Goal: Entertainment & Leisure: Browse casually

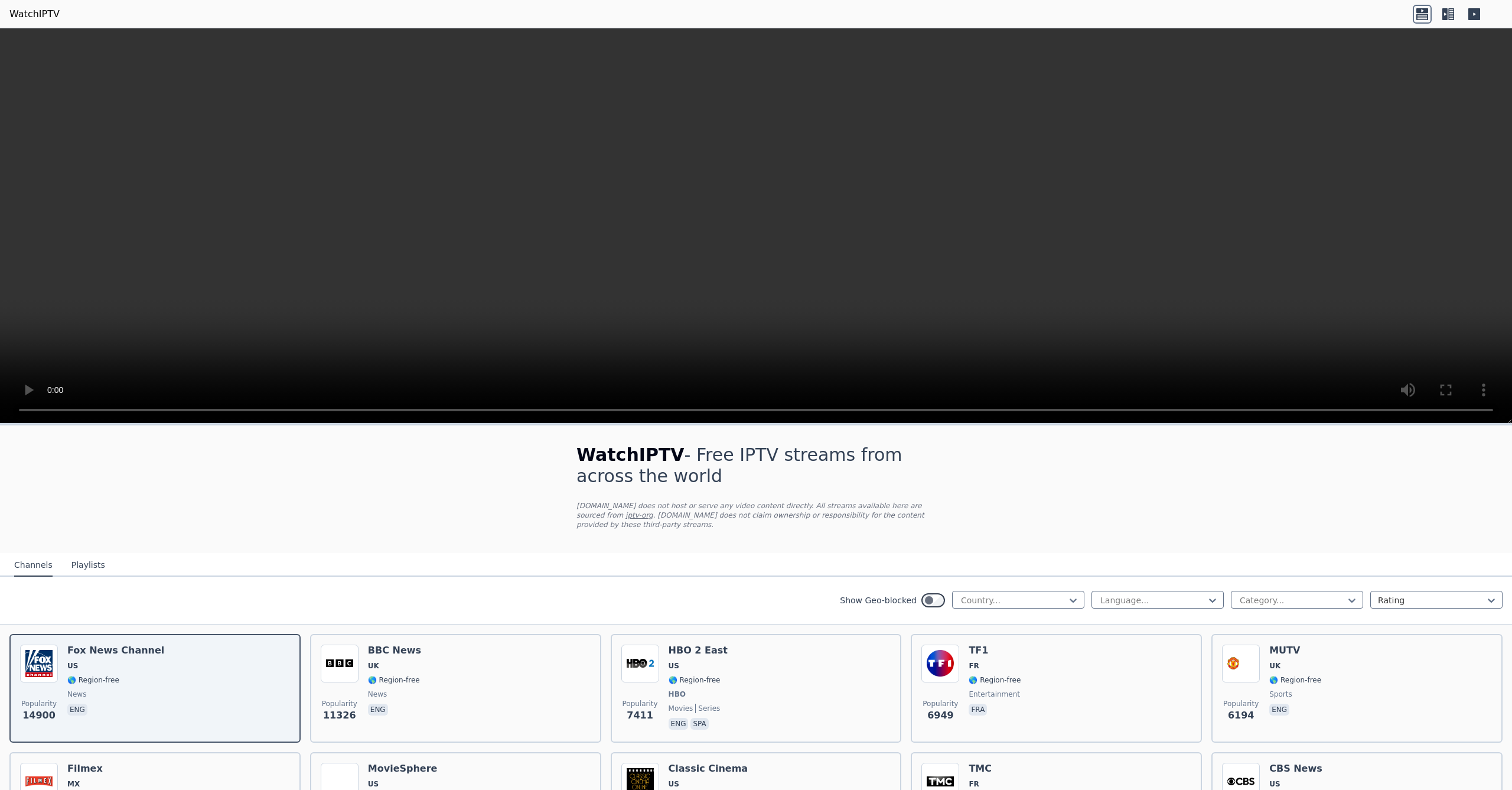
click at [759, 198] on video at bounding box center [756, 225] width 1512 height 395
click at [1454, 353] on video at bounding box center [756, 225] width 1512 height 395
click at [1453, 356] on video at bounding box center [756, 225] width 1512 height 395
click at [946, 257] on video at bounding box center [756, 225] width 1512 height 395
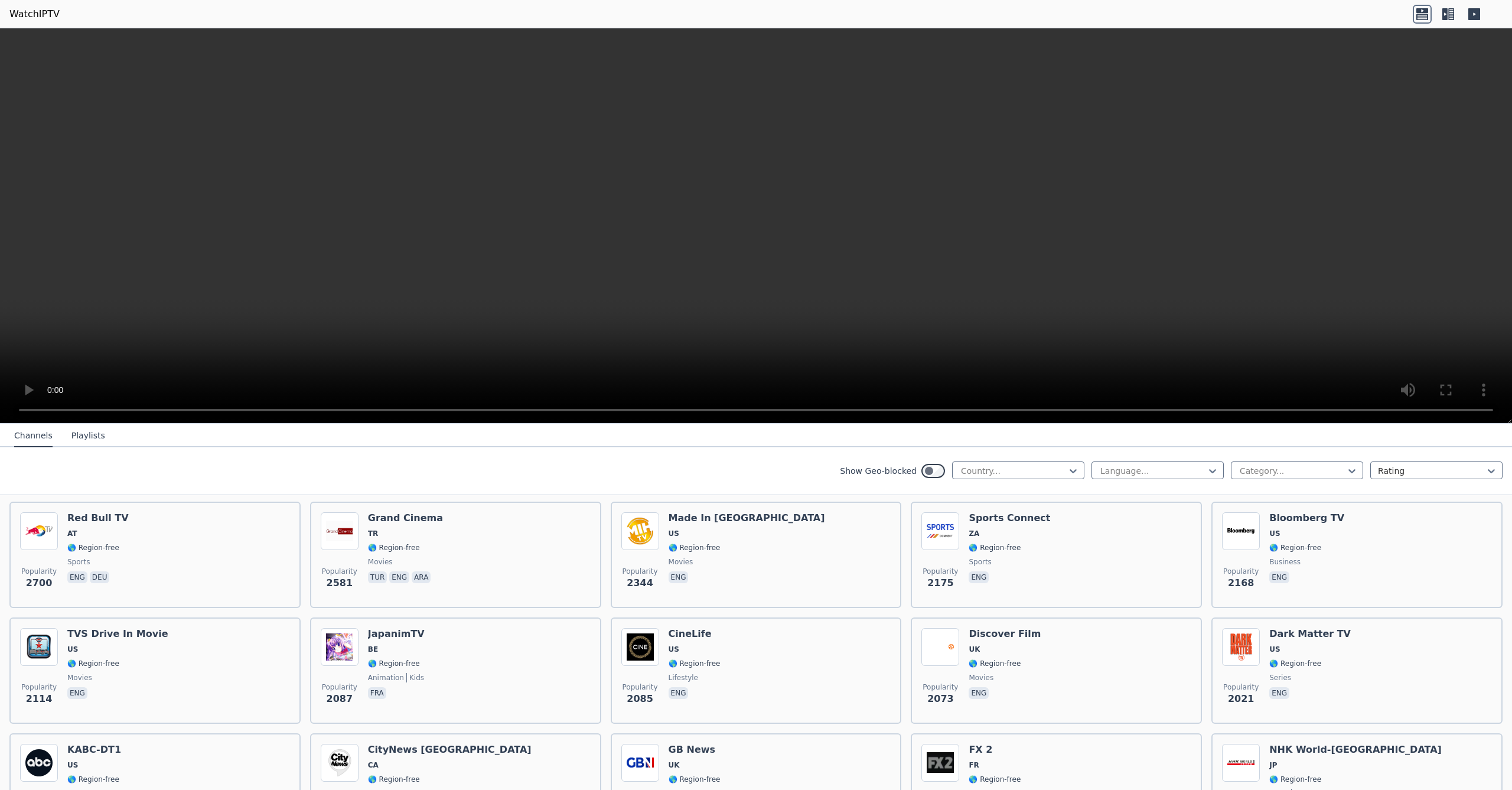
scroll to position [480, 0]
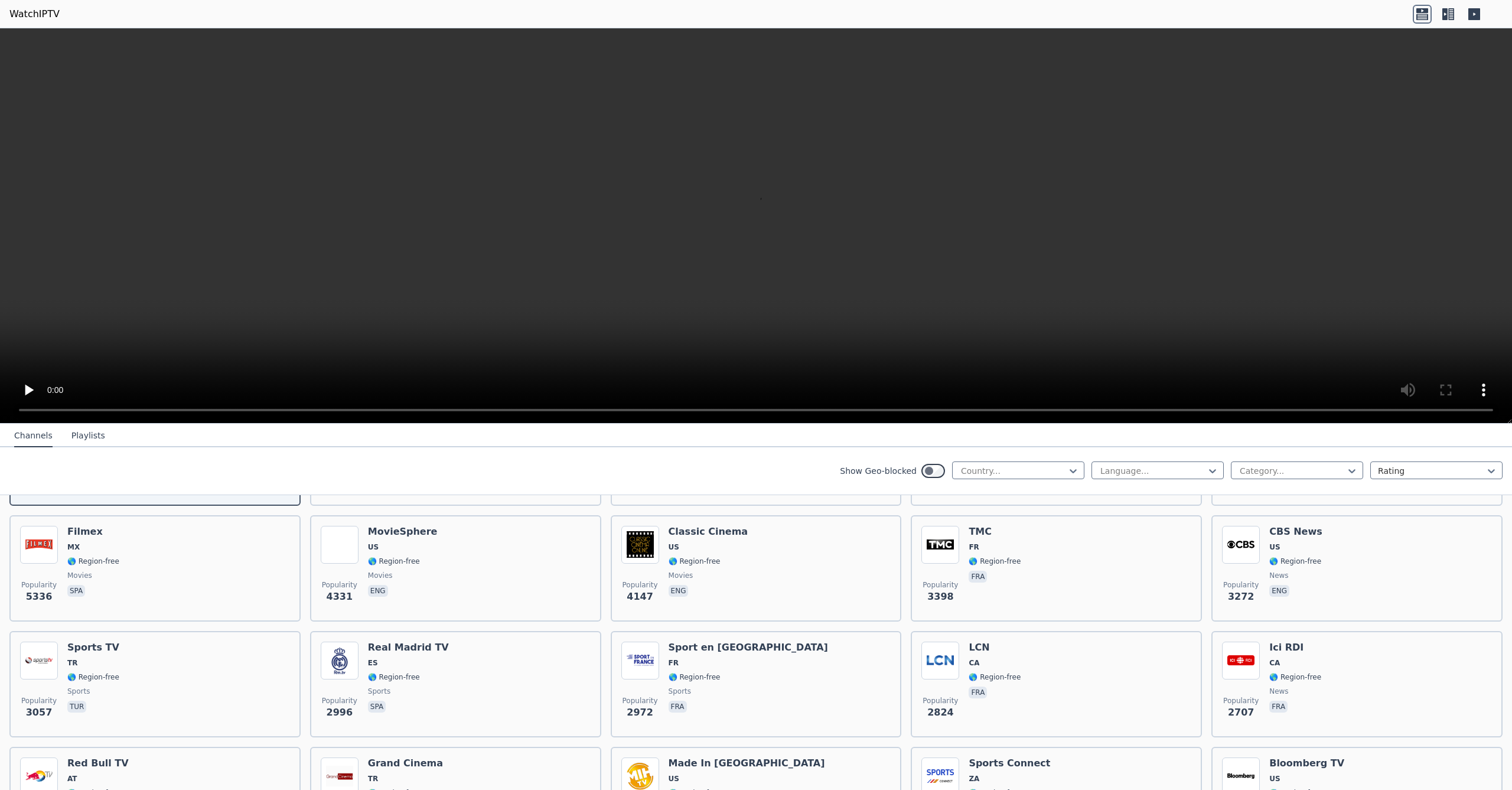
scroll to position [239, 0]
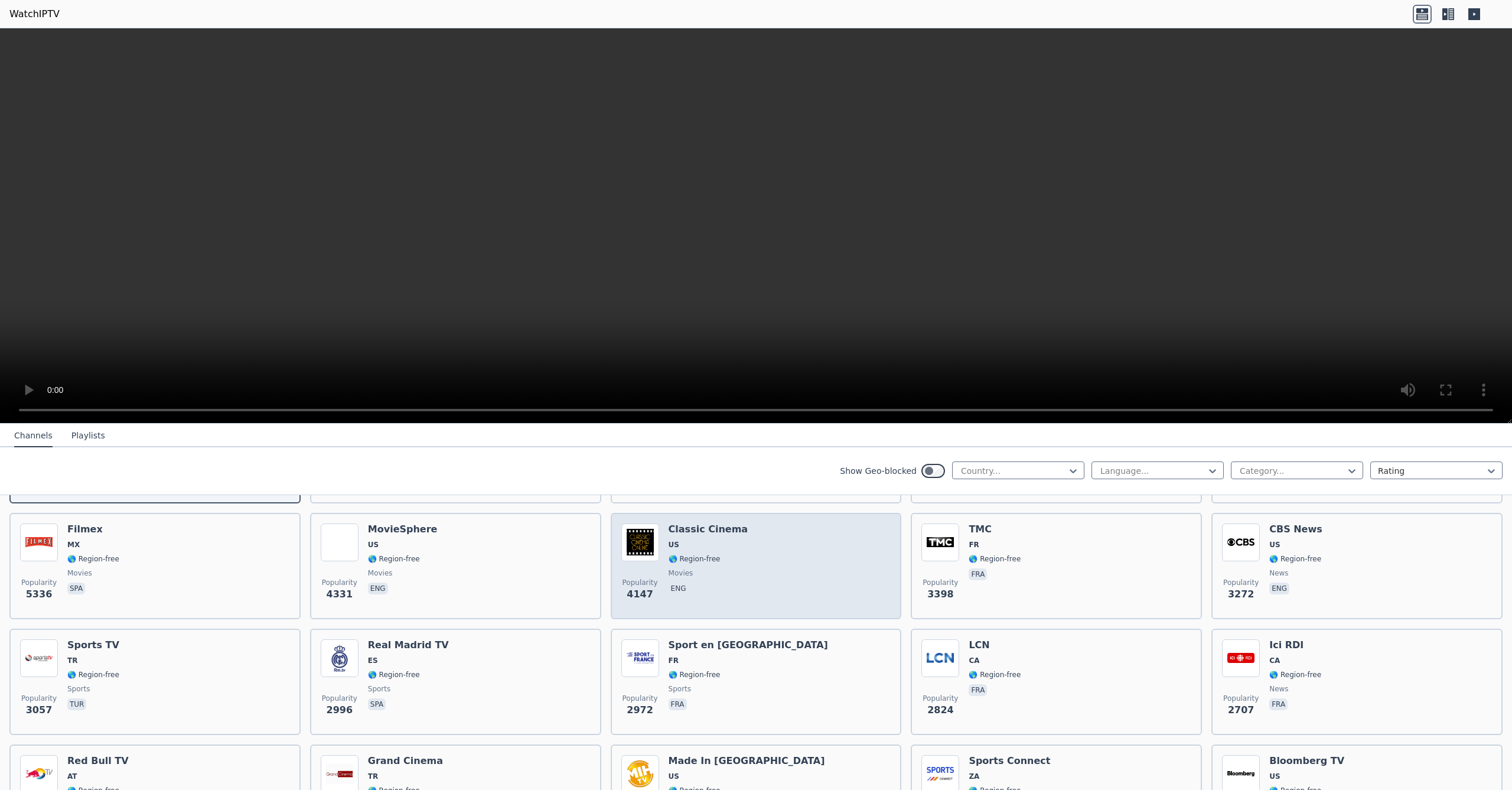
click at [792, 549] on div "Popularity 4147 Classic Cinema US 🌎 Region-free movies eng" at bounding box center [756, 565] width 270 height 85
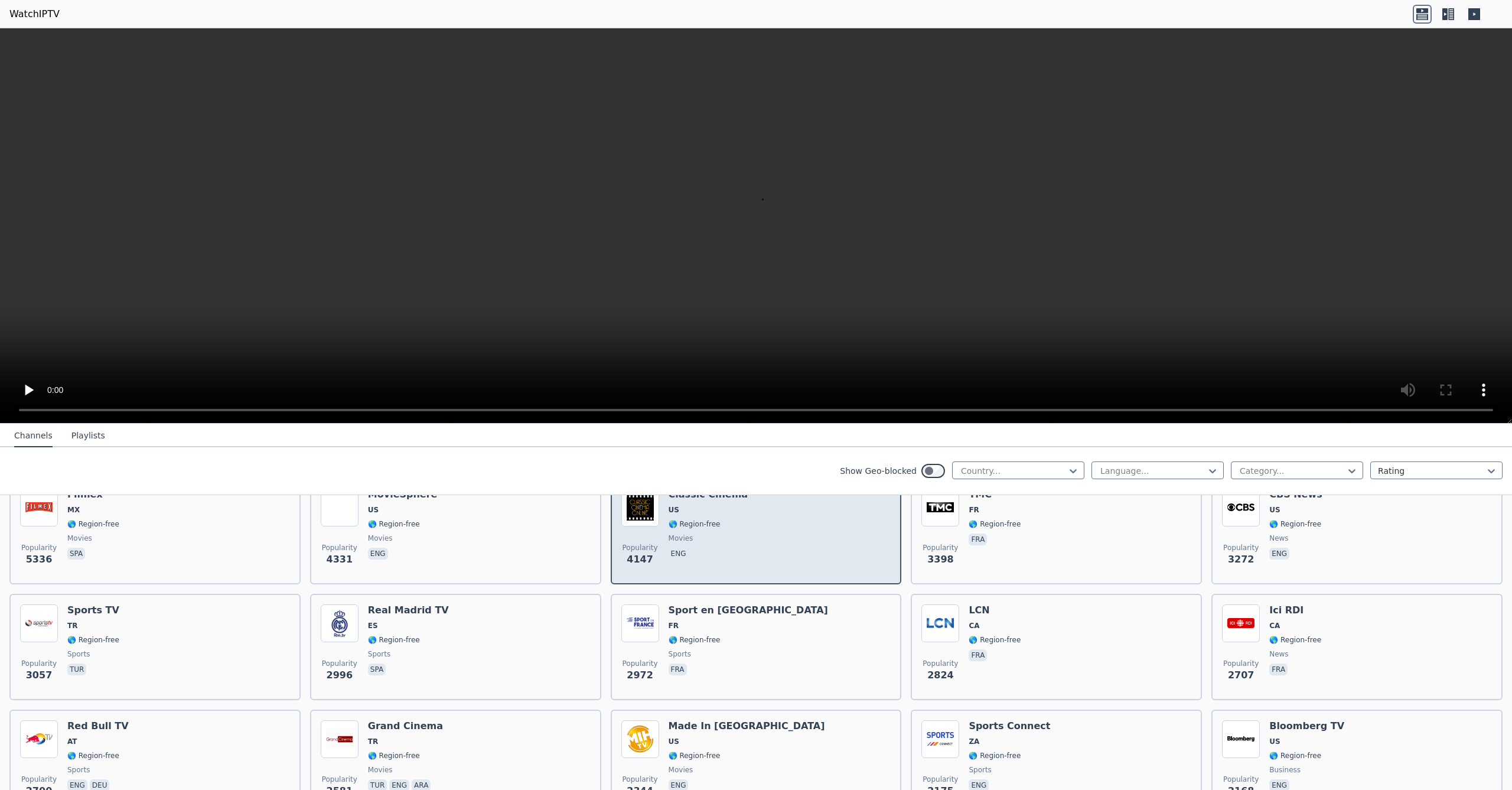
scroll to position [284, 0]
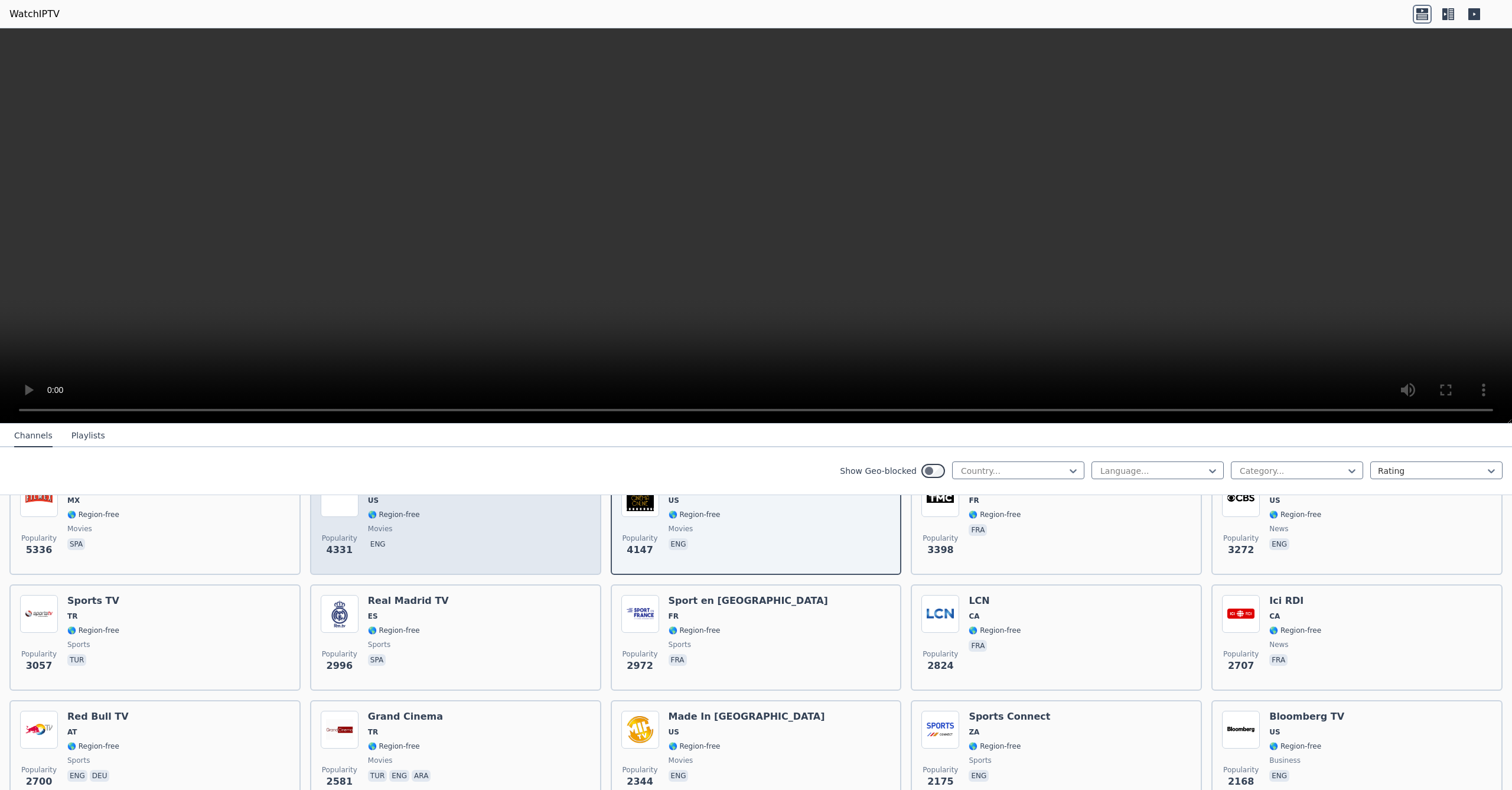
click at [533, 547] on div "Popularity 4331 MovieSphere US 🌎 Region-free movies eng" at bounding box center [456, 521] width 270 height 85
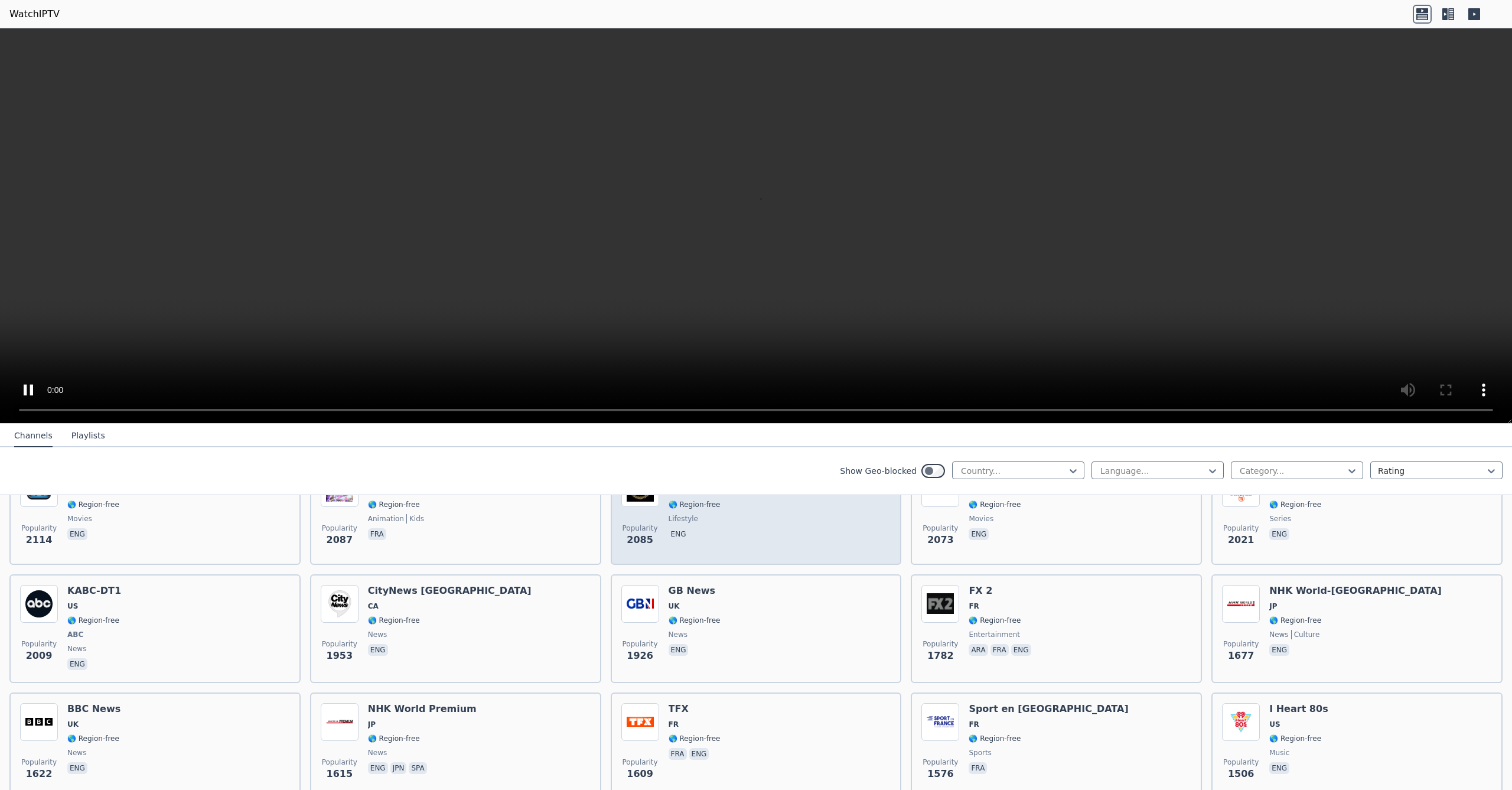
scroll to position [645, 0]
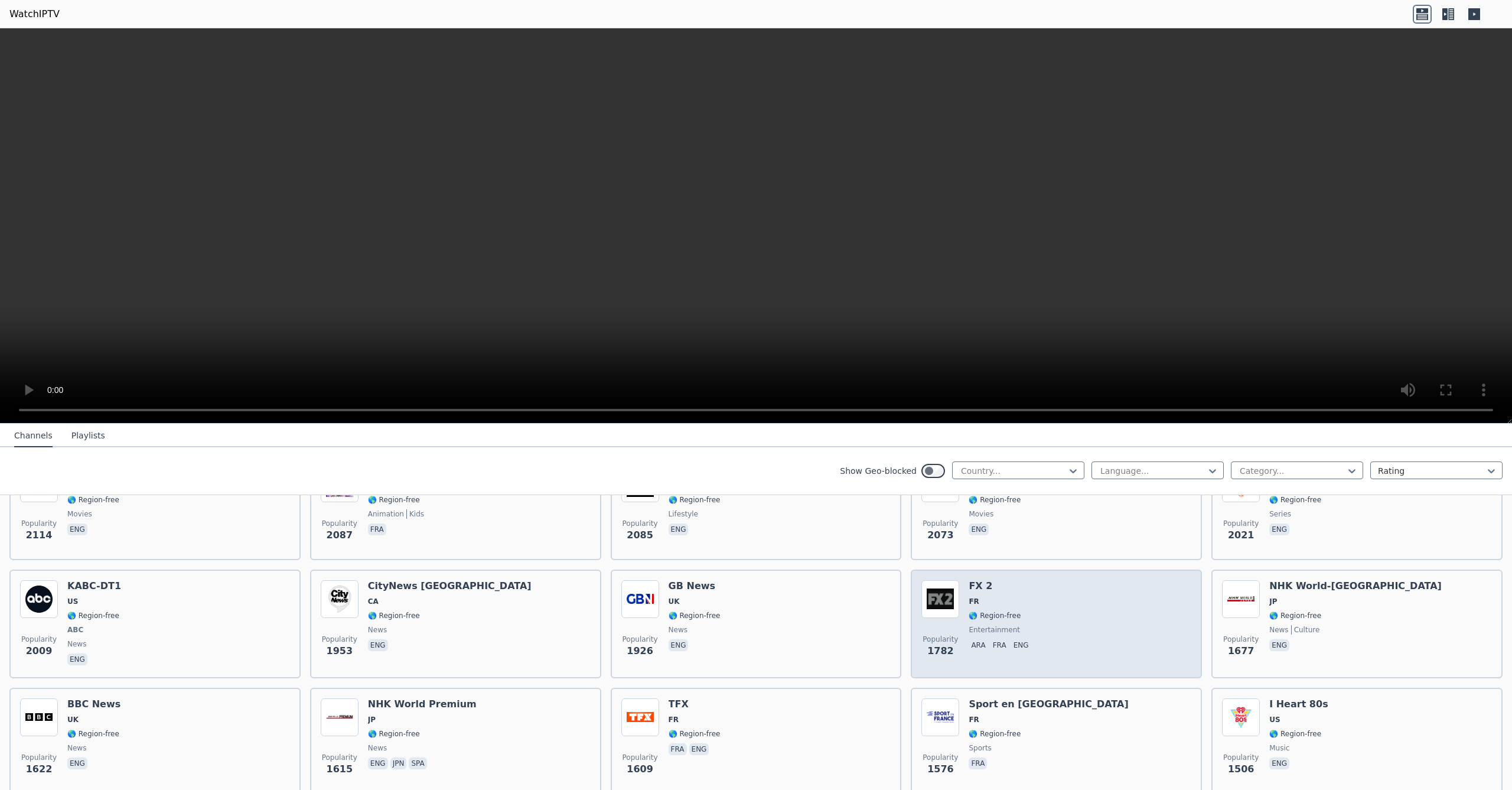
click at [1087, 616] on div "Popularity 1782 FX 2 FR 🌎 Region-free entertainment ara fra eng" at bounding box center [1056, 623] width 270 height 87
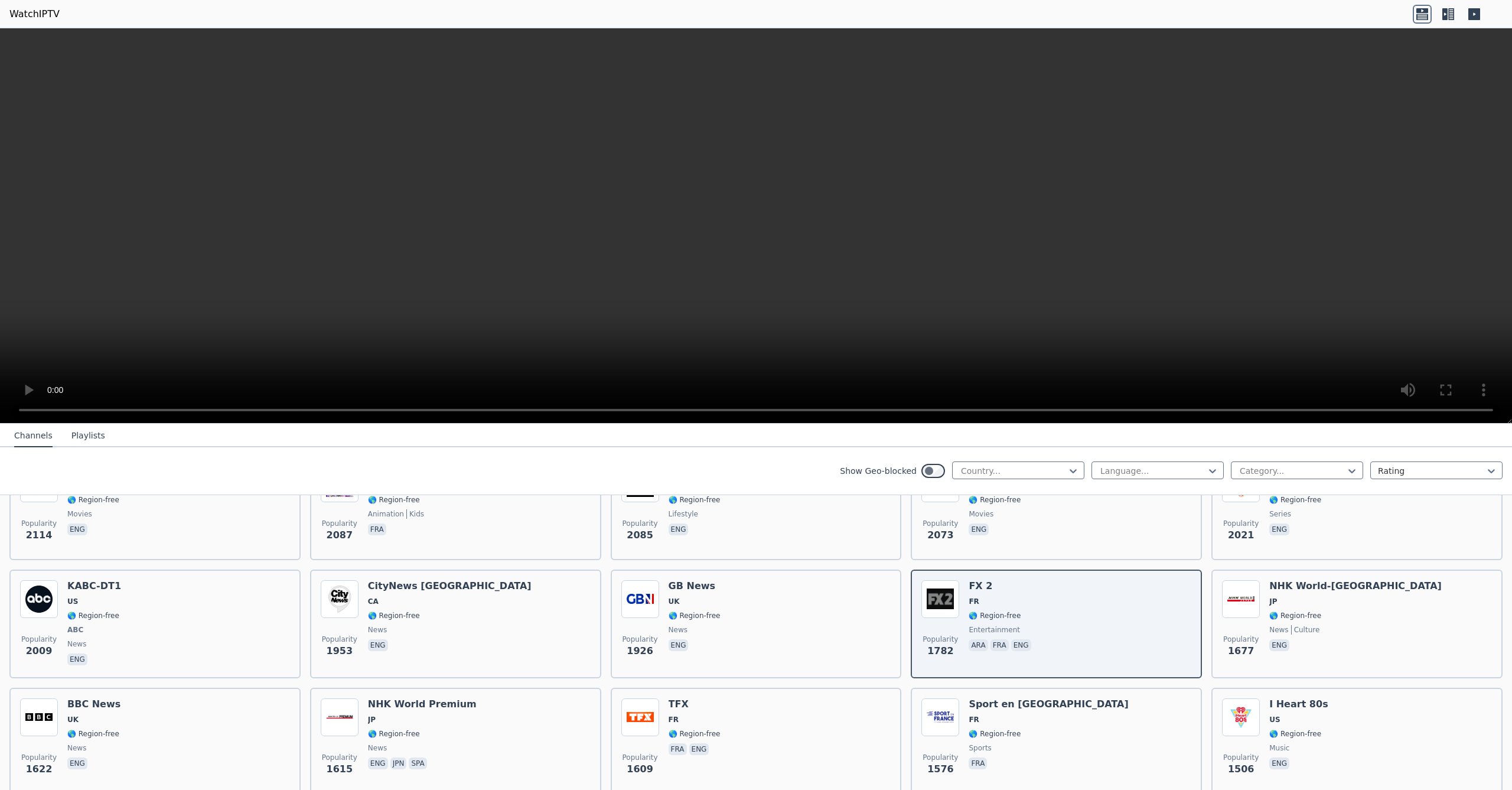
click at [1493, 409] on video at bounding box center [756, 225] width 1512 height 395
click at [1445, 17] on icon at bounding box center [1445, 14] width 6 height 12
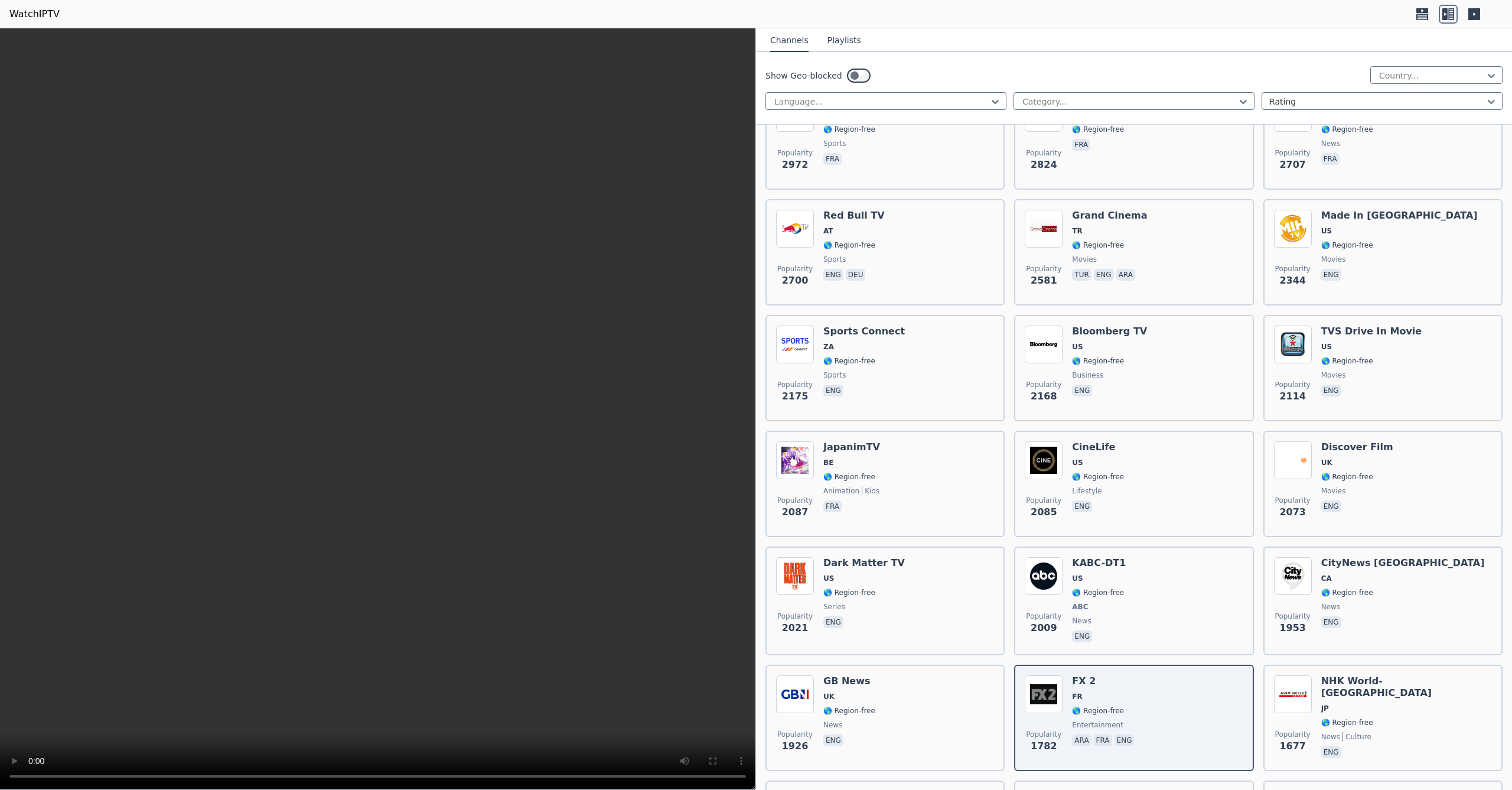
click at [1418, 15] on icon at bounding box center [1422, 14] width 19 height 19
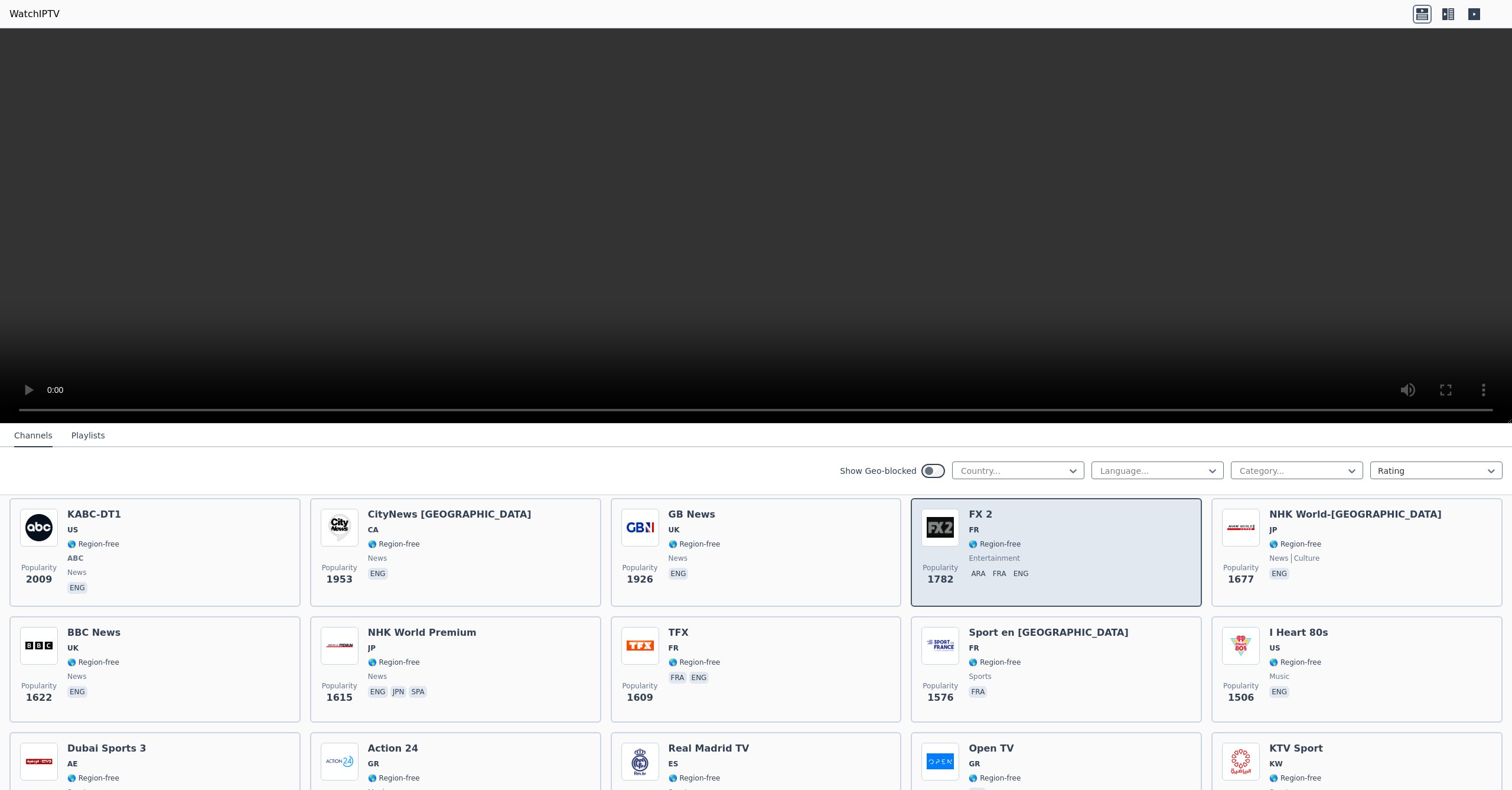
scroll to position [720, 0]
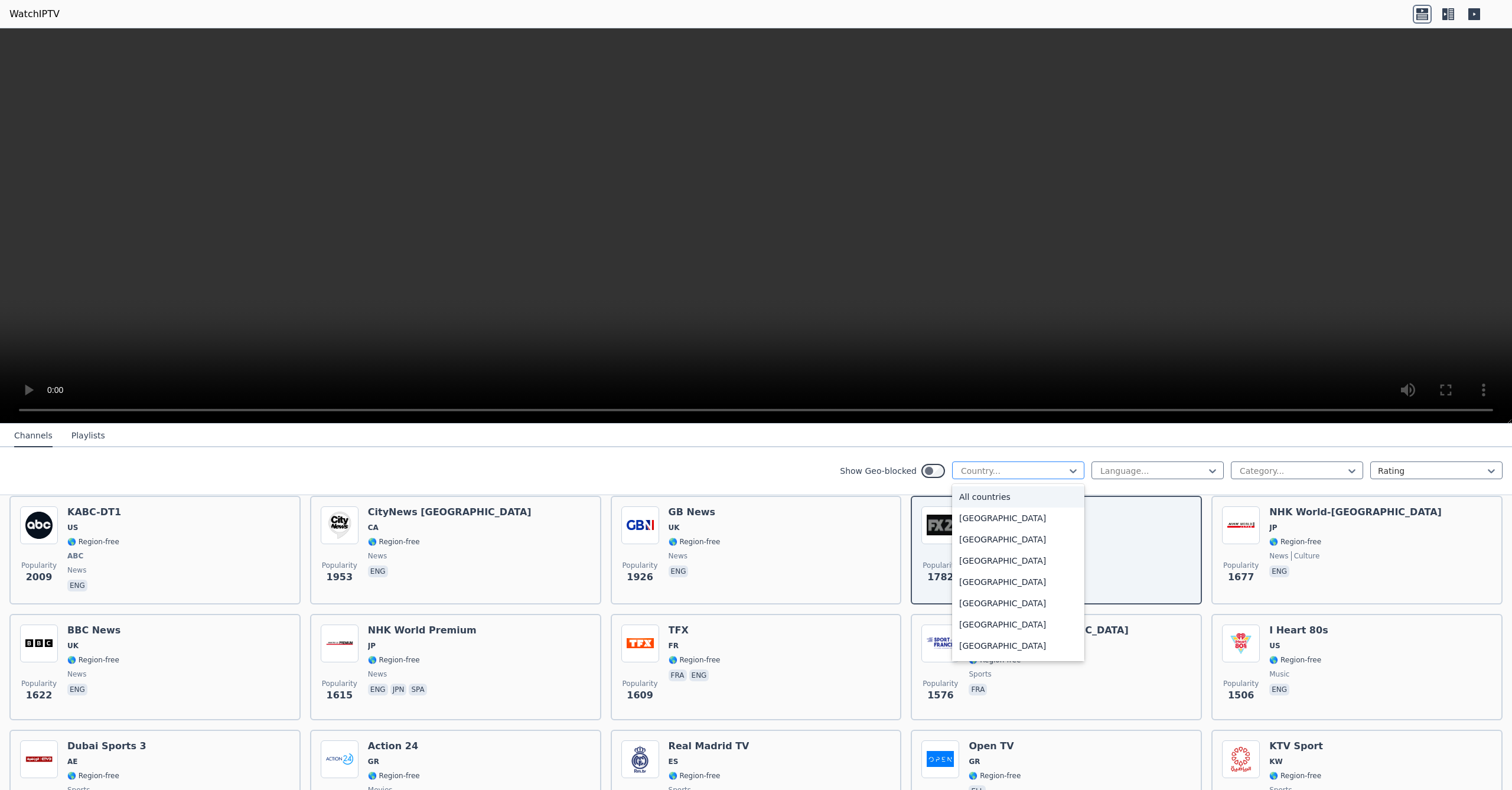
click at [1039, 467] on div at bounding box center [1013, 470] width 107 height 12
click at [1003, 541] on div "[GEOGRAPHIC_DATA]" at bounding box center [1018, 540] width 132 height 22
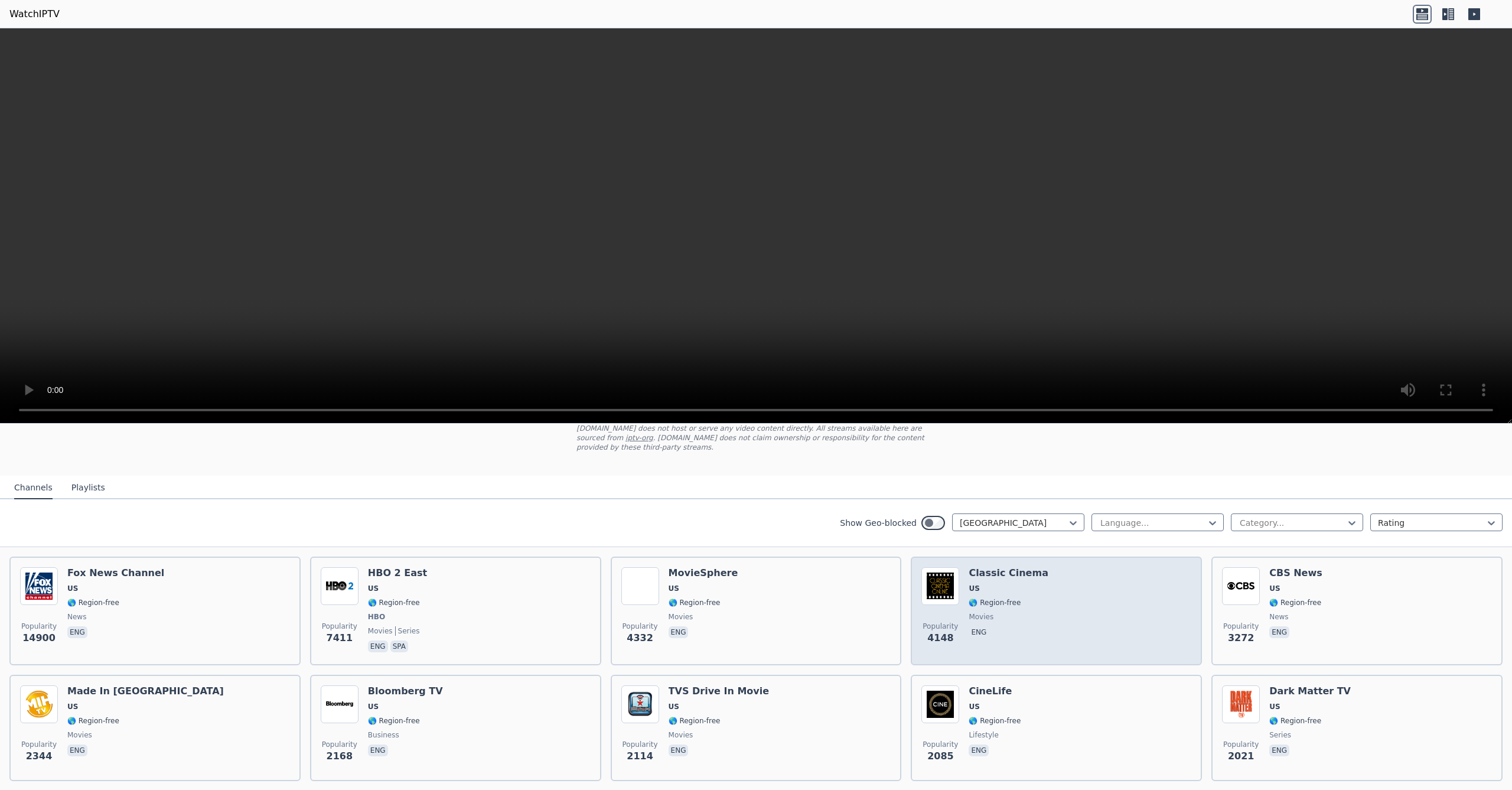
scroll to position [81, 0]
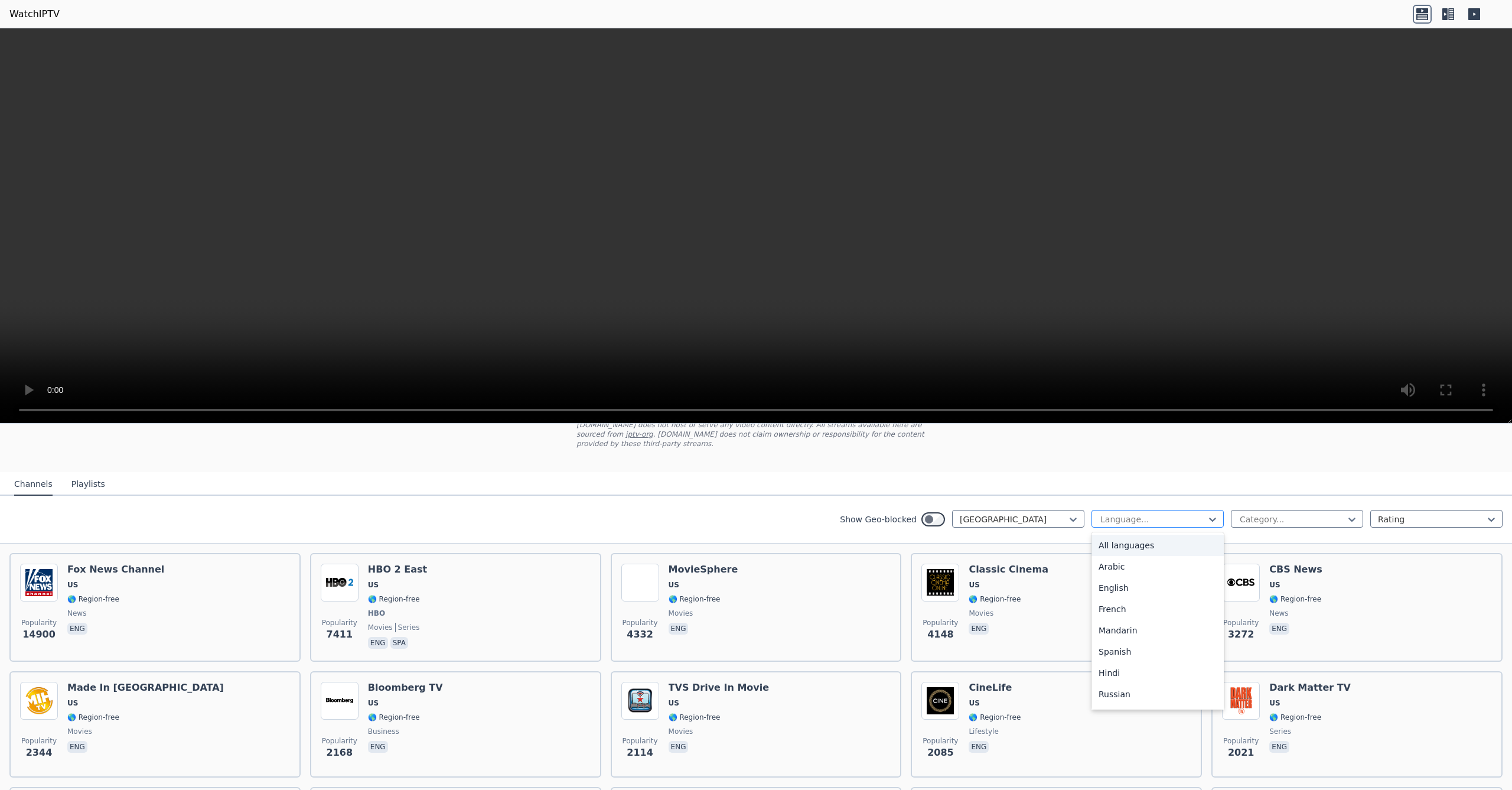
click at [1164, 519] on div at bounding box center [1153, 519] width 107 height 12
click at [1109, 589] on div "English" at bounding box center [1157, 588] width 132 height 22
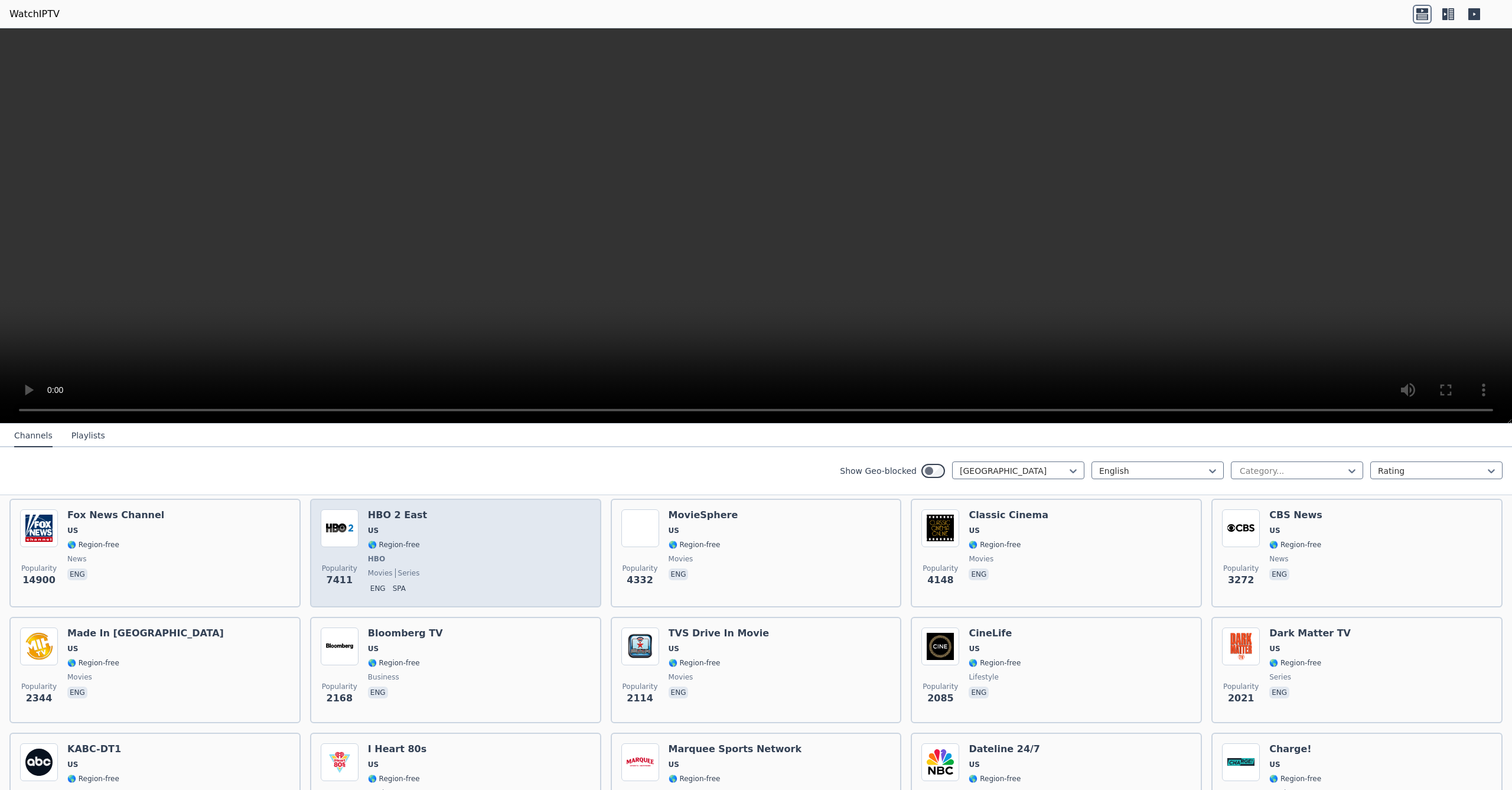
scroll to position [0, 1]
click at [440, 535] on div "Popularity 7411 HBO 2 East US 🌎 Region-free HBO movies series eng spa" at bounding box center [456, 553] width 270 height 87
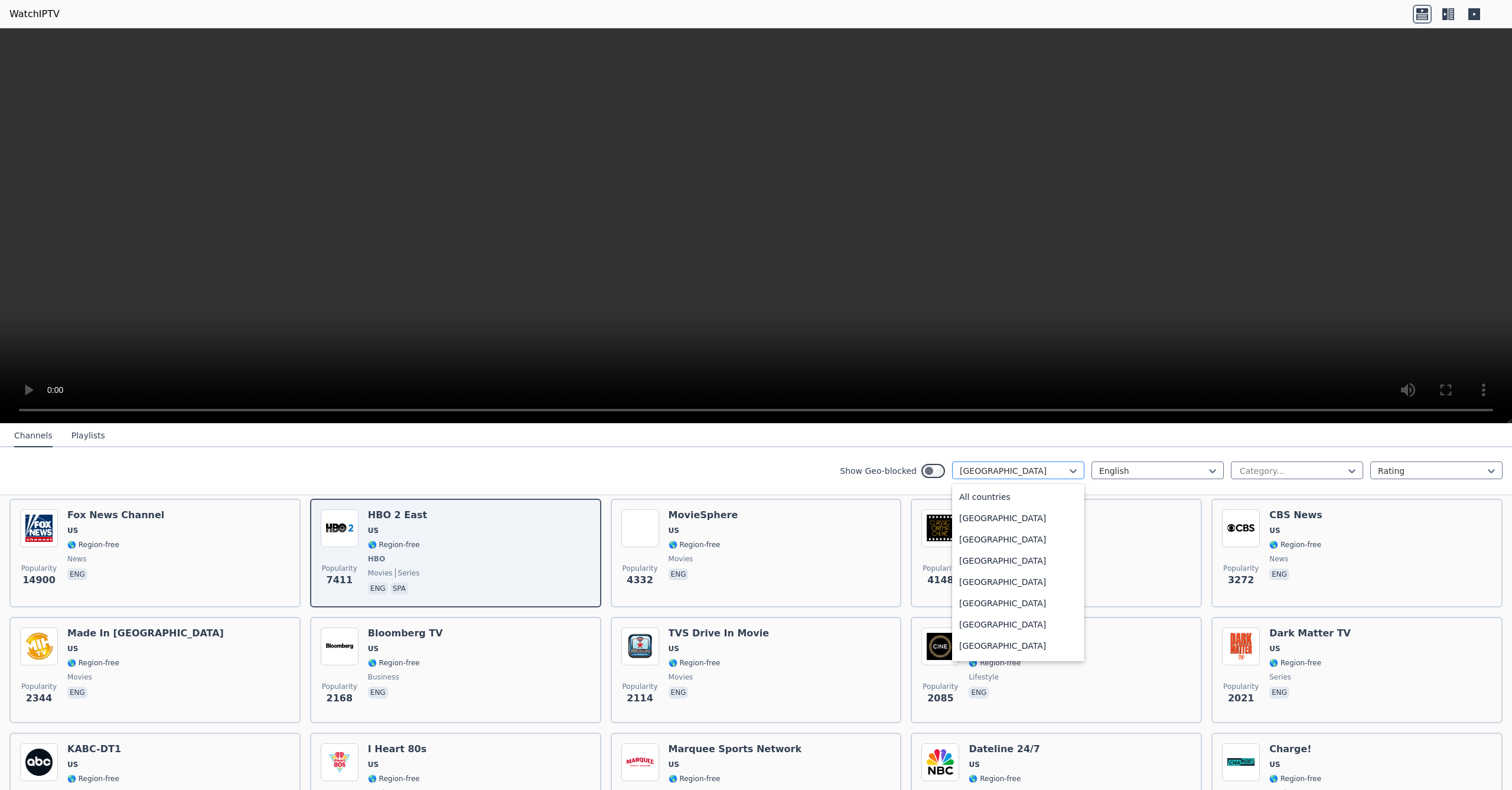
click at [999, 469] on div at bounding box center [1013, 470] width 107 height 12
click at [986, 524] on div "[GEOGRAPHIC_DATA]" at bounding box center [1018, 517] width 132 height 22
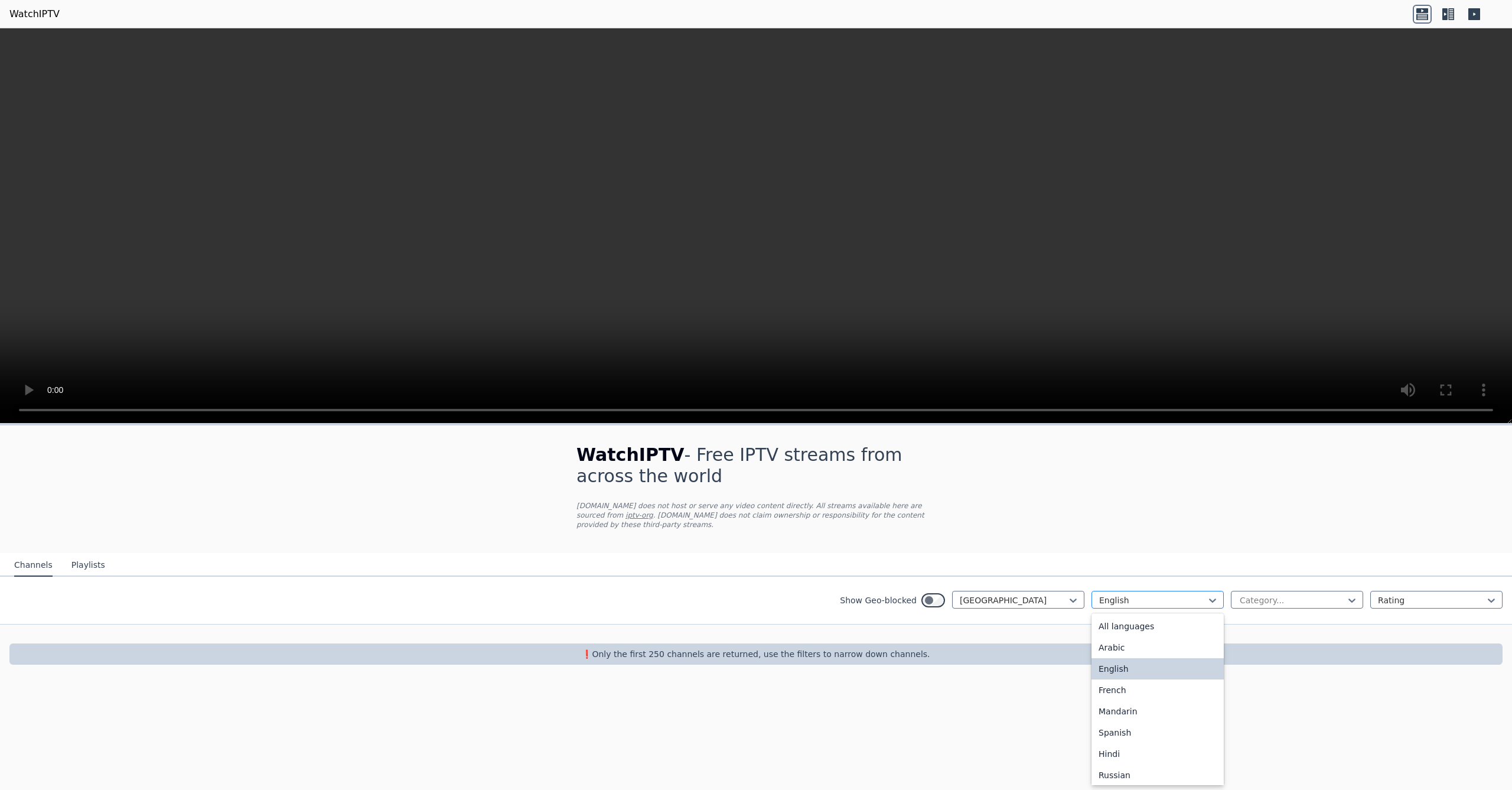
click at [1134, 600] on div at bounding box center [1153, 600] width 107 height 12
click at [1121, 677] on div "Cantonese" at bounding box center [1157, 676] width 132 height 22
click at [1130, 602] on div at bounding box center [1153, 600] width 107 height 12
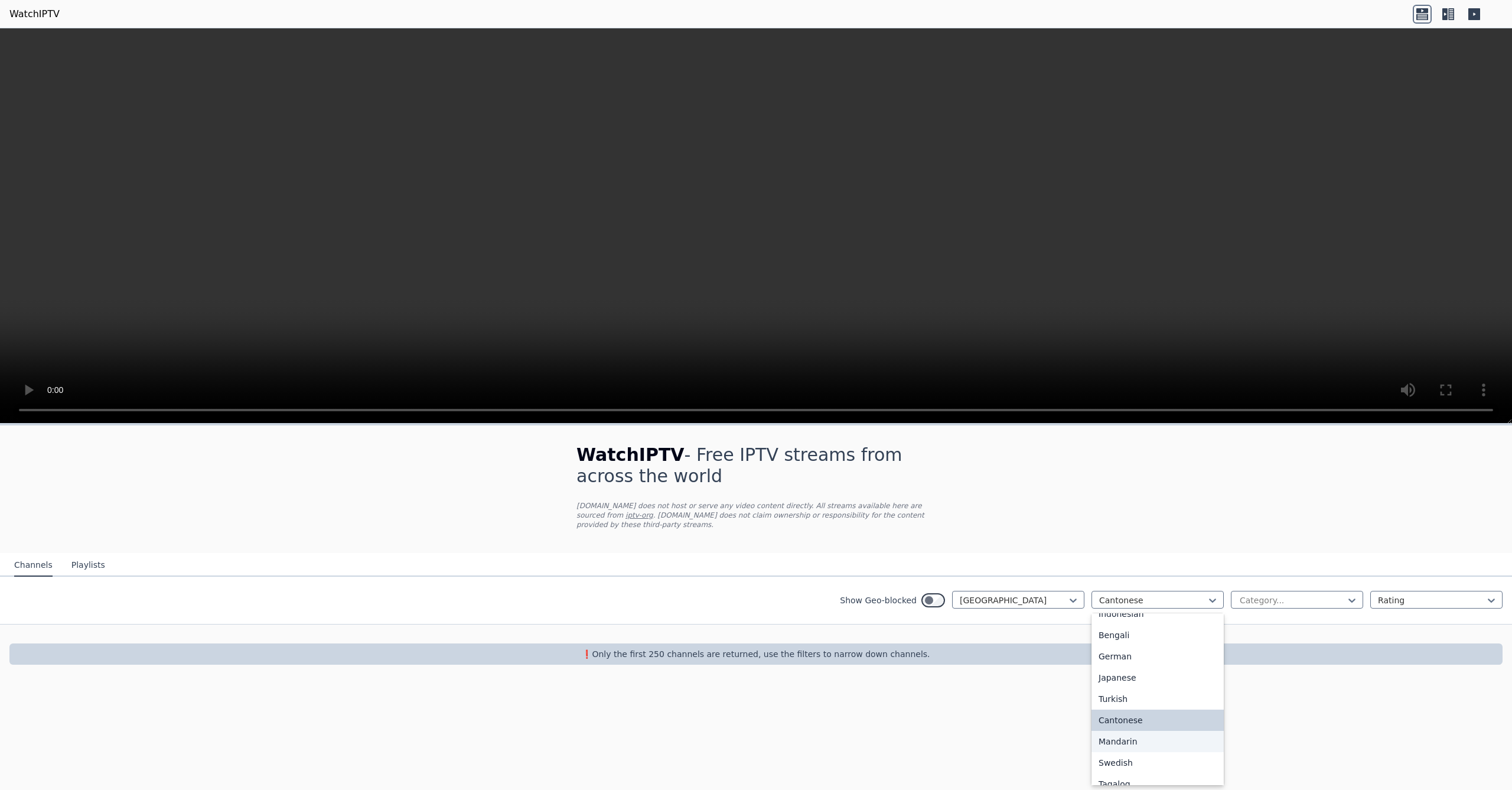
click at [1123, 738] on div "Mandarin" at bounding box center [1157, 741] width 132 height 22
click at [1131, 596] on div at bounding box center [1153, 600] width 107 height 12
click at [1110, 711] on div "Tagalog" at bounding box center [1157, 708] width 132 height 22
drag, startPoint x: 1127, startPoint y: 602, endPoint x: 1129, endPoint y: 618, distance: 16.1
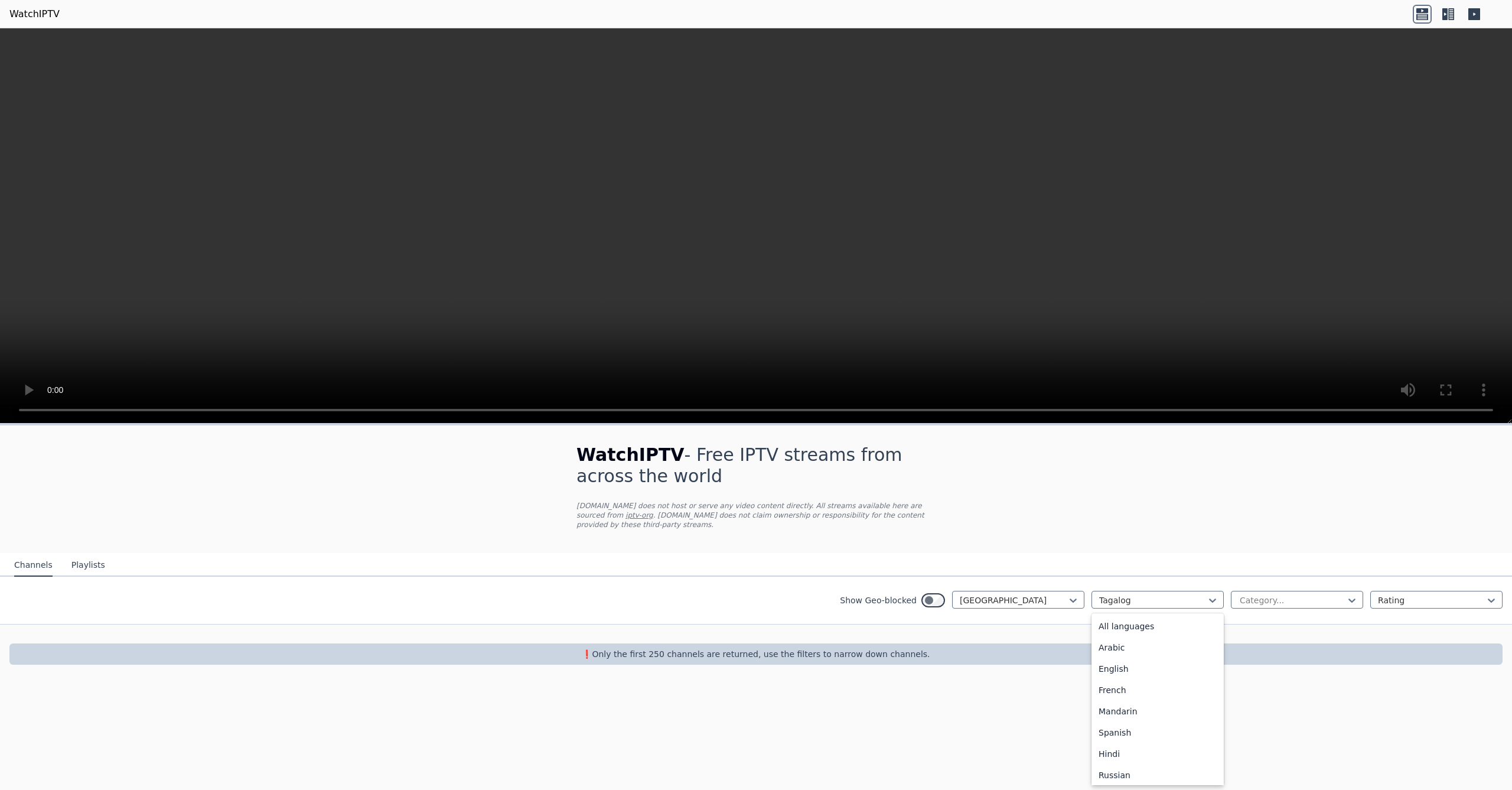
click at [1127, 602] on div at bounding box center [1153, 600] width 107 height 12
click at [1127, 628] on div "All languages" at bounding box center [1157, 626] width 132 height 22
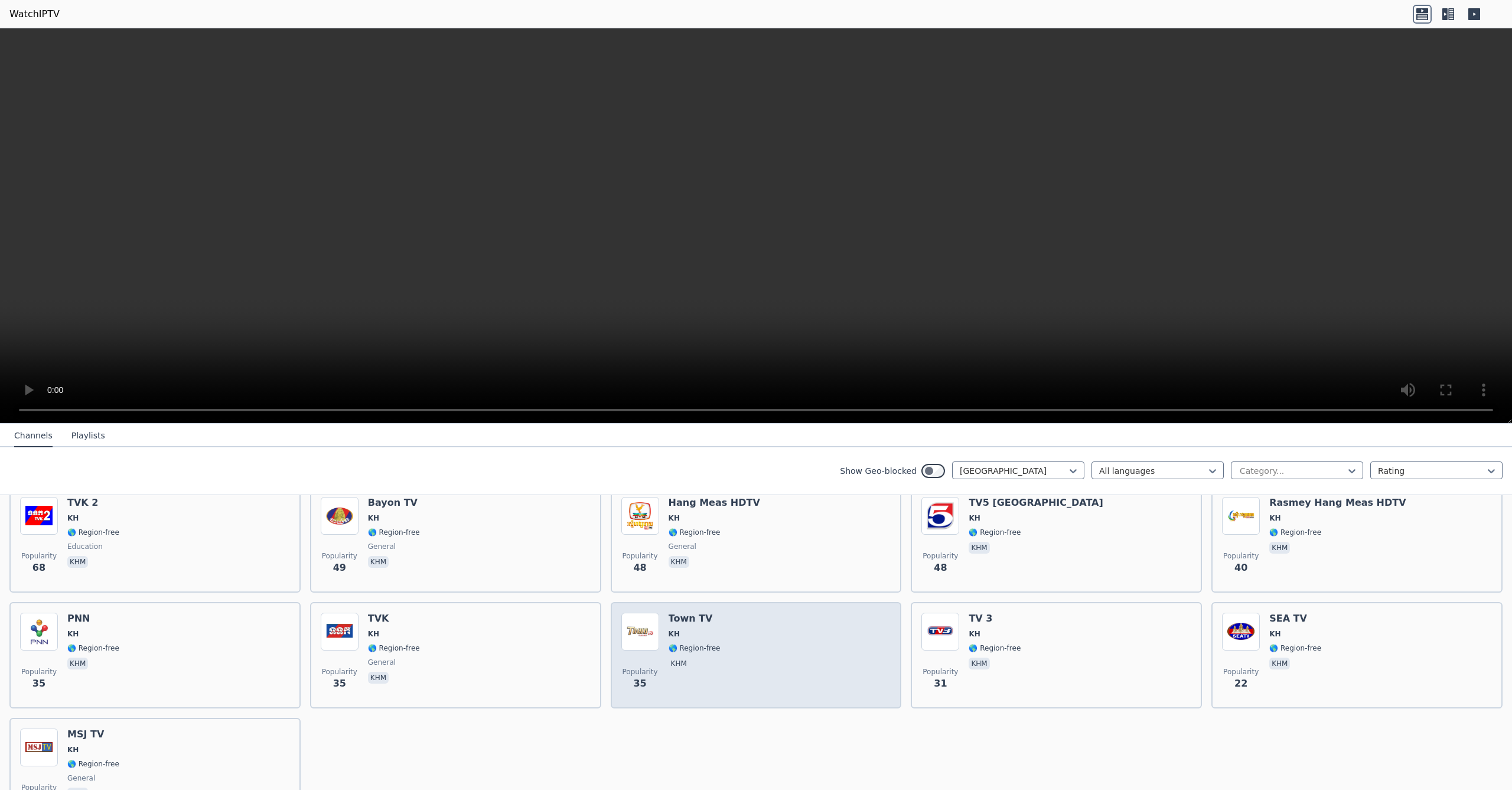
scroll to position [138, 0]
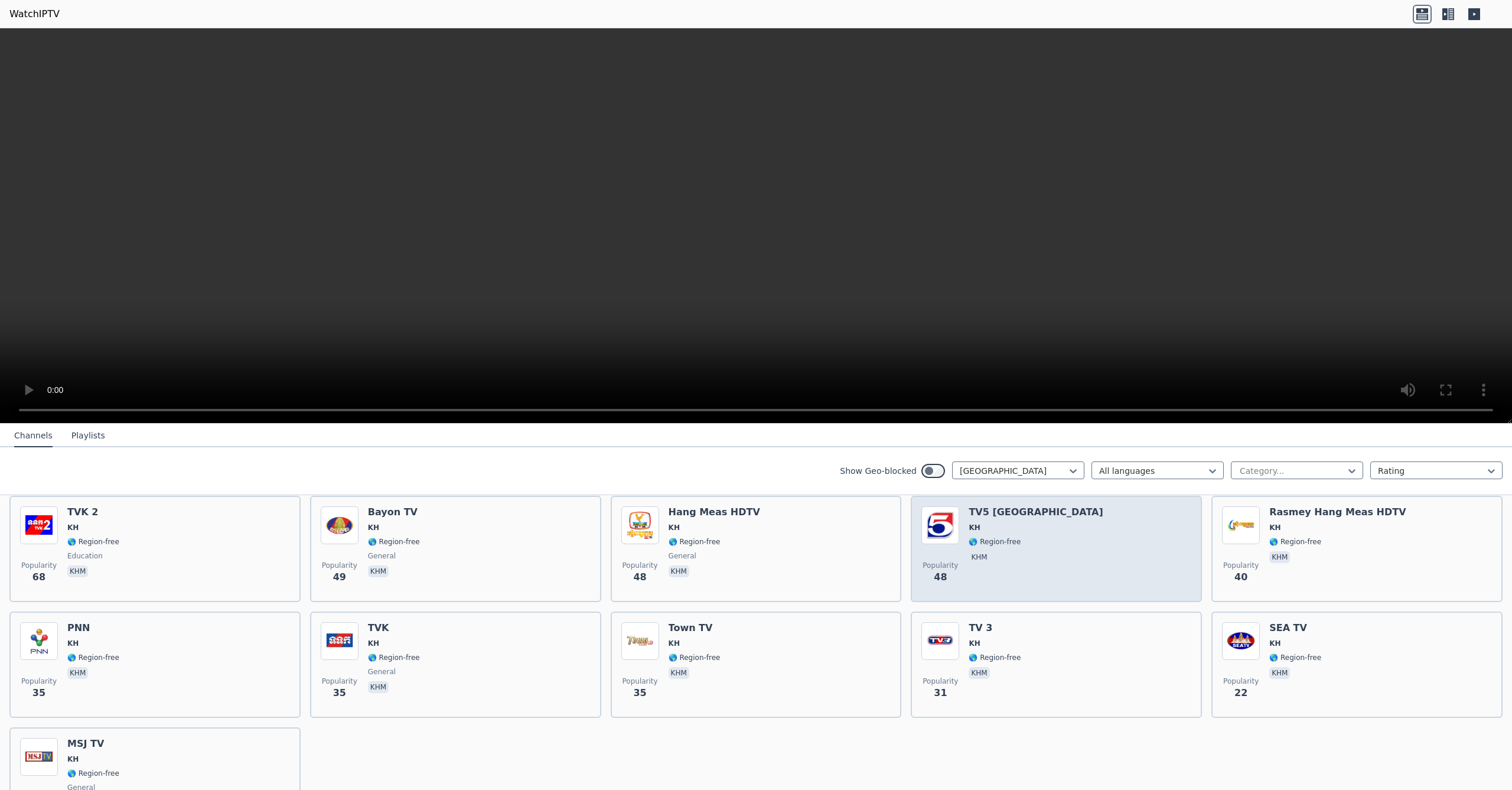
click at [1036, 556] on div "Popularity 48 TV5 [GEOGRAPHIC_DATA] KH 🌎 Region-free khm" at bounding box center [1056, 549] width 270 height 85
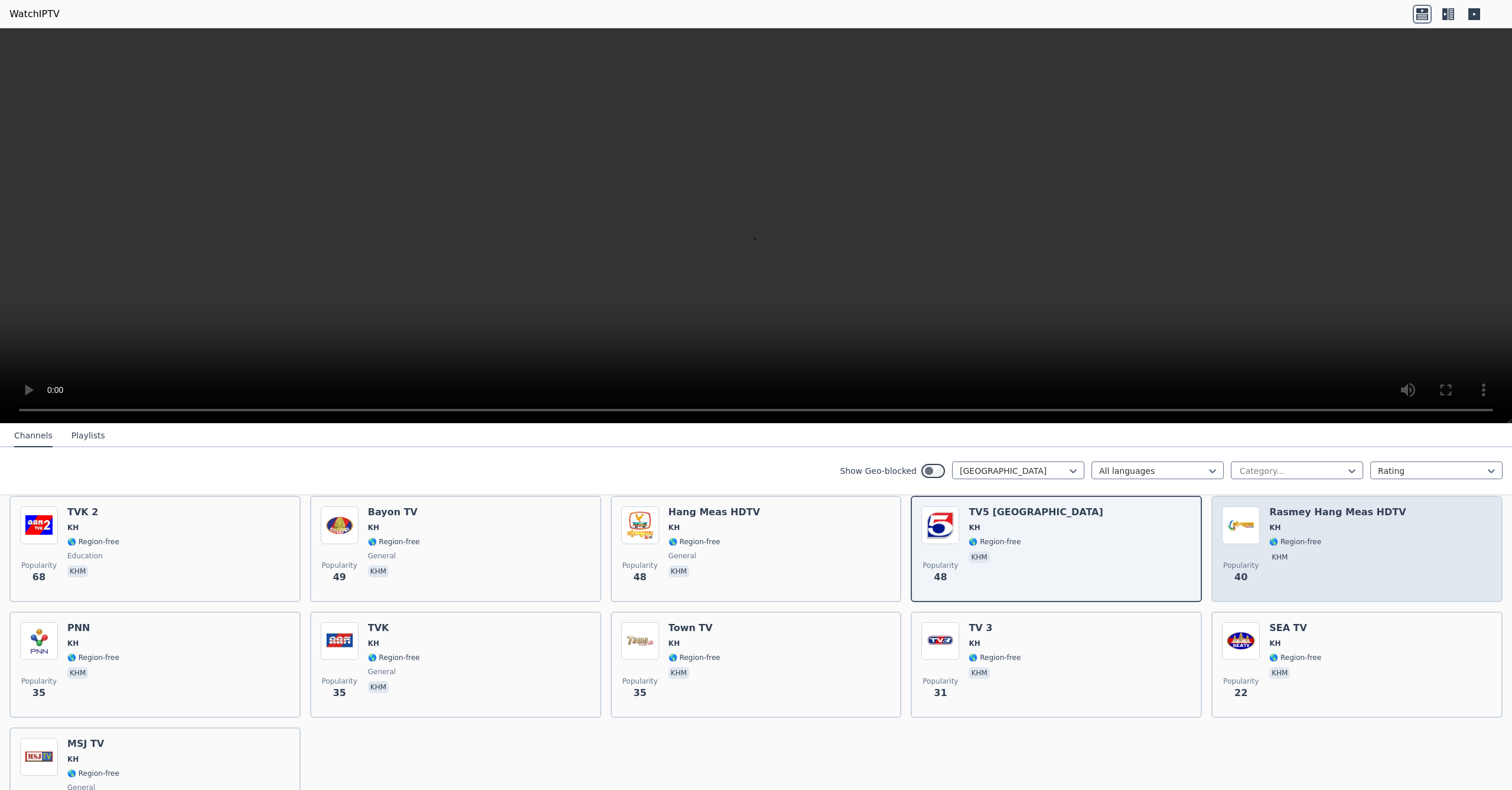
click at [1321, 535] on div "Rasmey Hang Meas HDTV KH 🌎 Region-free khm" at bounding box center [1337, 549] width 137 height 85
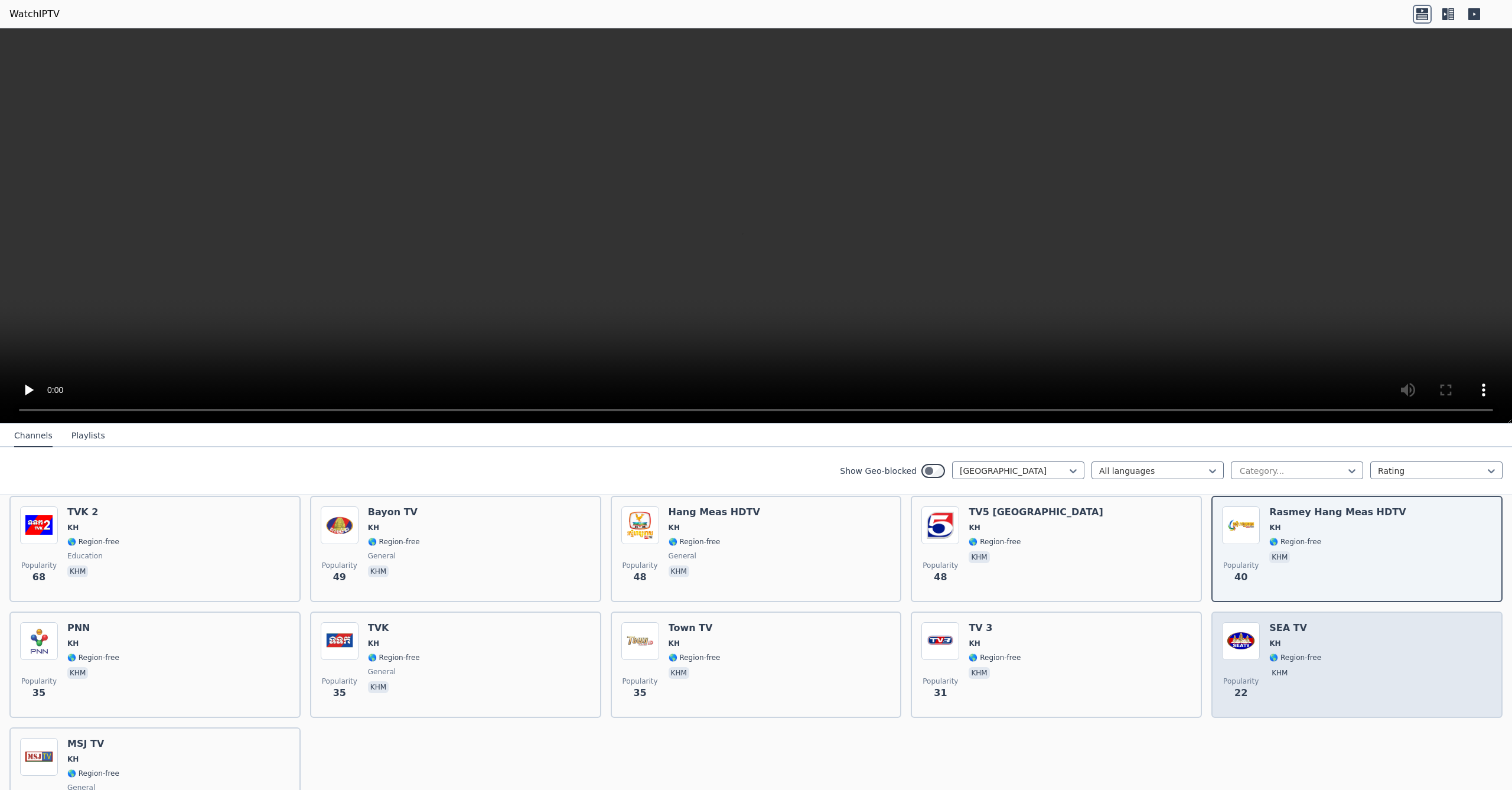
click at [1338, 648] on div "Popularity 22 SEA TV KH 🌎 Region-free khm" at bounding box center [1357, 664] width 270 height 85
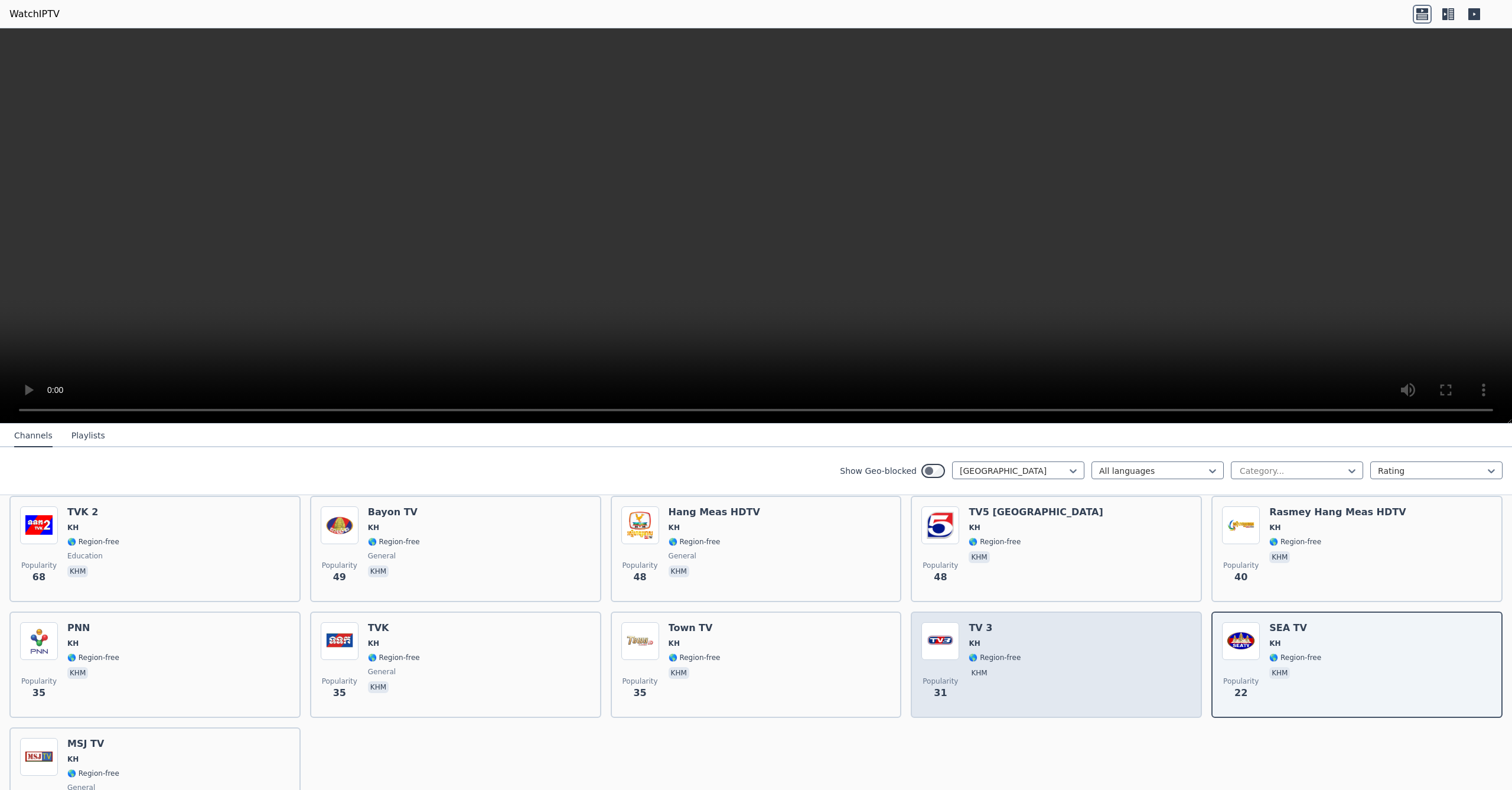
click at [1021, 647] on div "Popularity 31 TV 3 KH 🌎 Region-free khm" at bounding box center [1056, 664] width 270 height 85
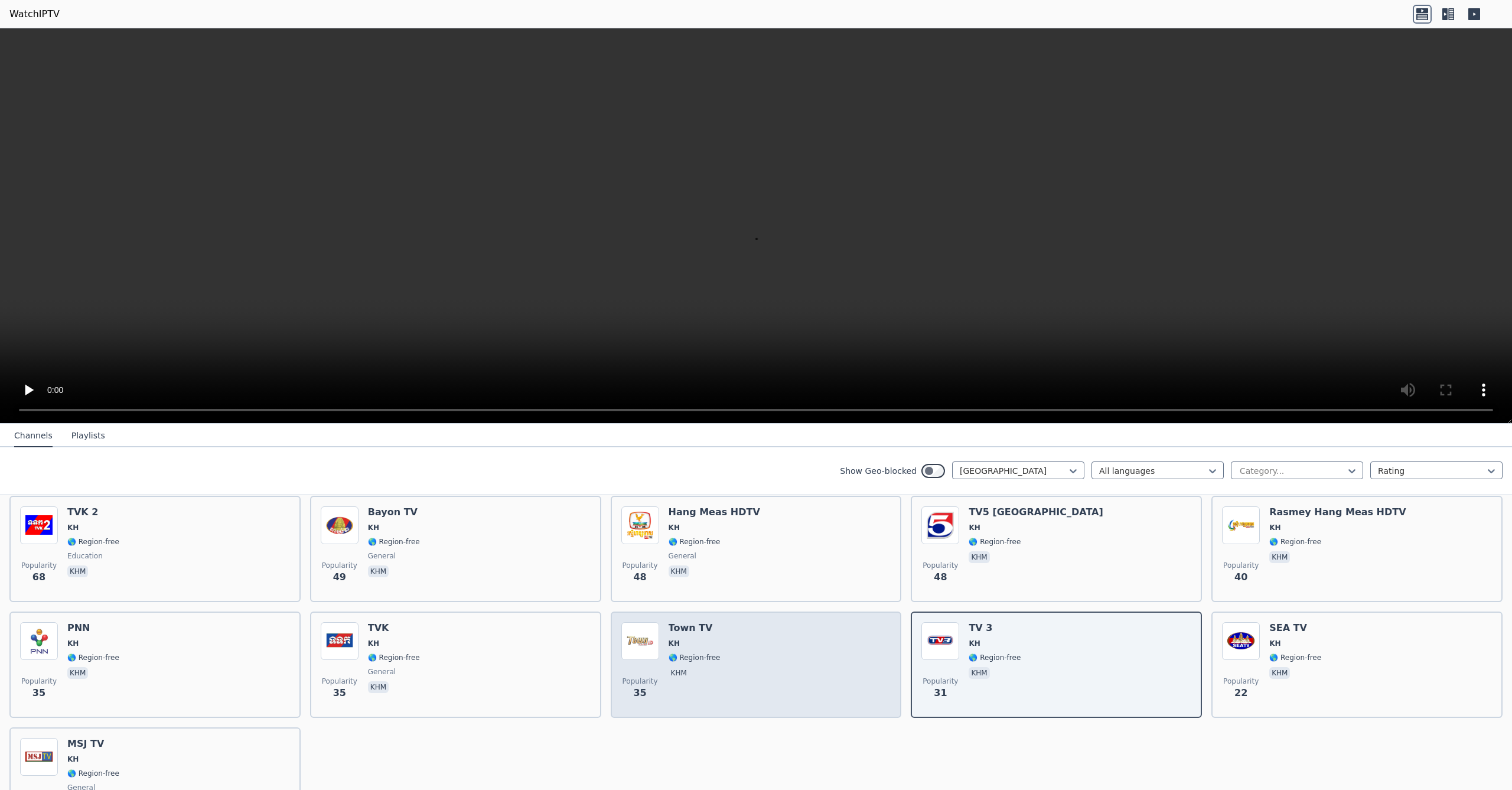
click at [842, 648] on div "Popularity 35 Town TV KH 🌎 Region-free khm" at bounding box center [756, 664] width 270 height 85
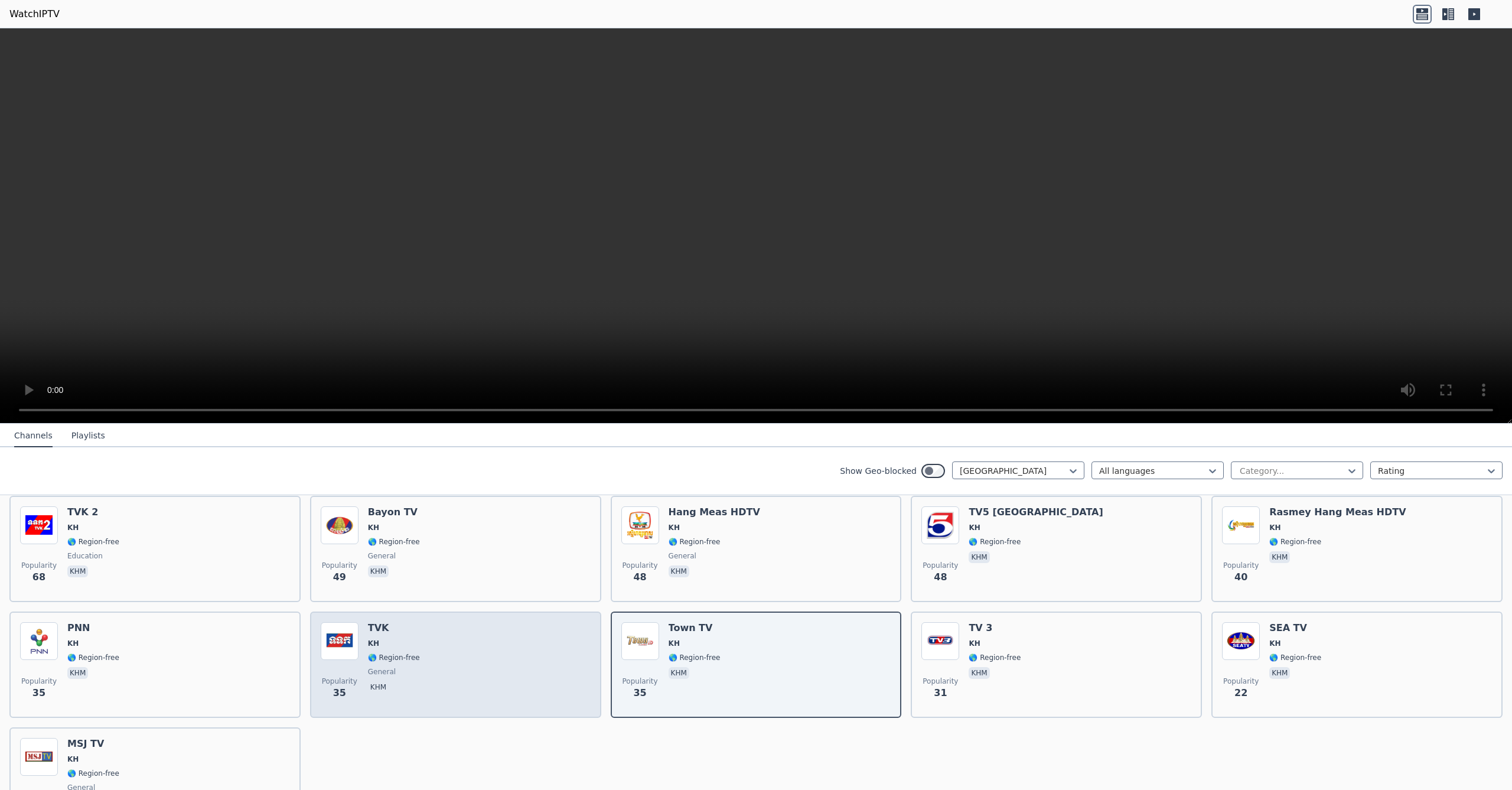
click at [512, 643] on div "Popularity 35 TVK KH 🌎 Region-free general khm" at bounding box center [456, 664] width 270 height 85
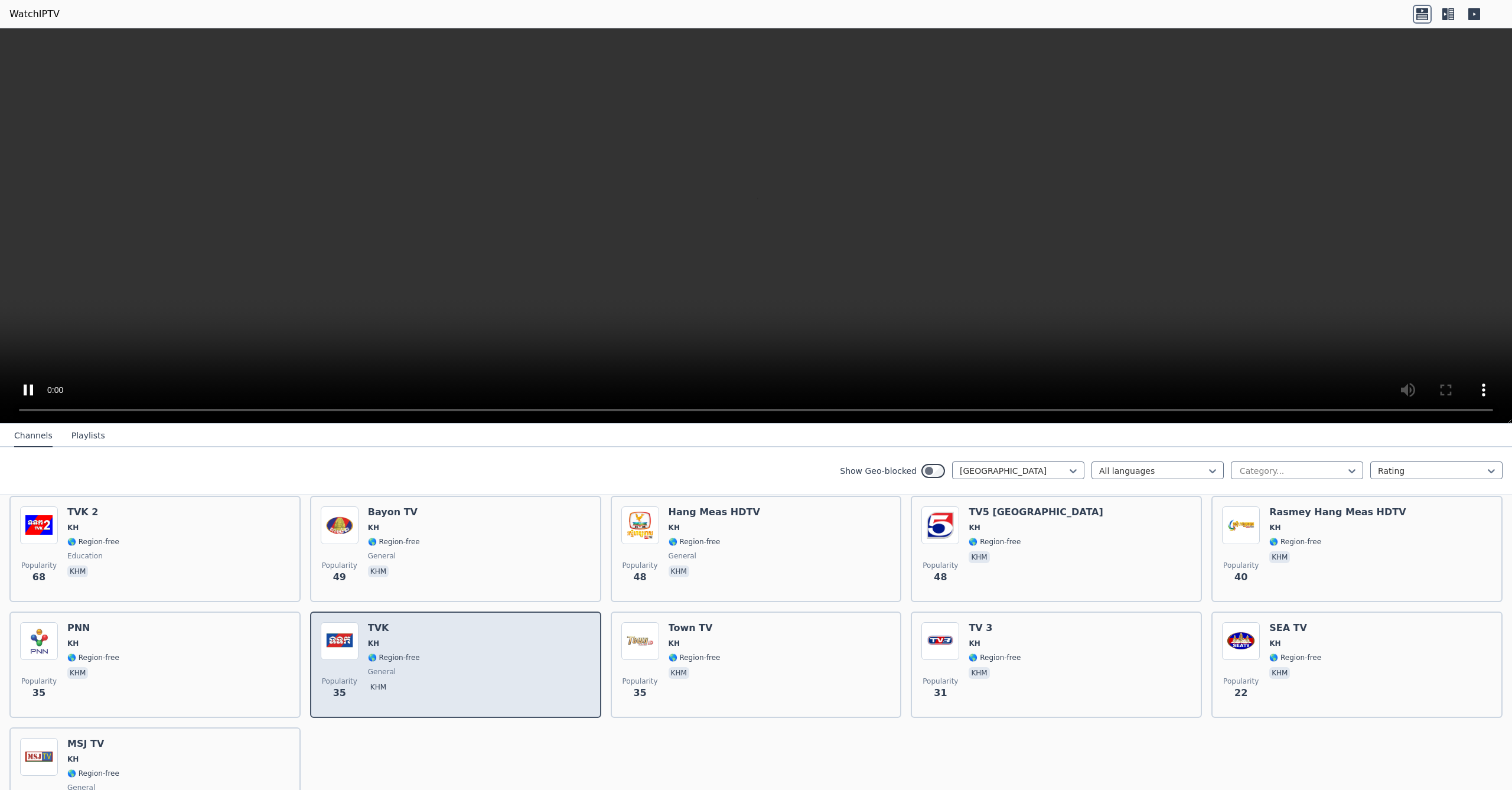
scroll to position [0, 0]
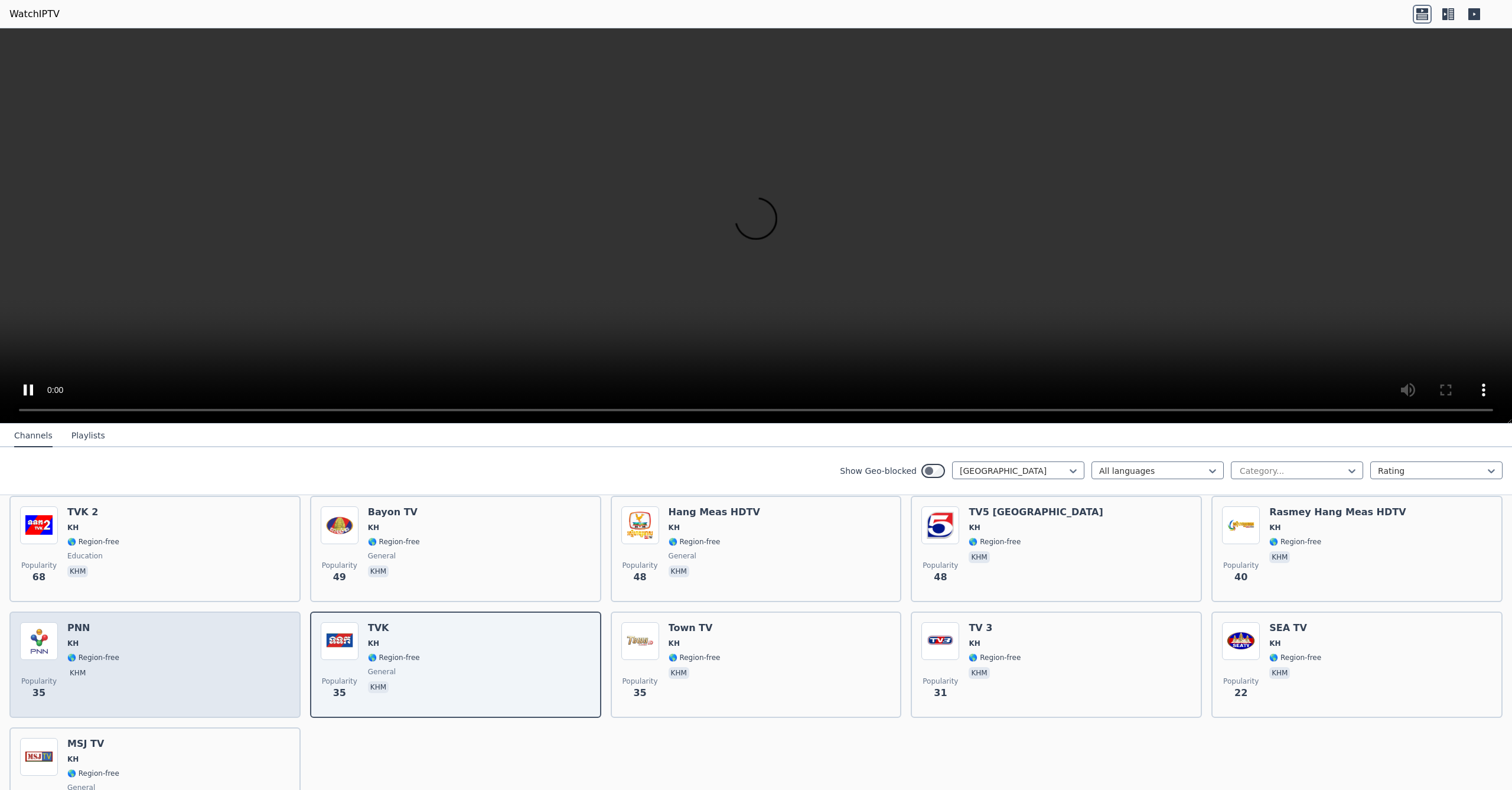
click at [162, 656] on div "Popularity 35 PNN KH 🌎 Region-free khm" at bounding box center [155, 664] width 270 height 85
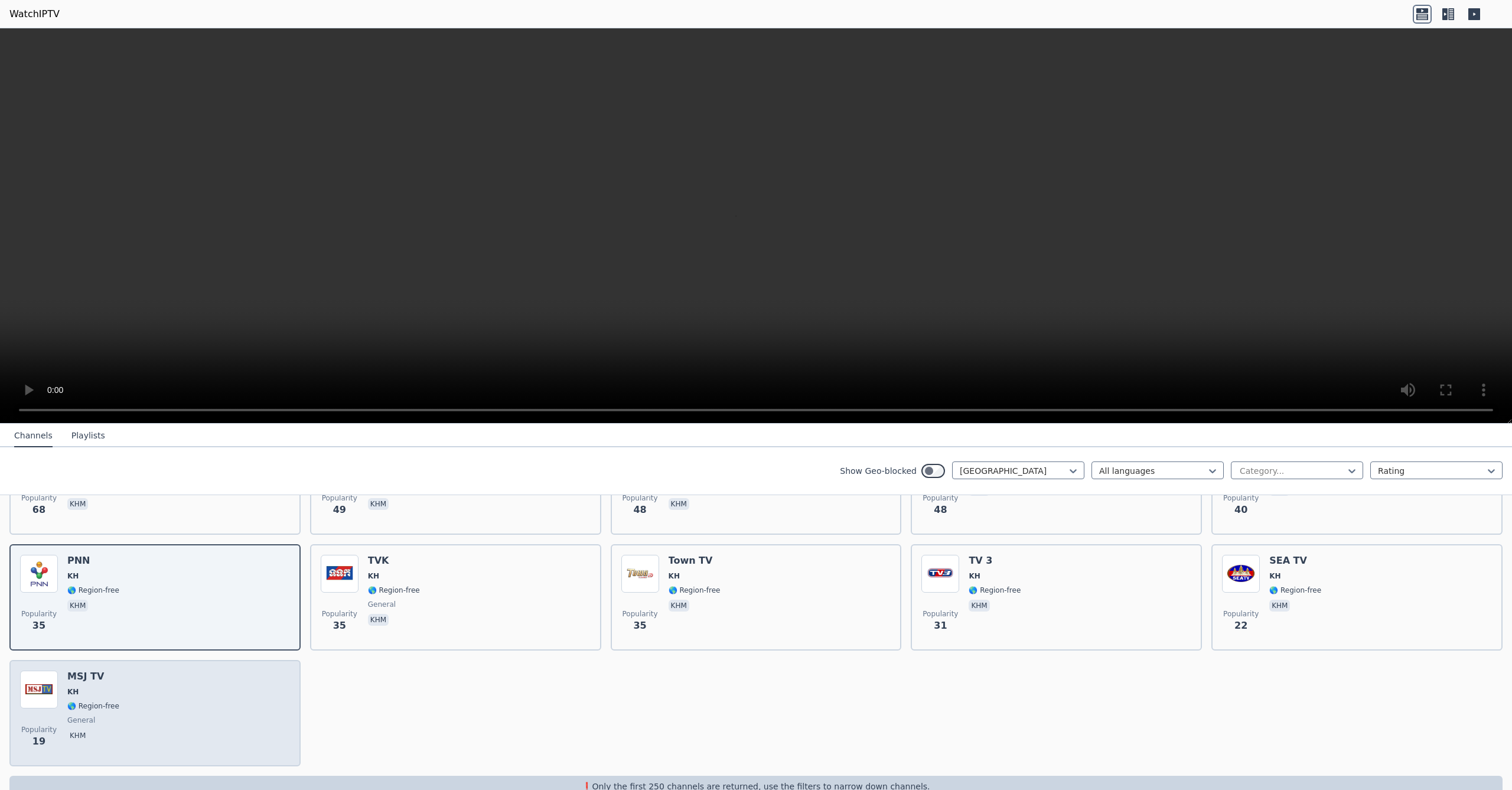
click at [203, 684] on div "Popularity 19 MSJ TV KH 🌎 Region-free general khm" at bounding box center [155, 712] width 270 height 85
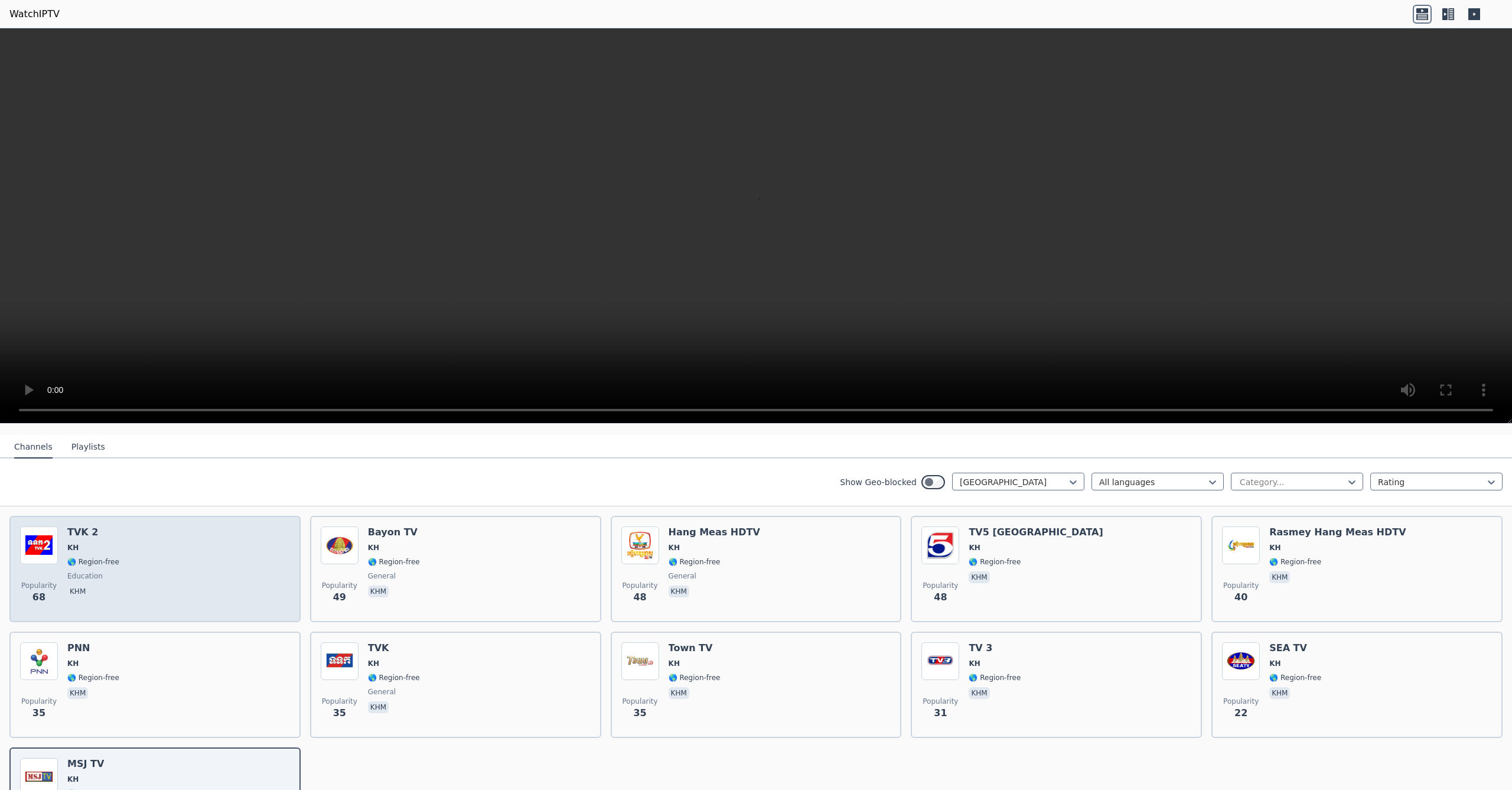
scroll to position [121, 0]
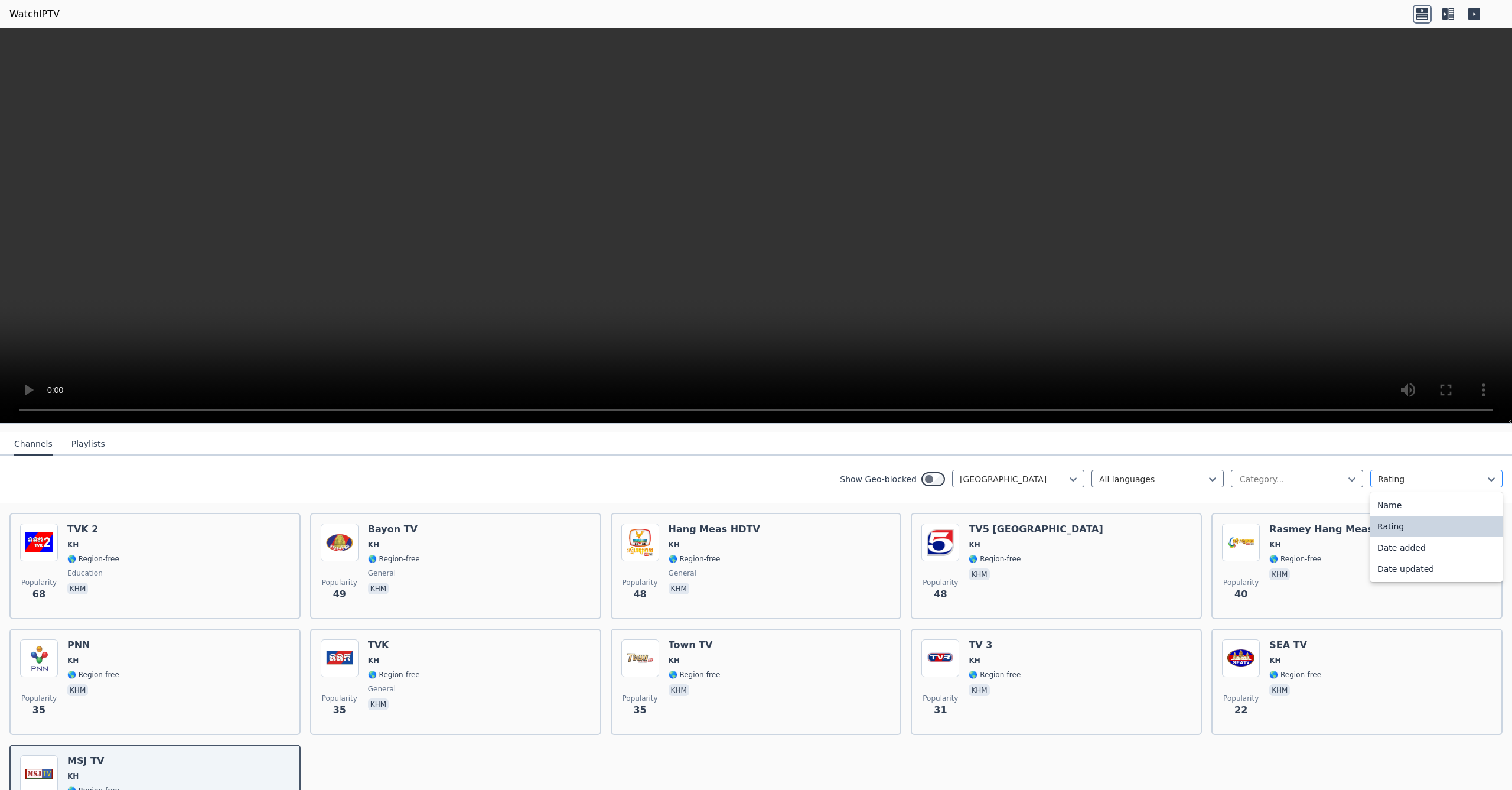
click at [1430, 485] on div "Rating" at bounding box center [1436, 478] width 132 height 18
click at [1407, 505] on div "Name" at bounding box center [1436, 505] width 132 height 22
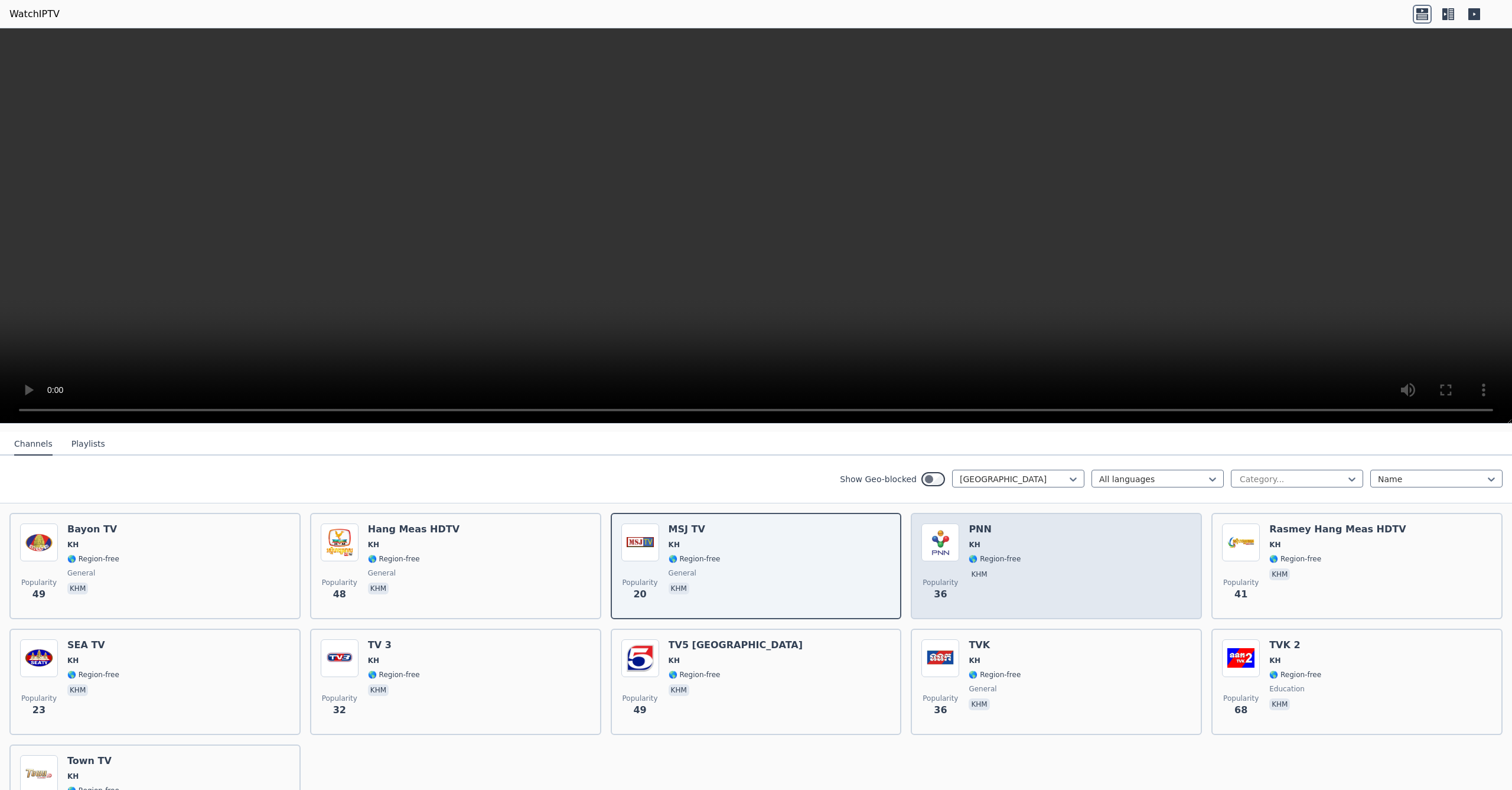
click at [1083, 549] on div "Popularity 36 PNN KH 🌎 Region-free khm" at bounding box center [1056, 565] width 270 height 85
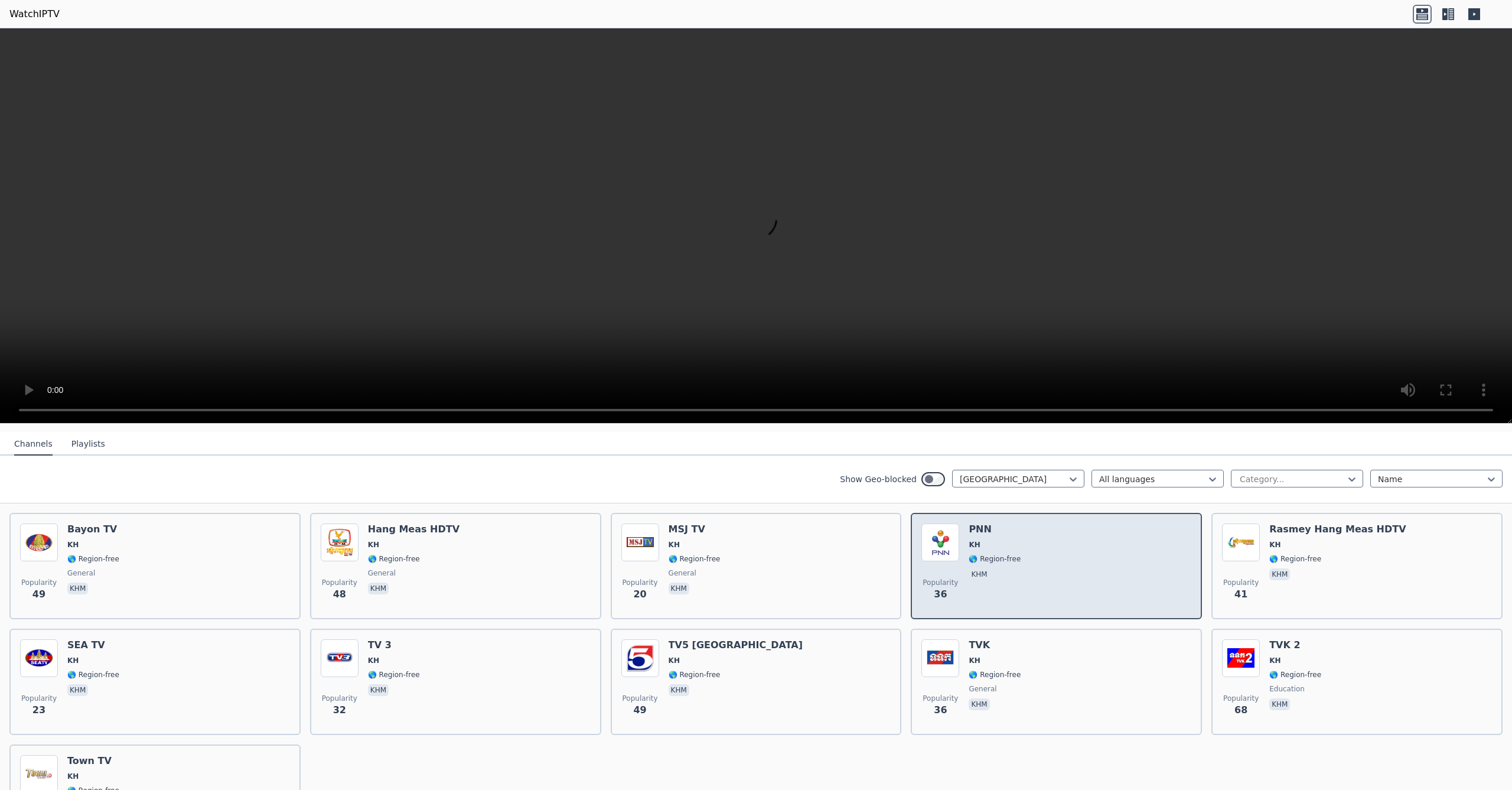
click at [1072, 548] on div "Popularity 36 PNN KH 🌎 Region-free khm" at bounding box center [1056, 565] width 270 height 85
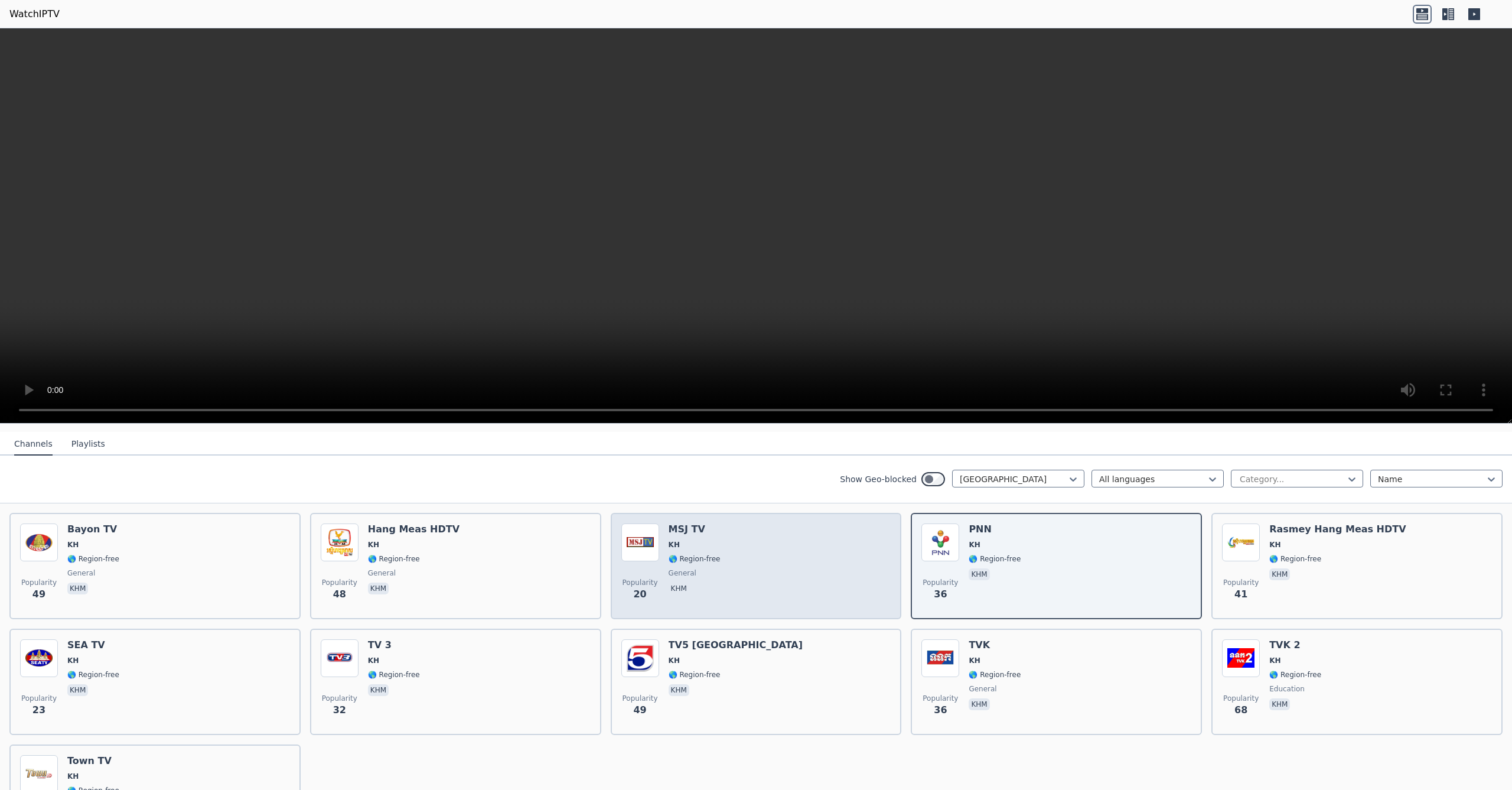
click at [795, 552] on div "Popularity 20 MSJ TV KH 🌎 Region-free general khm" at bounding box center [756, 565] width 270 height 85
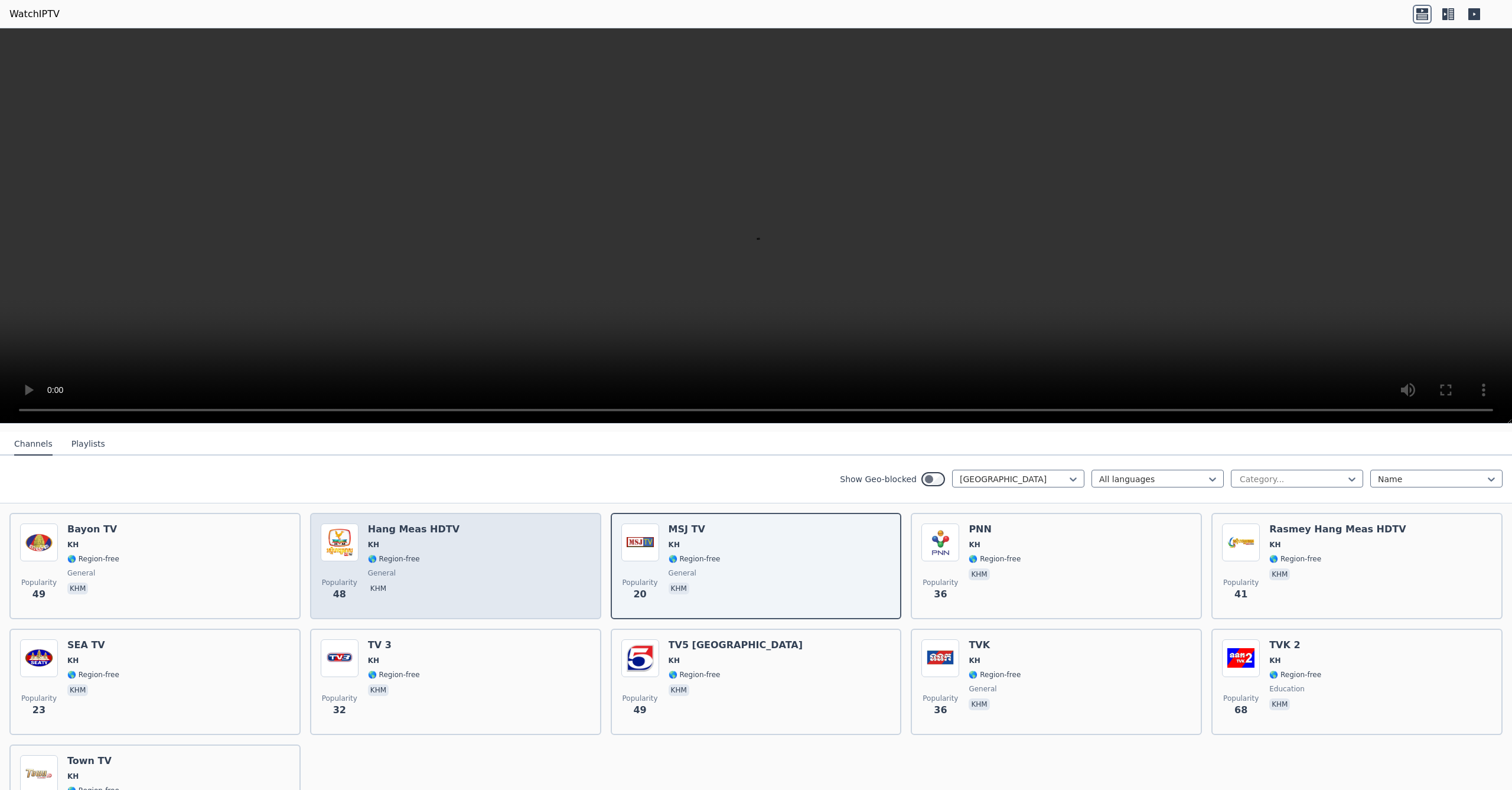
click at [528, 555] on div "Popularity 48 Hang Meas HDTV KH 🌎 Region-free general khm" at bounding box center [456, 565] width 270 height 85
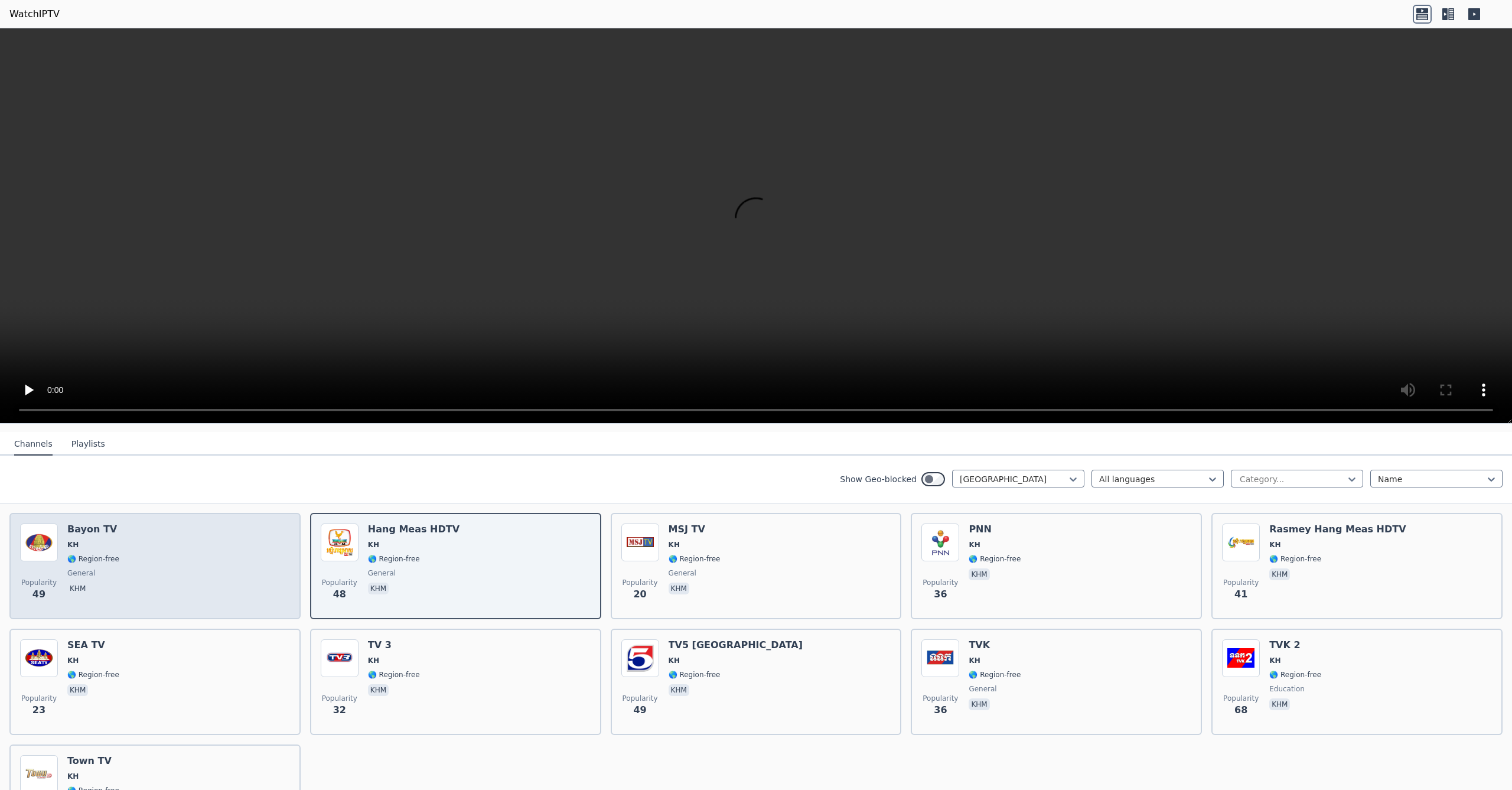
click at [277, 559] on div "Popularity 49 Bayon TV KH 🌎 Region-free general khm" at bounding box center [155, 565] width 270 height 85
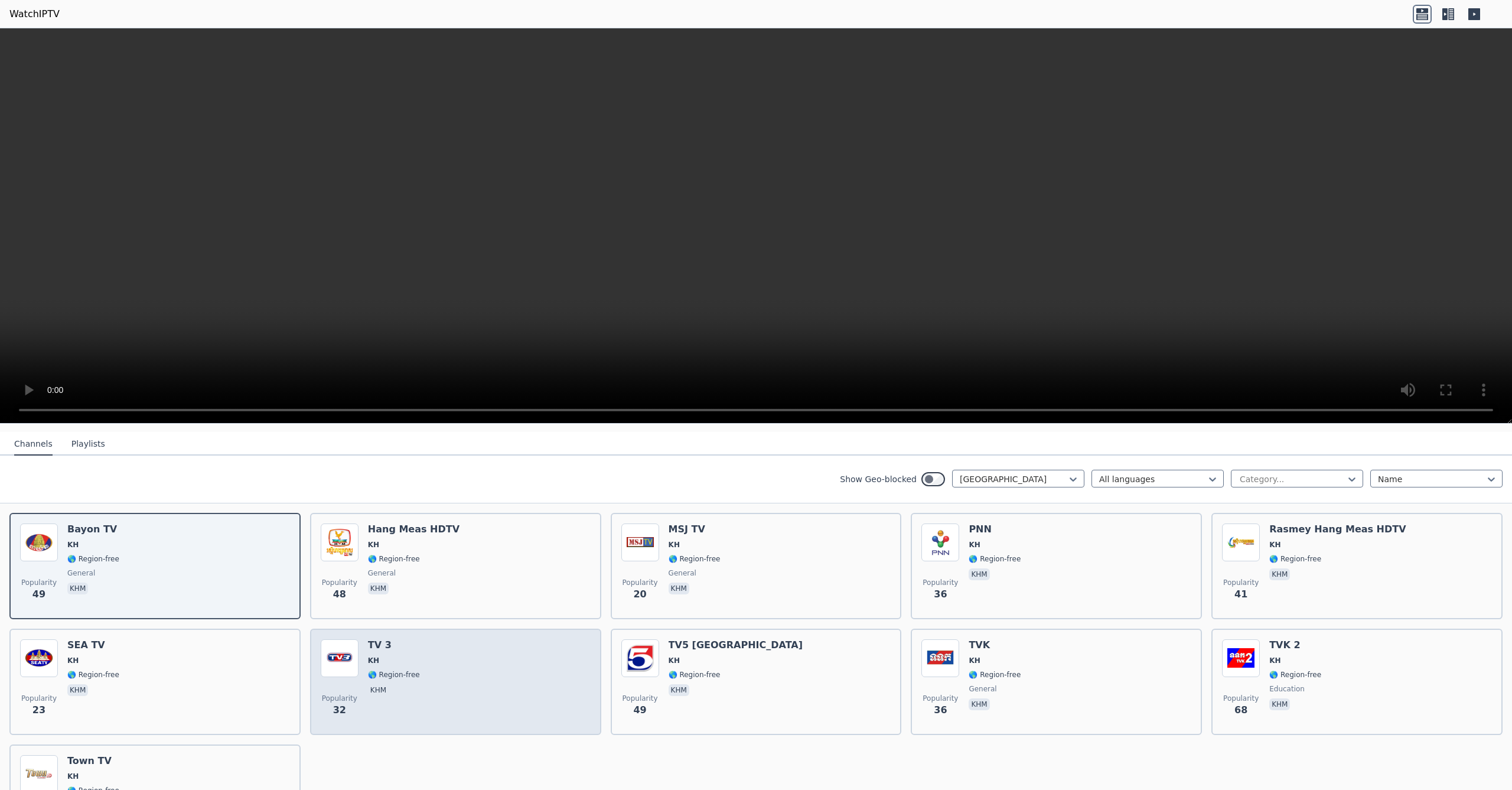
click at [449, 659] on div "Popularity 32 TV 3 KH 🌎 Region-free khm" at bounding box center [456, 681] width 270 height 85
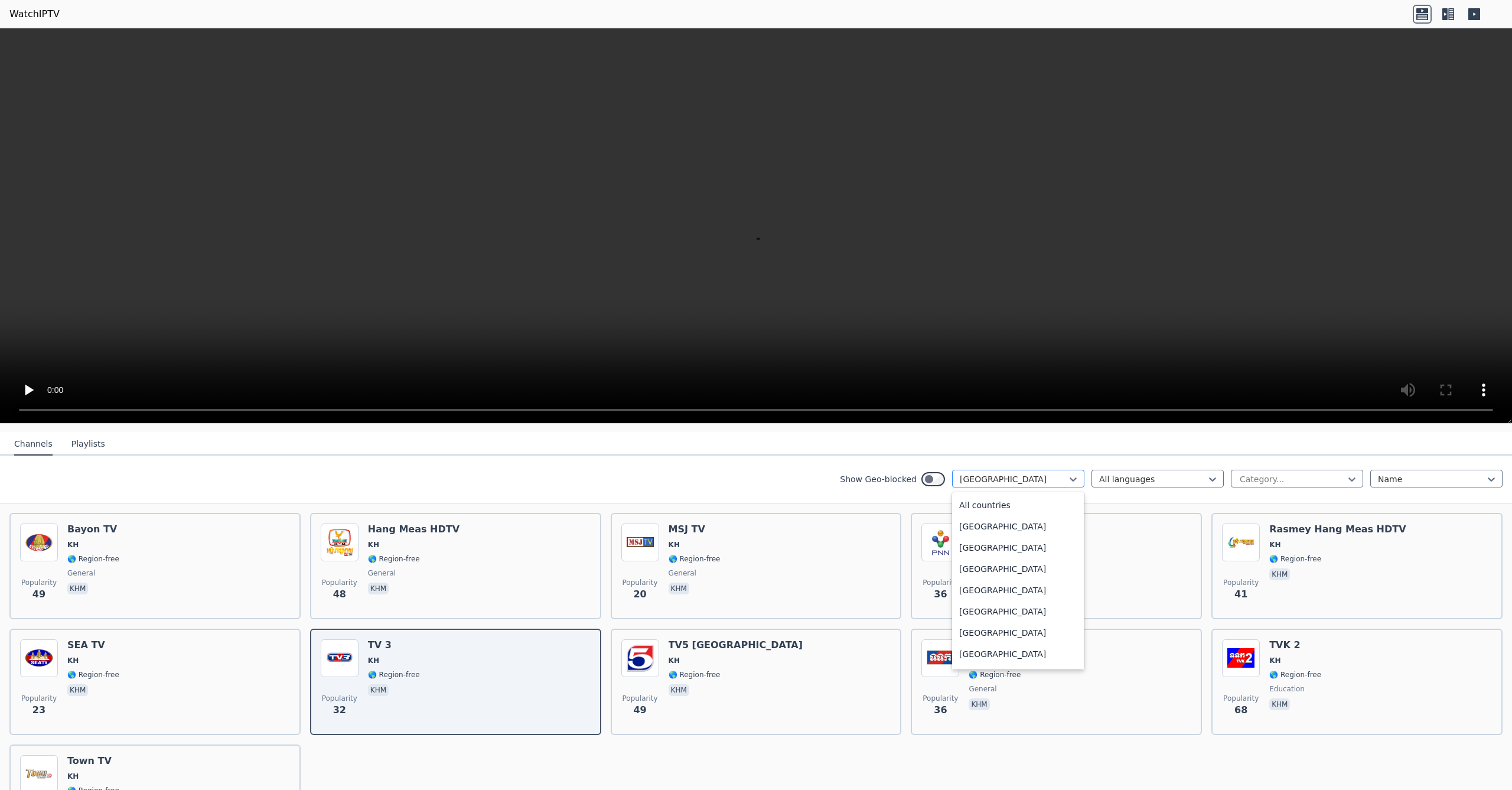
scroll to position [513, 0]
click at [1016, 478] on div at bounding box center [1013, 479] width 107 height 12
click at [992, 545] on div "[GEOGRAPHIC_DATA]" at bounding box center [1018, 547] width 132 height 22
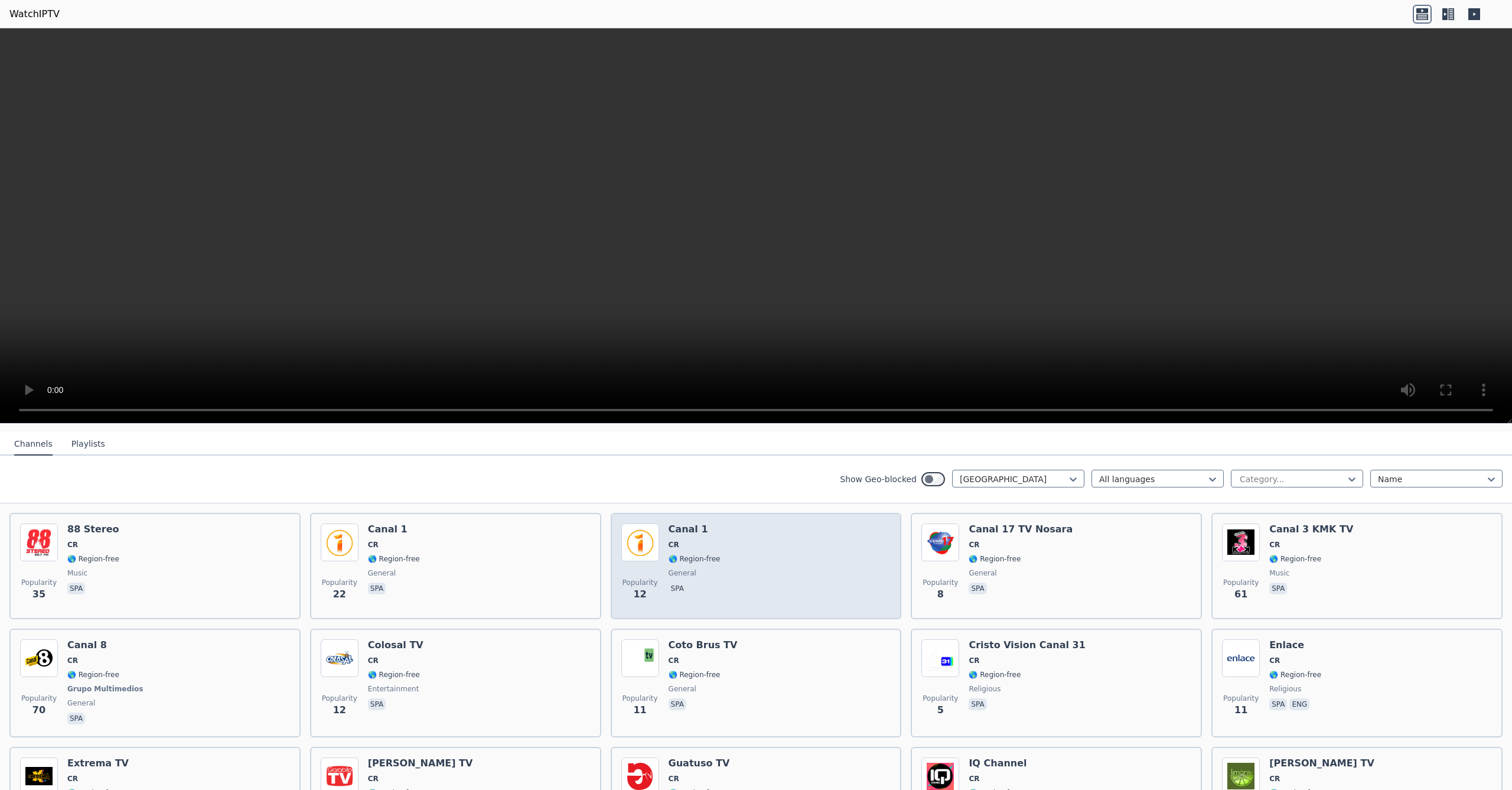
click at [697, 560] on span "🌎 Region-free" at bounding box center [694, 559] width 52 height 10
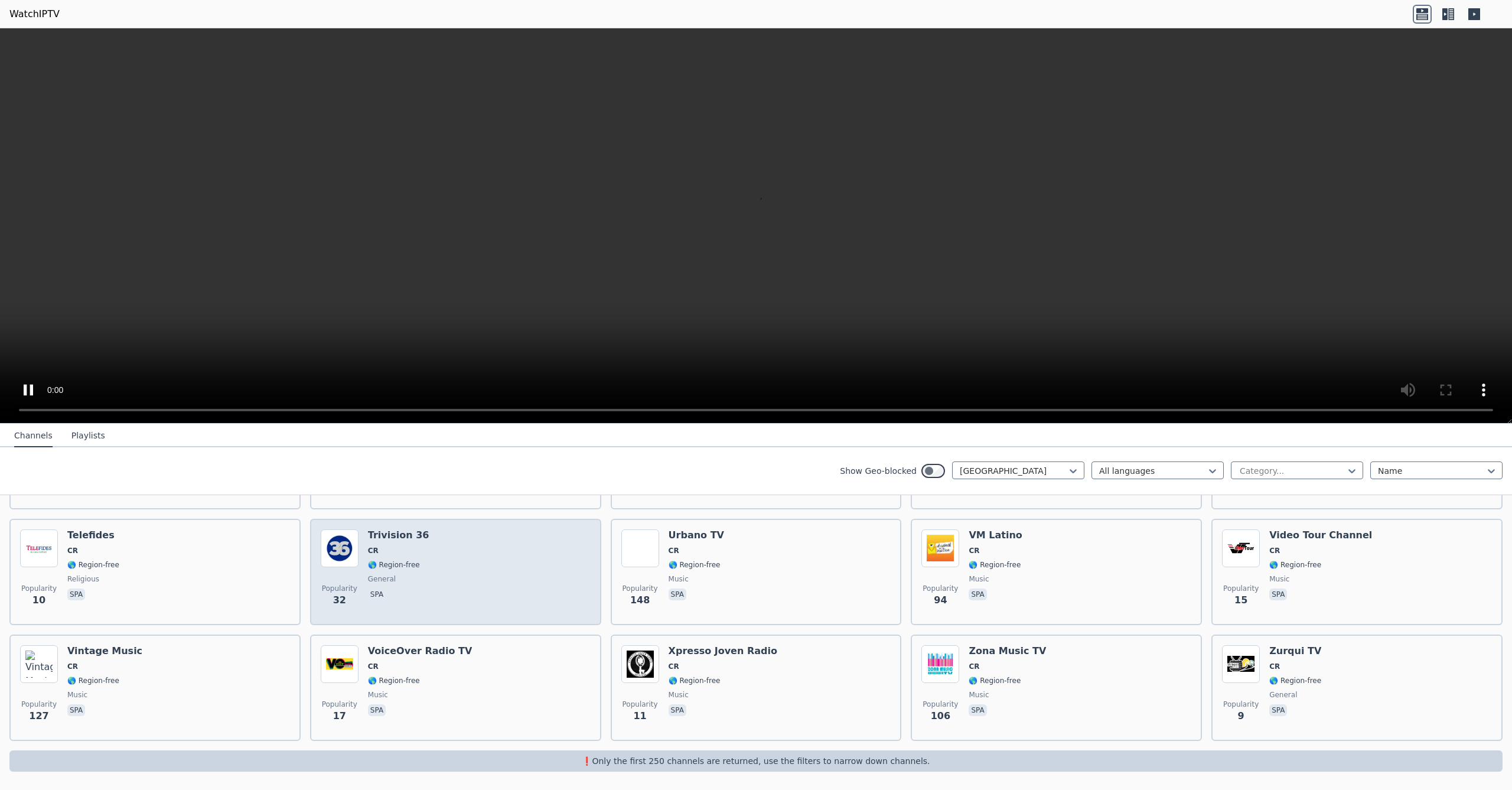
scroll to position [928, 0]
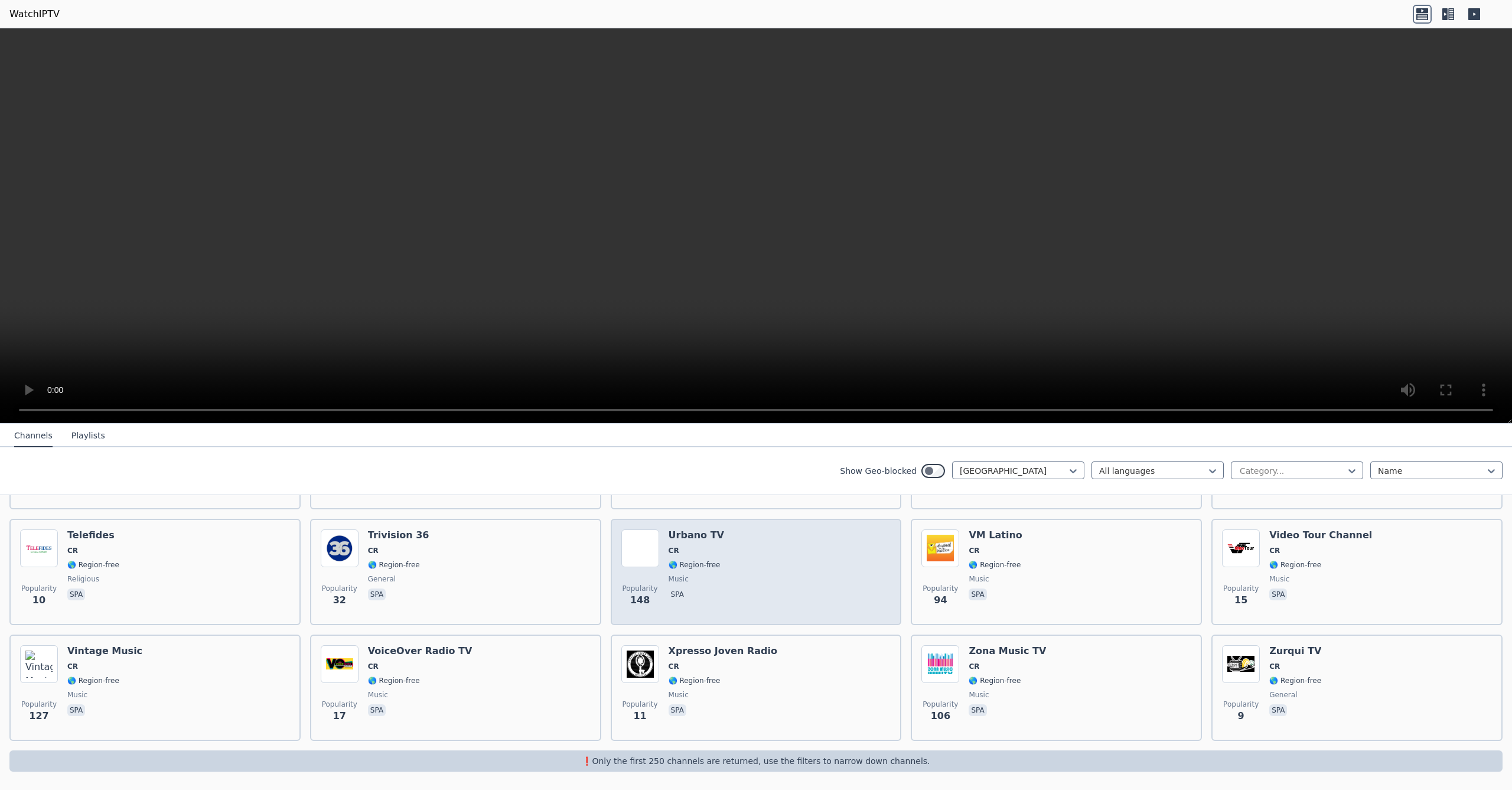
click at [750, 584] on div "Popularity 148 [PERSON_NAME] TV CR 🌎 Region-free music spa" at bounding box center [756, 572] width 270 height 85
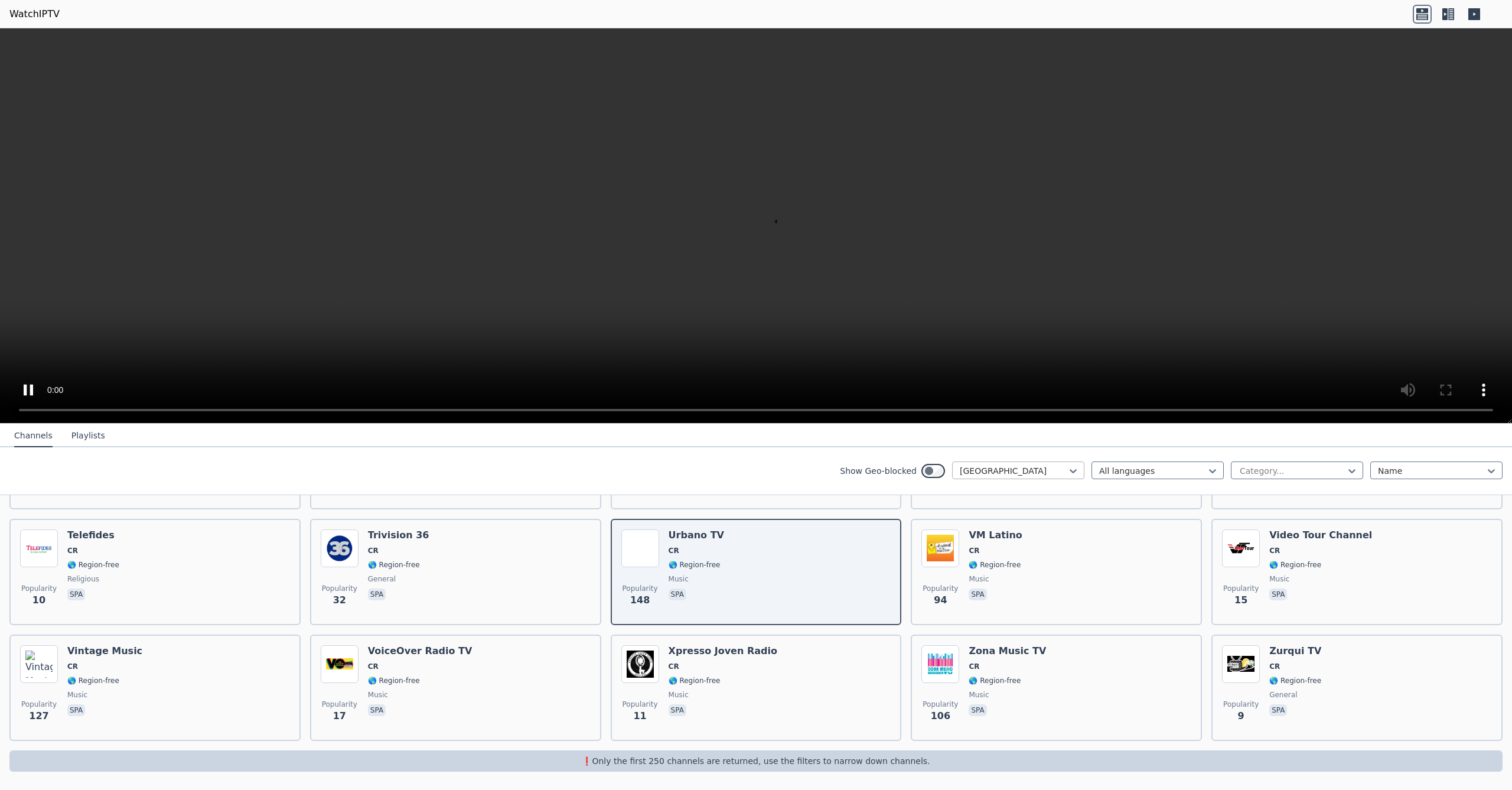
click at [1007, 471] on div at bounding box center [1013, 470] width 107 height 12
click at [979, 562] on div "[GEOGRAPHIC_DATA]" at bounding box center [1018, 560] width 132 height 22
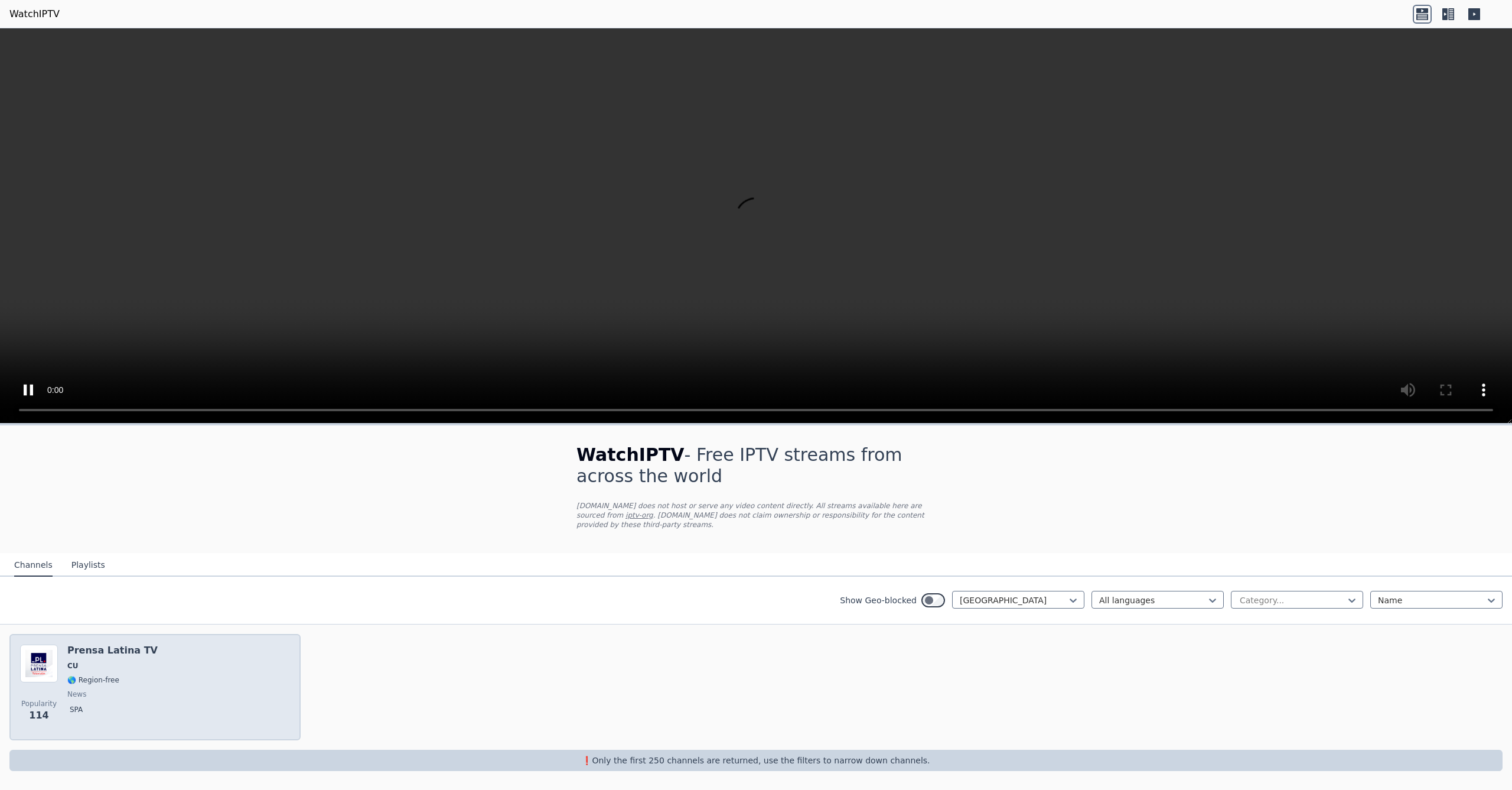
click at [263, 654] on div "Popularity 114 Prensa Latina TV CU 🌎 Region-free news spa" at bounding box center [155, 687] width 270 height 85
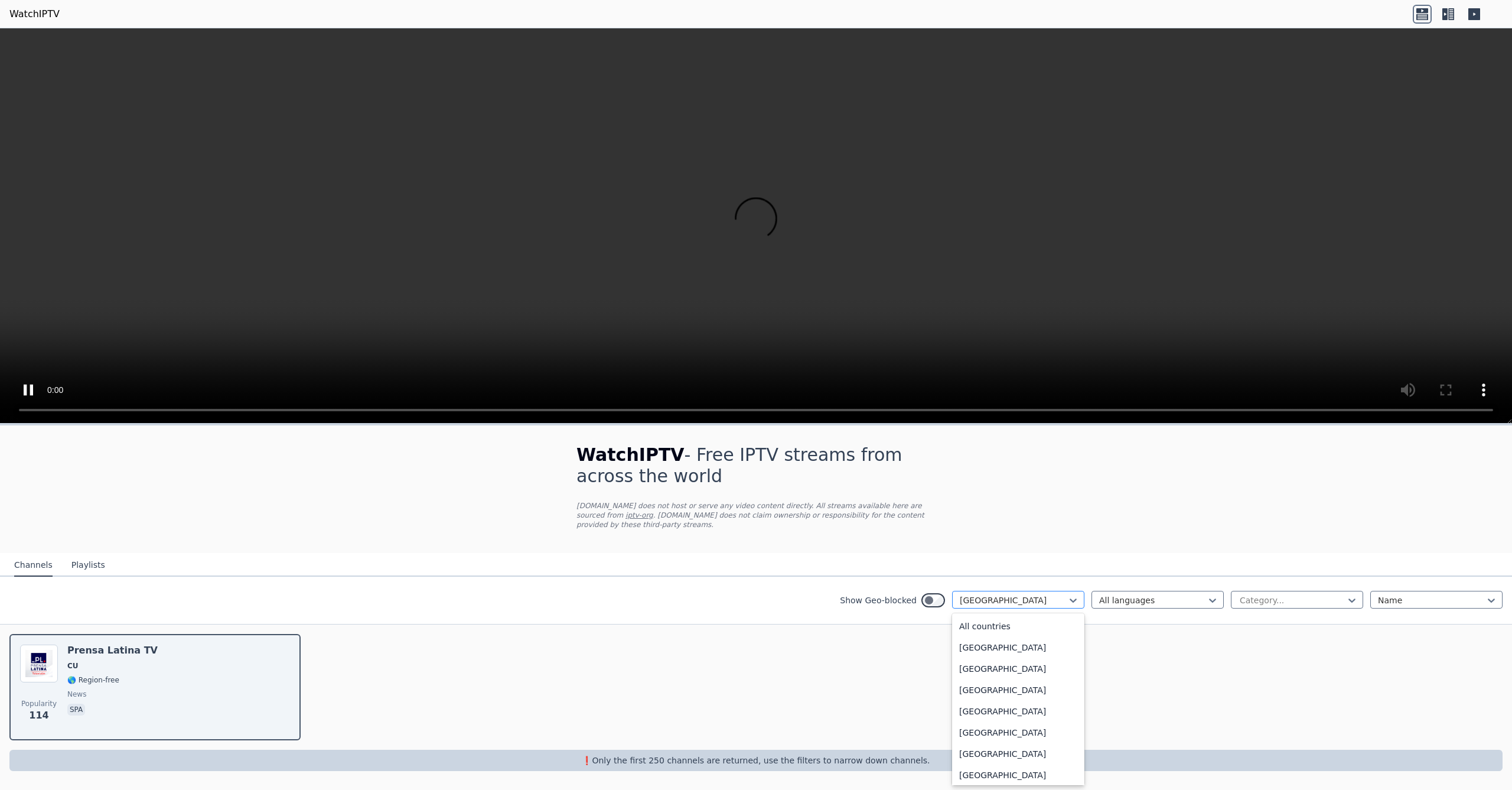
click at [1011, 604] on div at bounding box center [1013, 600] width 107 height 12
click at [1027, 662] on div "[GEOGRAPHIC_DATA]" at bounding box center [1018, 651] width 132 height 22
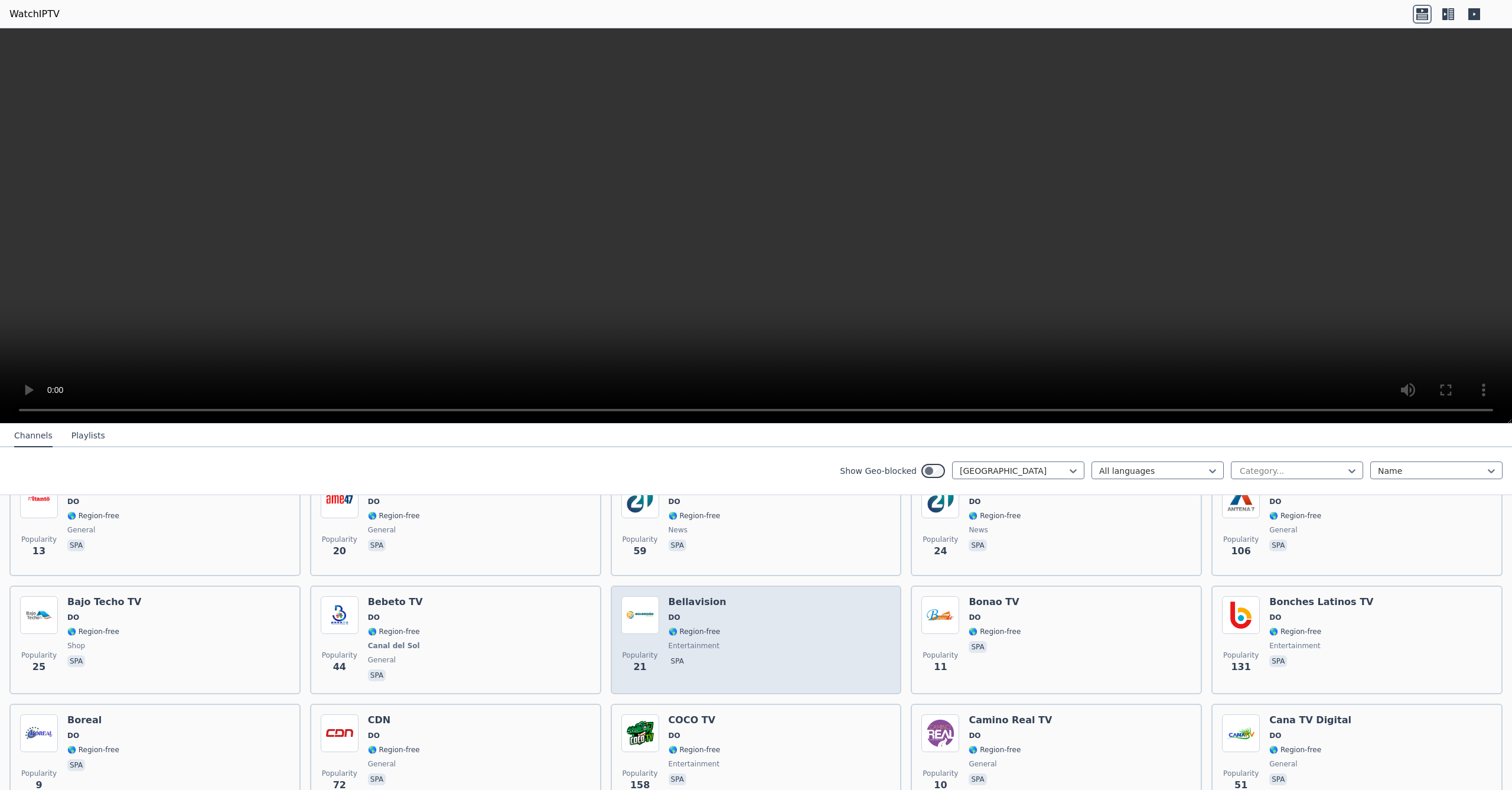
scroll to position [281, 0]
click at [827, 650] on div "Popularity 21 Bellavision DO 🌎 Region-free entertainment spa" at bounding box center [756, 639] width 270 height 87
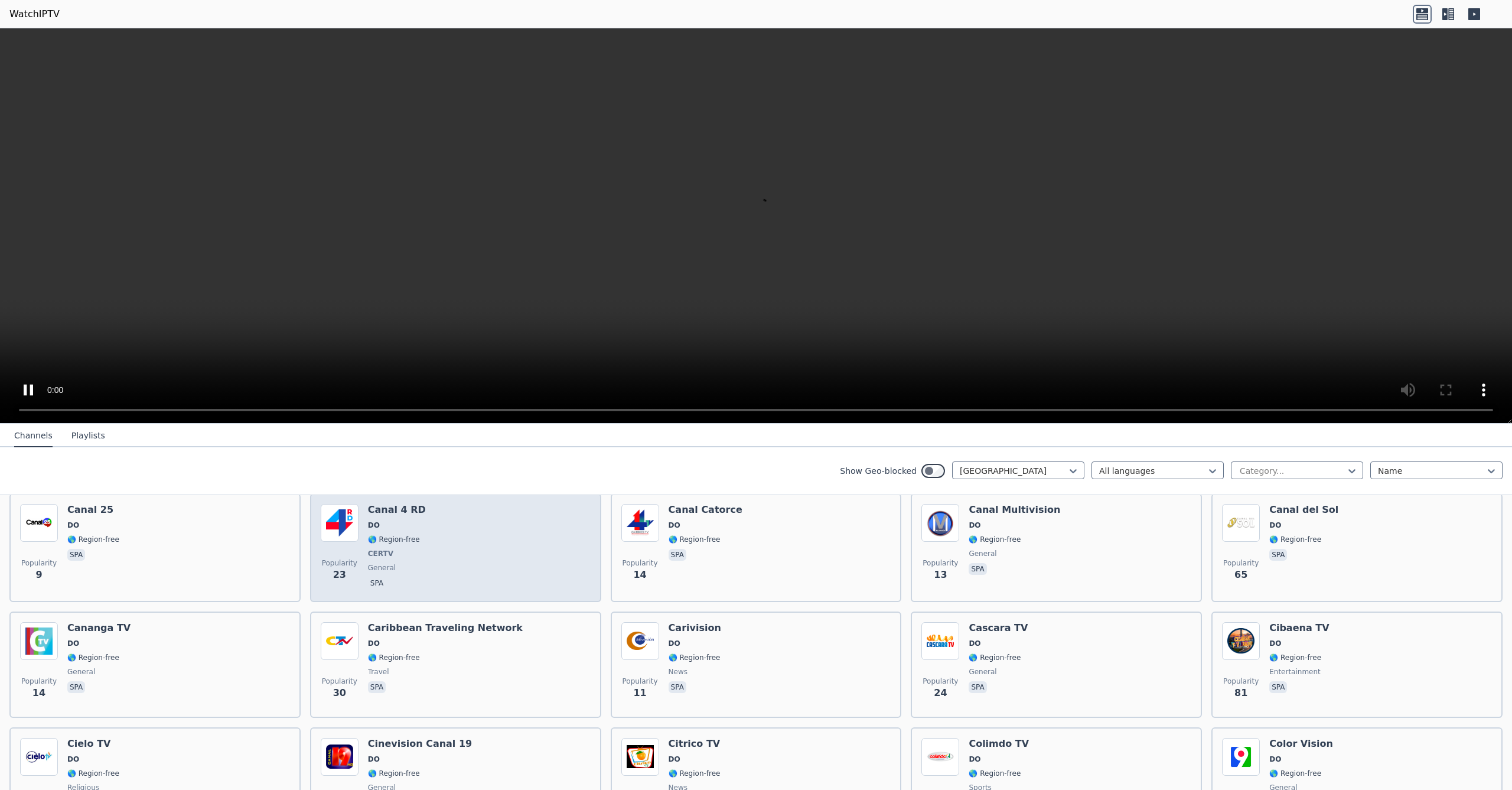
scroll to position [610, 0]
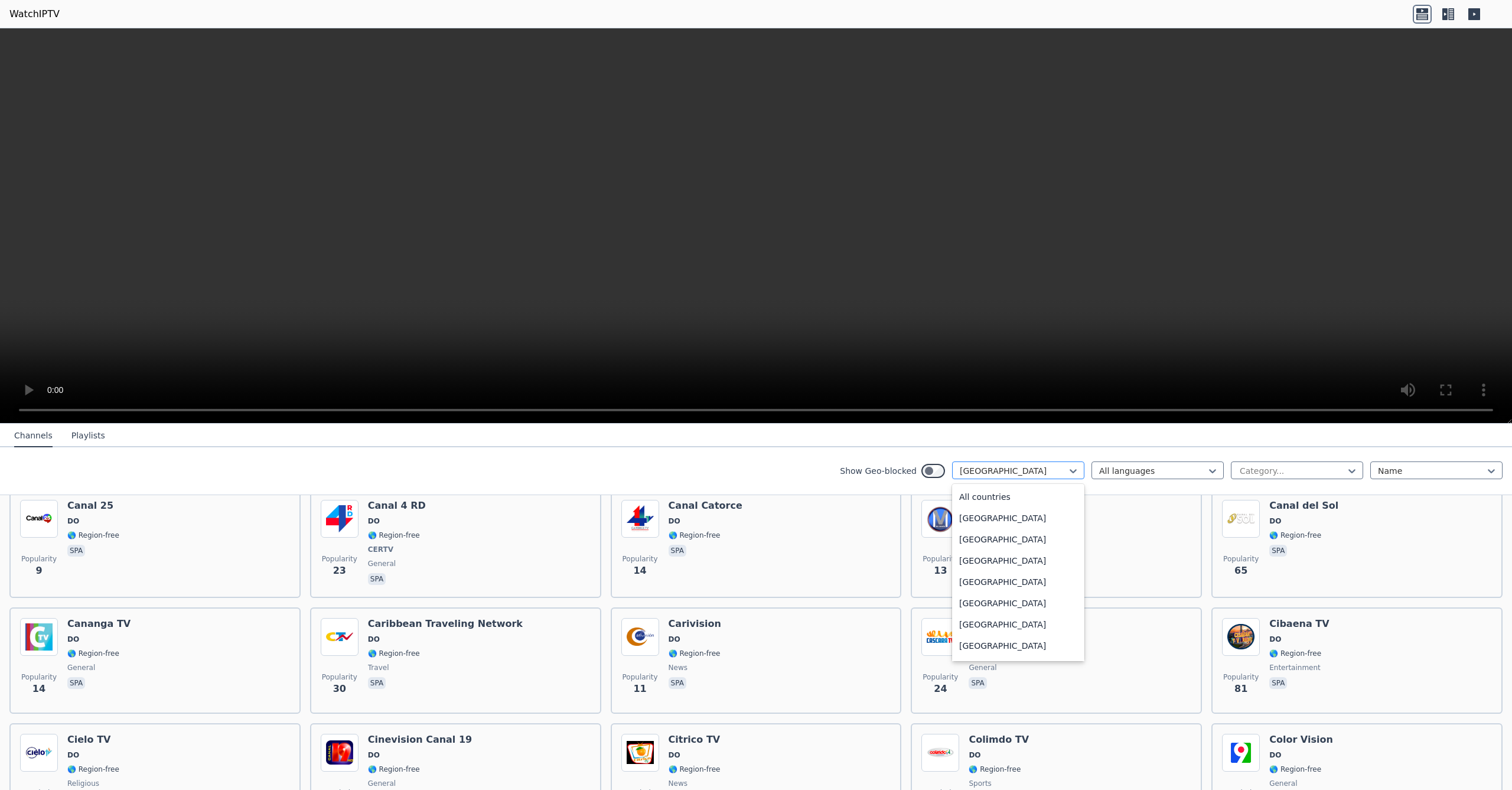
click at [974, 475] on div at bounding box center [1013, 470] width 107 height 12
click at [988, 521] on div "[GEOGRAPHIC_DATA]" at bounding box center [1018, 509] width 132 height 22
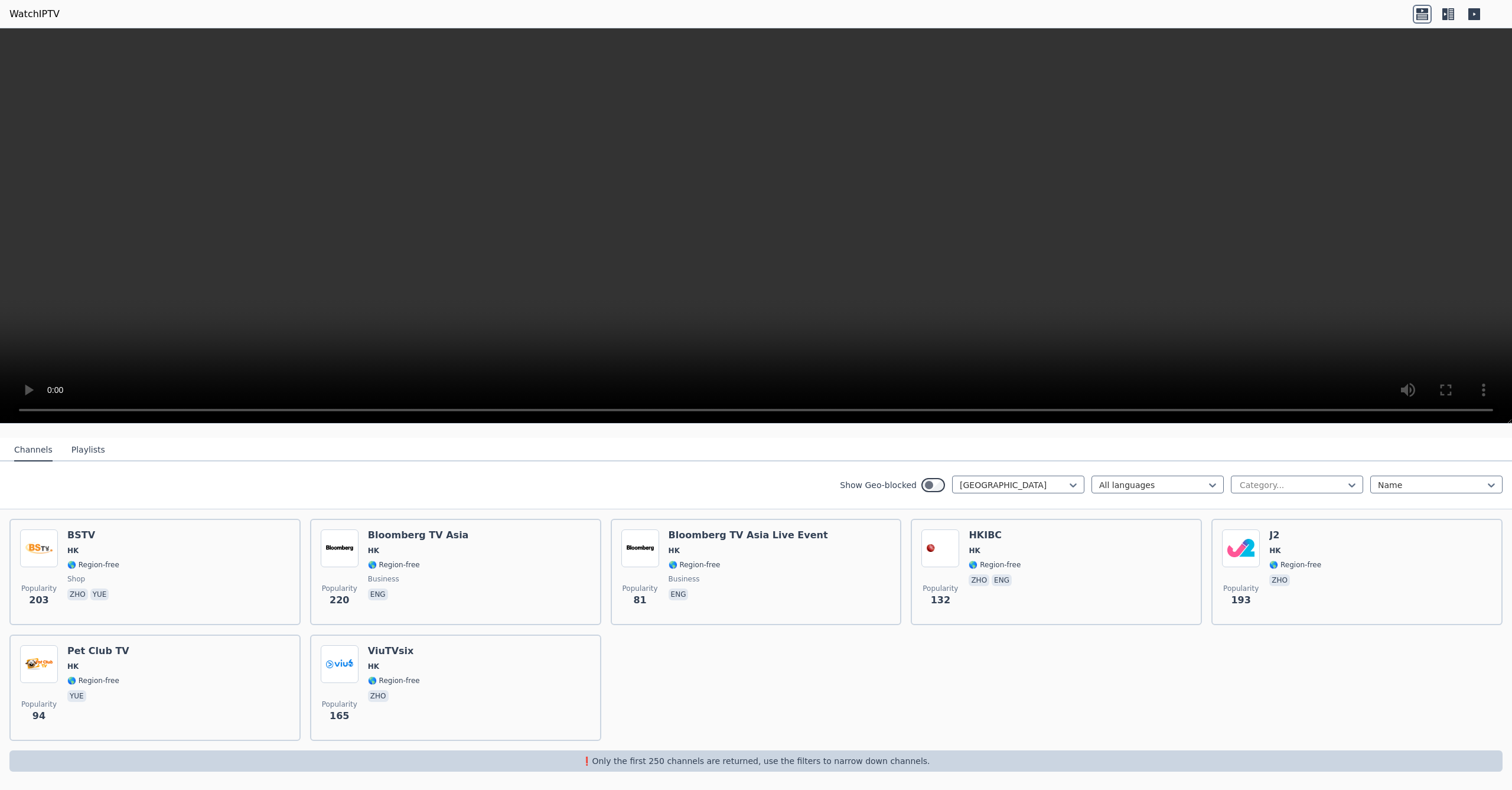
scroll to position [115, 0]
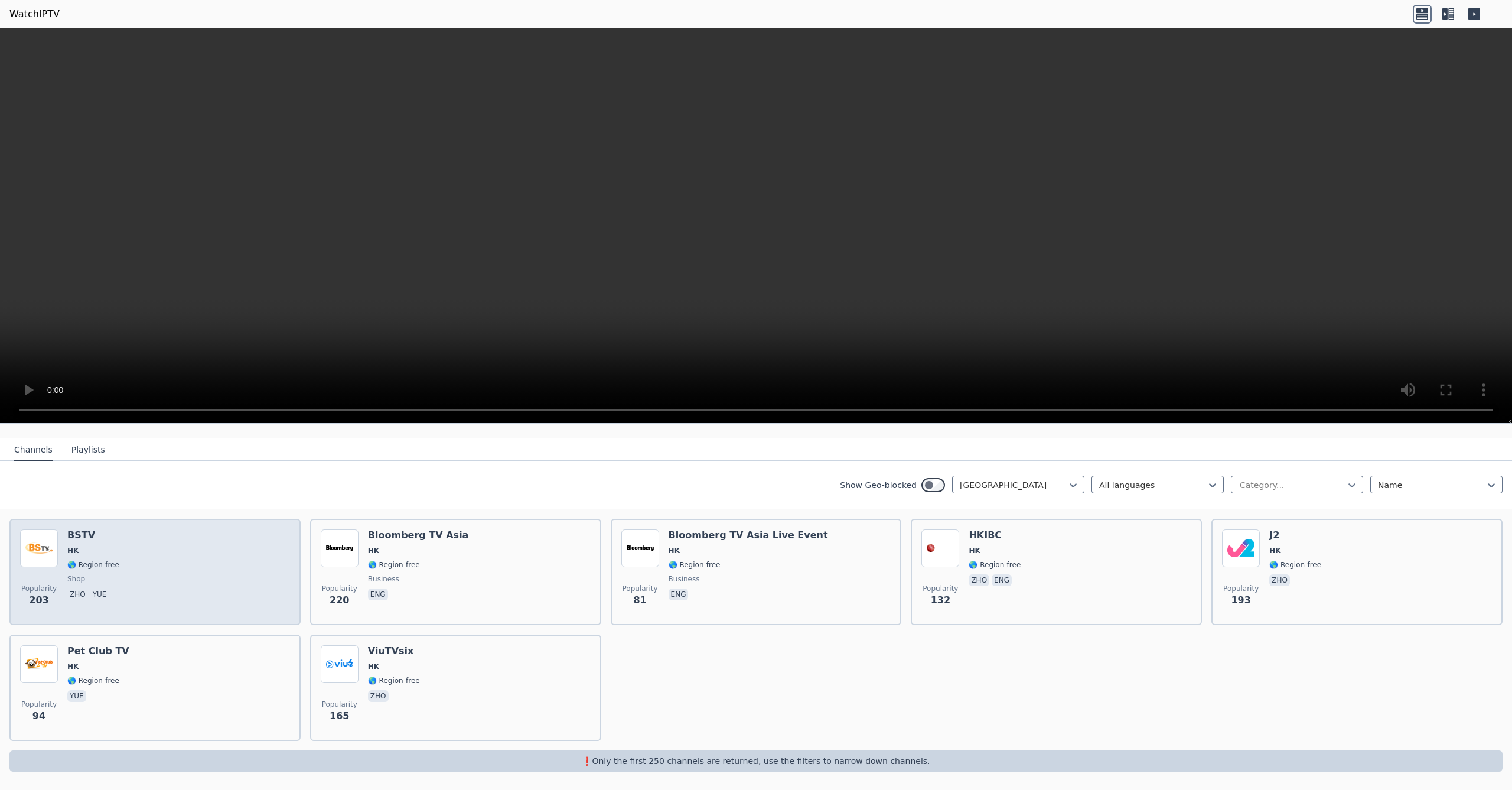
click at [277, 594] on div "Popularity 203 BSTV HK 🌎 Region-free shop zho yue" at bounding box center [155, 572] width 270 height 85
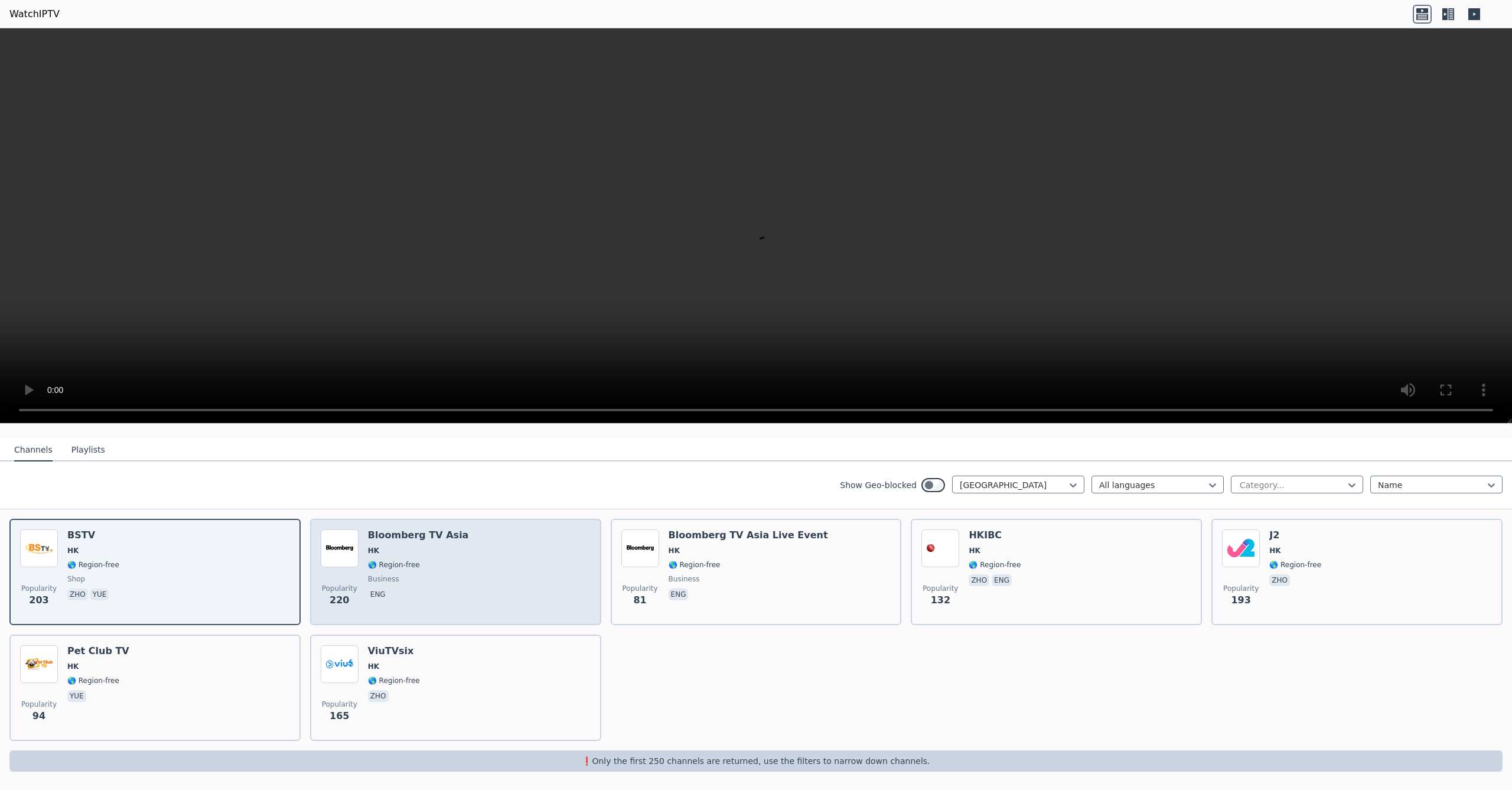
click at [425, 576] on span "business" at bounding box center [418, 579] width 101 height 10
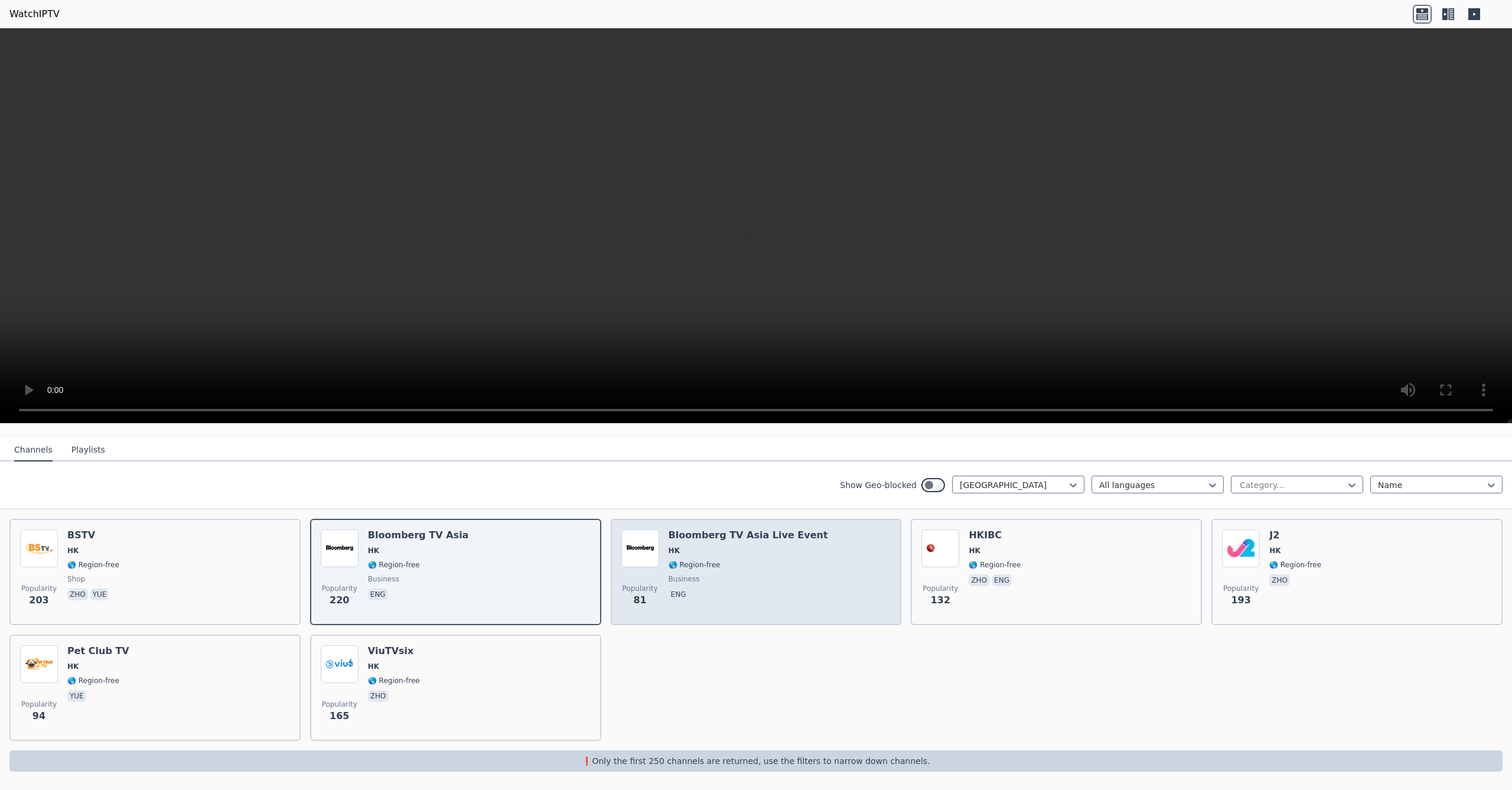
click at [753, 575] on span "business" at bounding box center [748, 579] width 159 height 10
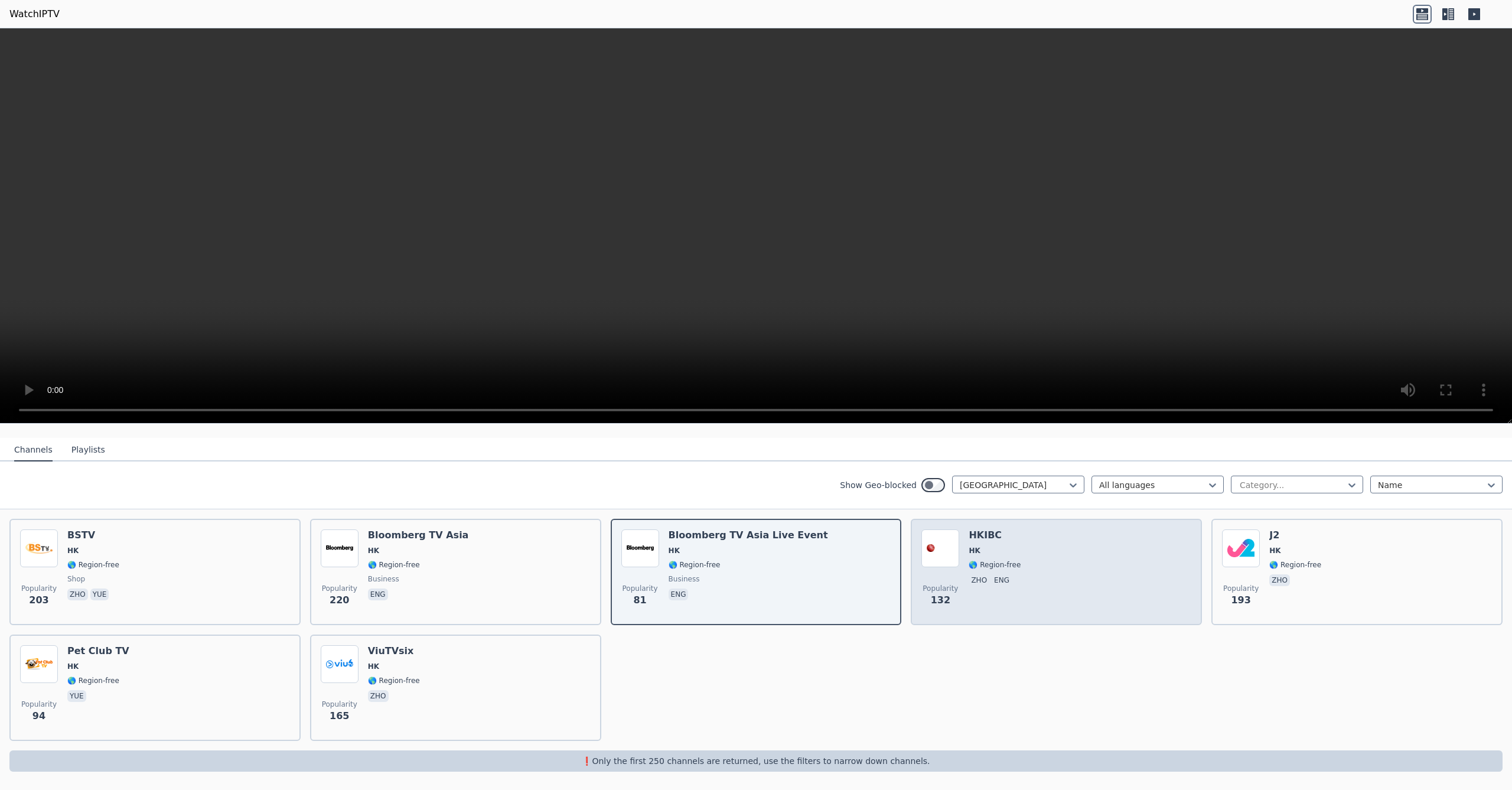
click at [1042, 577] on div "Popularity 132 HKIBC HK 🌎 Region-free zho eng" at bounding box center [1056, 572] width 270 height 85
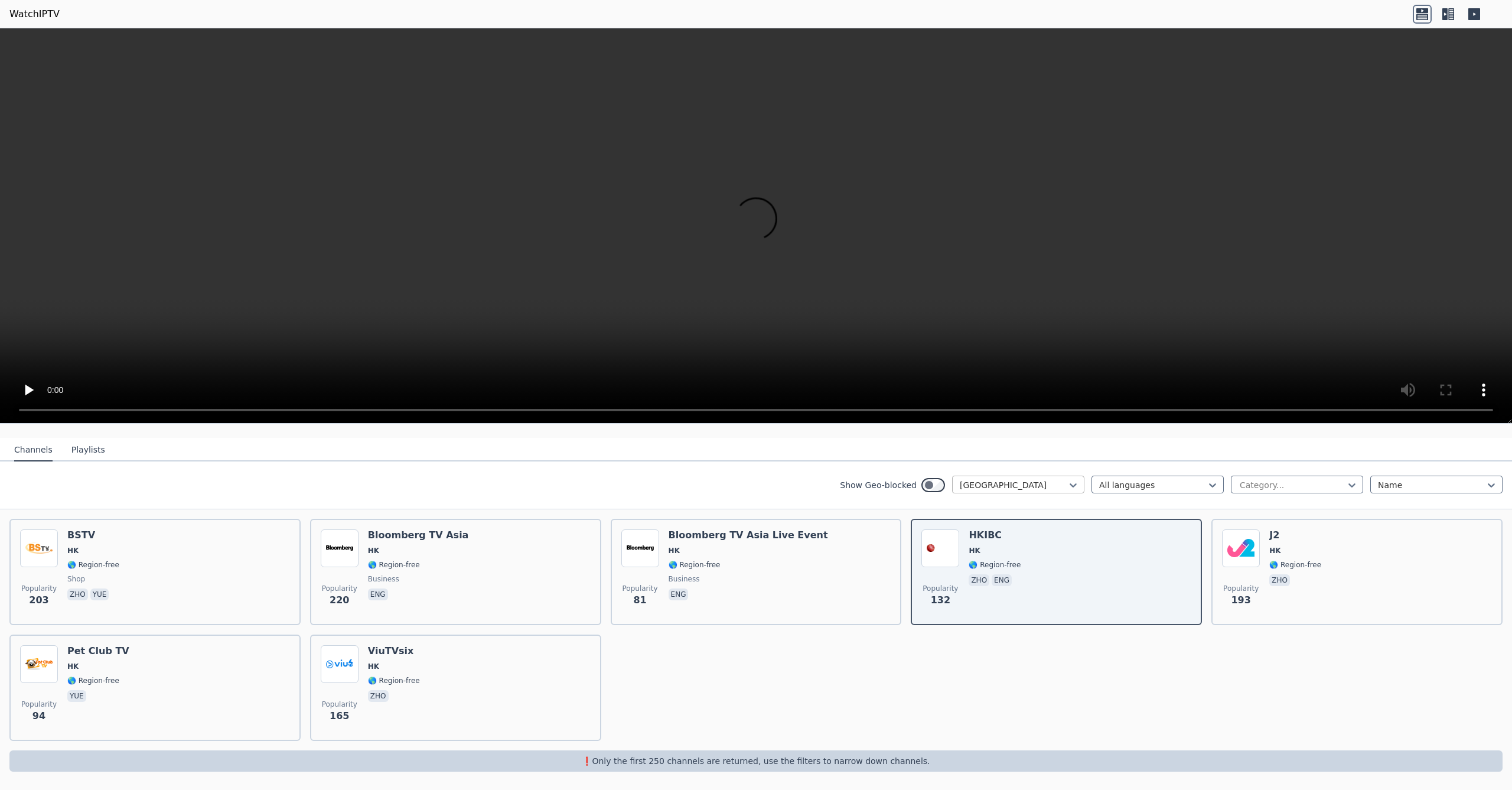
click at [1014, 487] on div at bounding box center [1013, 485] width 107 height 12
click at [977, 573] on div "[GEOGRAPHIC_DATA]" at bounding box center [1018, 561] width 132 height 22
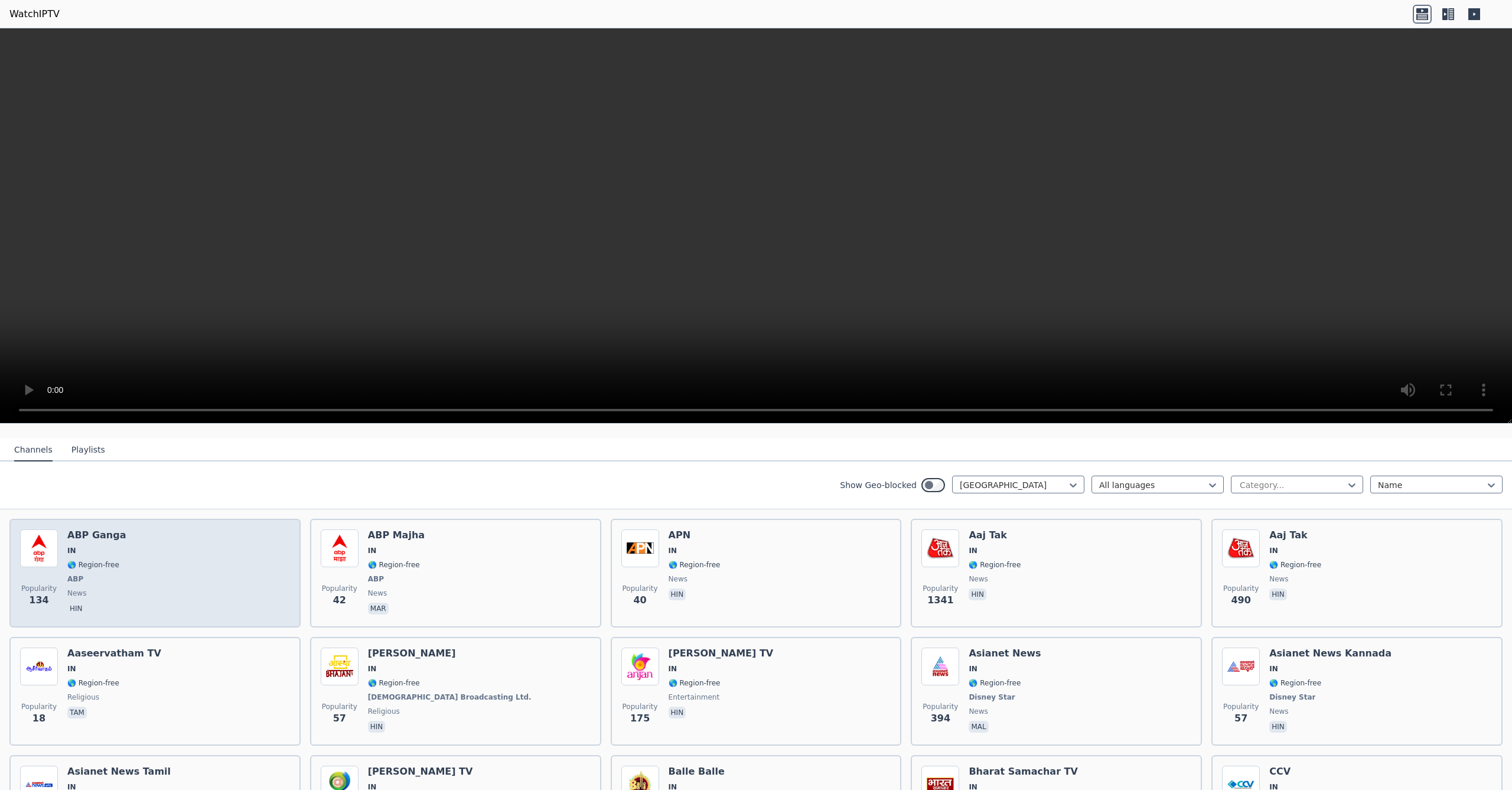
click at [191, 562] on div "Popularity 134 ABP Ganga IN 🌎 Region-free ABP news hin" at bounding box center [155, 573] width 270 height 87
click at [197, 562] on div "Popularity 134 ABP Ganga IN 🌎 Region-free ABP news hin" at bounding box center [155, 573] width 270 height 87
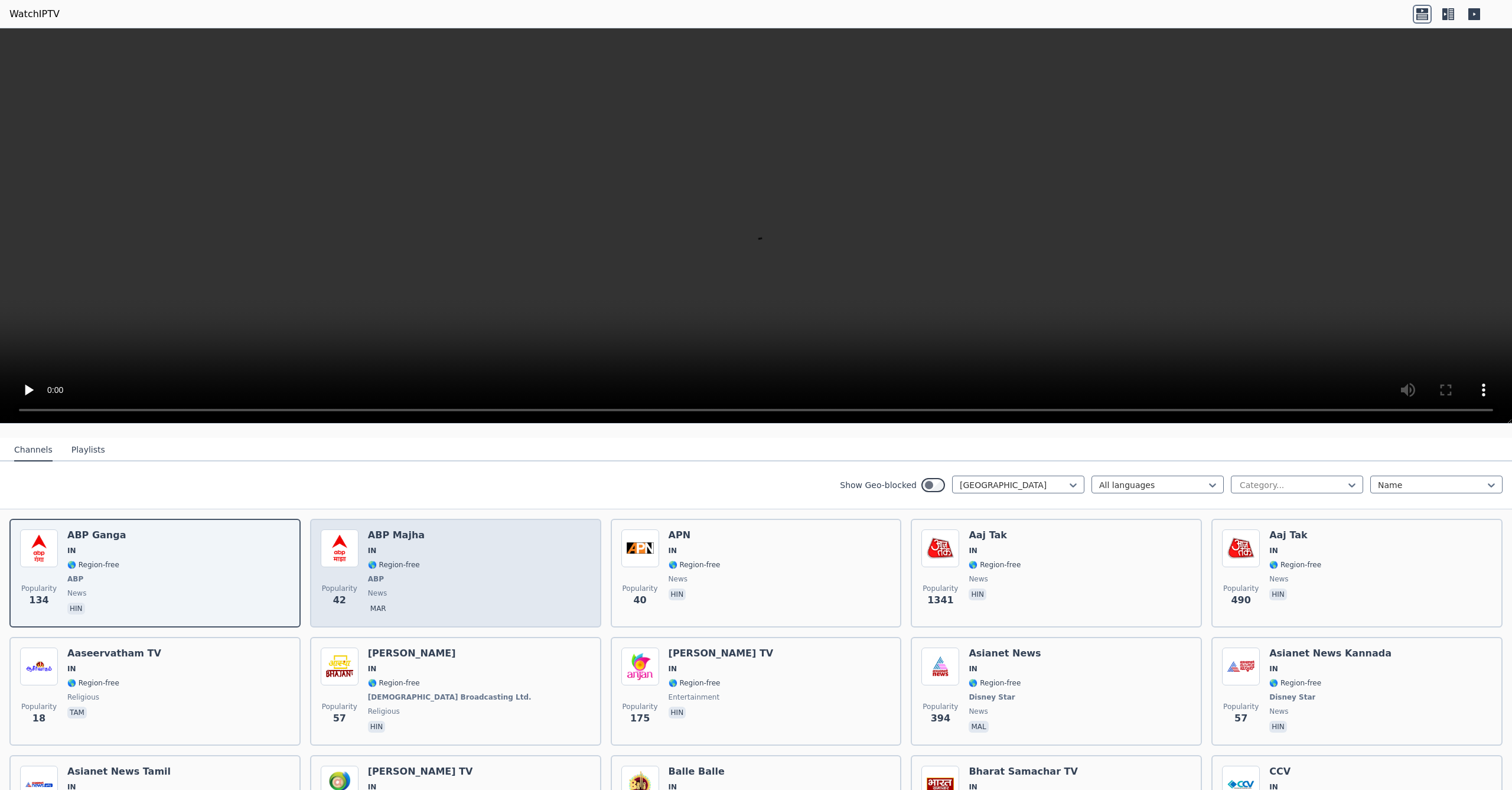
click at [533, 565] on div "Popularity 42 ABP Majha IN 🌎 Region-free ABP news mar" at bounding box center [456, 573] width 270 height 87
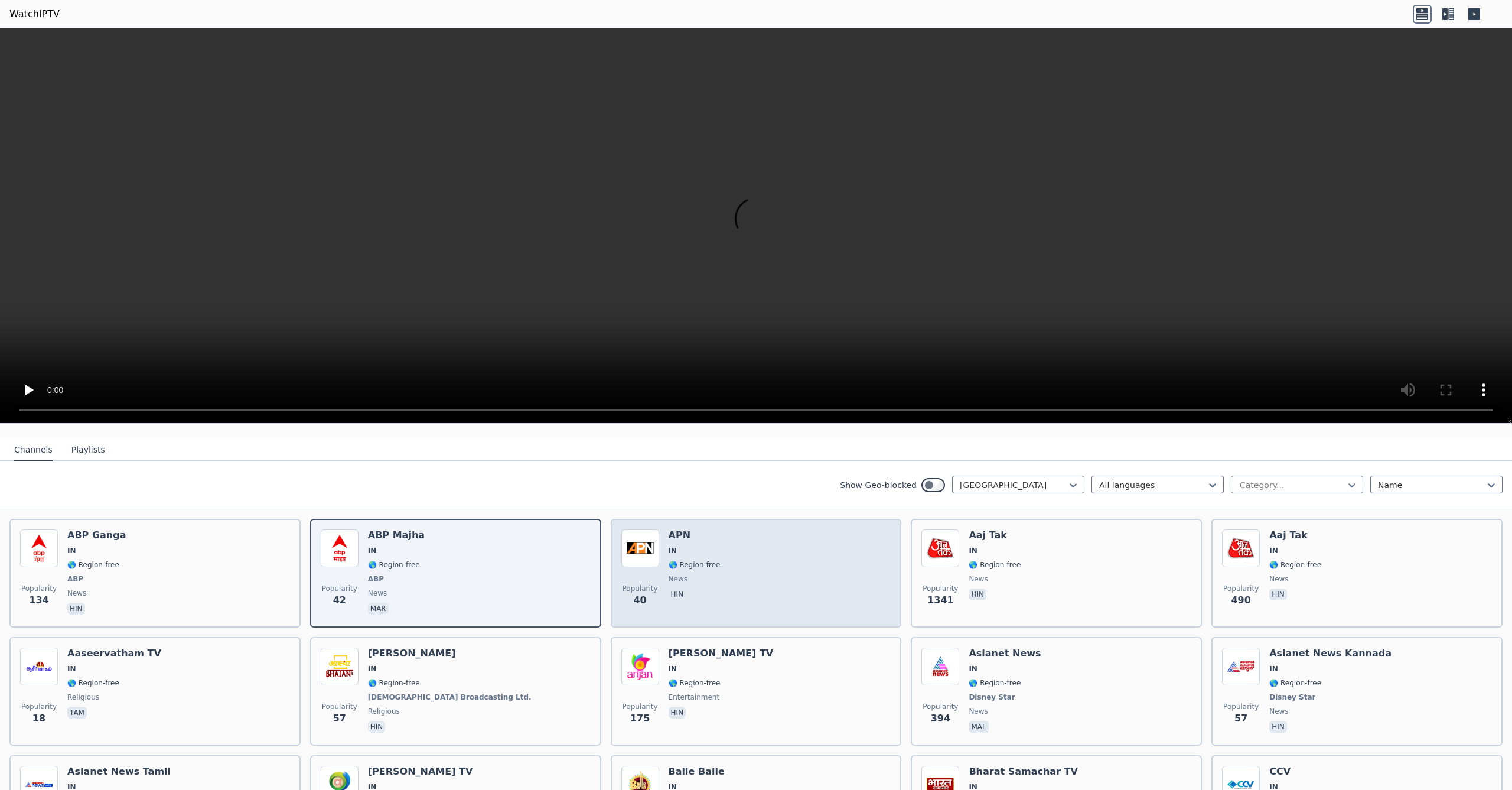
click at [726, 553] on div "Popularity 40 APN IN 🌎 Region-free news hin" at bounding box center [756, 573] width 270 height 87
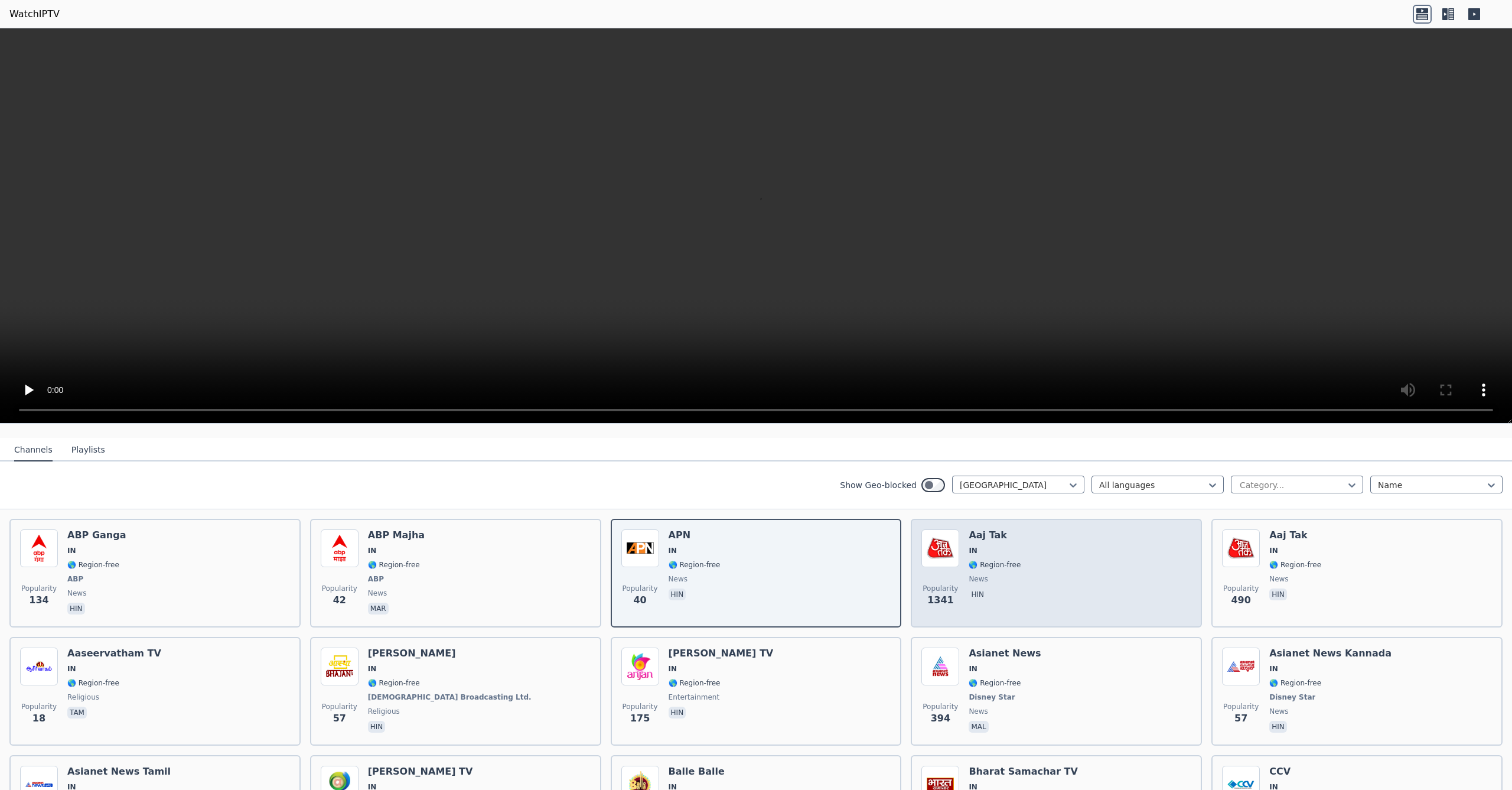
click at [1067, 546] on div "Popularity 1341 Aaj Tak IN 🌎 Region-free news hin" at bounding box center [1056, 573] width 270 height 87
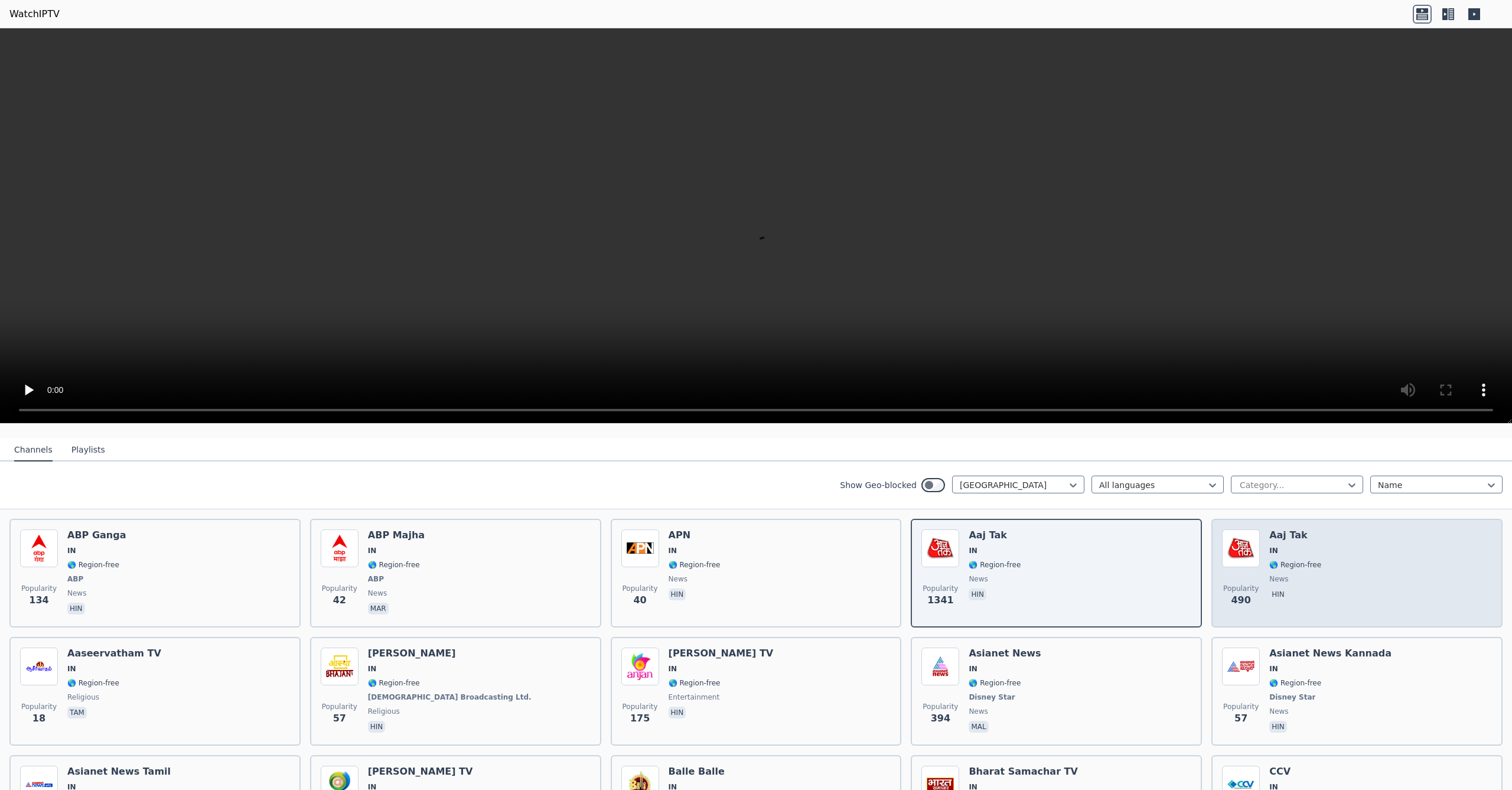
click at [1303, 552] on span "IN" at bounding box center [1295, 551] width 52 height 10
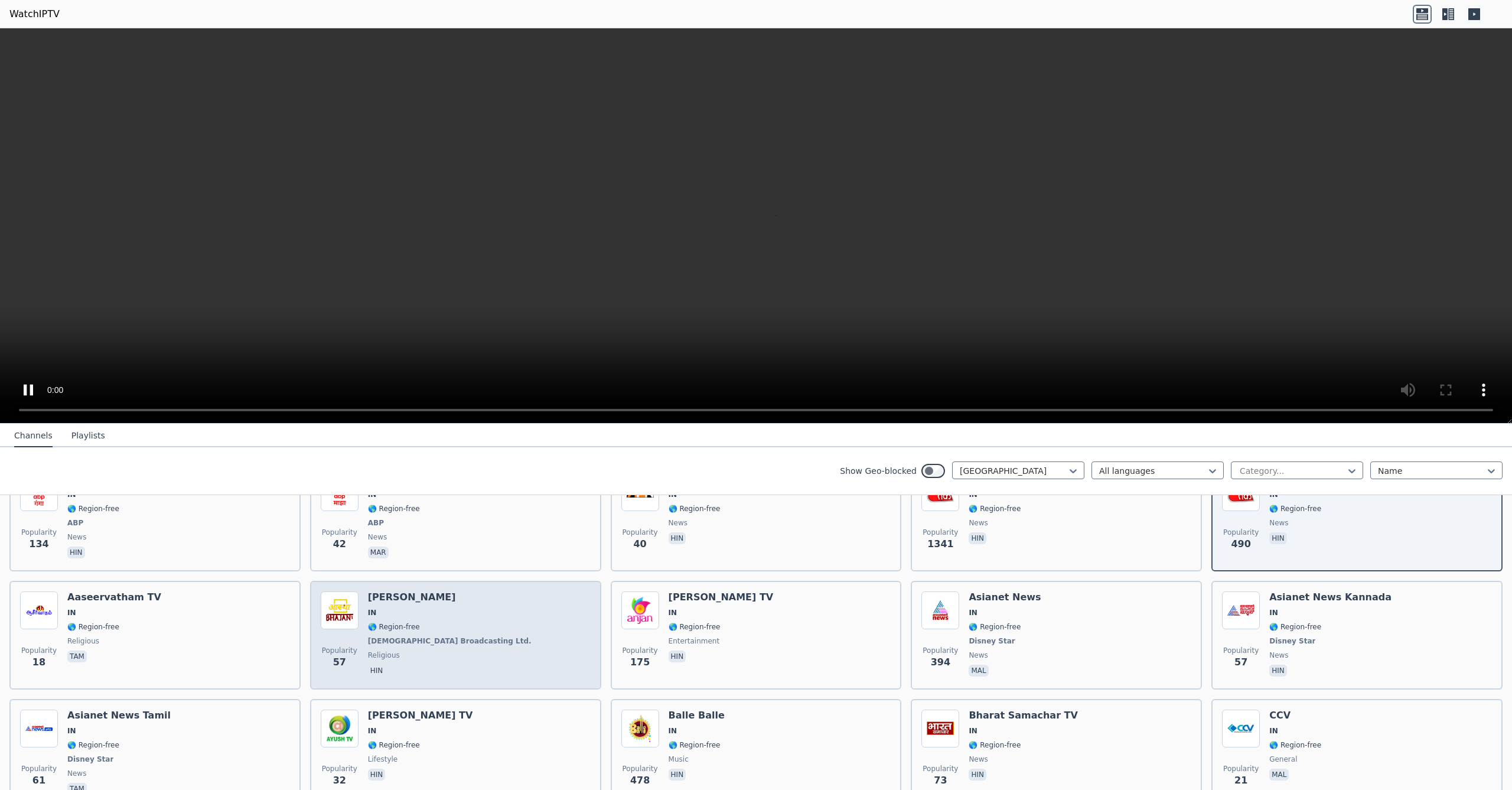
scroll to position [172, 0]
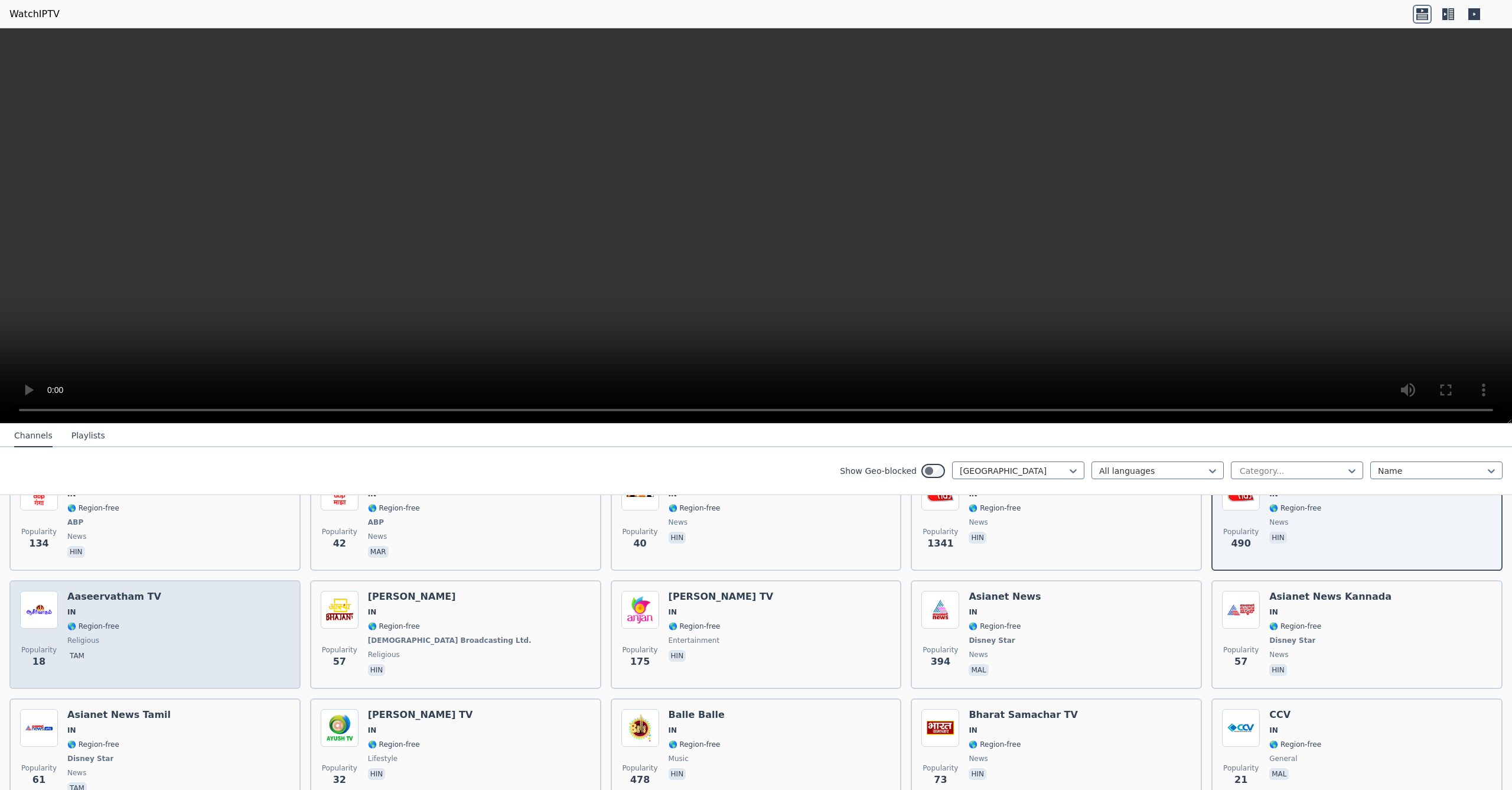
click at [265, 648] on div "Popularity 18 Aaseervatham TV IN 🌎 Region-free religious tam" at bounding box center [155, 634] width 270 height 87
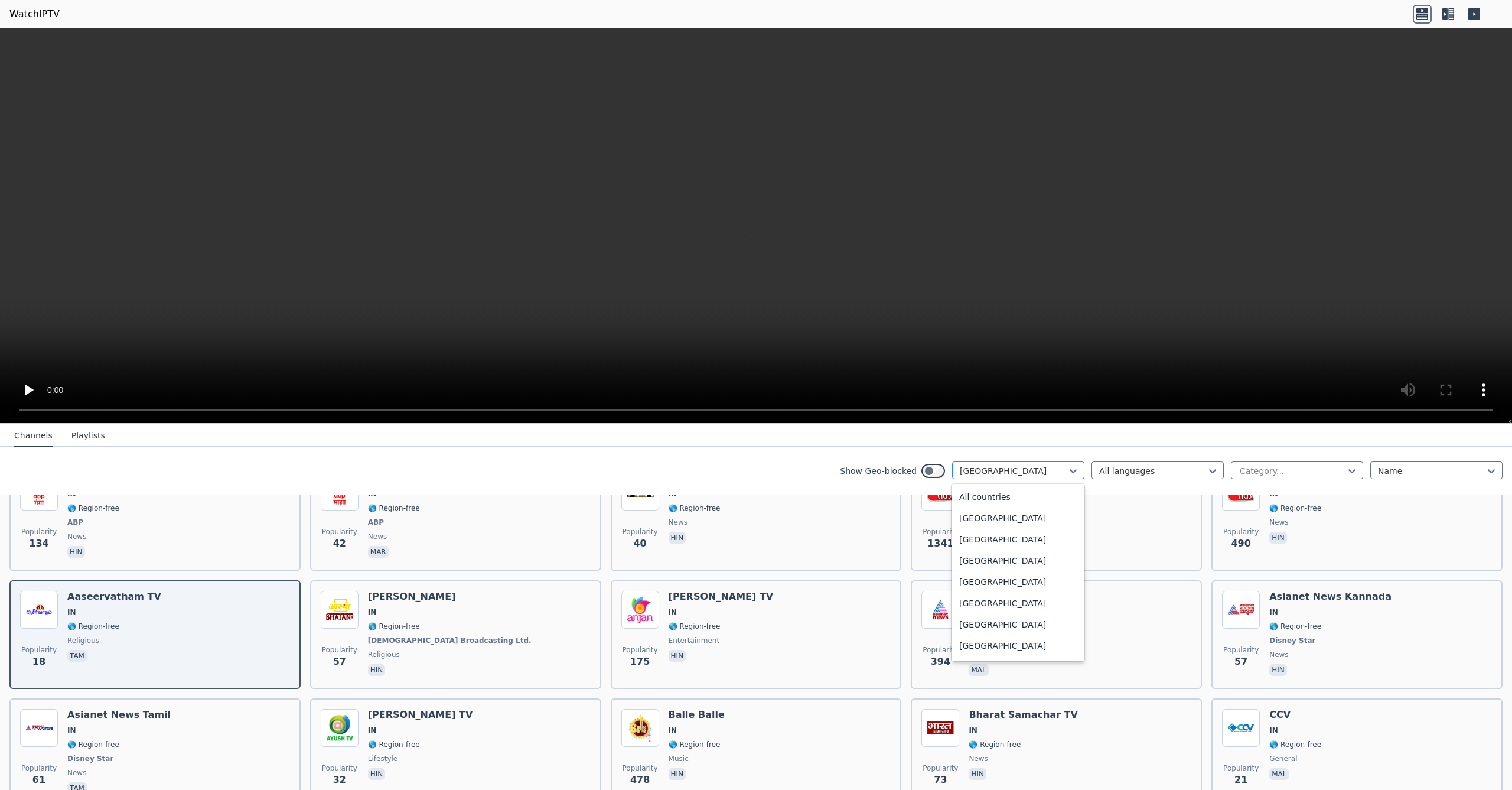
click at [1052, 469] on div at bounding box center [1013, 470] width 107 height 12
click at [995, 563] on div "[GEOGRAPHIC_DATA]" at bounding box center [1018, 552] width 132 height 22
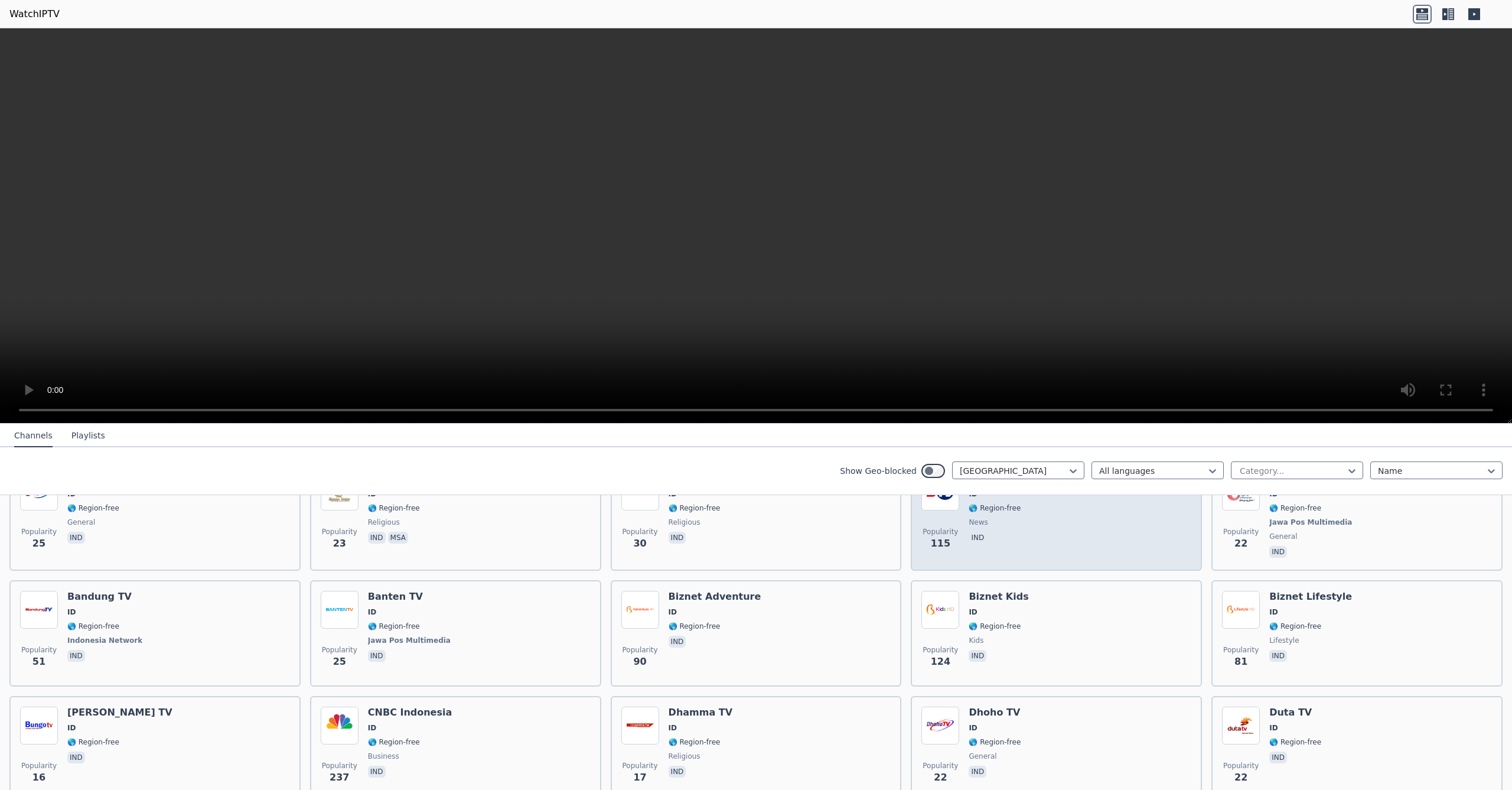
click at [1019, 555] on div "BTV ID 🌎 Region-free news ind" at bounding box center [994, 516] width 52 height 87
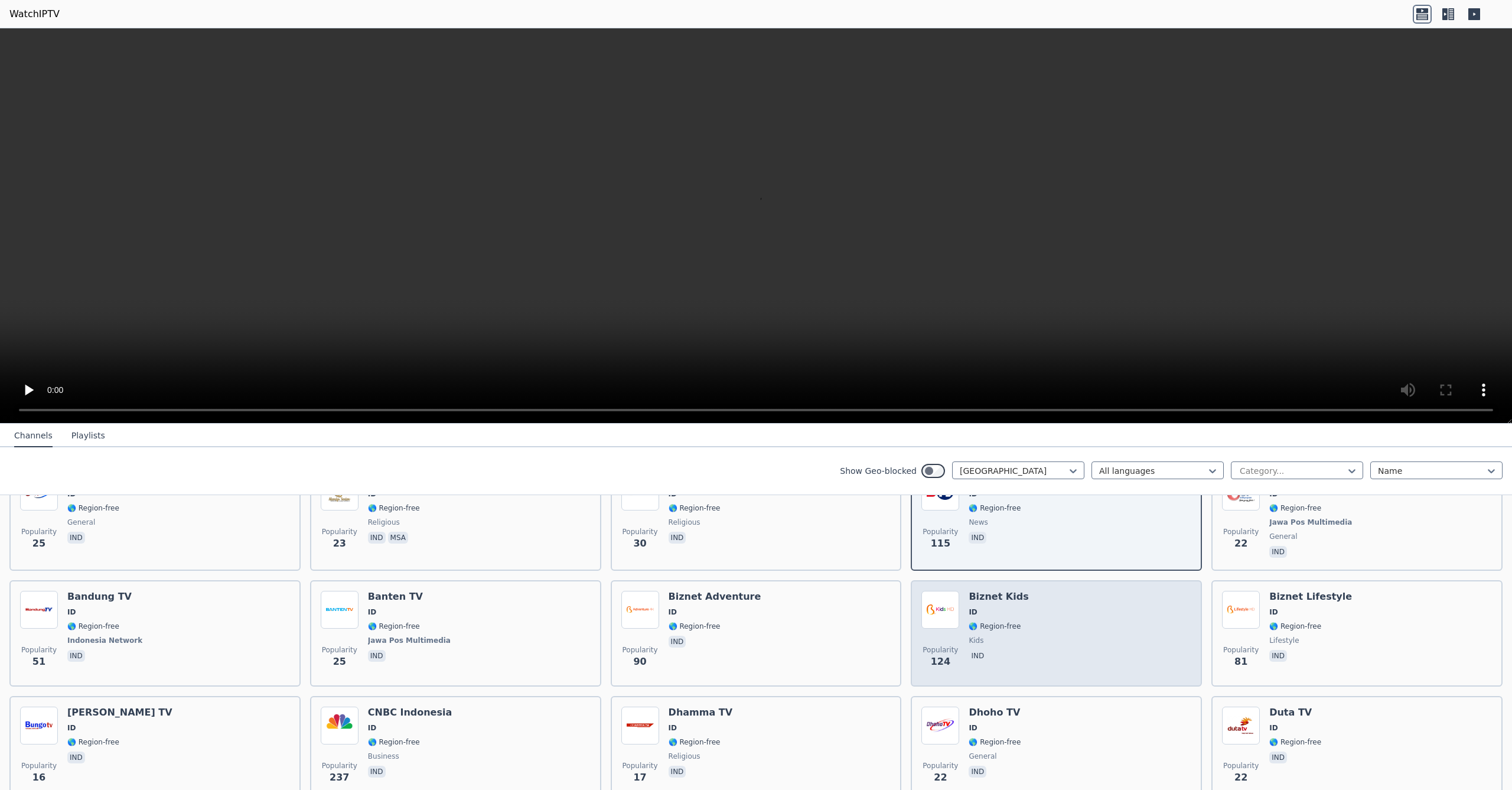
click at [1027, 648] on div "Popularity 124 Biznet Kids ID 🌎 Region-free kids ind" at bounding box center [1056, 633] width 270 height 85
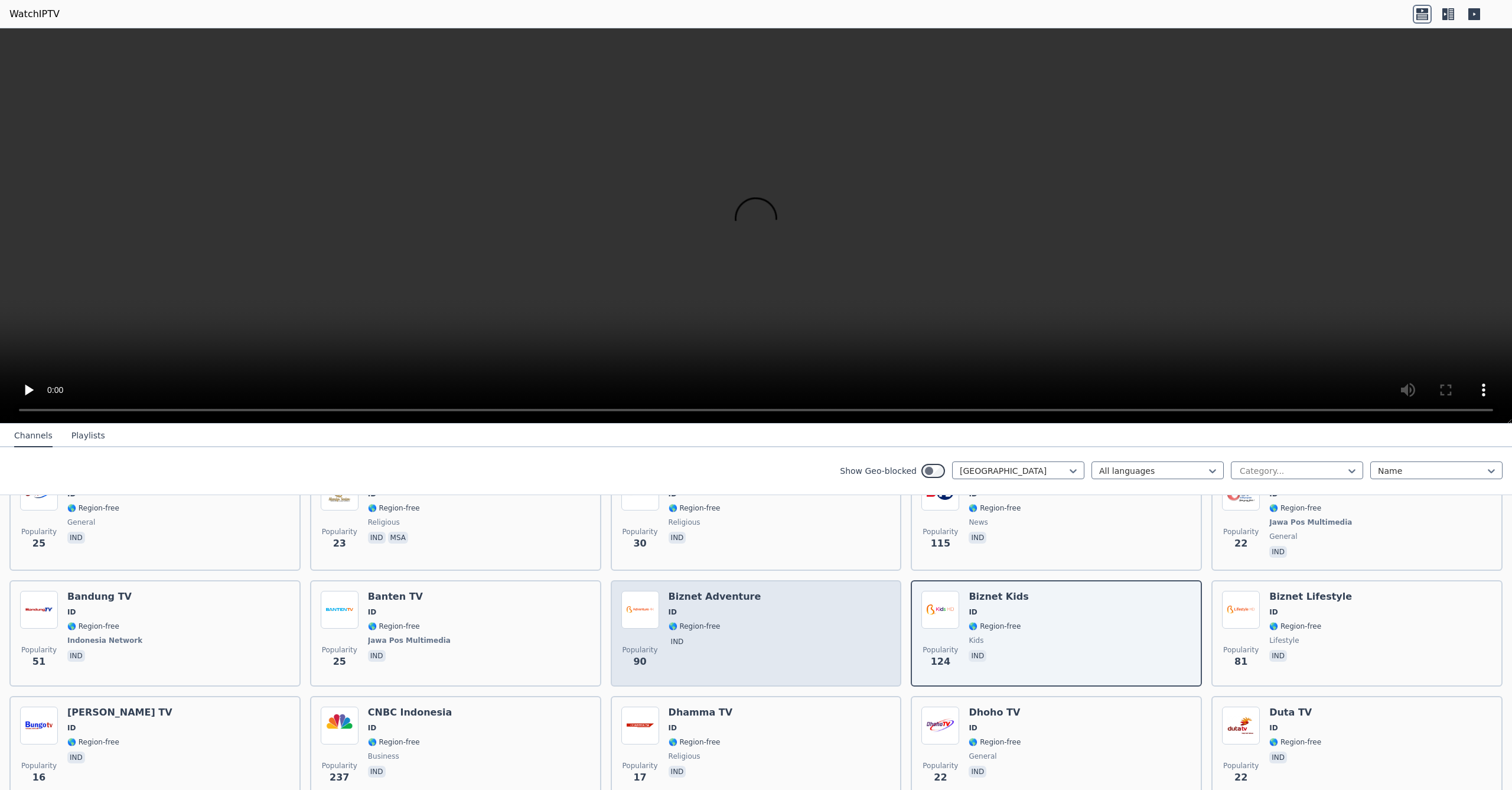
click at [824, 636] on div "Popularity 90 Biznet Adventure ID 🌎 Region-free ind" at bounding box center [756, 633] width 270 height 85
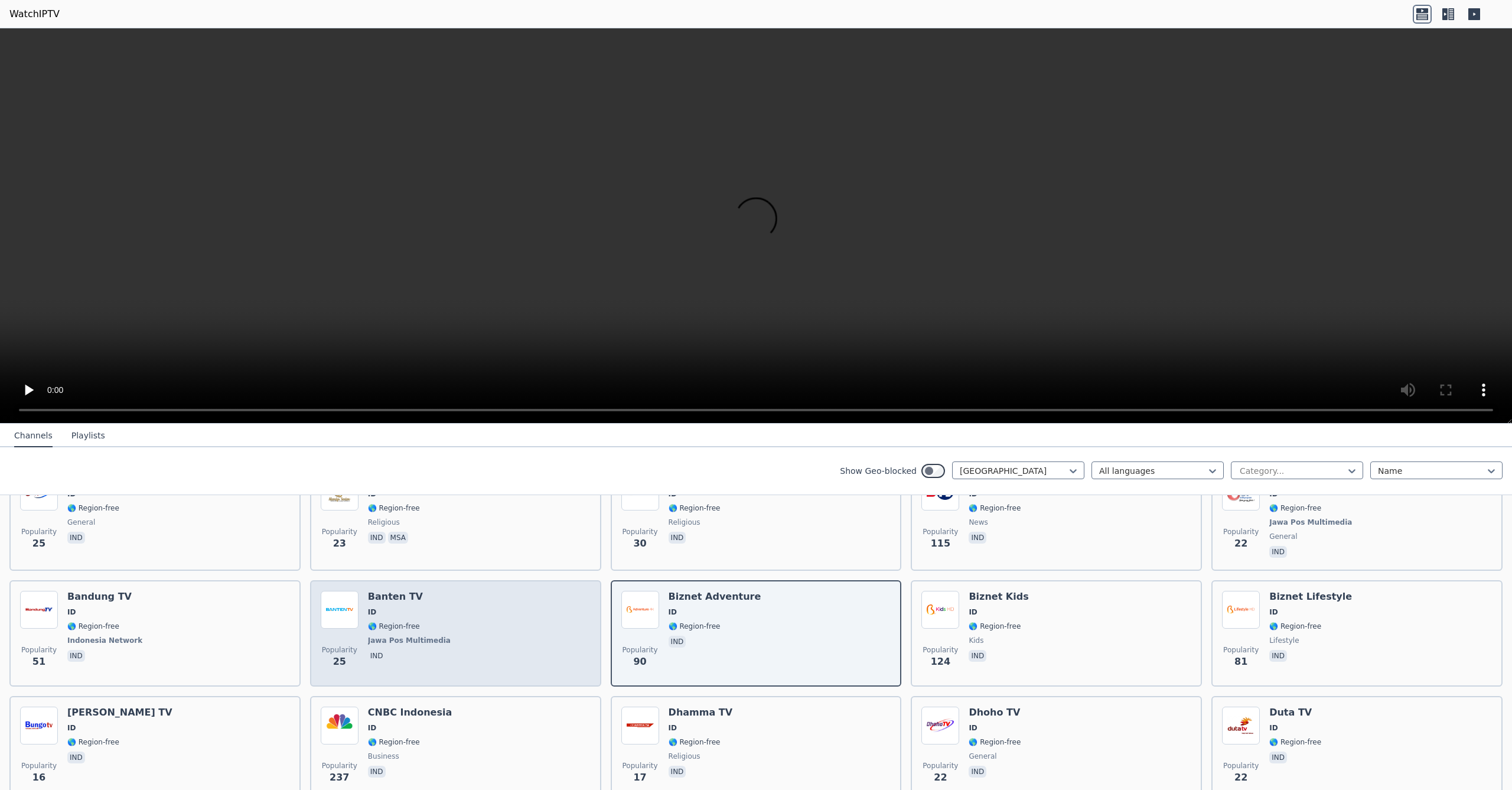
click at [588, 636] on div "Popularity 25 Banten TV ID 🌎 Region-free Jawa Pos Multimedia ind" at bounding box center [456, 633] width 270 height 85
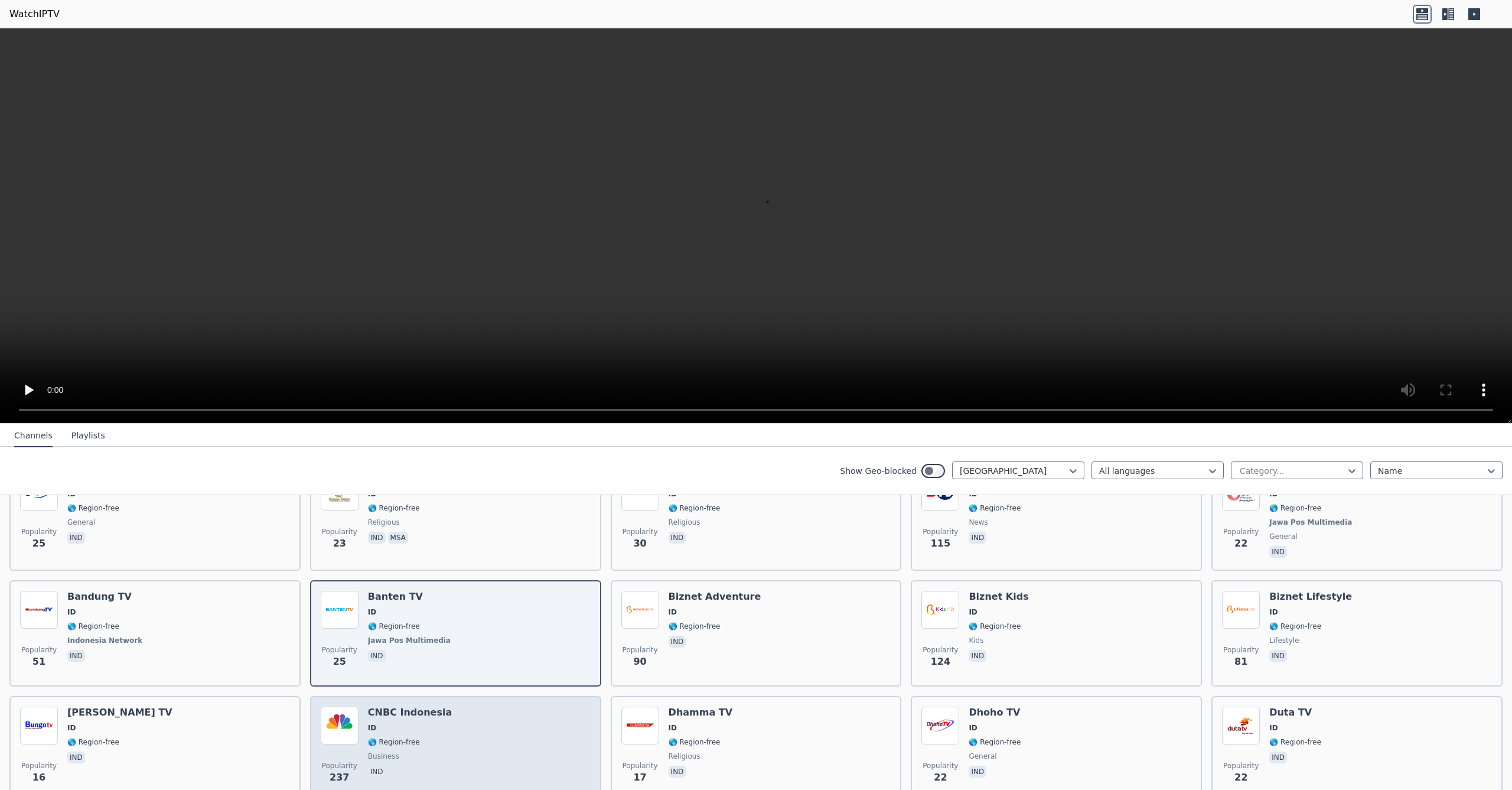
click at [492, 728] on div "Popularity 237 CNBC Indonesia ID 🌎 Region-free business ind" at bounding box center [456, 748] width 270 height 85
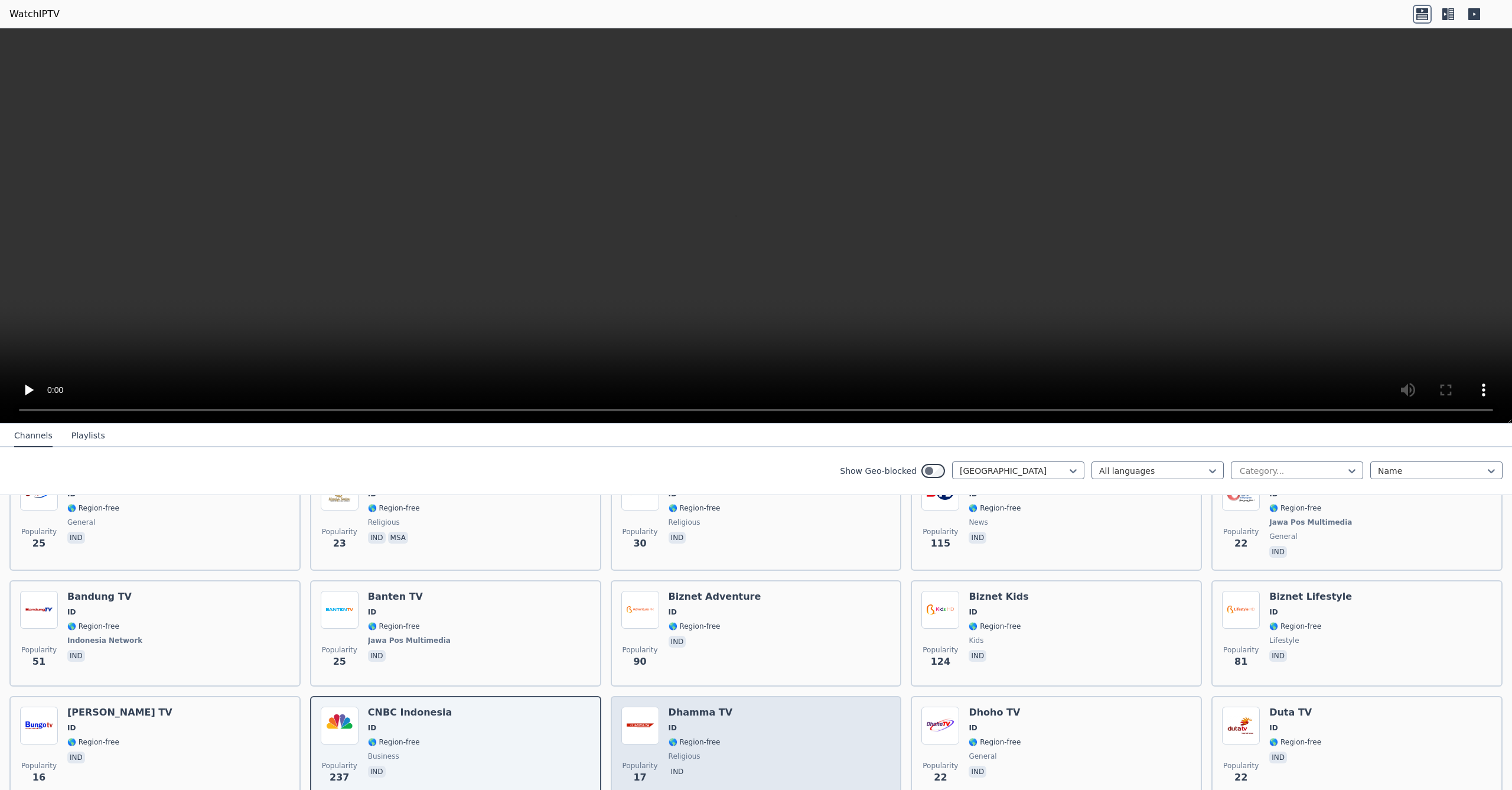
click at [728, 740] on div "Popularity 17 Dhamma TV ID 🌎 Region-free religious ind" at bounding box center [756, 748] width 270 height 85
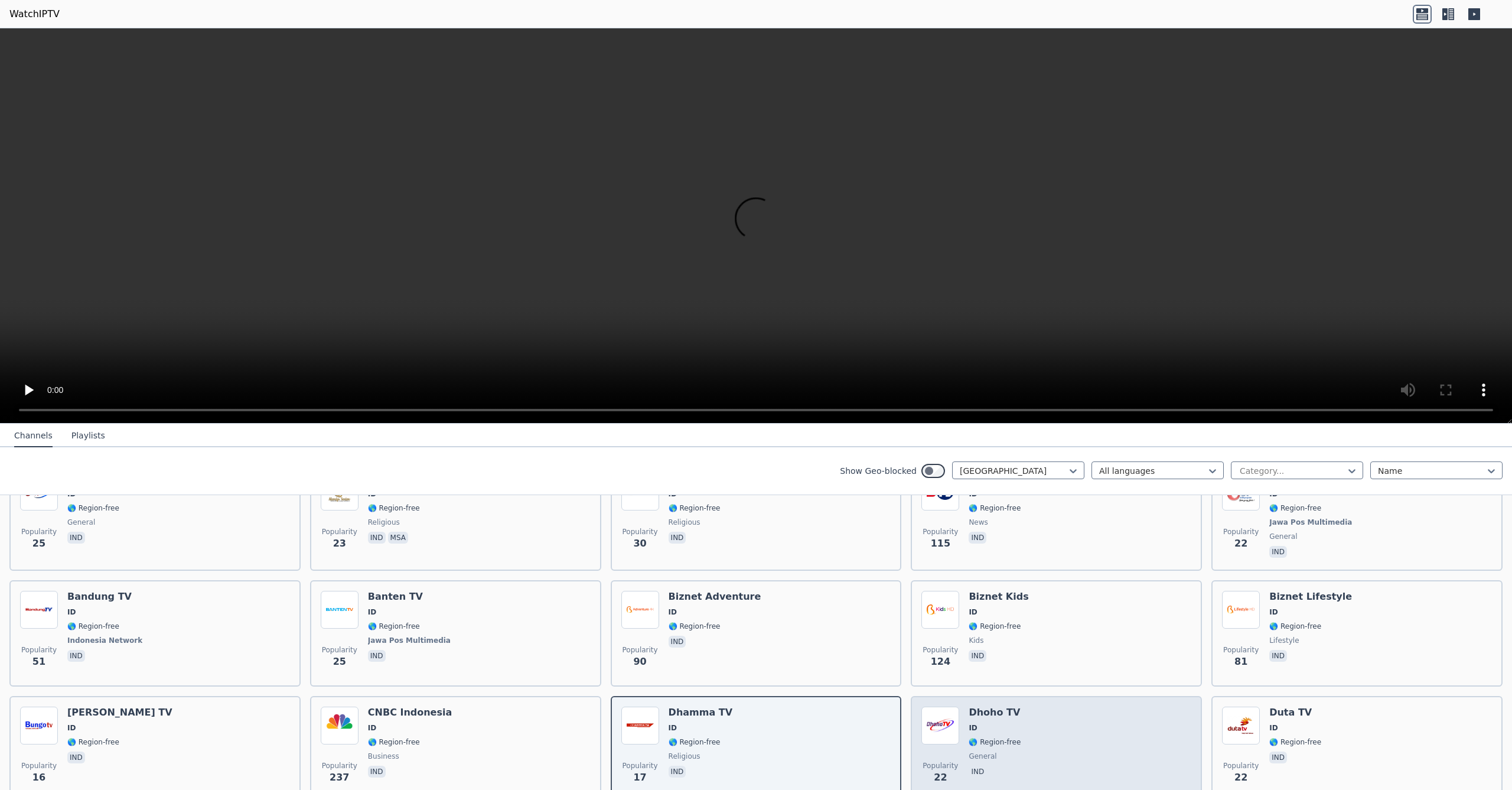
click at [1064, 723] on div "Popularity 22 Dhoho TV ID 🌎 Region-free general ind" at bounding box center [1056, 748] width 270 height 85
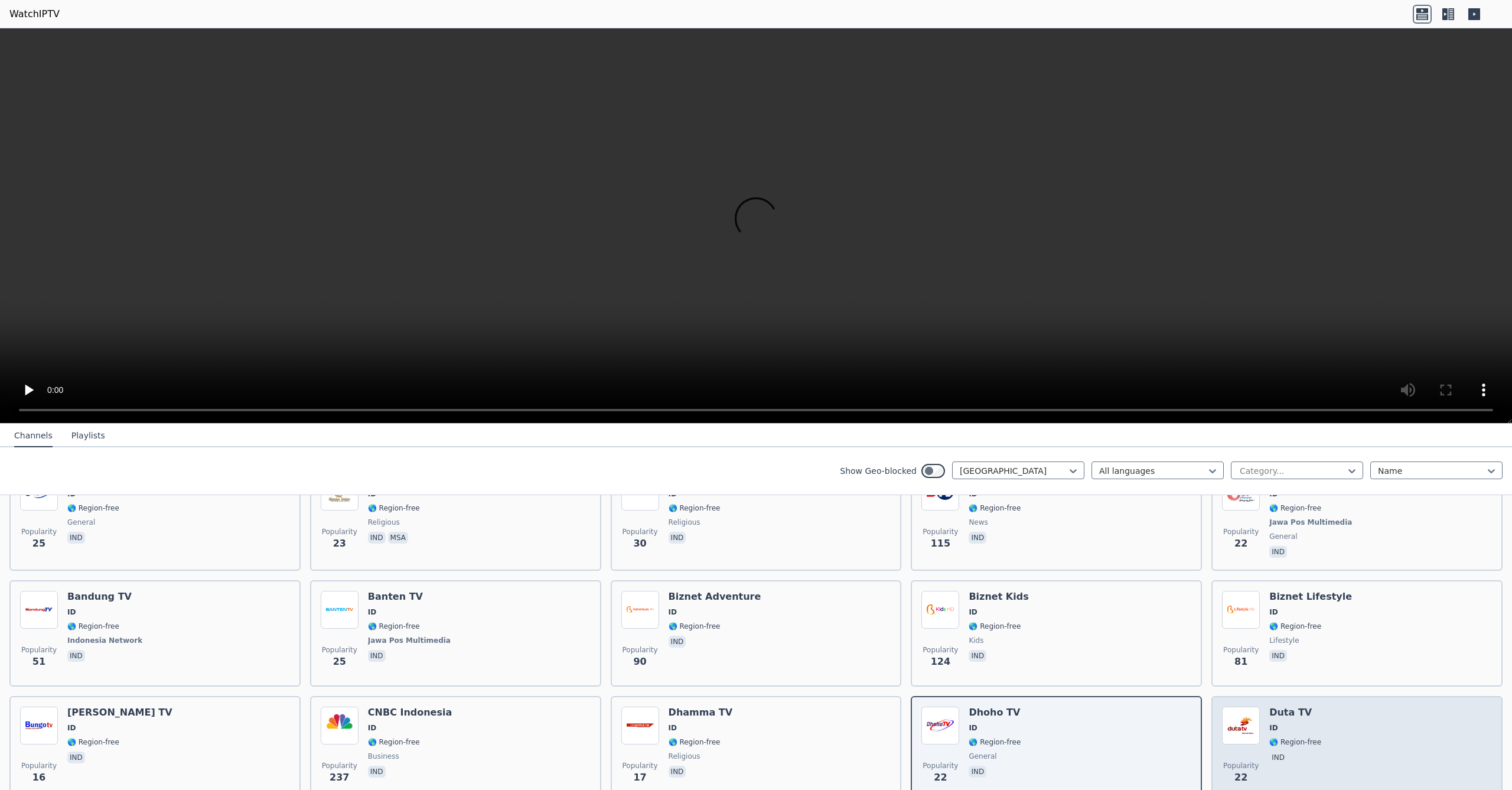
click at [1347, 716] on div "Popularity 22 Duta TV ID 🌎 Region-free ind" at bounding box center [1357, 748] width 270 height 85
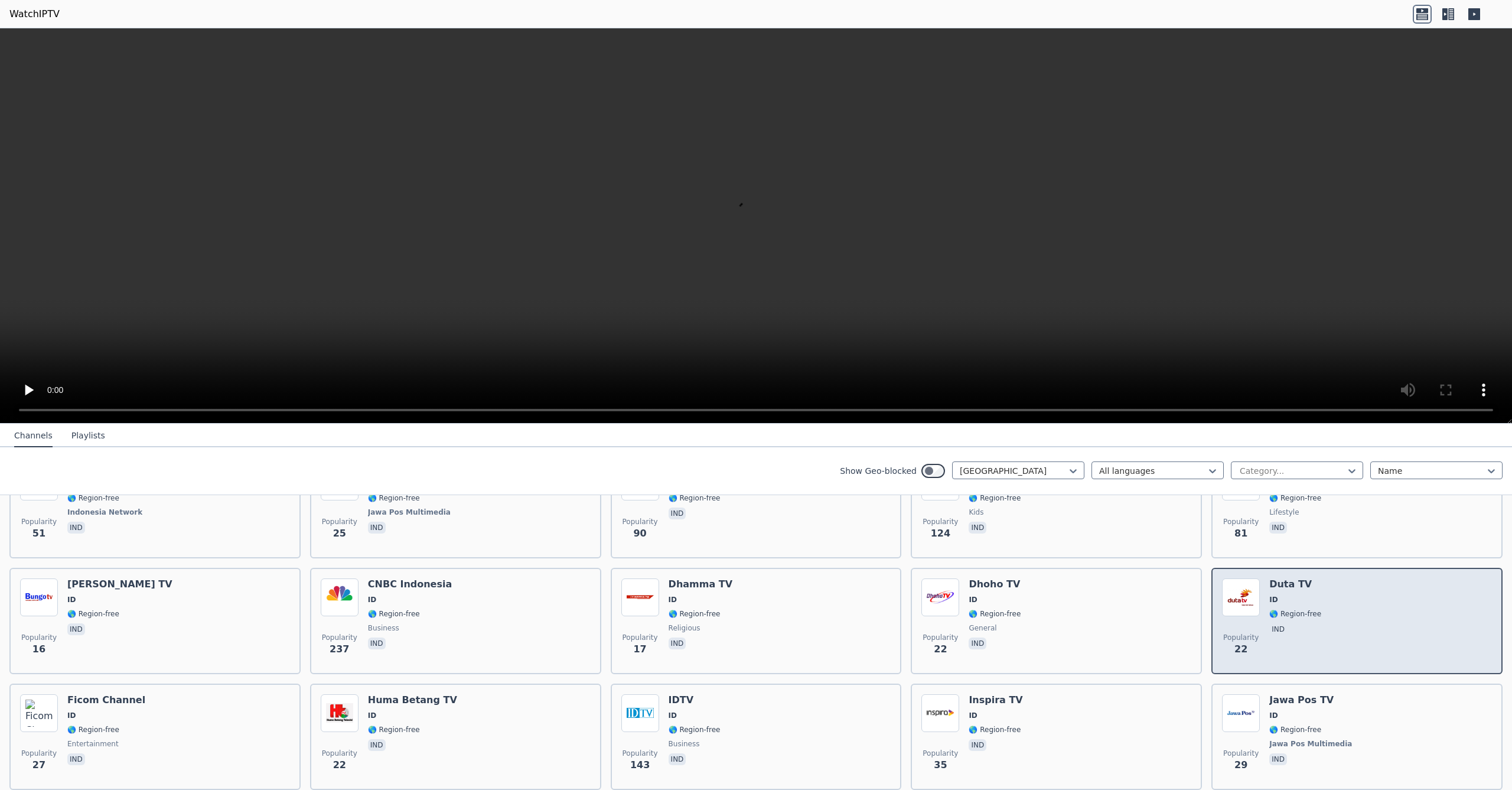
scroll to position [302, 0]
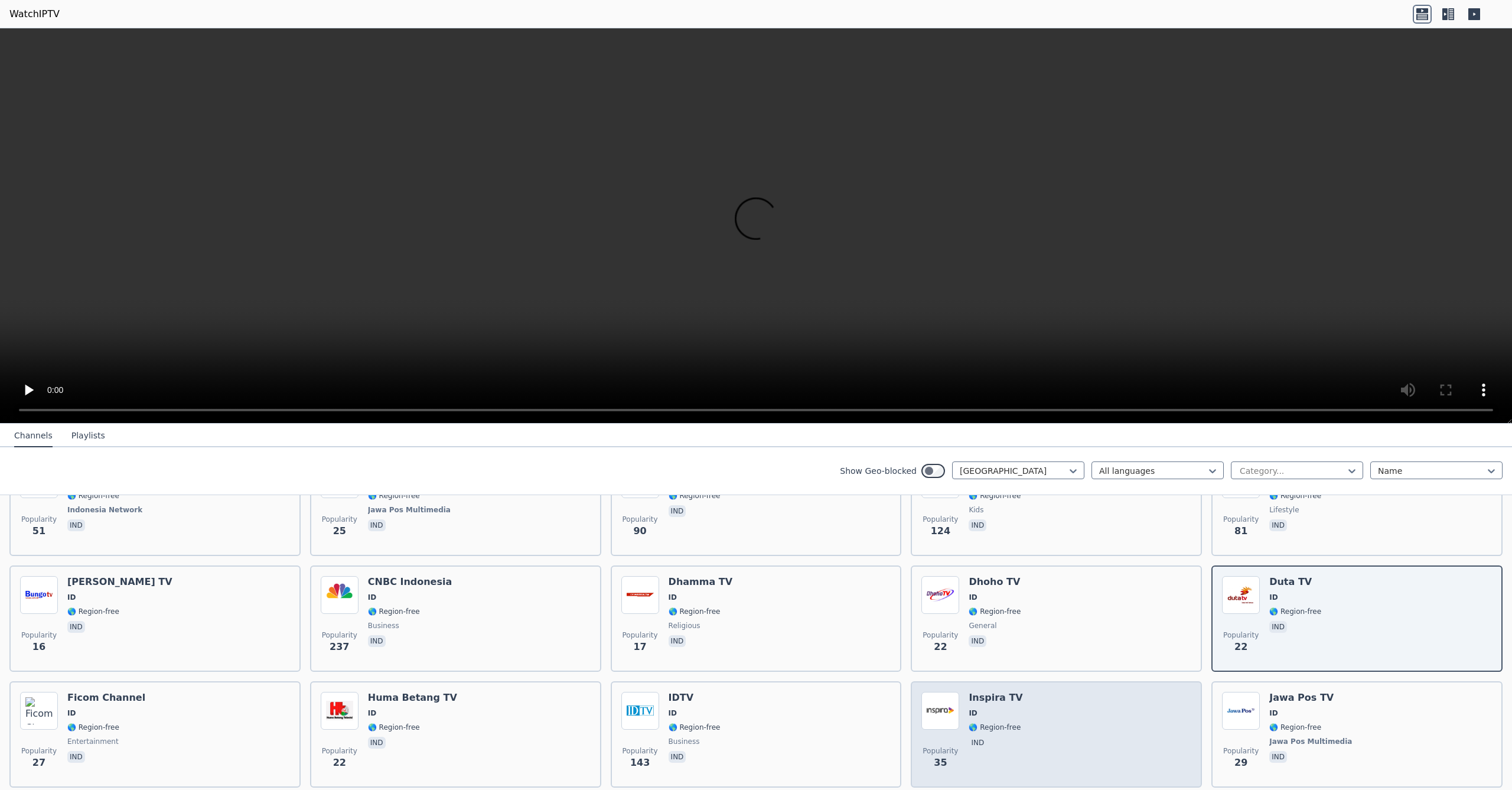
click at [1093, 726] on div "Popularity 35 Inspira TV ID 🌎 Region-free ind" at bounding box center [1056, 734] width 270 height 85
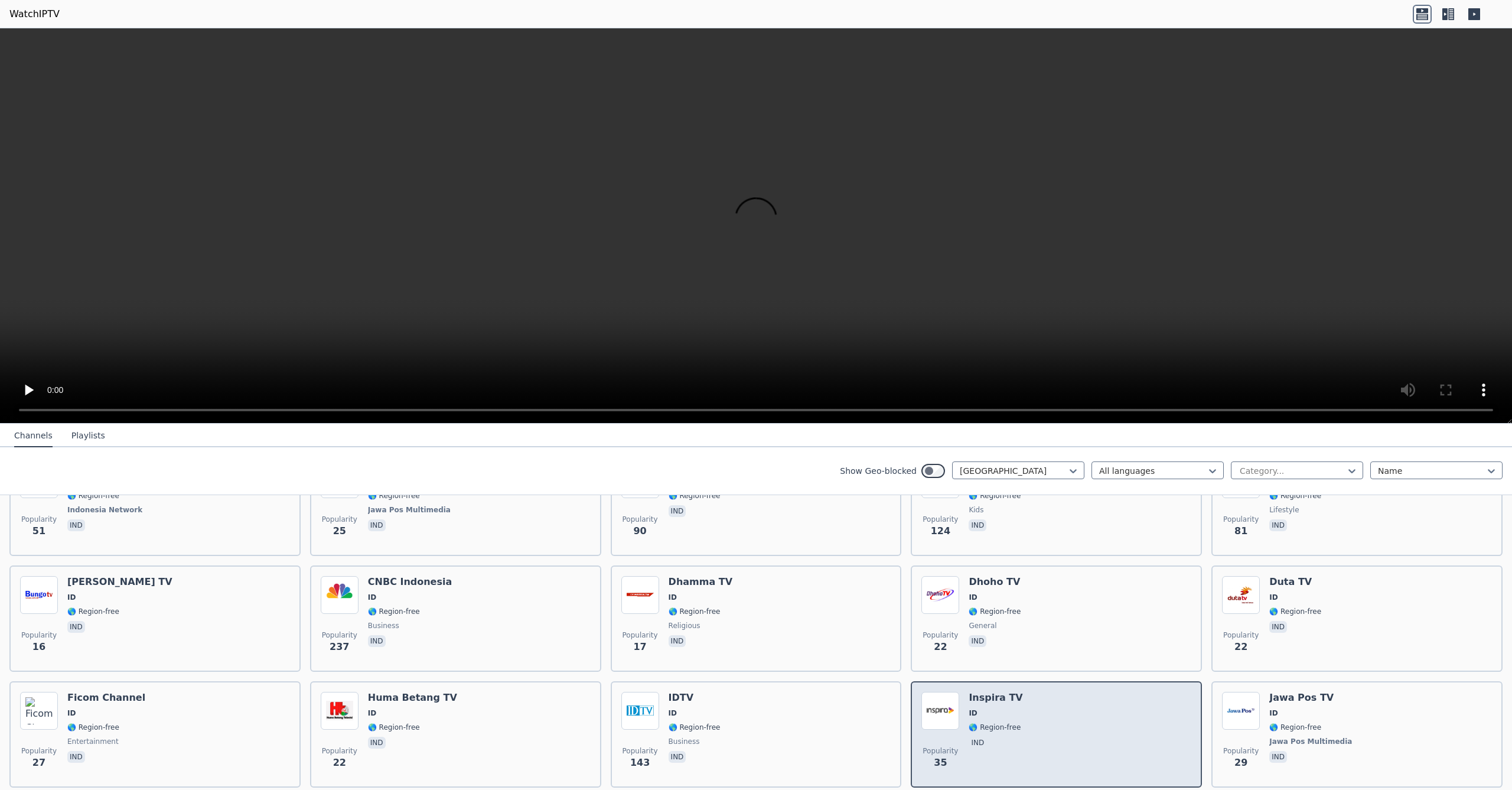
scroll to position [0, 0]
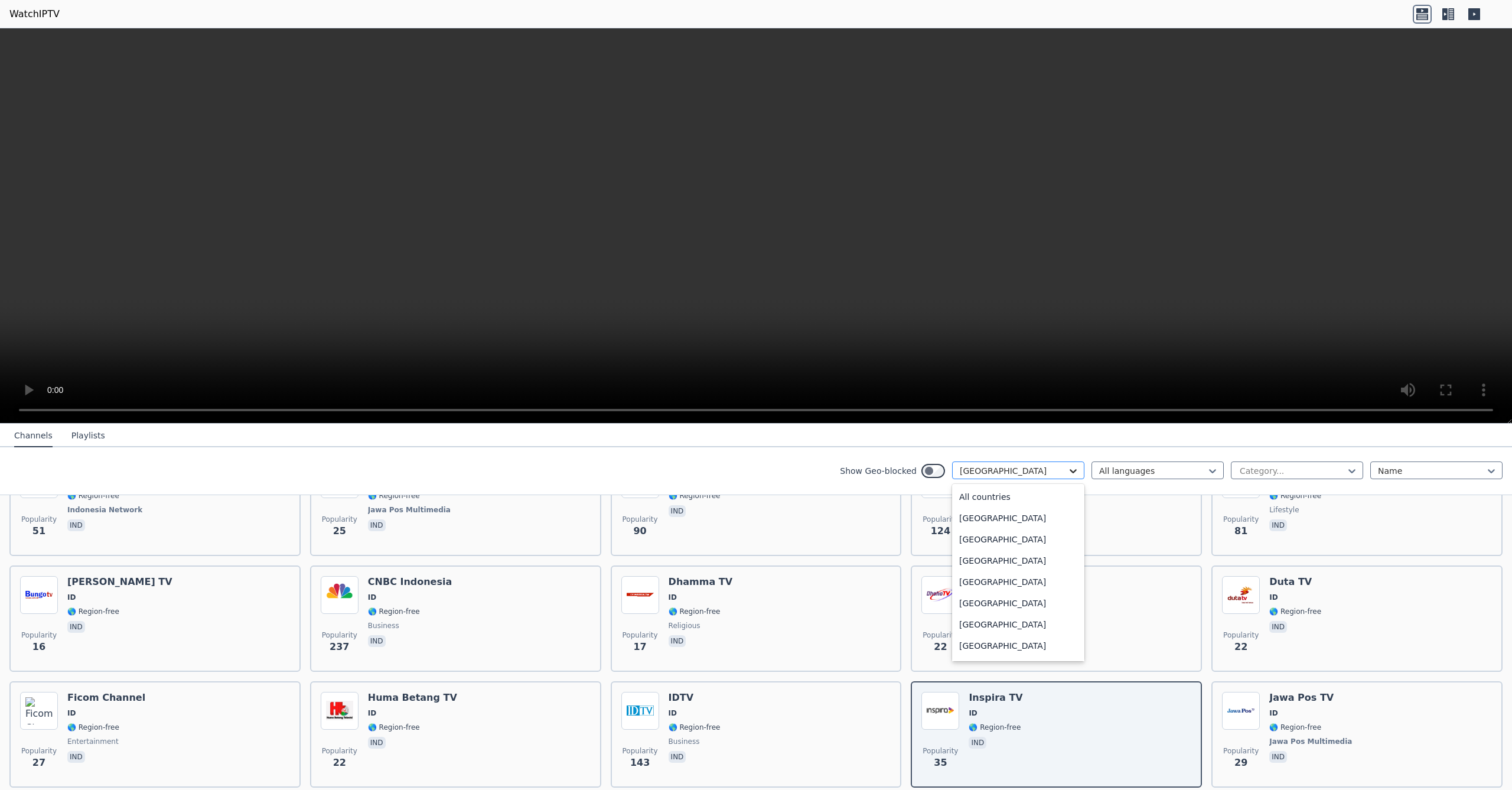
click at [1075, 474] on icon at bounding box center [1073, 470] width 12 height 12
click at [1007, 595] on div "[US_STATE]" at bounding box center [1018, 596] width 132 height 22
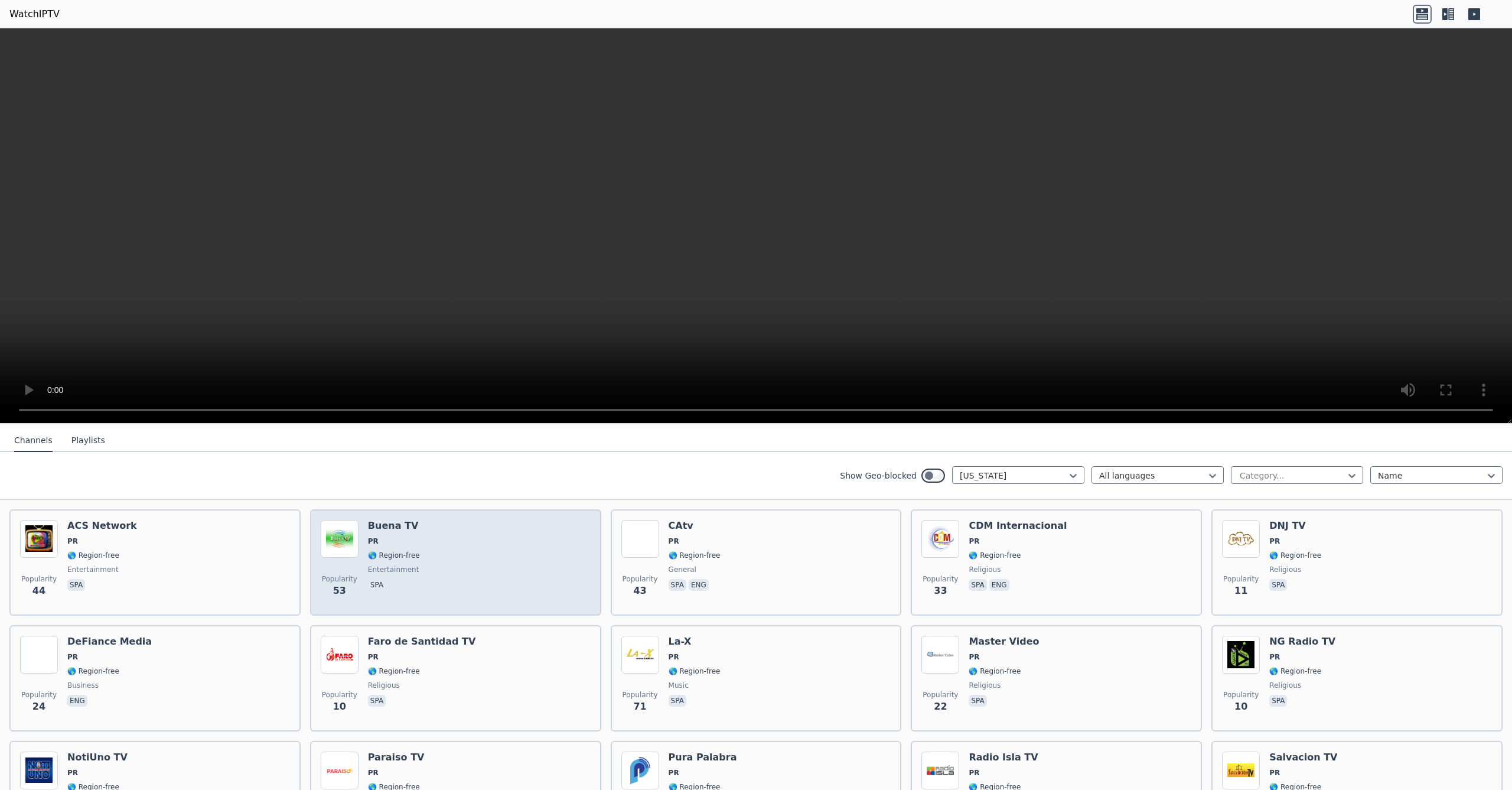
scroll to position [126, 0]
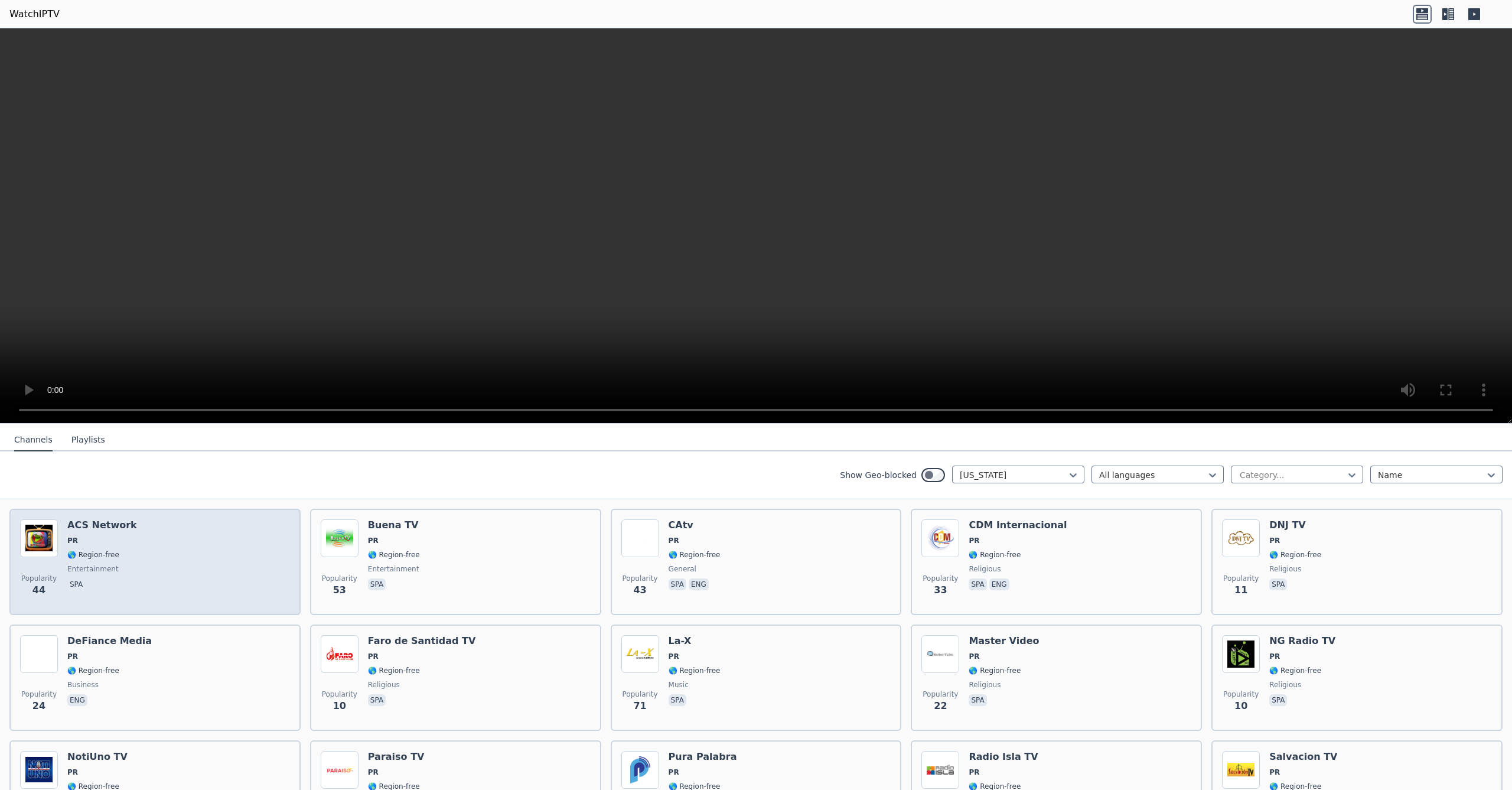
click at [274, 567] on div "Popularity 44 ACS Network PR 🌎 Region-free entertainment spa" at bounding box center [155, 561] width 270 height 85
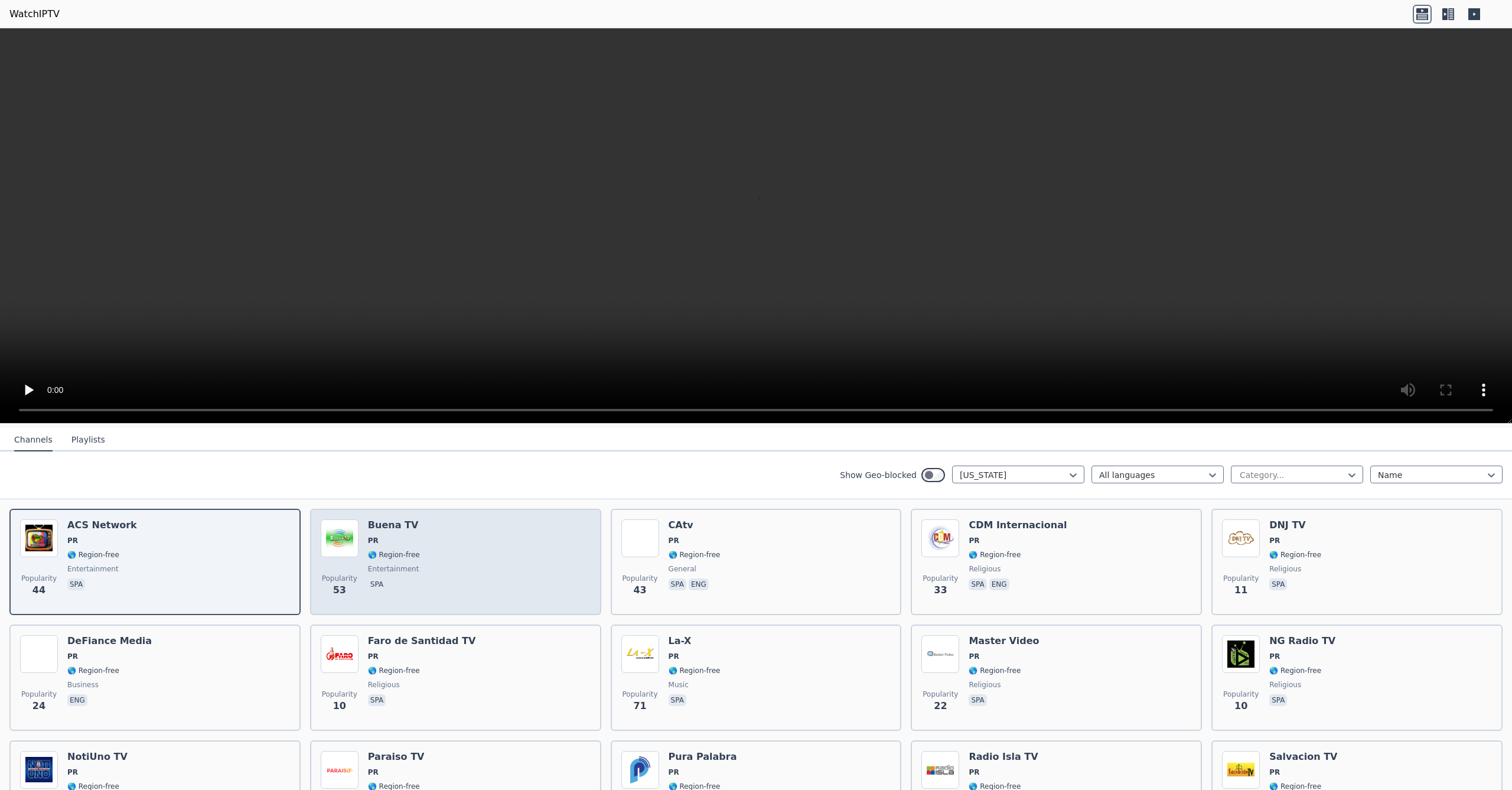
click at [433, 566] on div "Popularity 53 Buena TV PR 🌎 Region-free entertainment spa" at bounding box center [456, 561] width 270 height 85
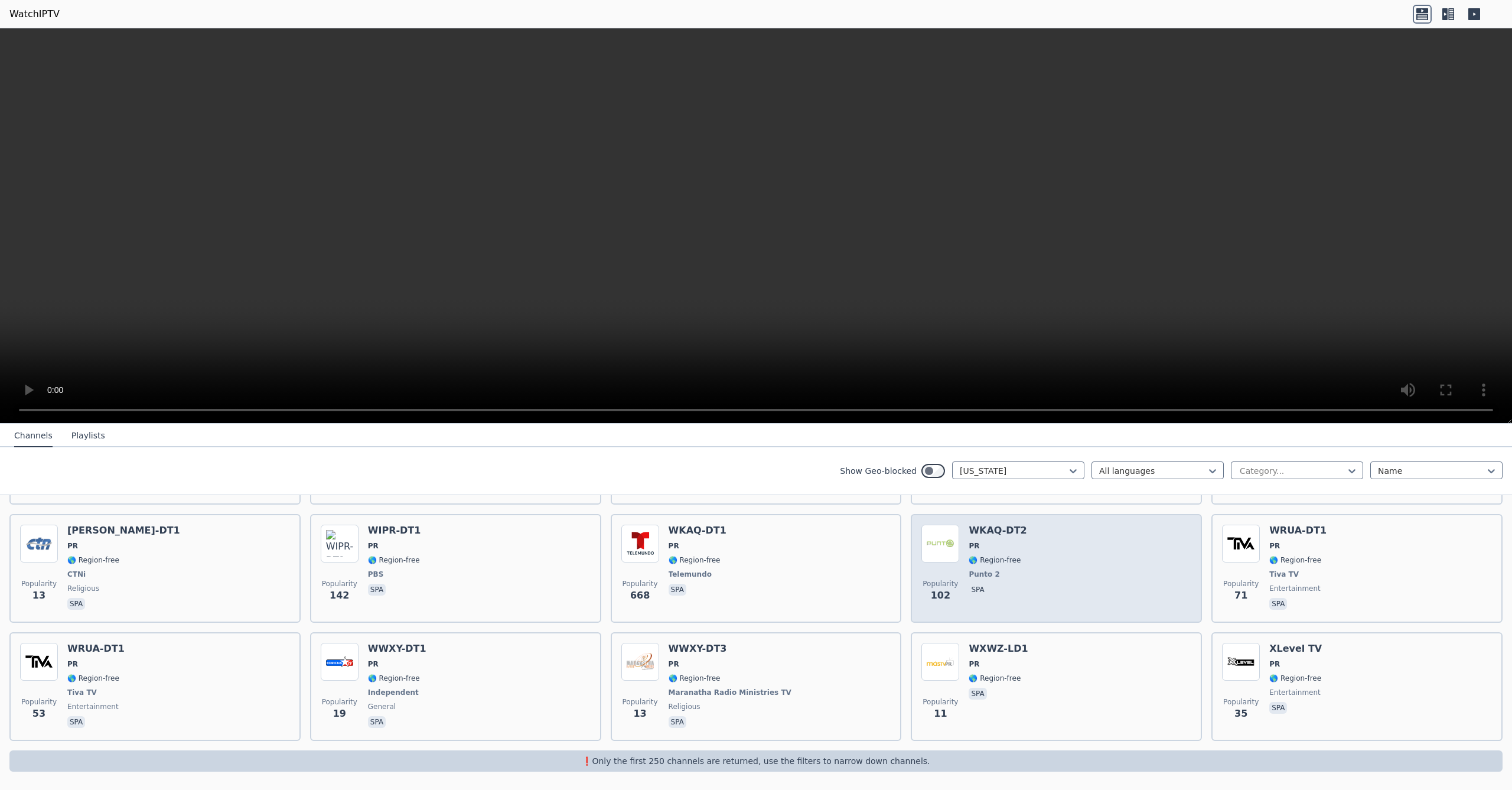
scroll to position [4, 0]
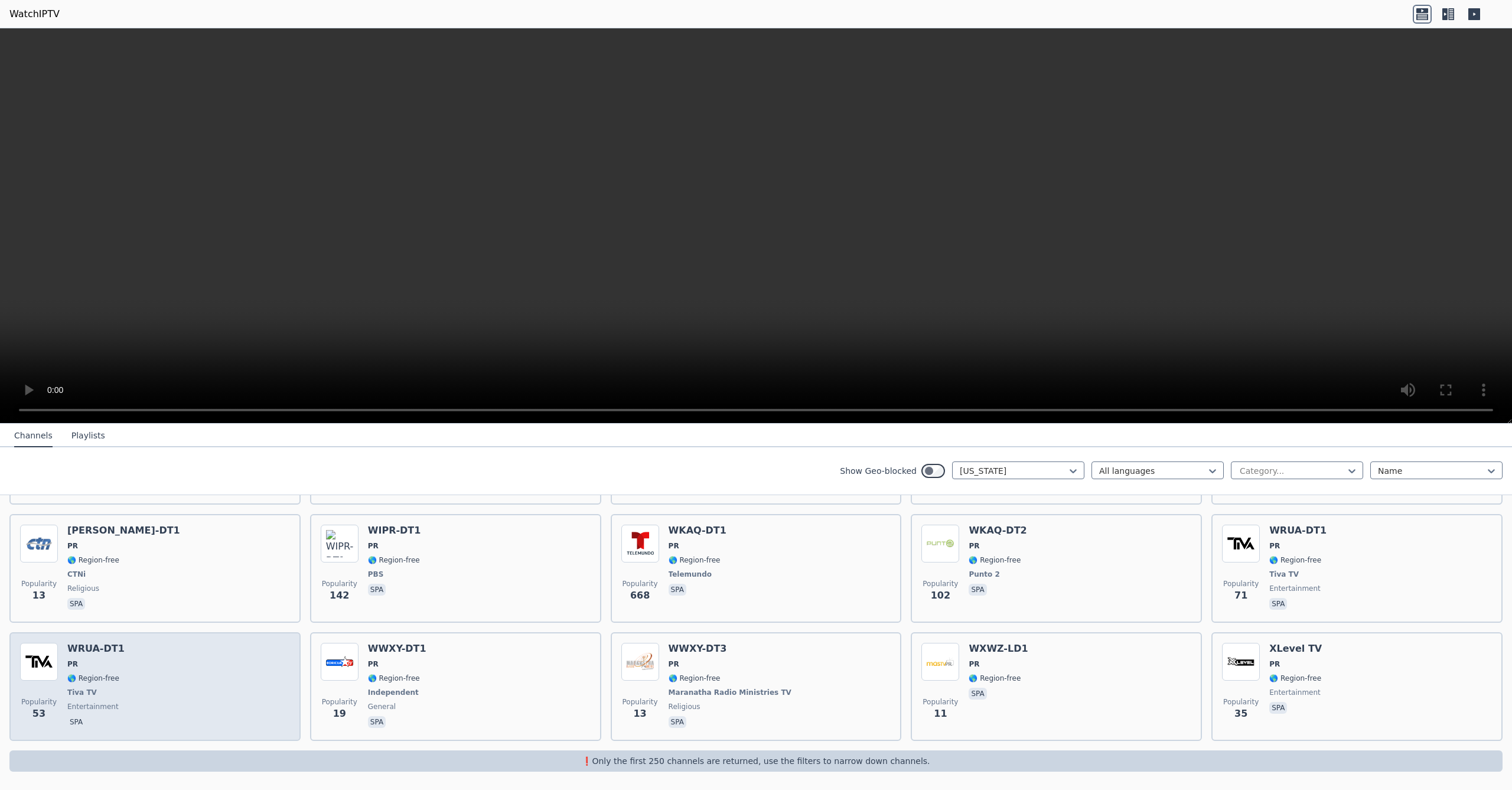
click at [226, 672] on div "Popularity 53 WRUA-DT1 PR 🌎 Region-free Tiva TV entertainment spa" at bounding box center [155, 686] width 270 height 87
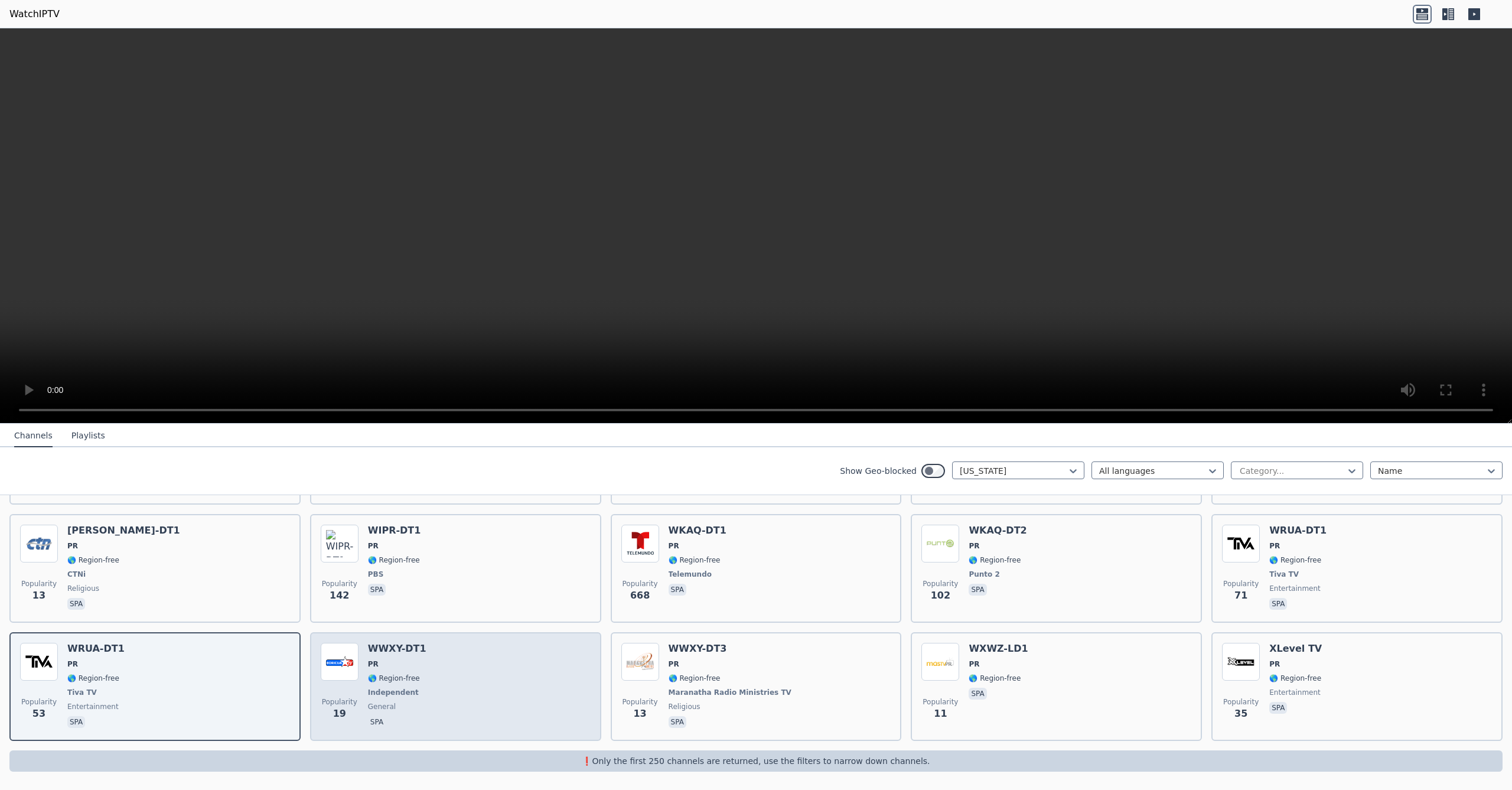
click at [501, 662] on div "Popularity 19 WWXY-DT1 PR 🌎 Region-free Independent general spa" at bounding box center [456, 686] width 270 height 87
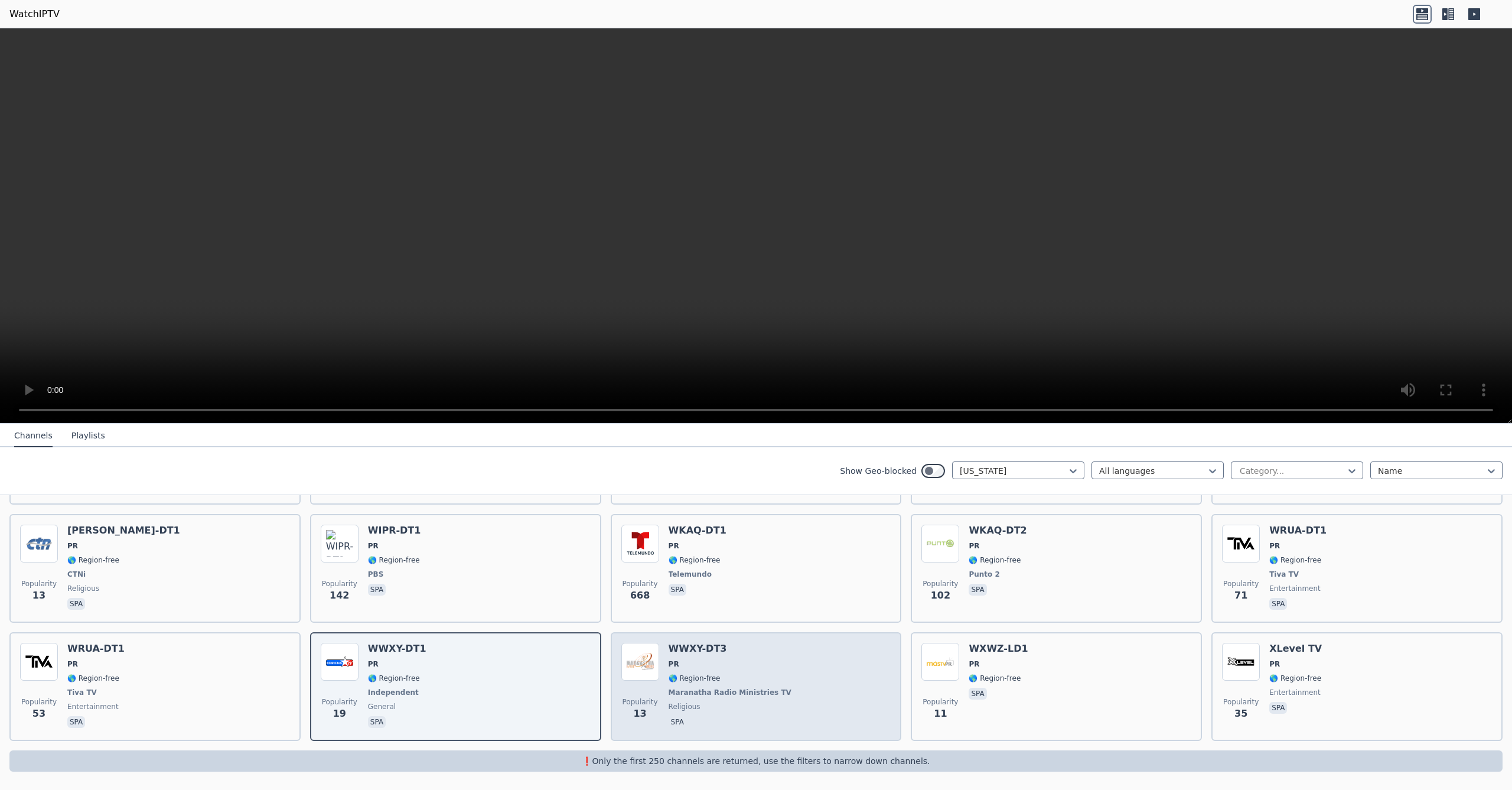
click at [800, 658] on div "Popularity 13 WWXY-DT3 PR 🌎 Region-free Maranatha Radio Ministries TV religious…" at bounding box center [756, 686] width 270 height 87
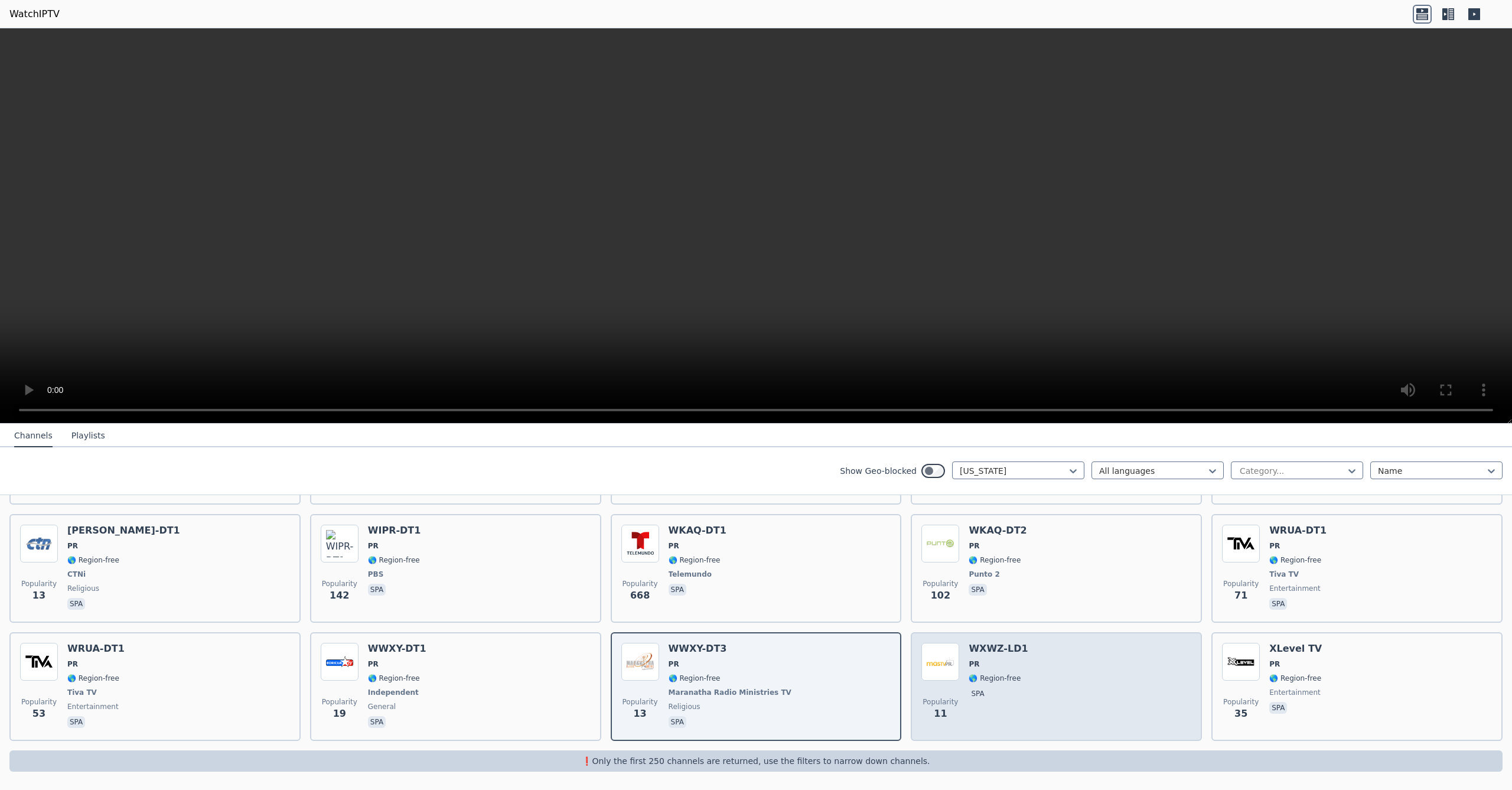
click at [1024, 656] on div "Popularity 11 WXWZ-LD1 PR 🌎 Region-free spa" at bounding box center [1056, 686] width 270 height 87
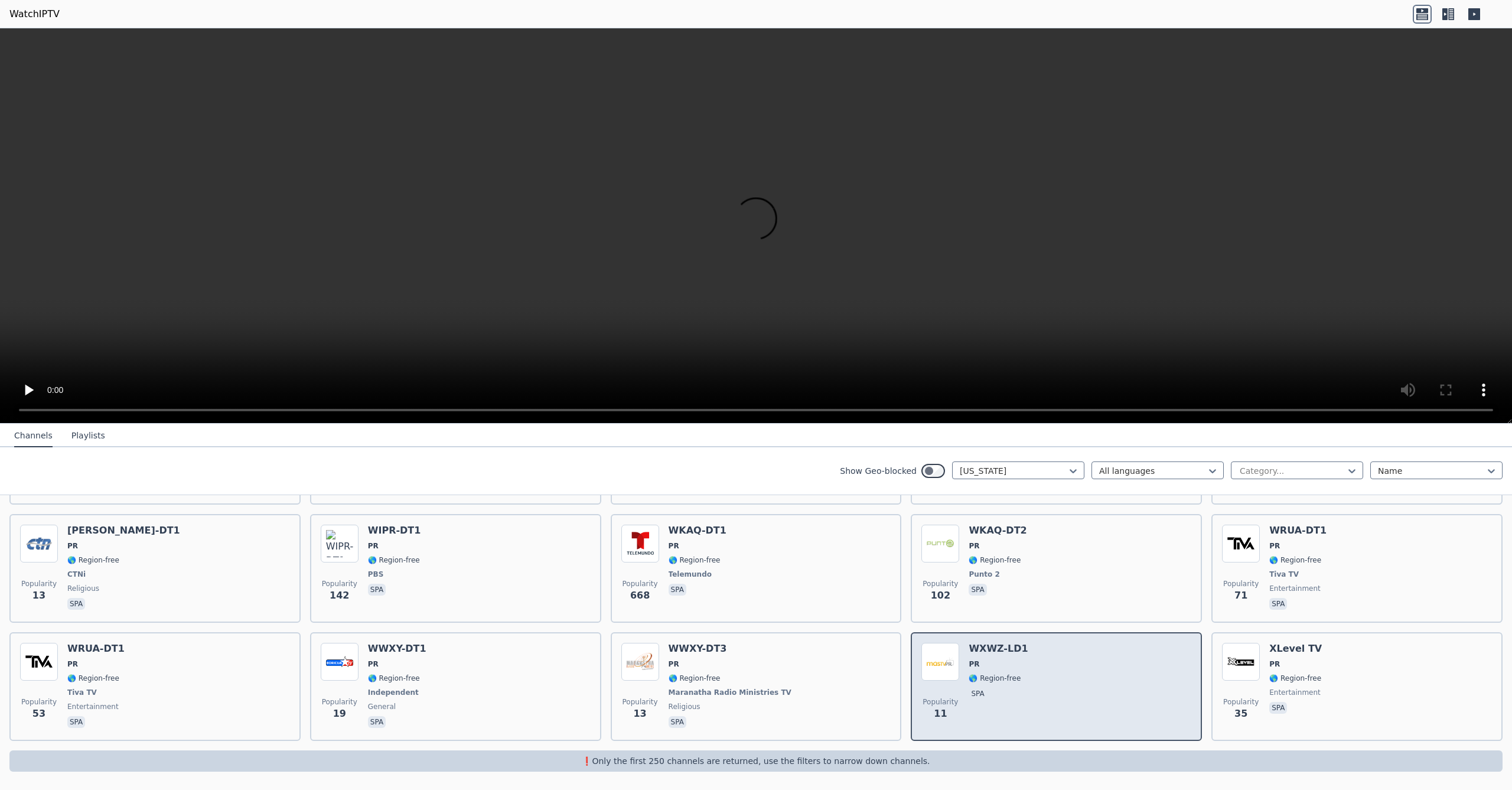
click at [1120, 692] on div "Popularity 11 WXWZ-LD1 PR 🌎 Region-free spa" at bounding box center [1056, 686] width 270 height 87
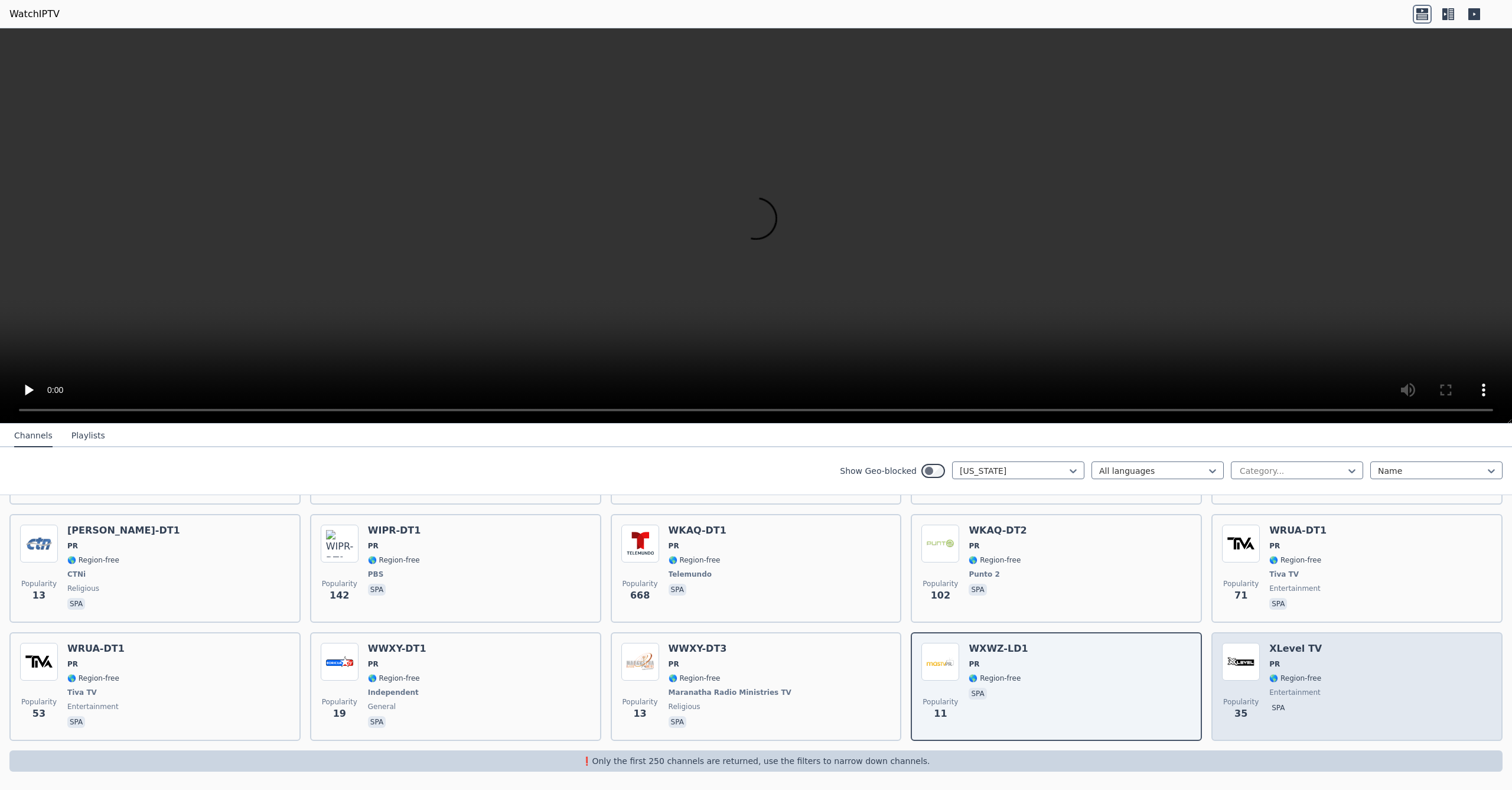
click at [1323, 686] on div "Popularity 35 XLevel TV PR 🌎 Region-free entertainment spa" at bounding box center [1357, 686] width 270 height 87
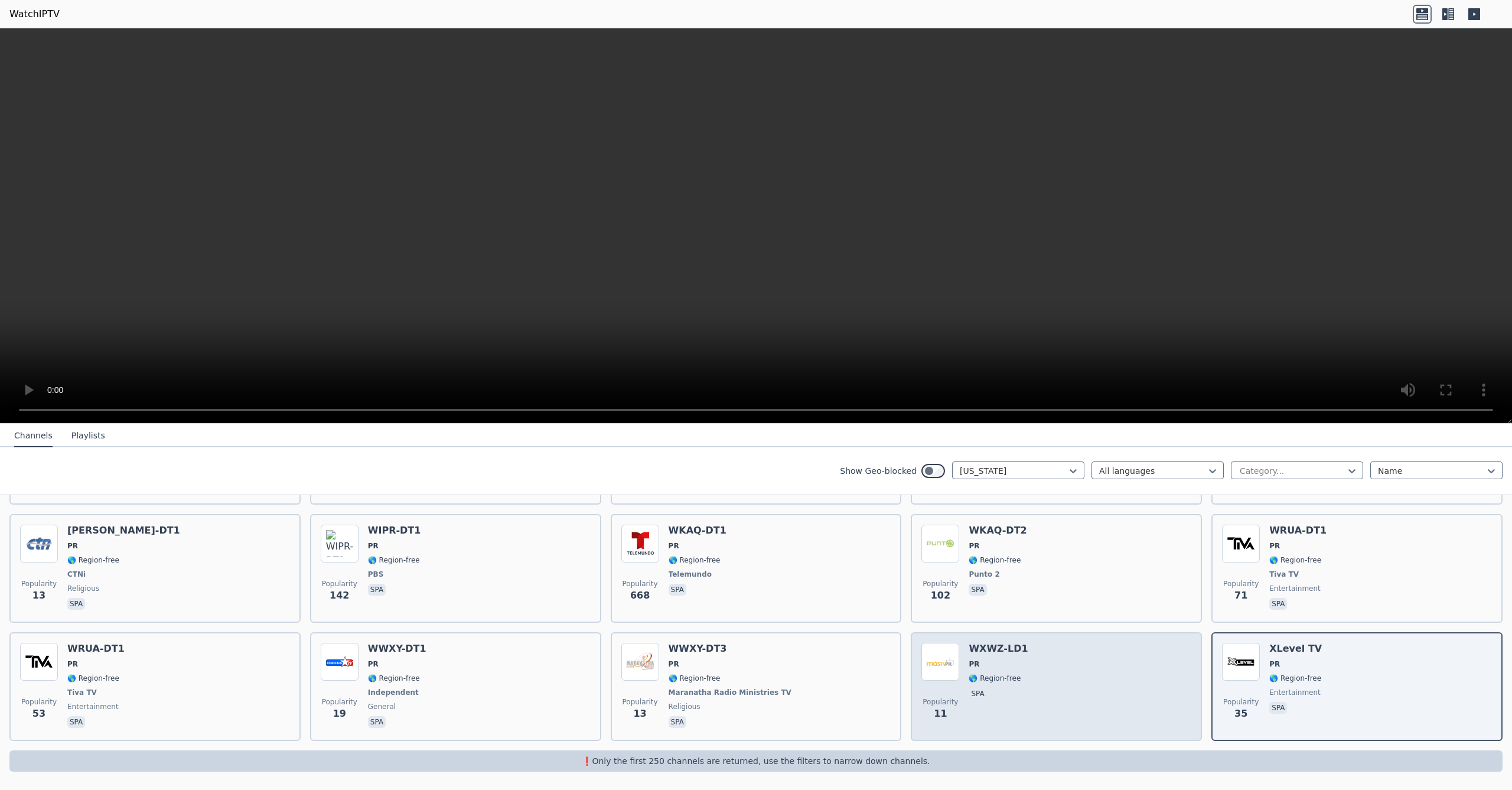
click at [1134, 691] on div "Popularity 11 WXWZ-LD1 PR 🌎 Region-free spa" at bounding box center [1056, 686] width 270 height 87
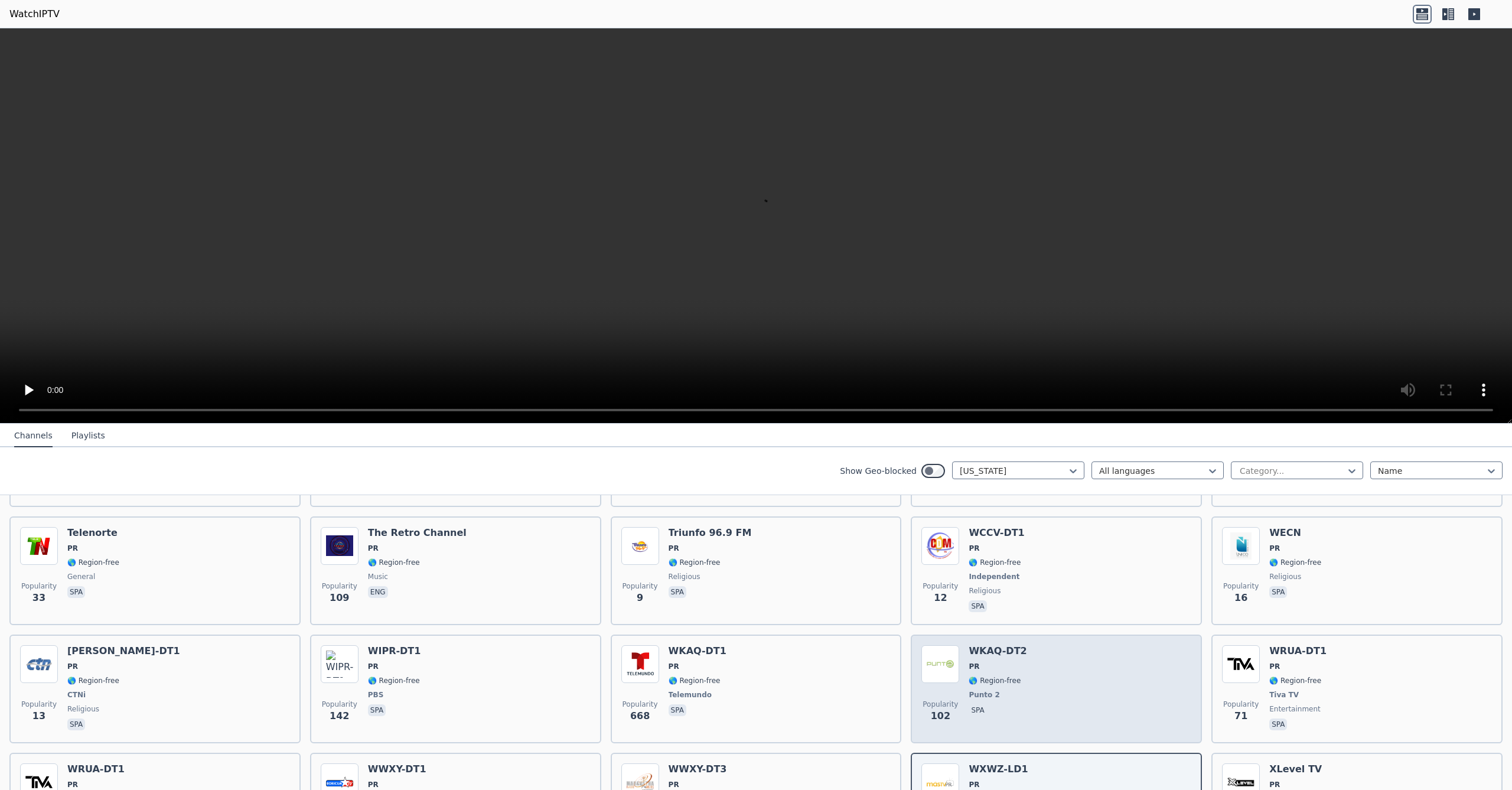
scroll to position [467, 0]
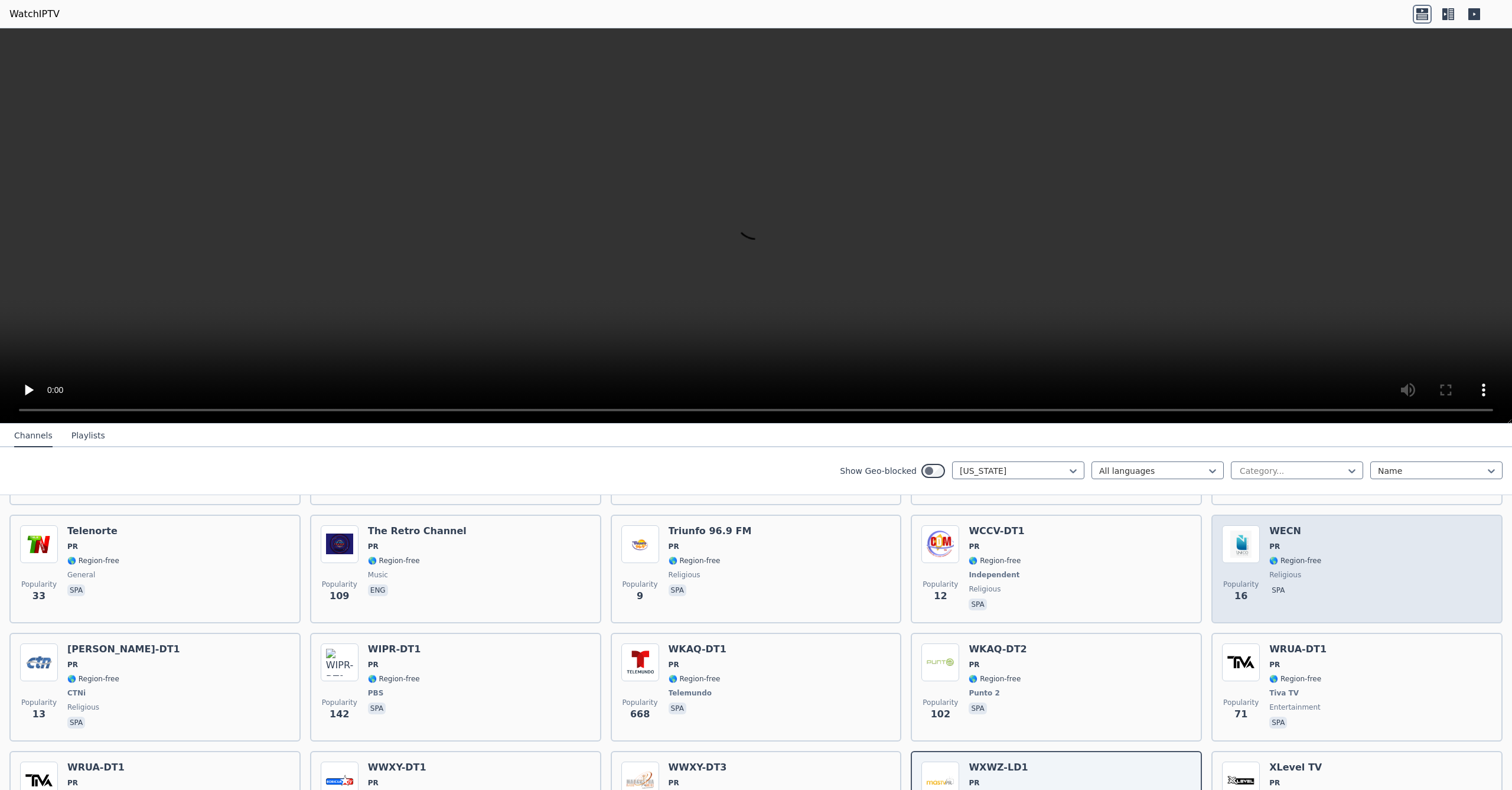
click at [1311, 589] on span "spa" at bounding box center [1295, 592] width 52 height 14
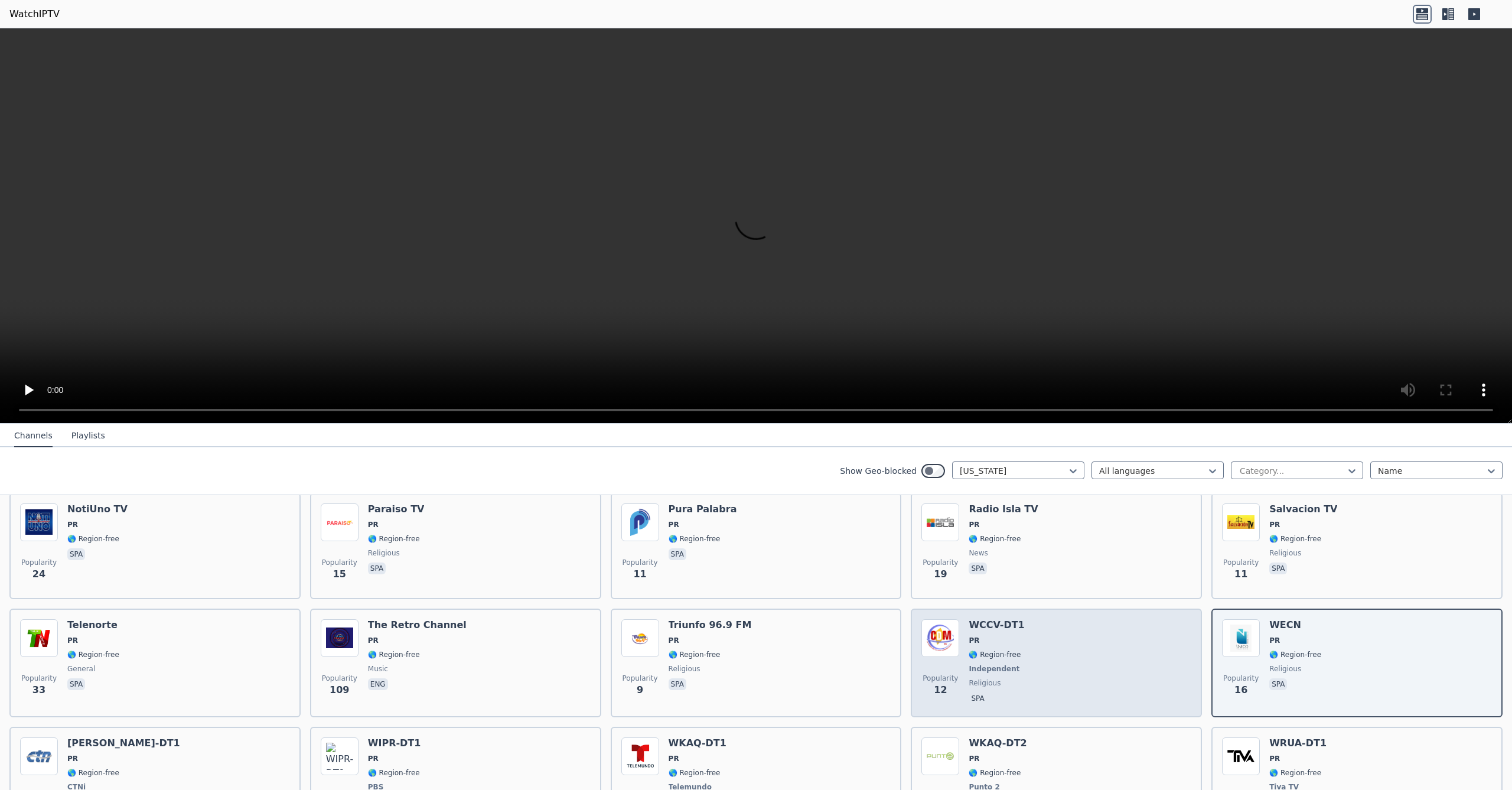
scroll to position [356, 0]
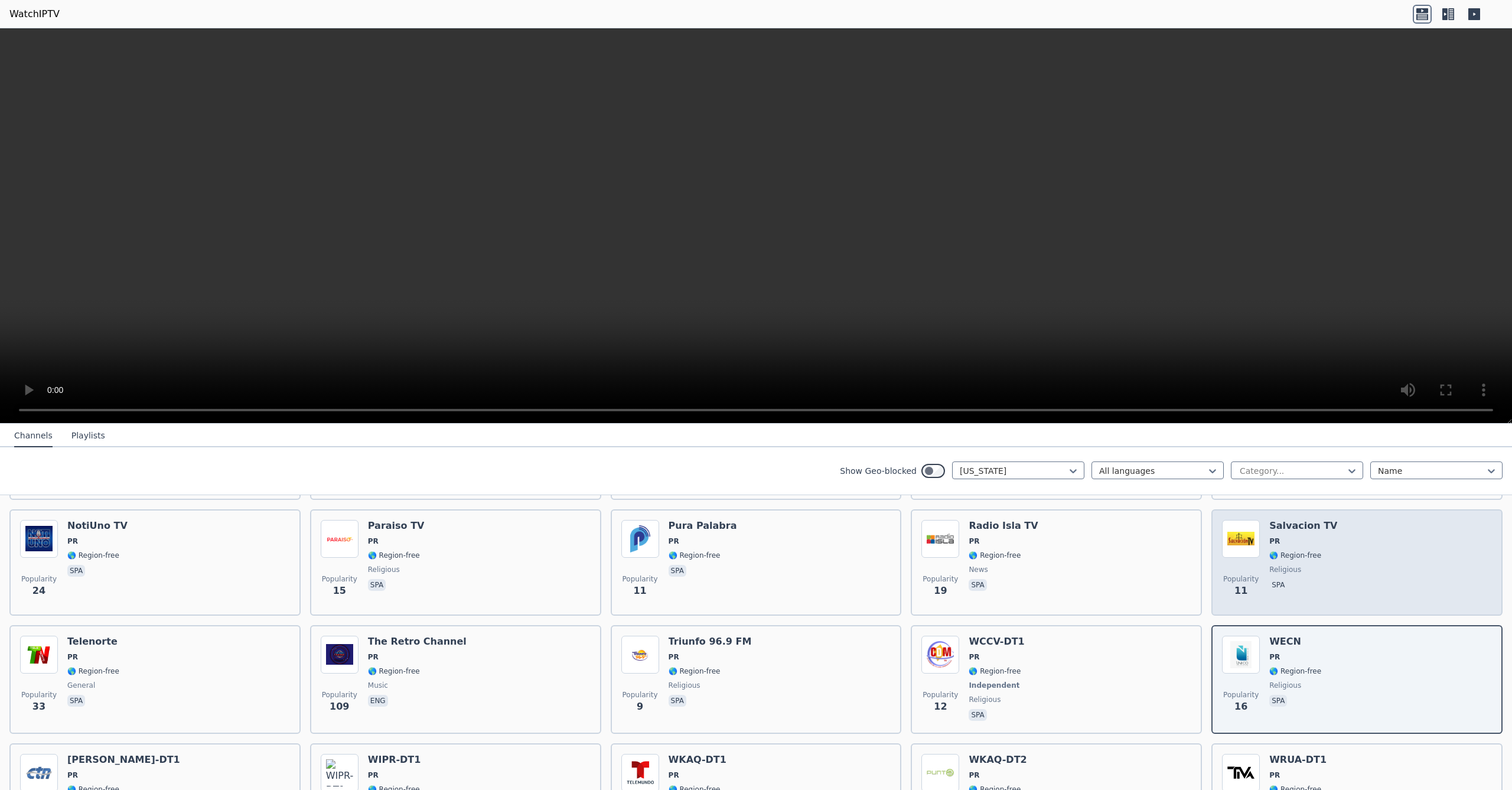
click at [1317, 582] on span "spa" at bounding box center [1303, 586] width 68 height 14
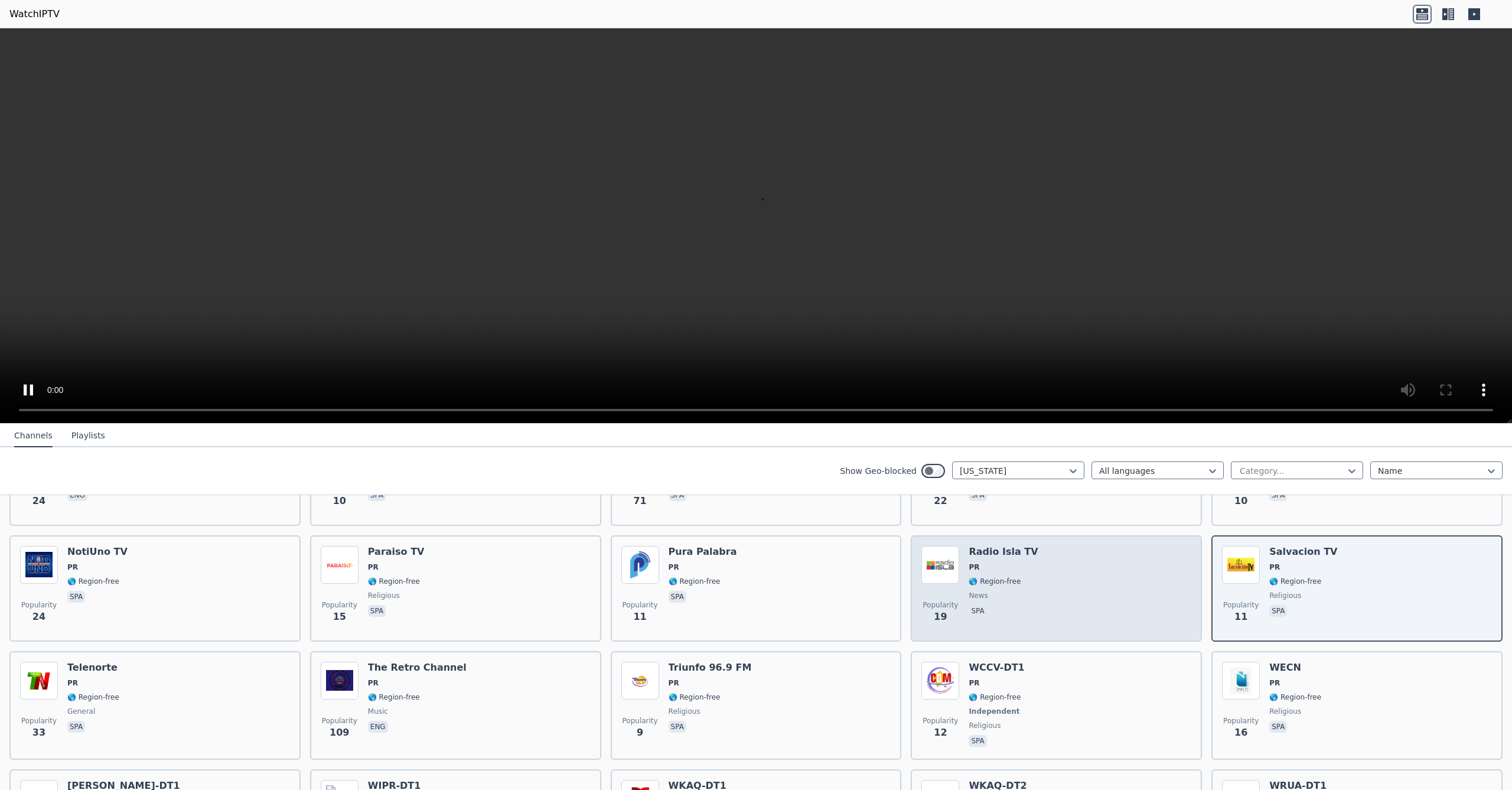
scroll to position [329, 0]
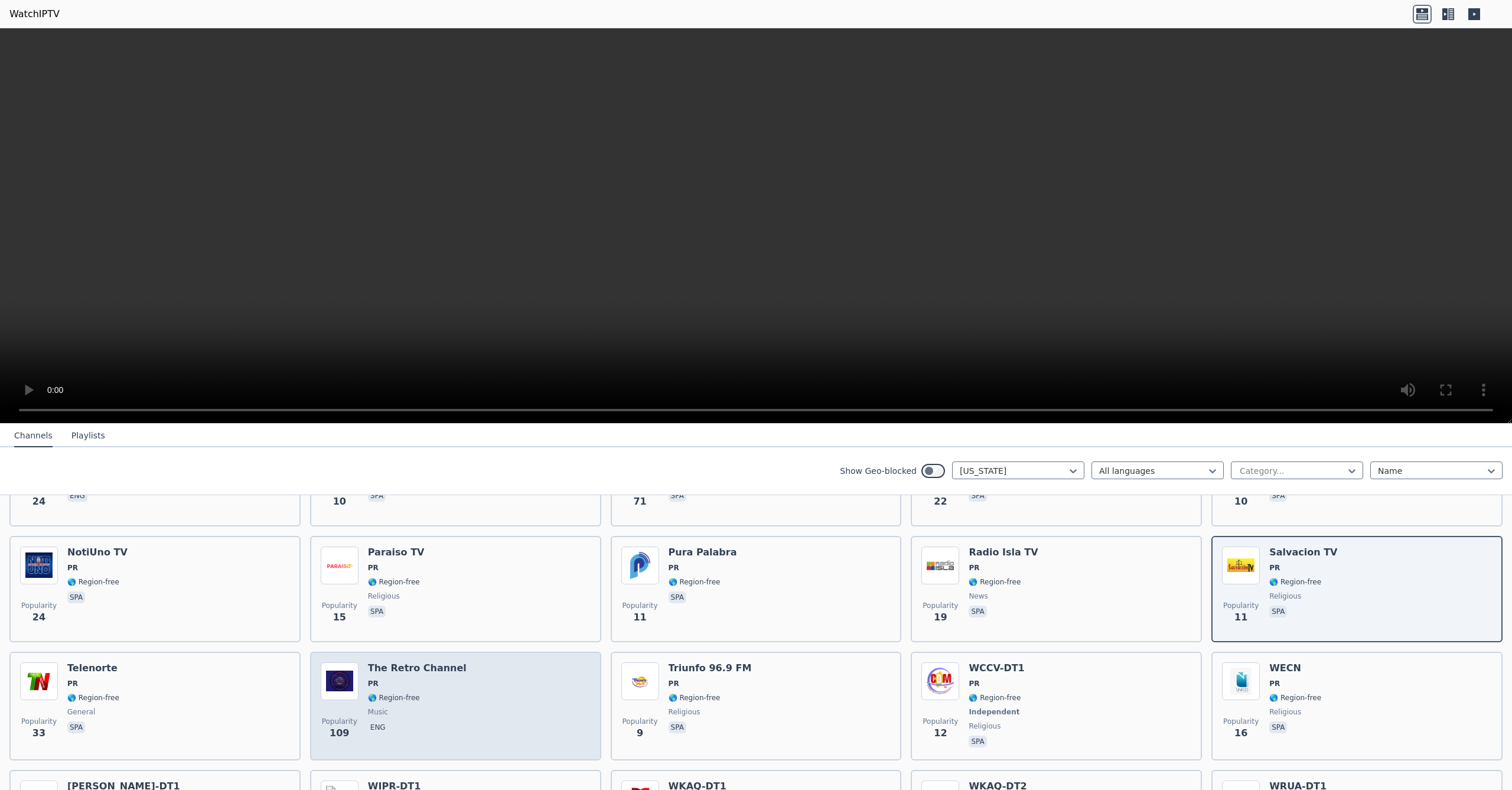
click at [424, 720] on div "The Retro Channel PR 🌎 Region-free music eng" at bounding box center [417, 705] width 98 height 87
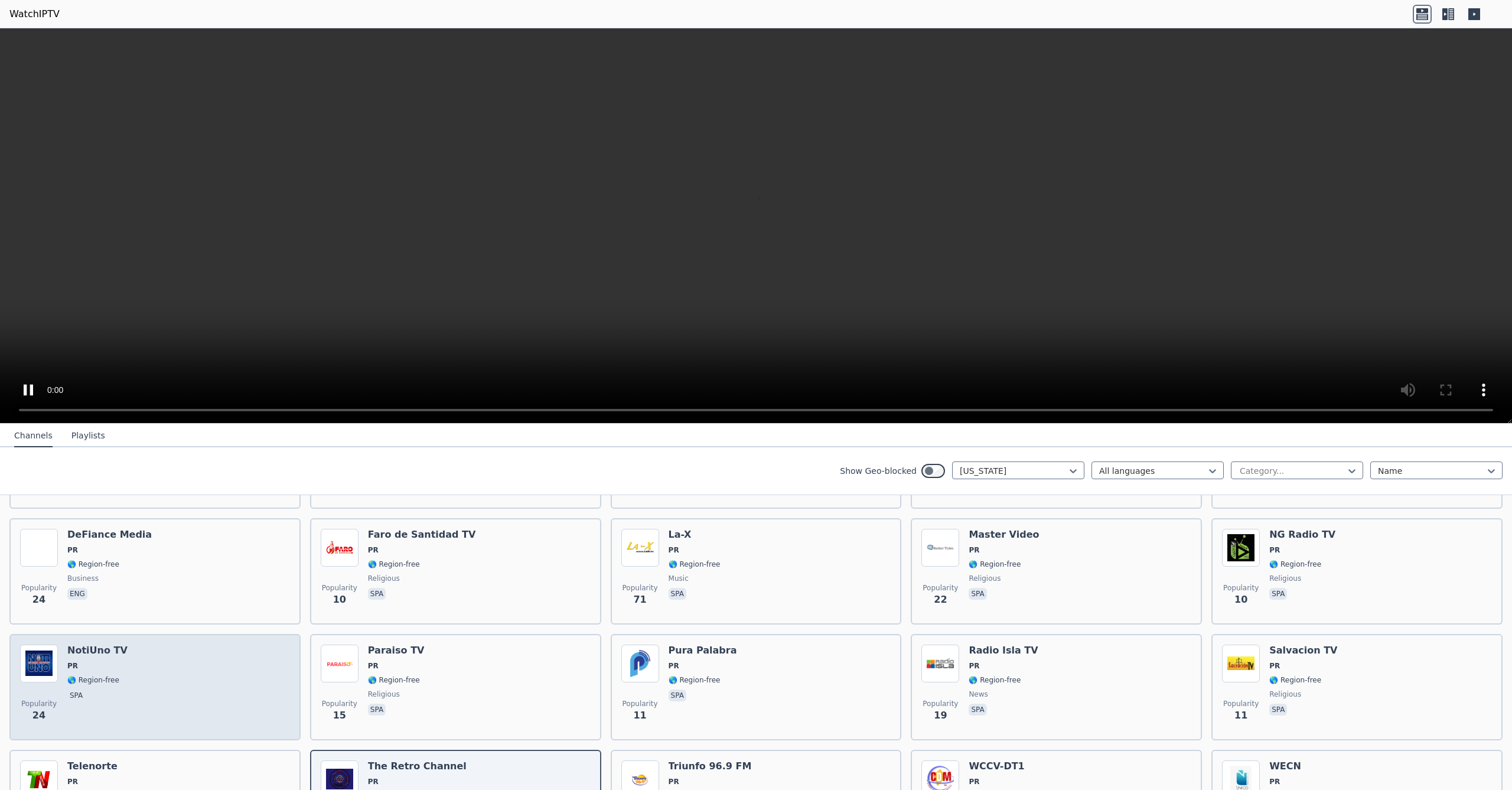
scroll to position [234, 0]
click at [257, 700] on div "Popularity 24 NotiUno TV PR 🌎 Region-free spa" at bounding box center [155, 684] width 270 height 85
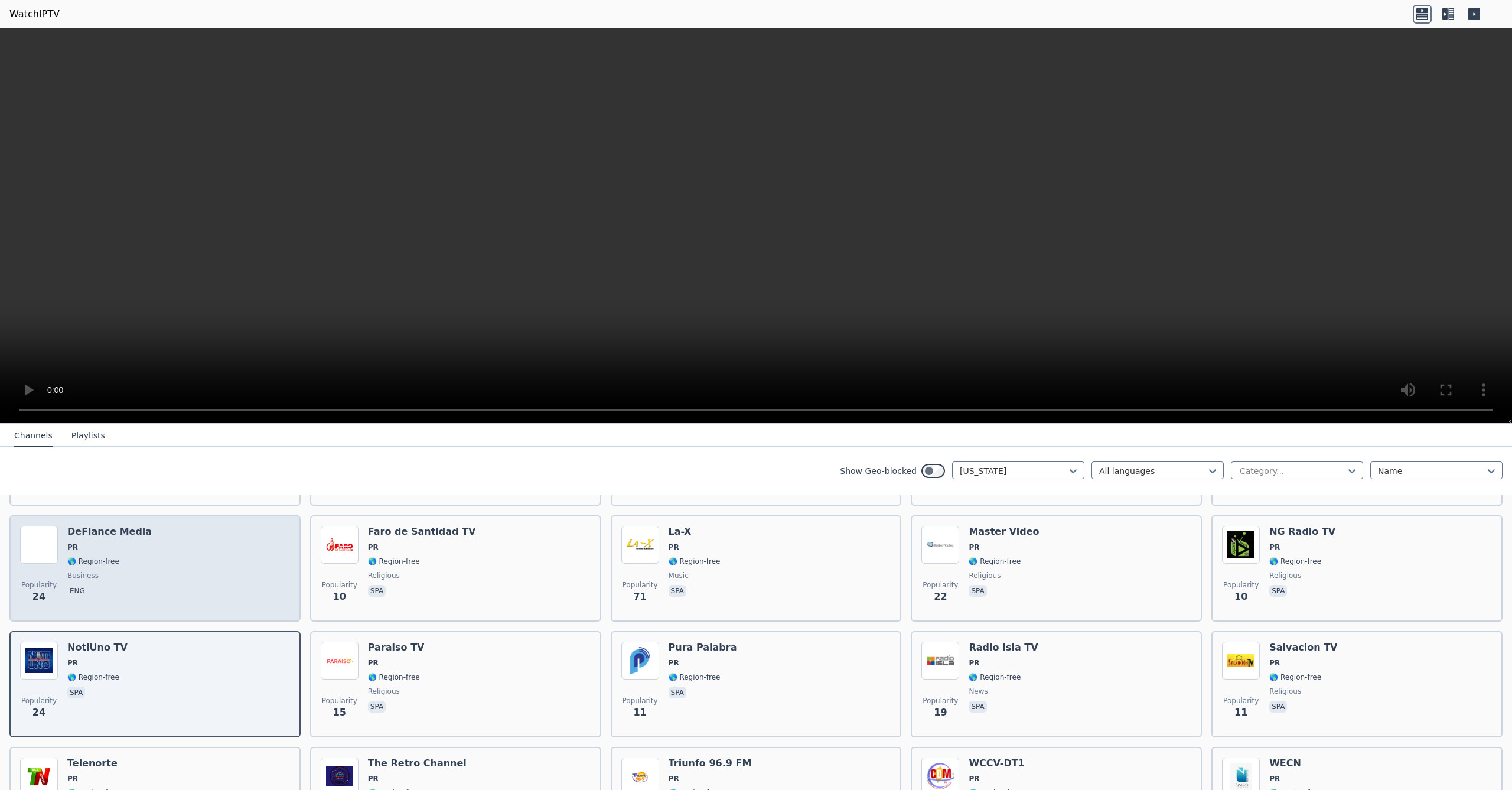
click at [260, 617] on div "Popularity 24 DeFiance Media PR 🌎 Region-free business eng" at bounding box center [155, 568] width 291 height 106
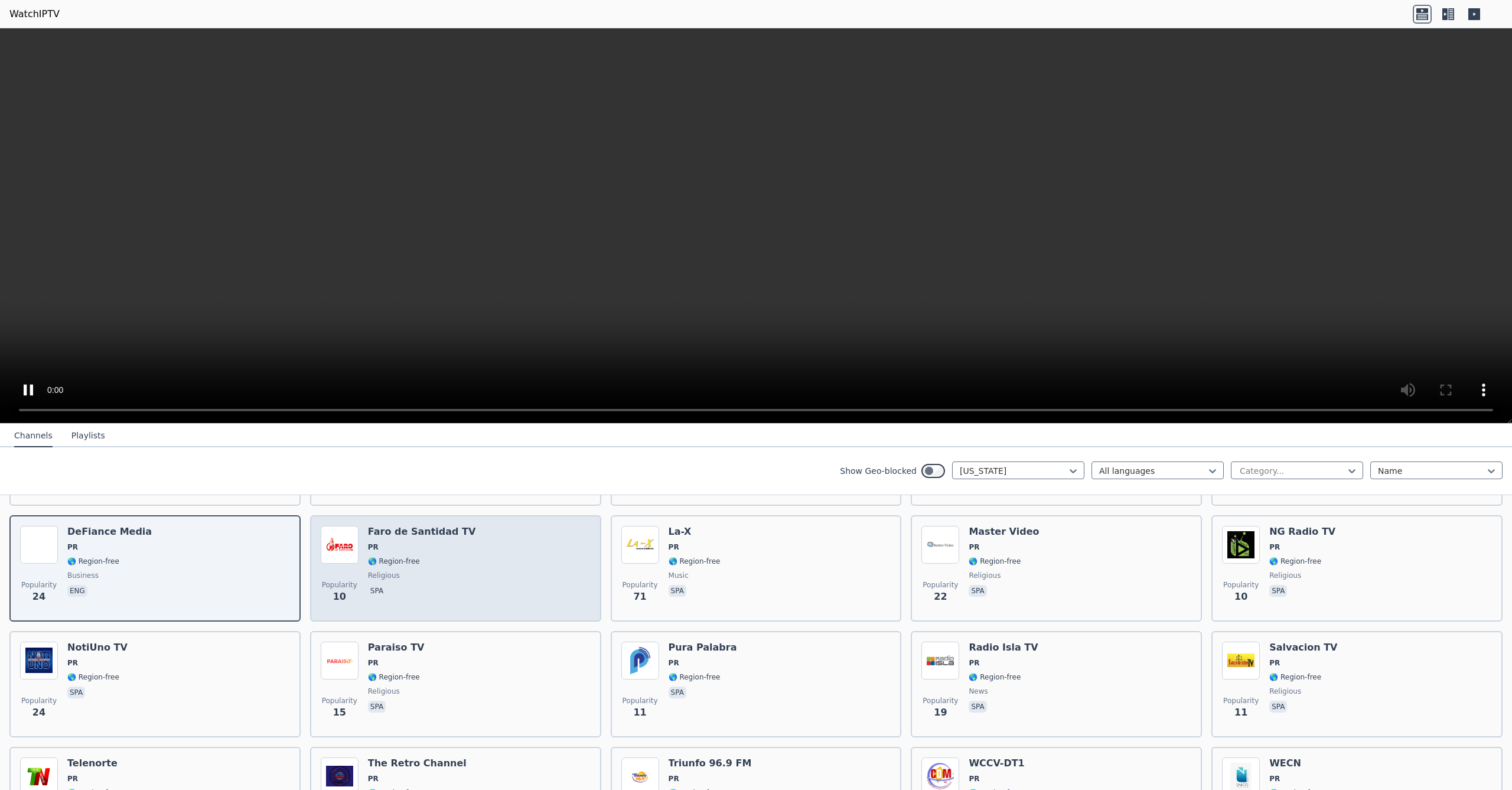
scroll to position [234, 0]
click at [489, 604] on div "Popularity 10 Faro de Santidad TV PR 🌎 Region-free religious spa" at bounding box center [456, 569] width 270 height 85
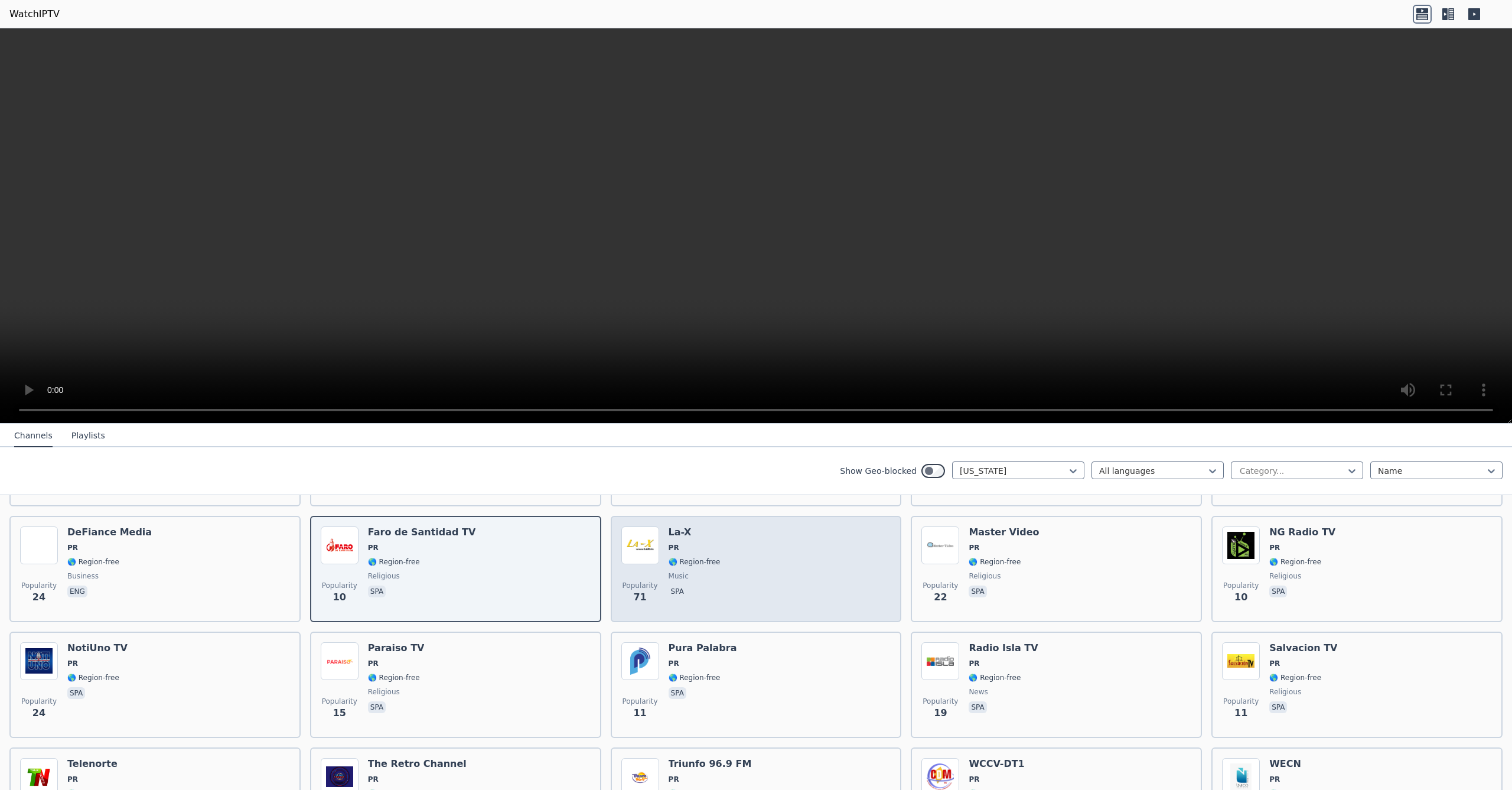
click at [732, 573] on div "Popularity 71 La-X PR 🌎 Region-free music spa" at bounding box center [756, 569] width 270 height 85
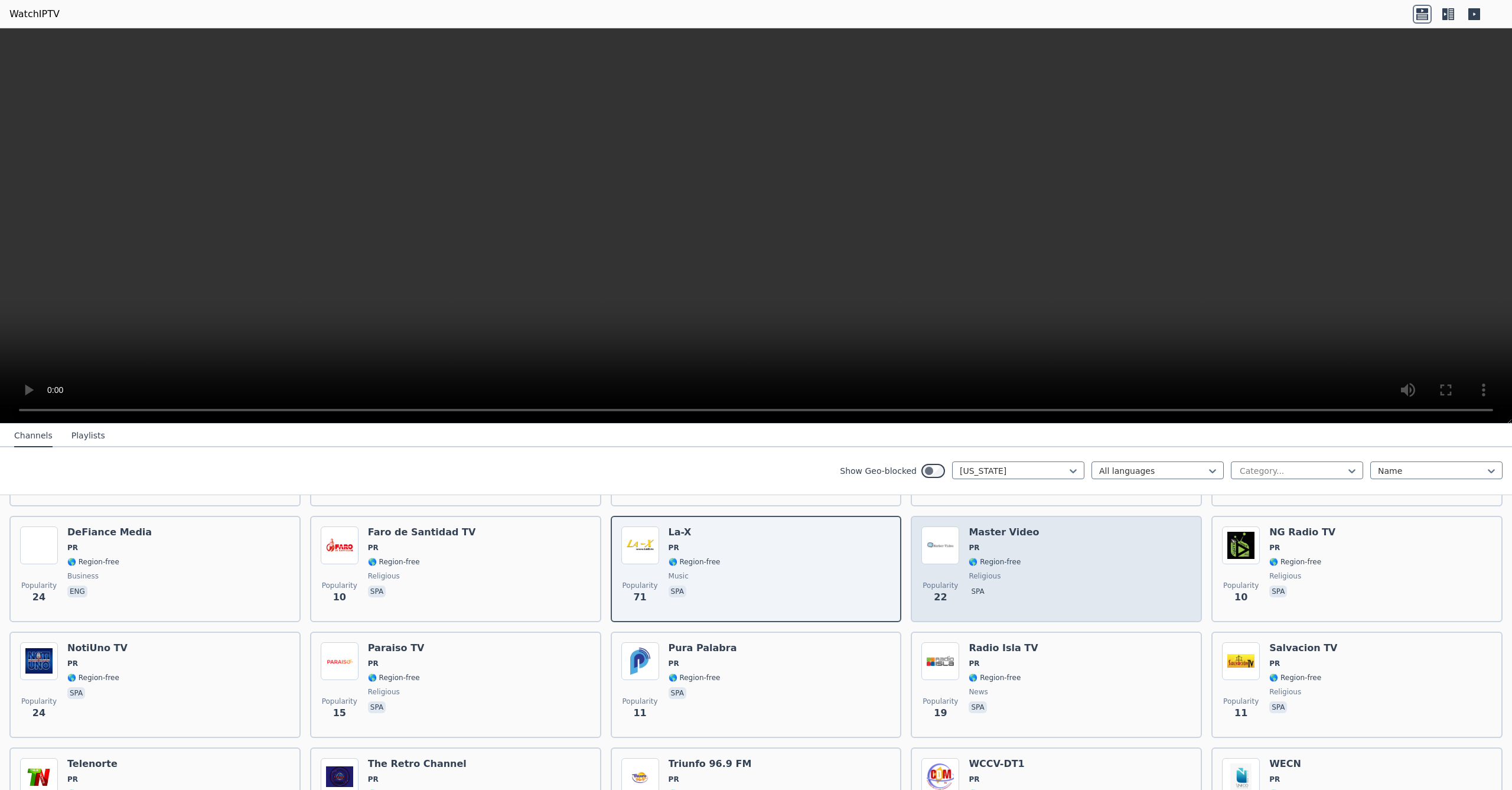
click at [1047, 551] on div "Popularity 22 Master Video PR 🌎 Region-free religious spa" at bounding box center [1056, 569] width 270 height 85
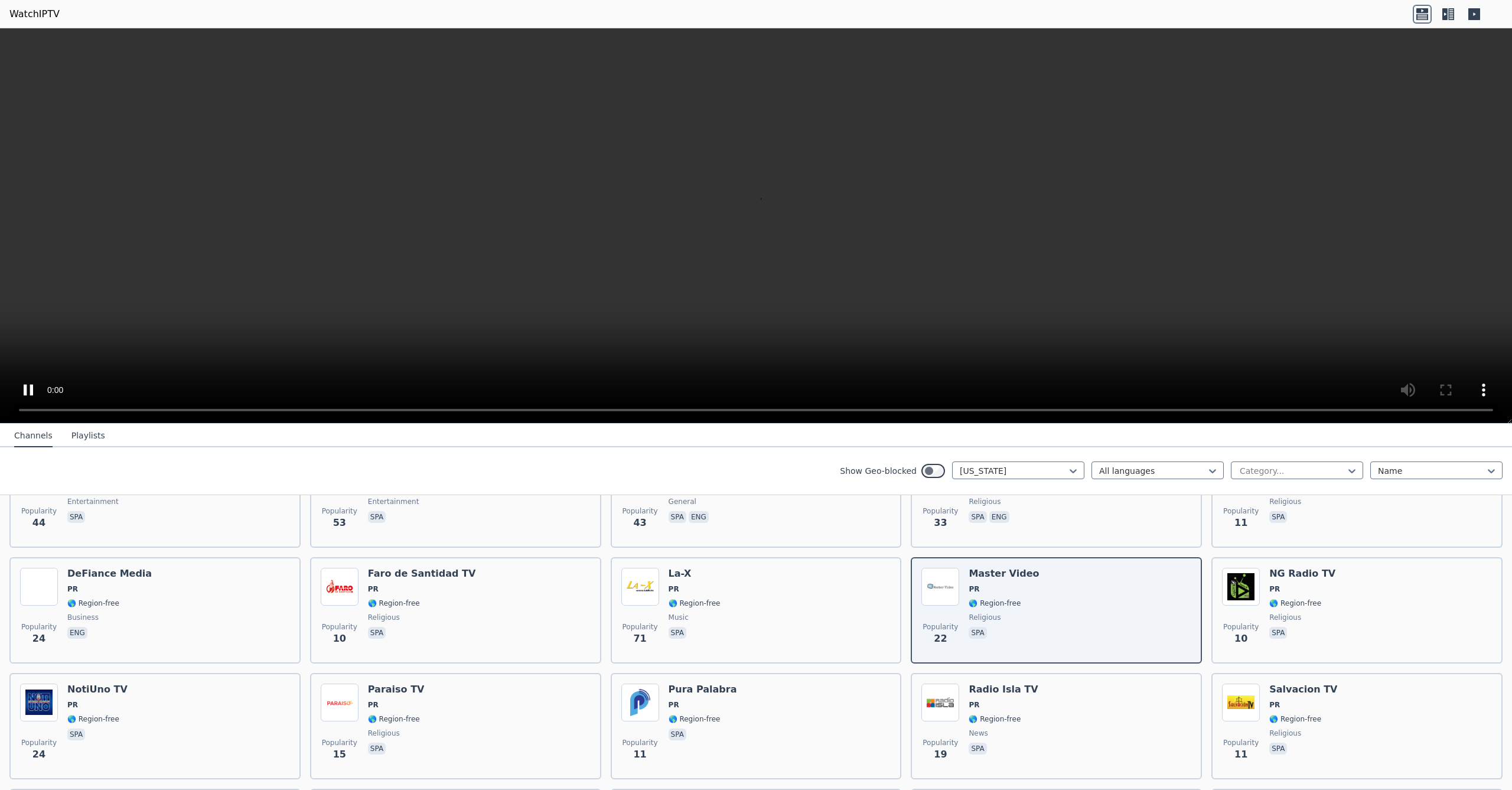
scroll to position [196, 0]
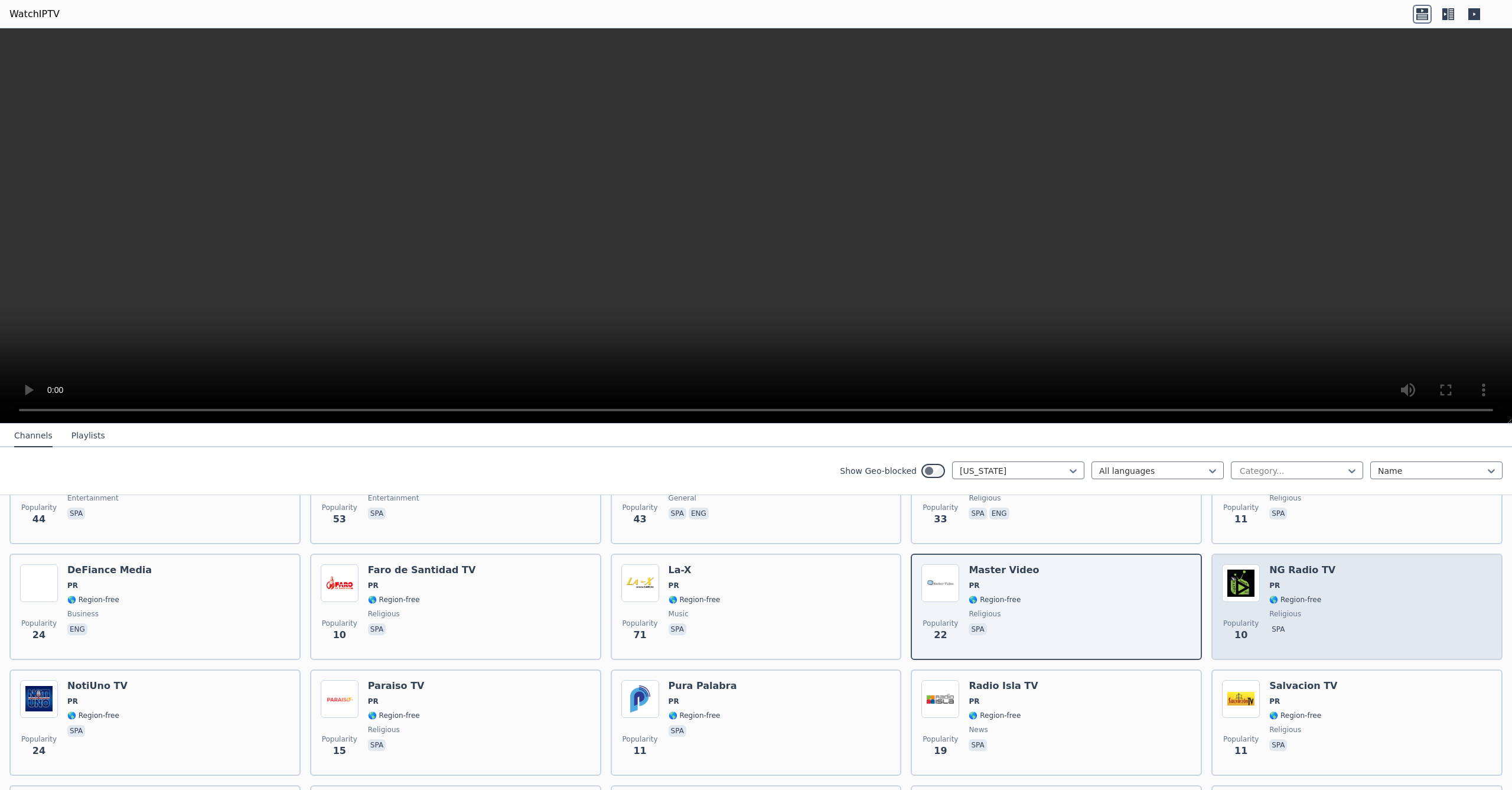
click at [1358, 562] on div "Popularity 10 NG Radio TV PR 🌎 Region-free religious spa" at bounding box center [1357, 606] width 291 height 106
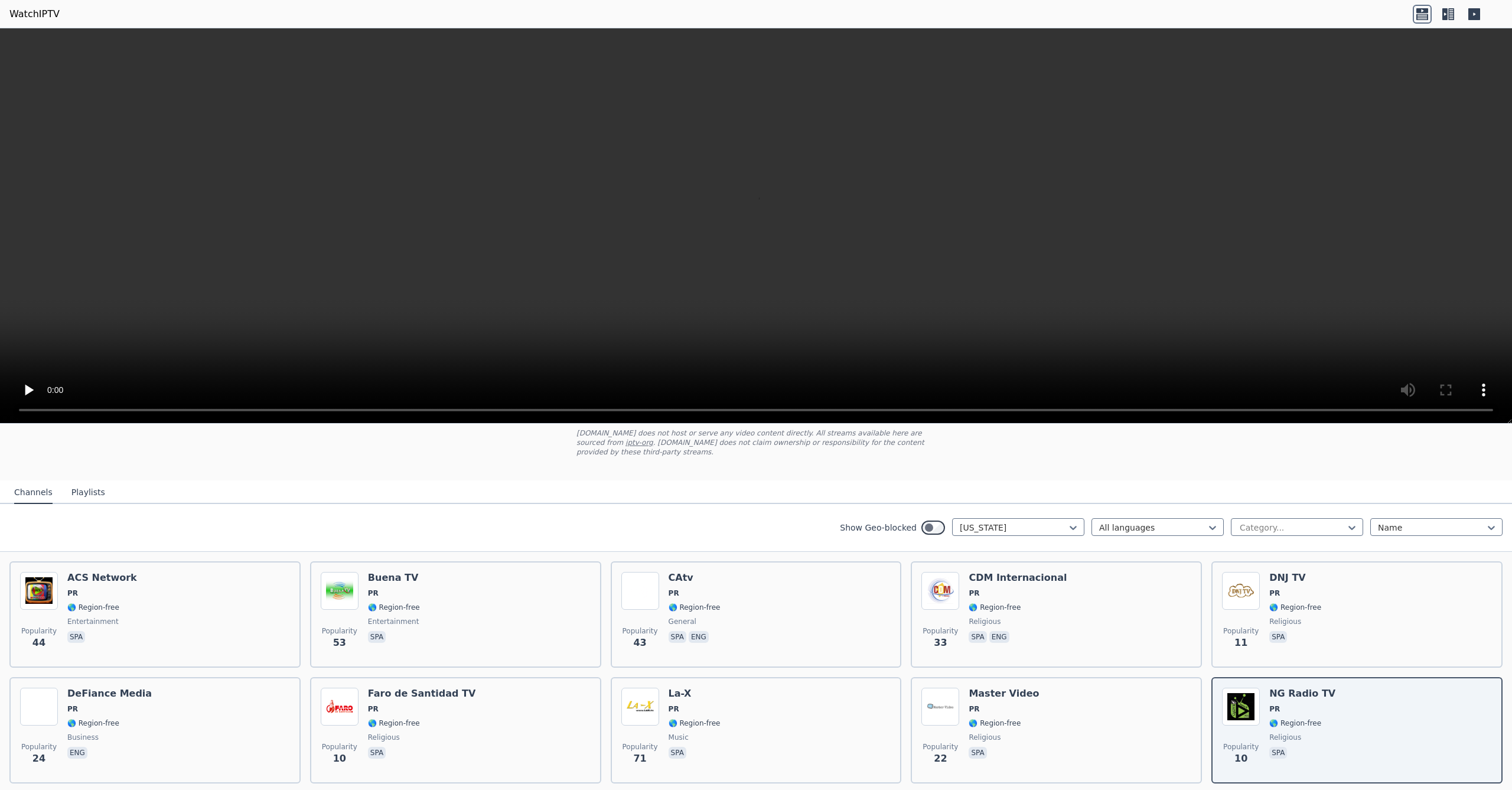
scroll to position [53, 0]
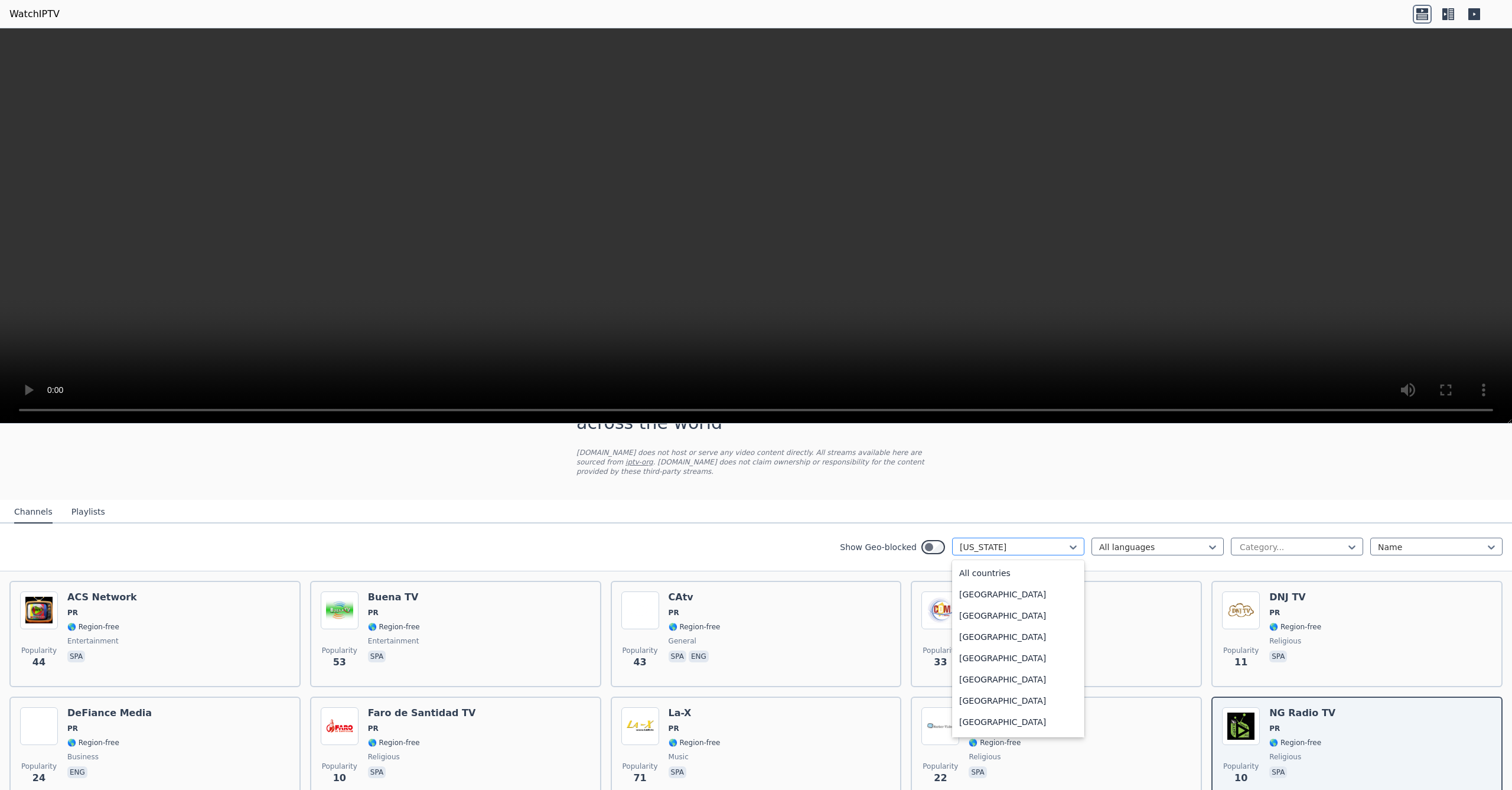
click at [1053, 550] on div at bounding box center [1013, 547] width 107 height 12
click at [991, 621] on div "[GEOGRAPHIC_DATA]" at bounding box center [1018, 624] width 132 height 22
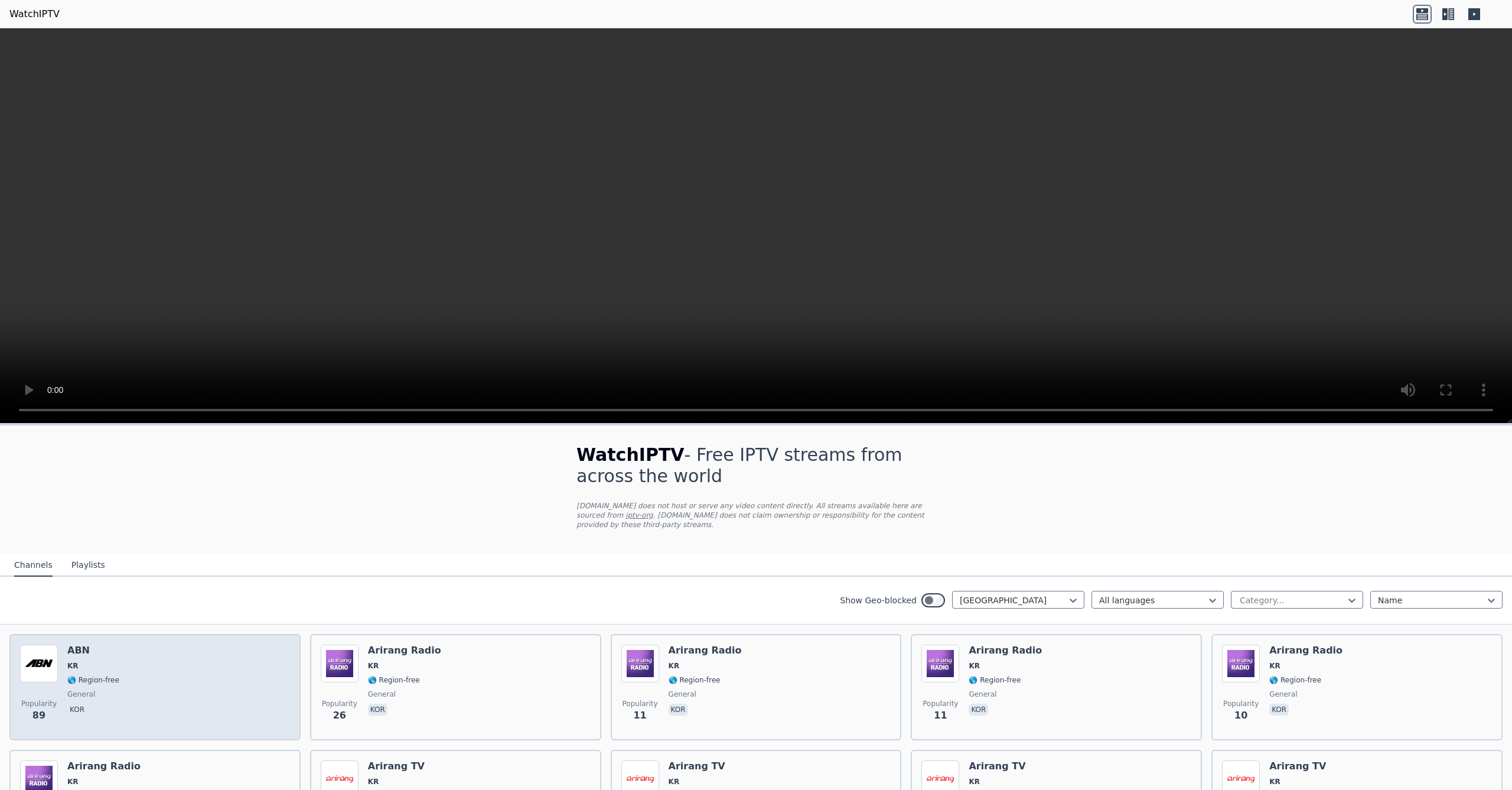
click at [129, 672] on div "Popularity 89 ABN KR 🌎 Region-free general kor" at bounding box center [155, 687] width 270 height 85
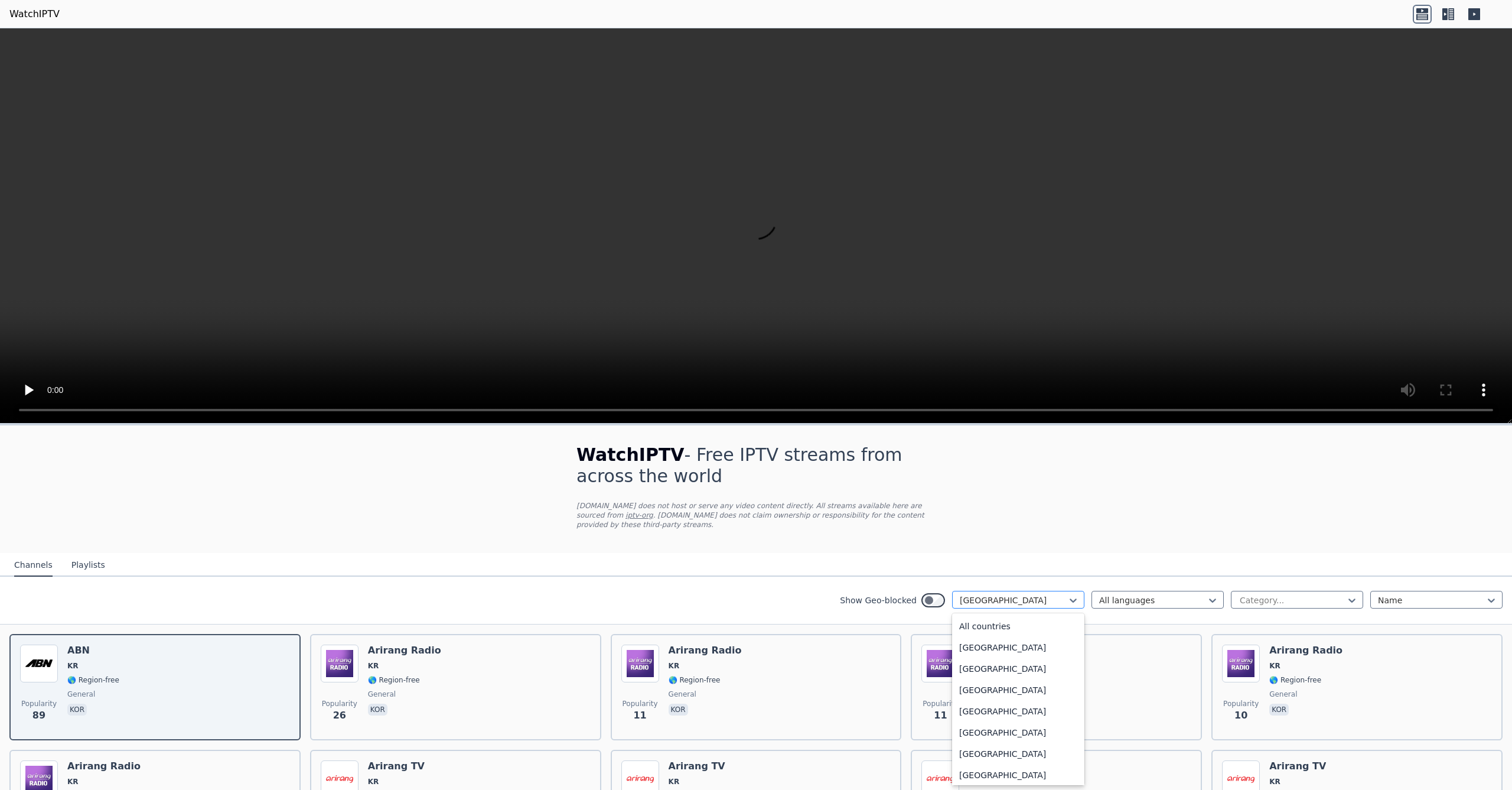
click at [1016, 594] on div at bounding box center [1013, 600] width 107 height 12
click at [984, 675] on div "[GEOGRAPHIC_DATA]" at bounding box center [1018, 674] width 132 height 22
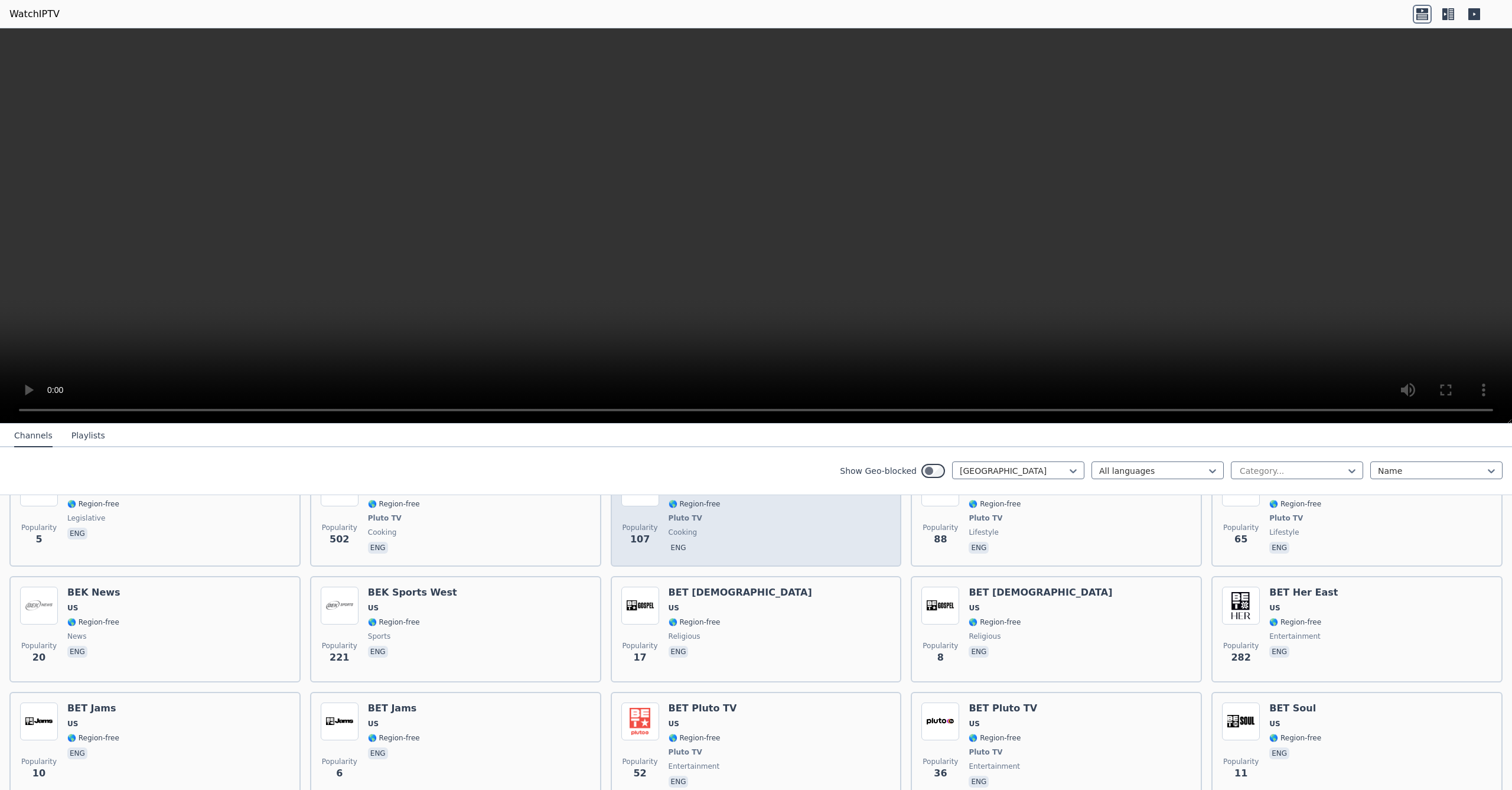
scroll to position [3062, 0]
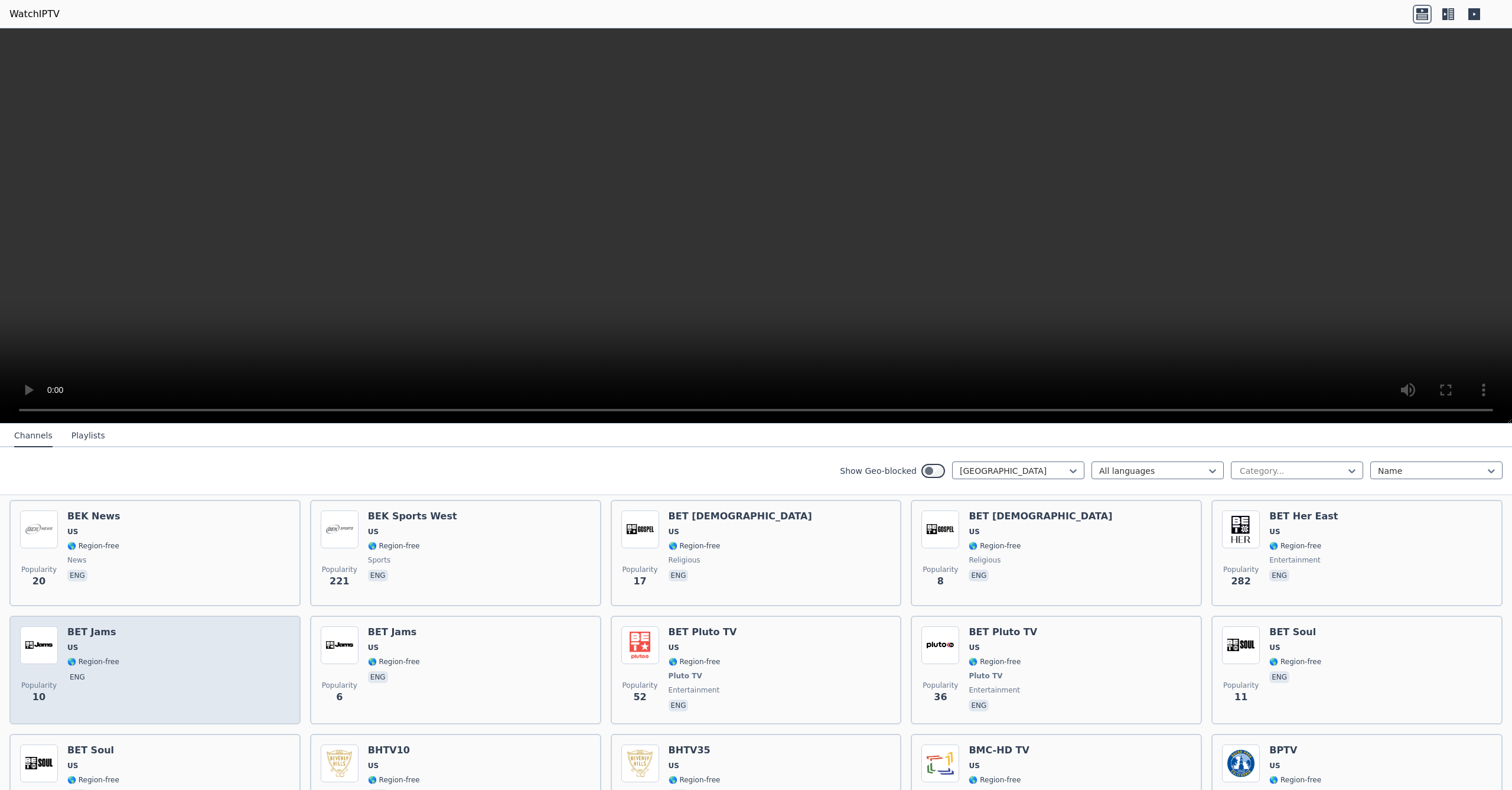
click at [251, 673] on div "Popularity 10 BET Jams US 🌎 Region-free eng" at bounding box center [155, 669] width 270 height 87
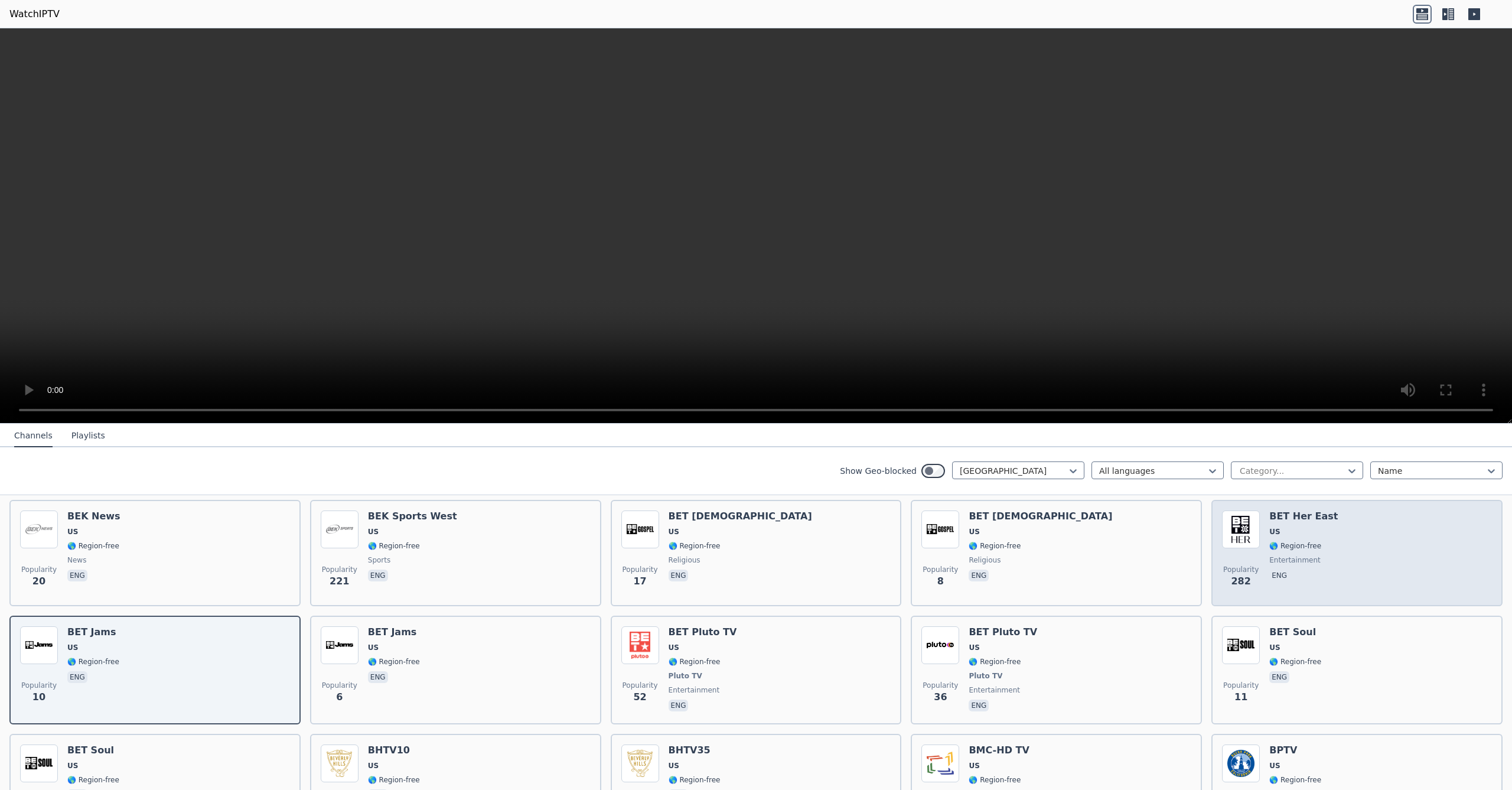
click at [1350, 549] on div "Popularity 282 BET Her East US 🌎 Region-free entertainment eng" at bounding box center [1357, 553] width 270 height 85
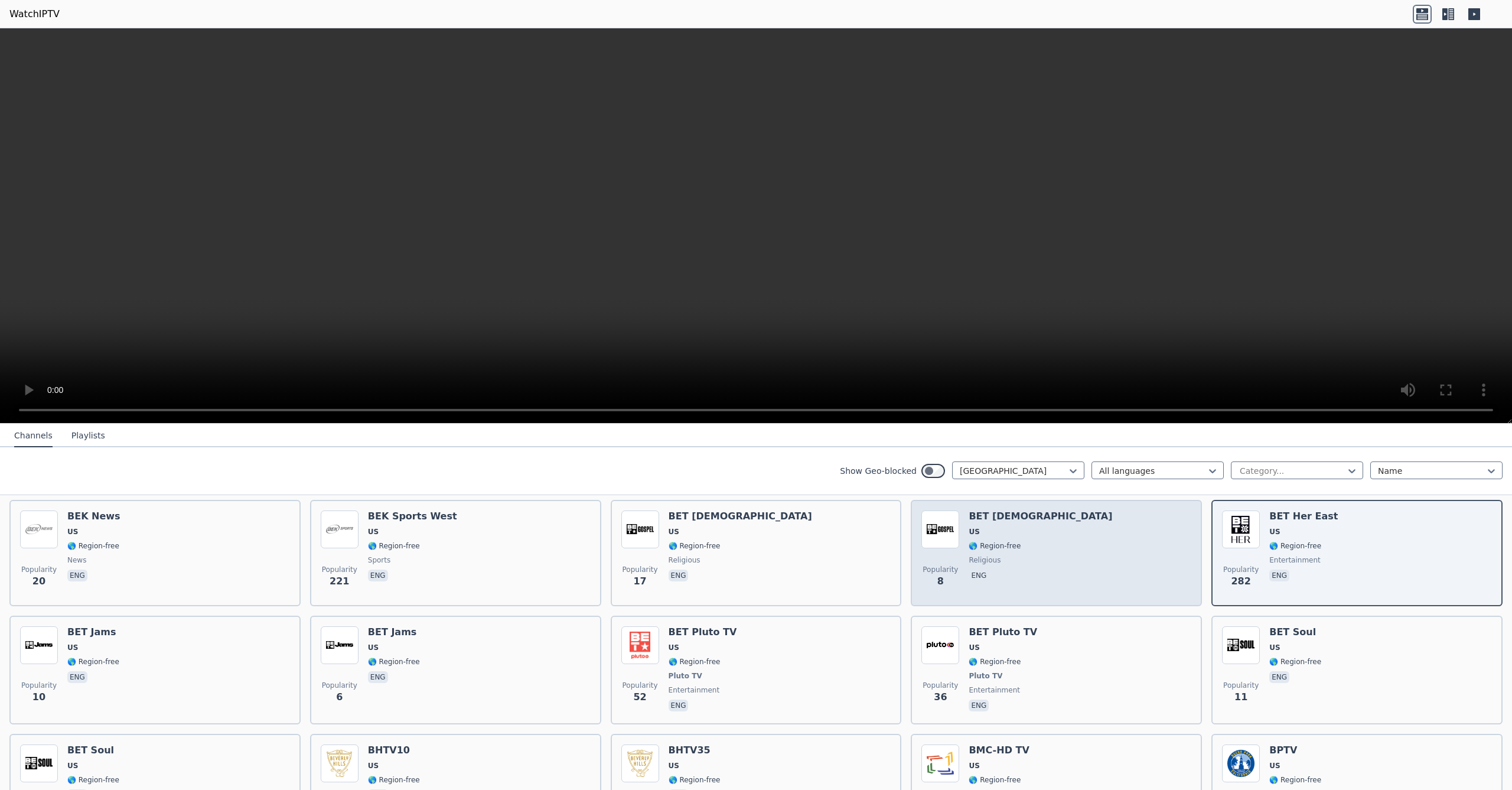
click at [1147, 566] on div "Popularity 8 BET [DEMOGRAPHIC_DATA] US 🌎 Region-free religious eng" at bounding box center [1056, 553] width 270 height 85
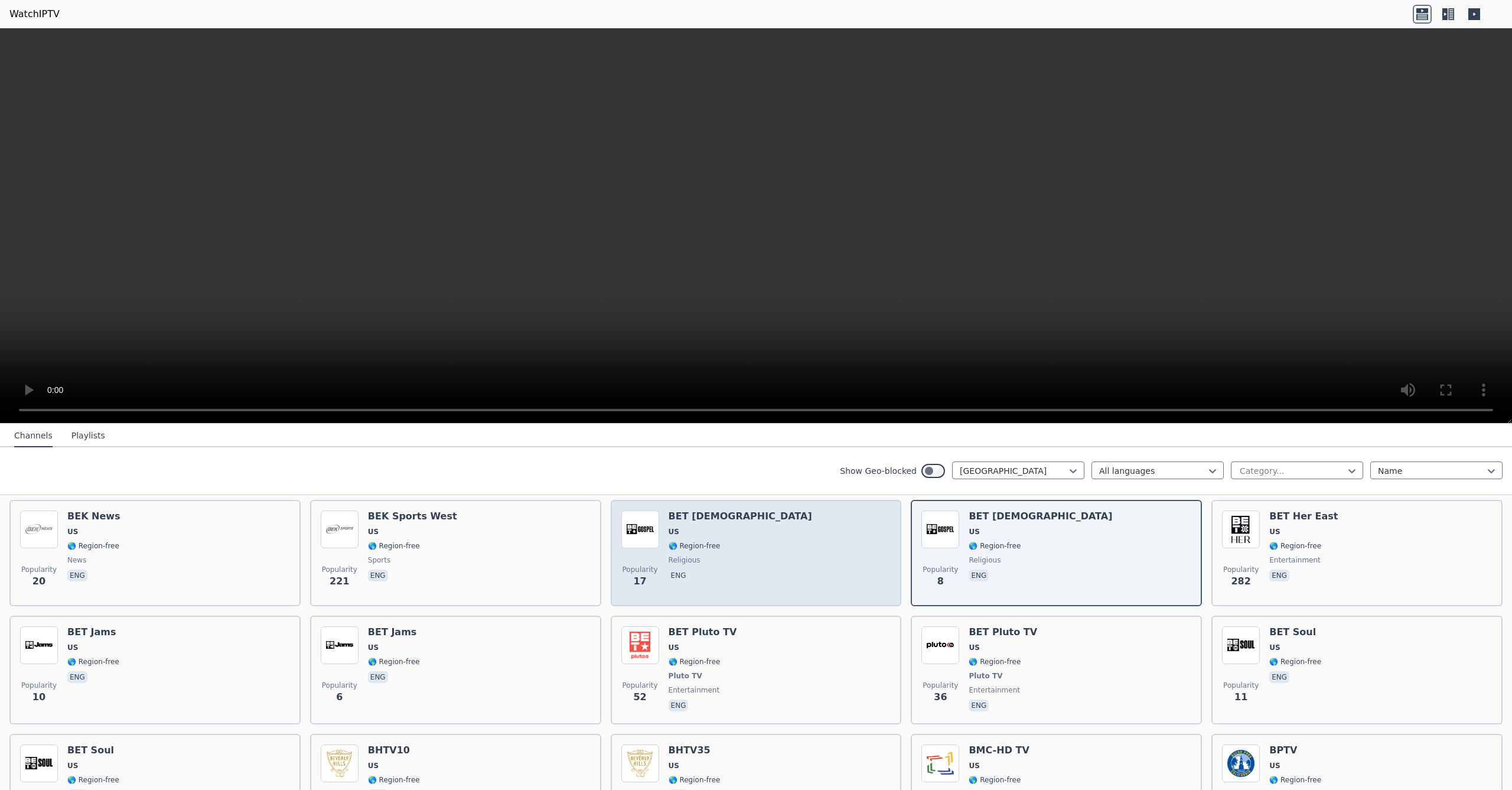
click at [820, 578] on div "Popularity 17 BET [DEMOGRAPHIC_DATA] US 🌎 Region-free religious eng" at bounding box center [756, 553] width 270 height 85
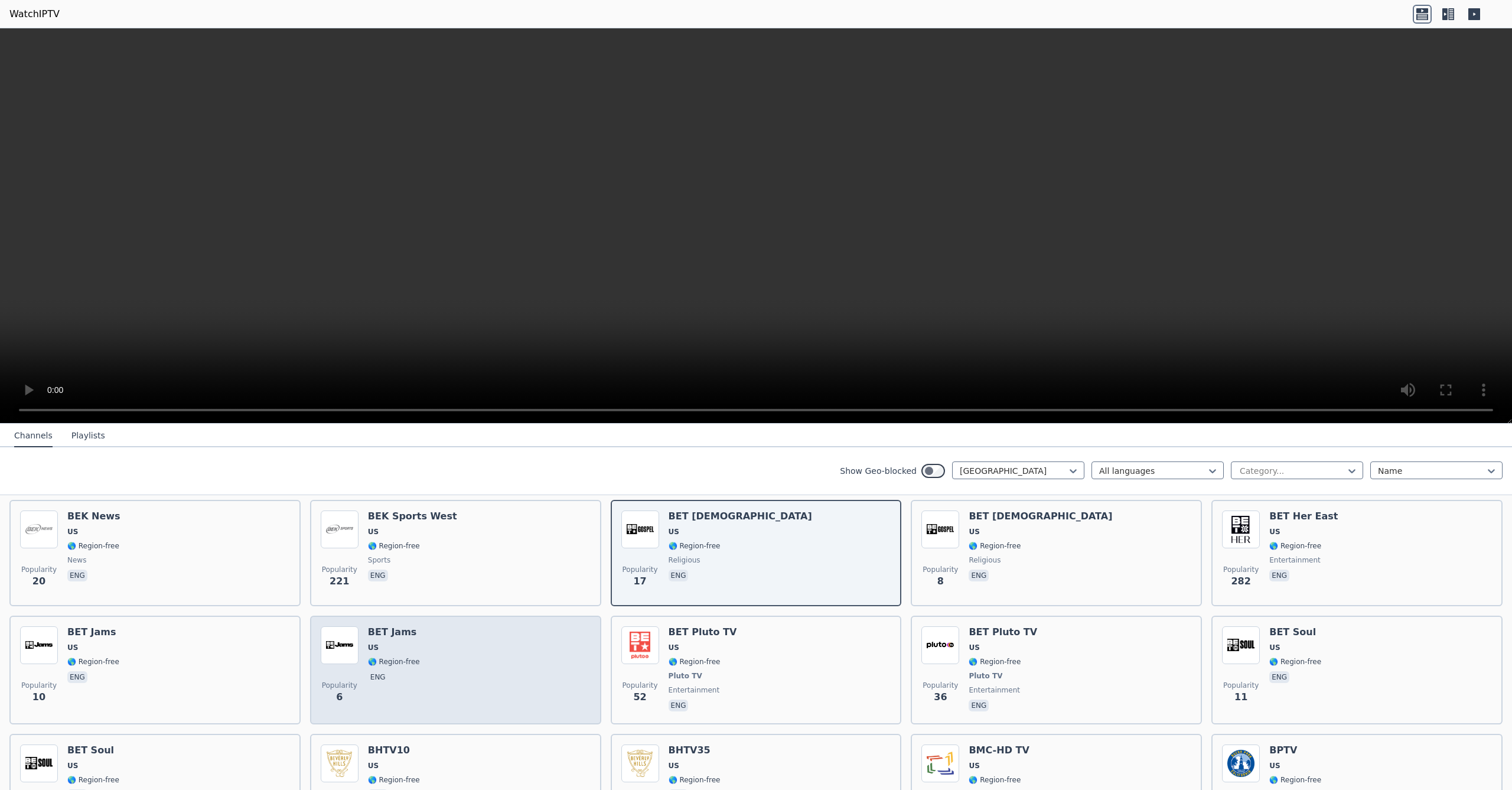
click at [541, 670] on div "Popularity 6 BET Jams US 🌎 Region-free eng" at bounding box center [456, 669] width 270 height 87
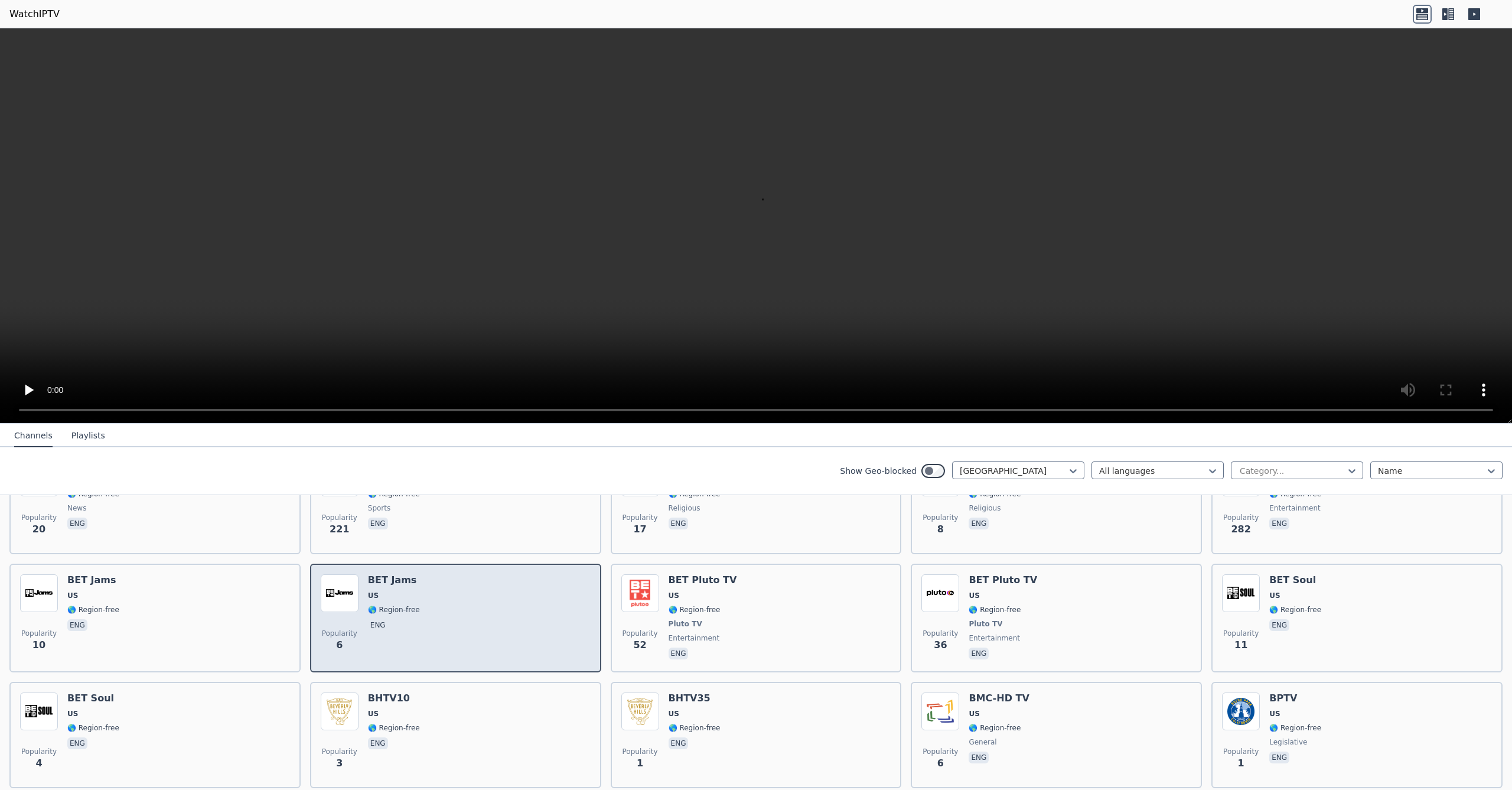
scroll to position [3118, 0]
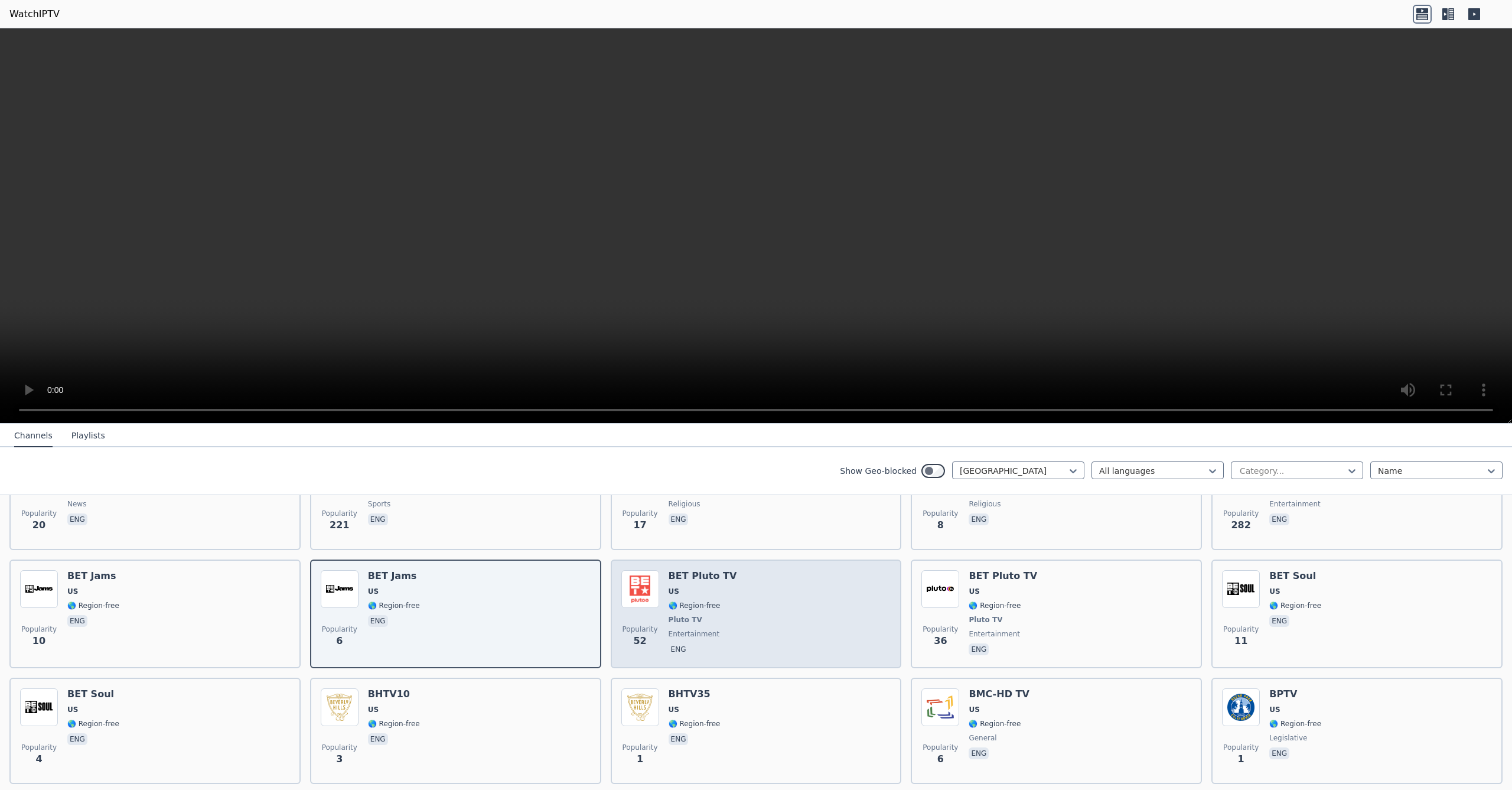
click at [847, 612] on div "Popularity 52 BET Pluto TV US 🌎 Region-free Pluto TV entertainment eng" at bounding box center [756, 613] width 270 height 87
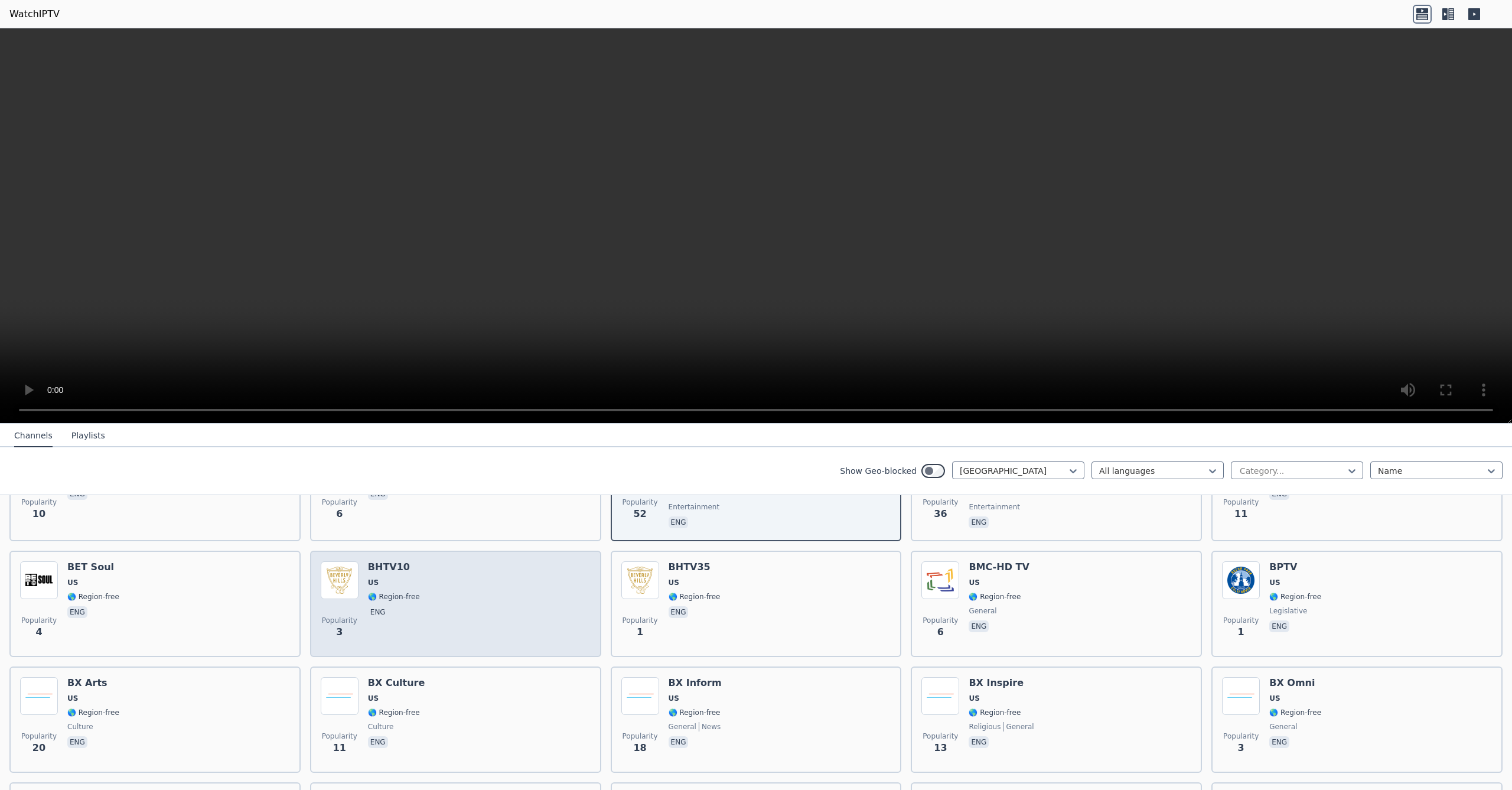
scroll to position [0, 1]
click at [498, 600] on div "Popularity 3 BHTV10 US 🌎 Region-free eng" at bounding box center [456, 604] width 270 height 85
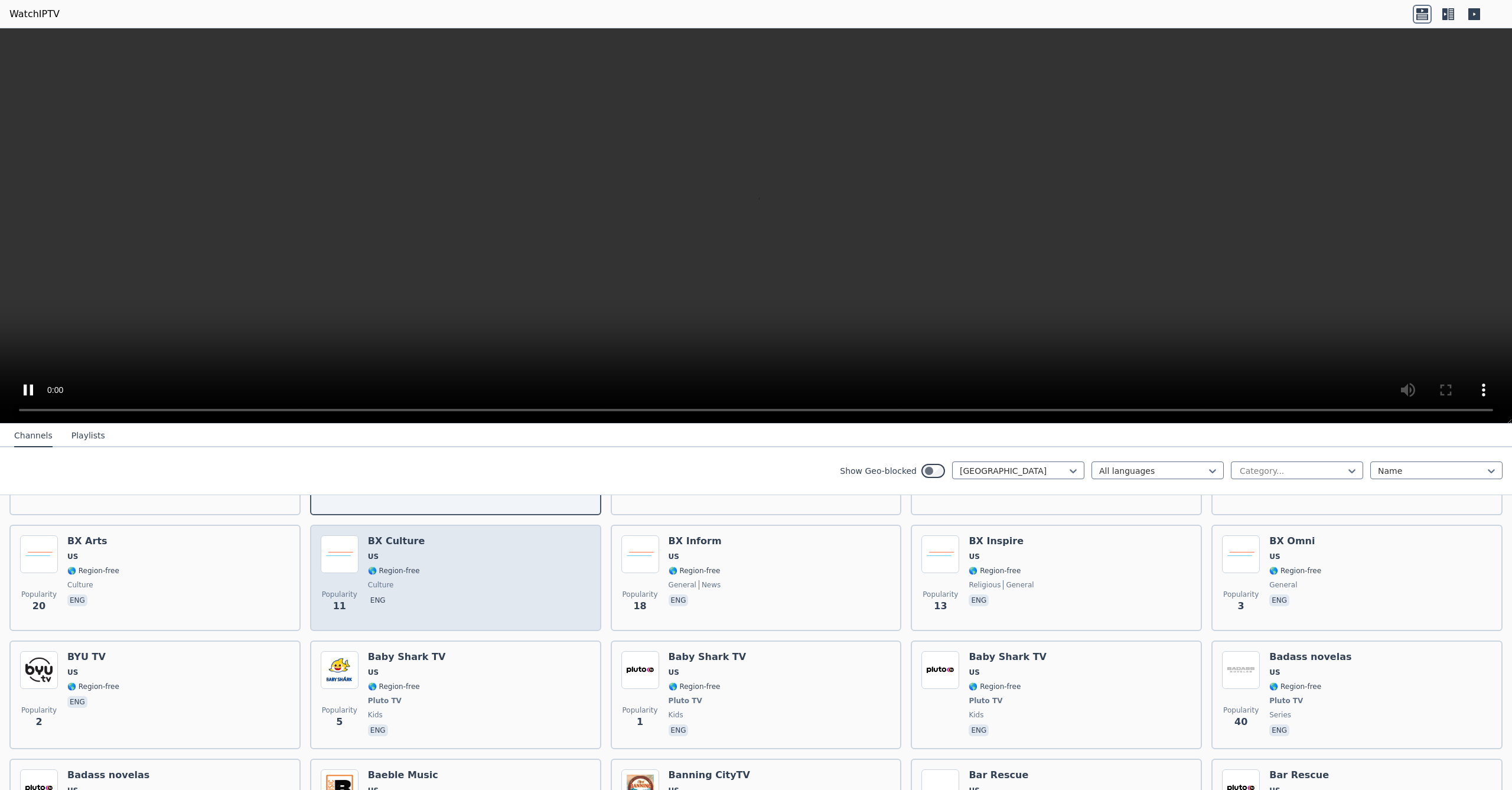
scroll to position [3385, 0]
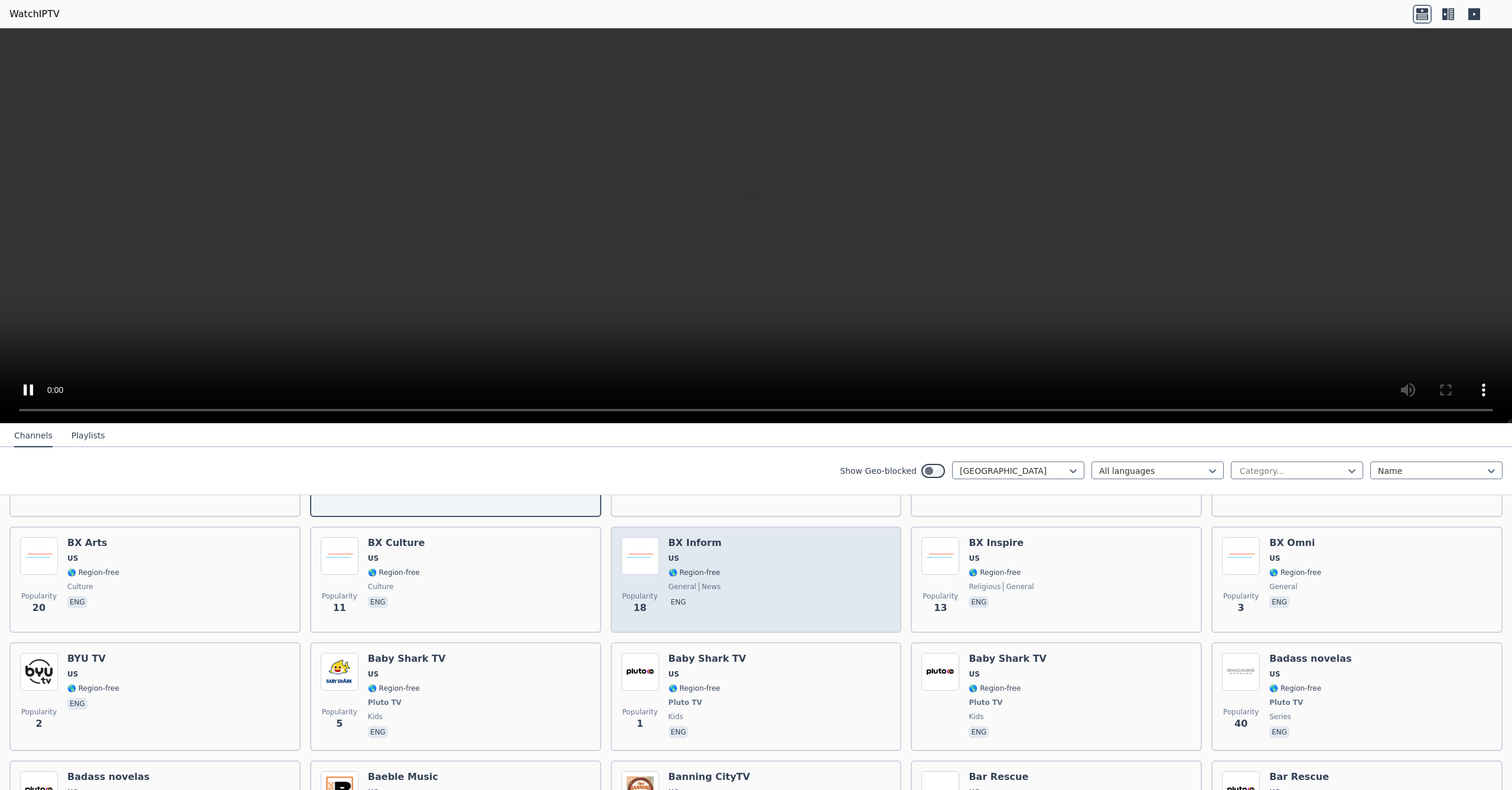
click at [822, 577] on div "Popularity 18 BX Inform US 🌎 Region-free general news eng" at bounding box center [756, 579] width 270 height 85
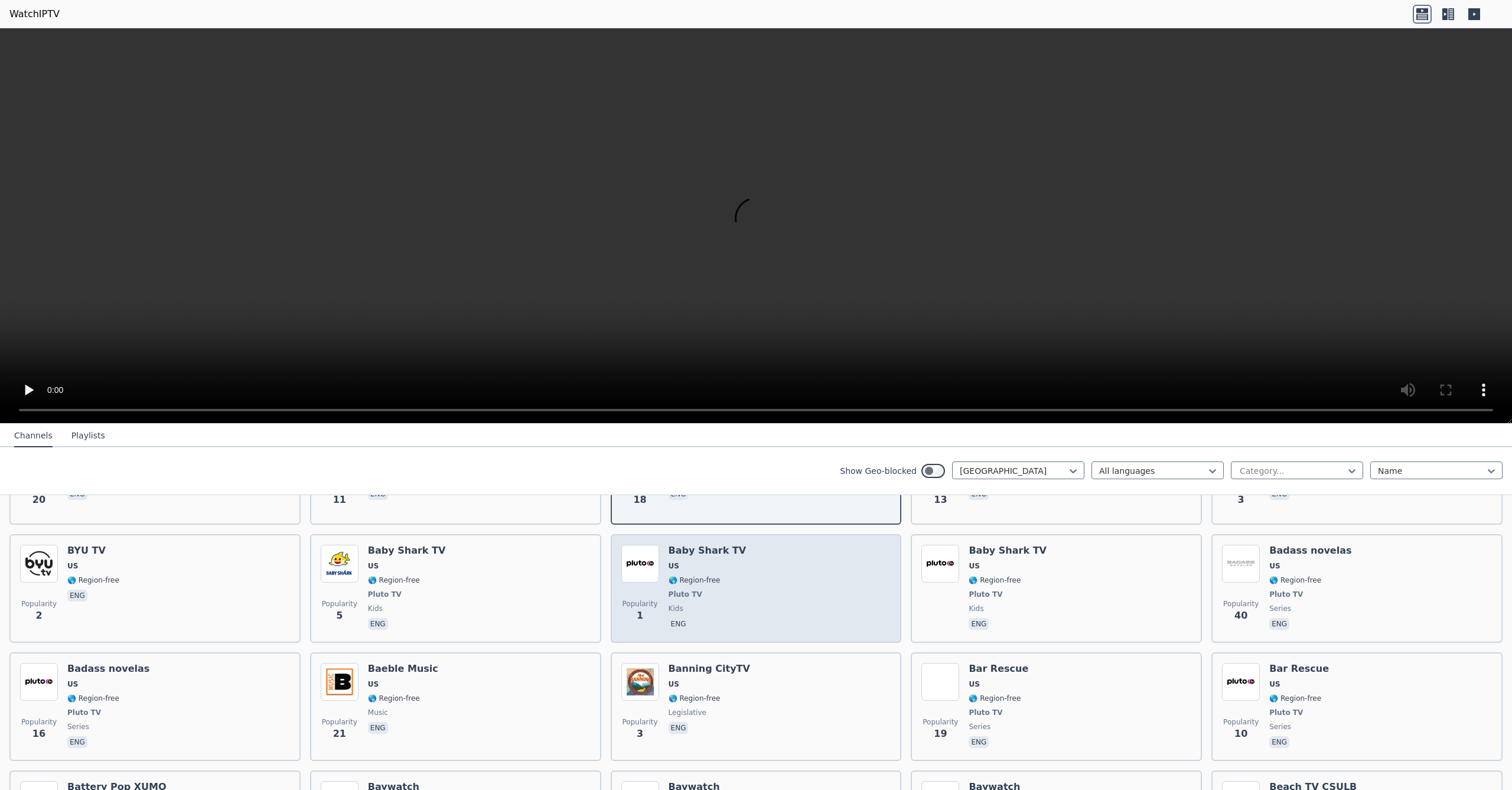
scroll to position [3498, 0]
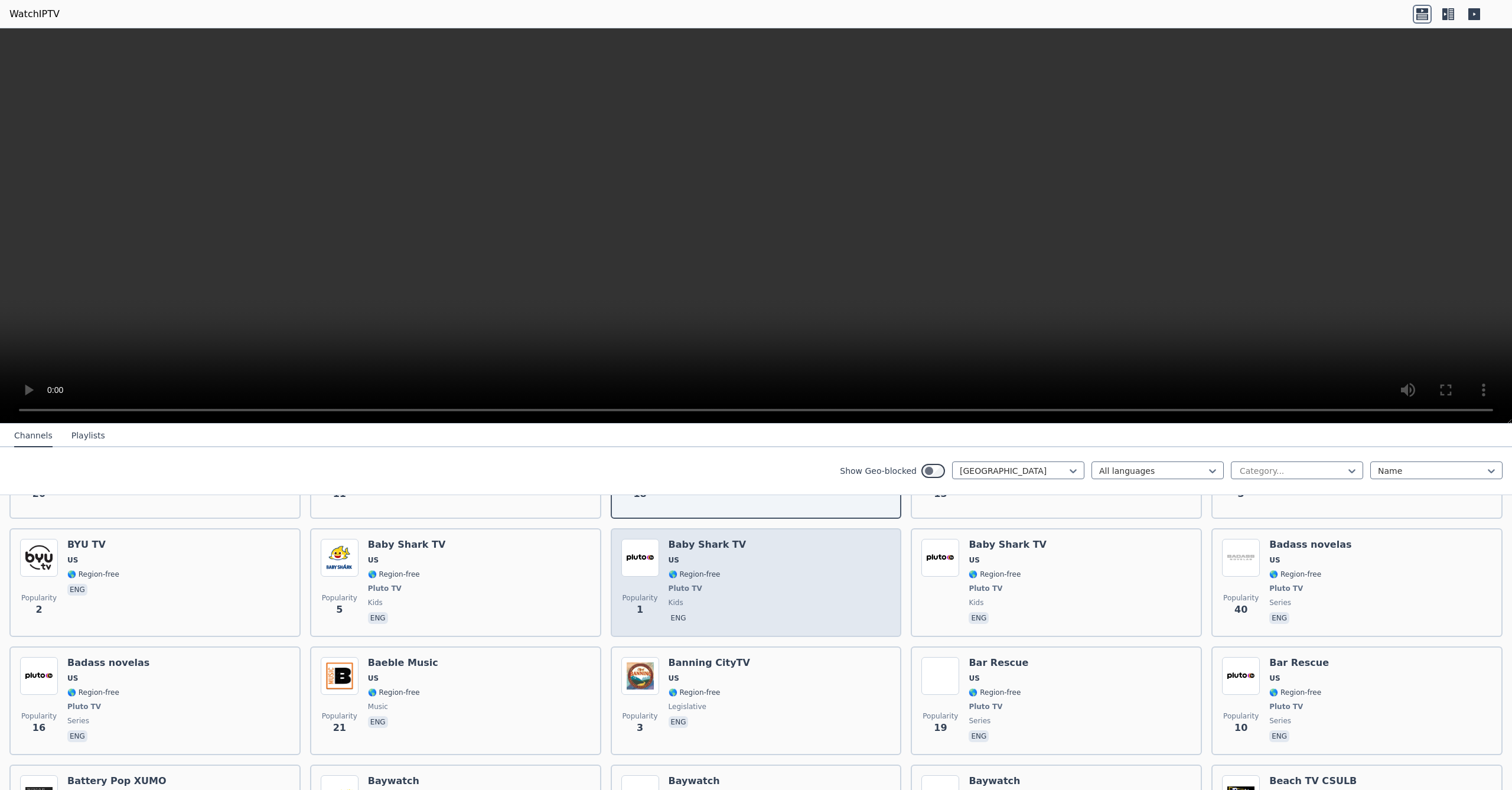
click at [857, 568] on div "Popularity 1 Baby Shark TV US 🌎 Region-free Pluto TV kids eng" at bounding box center [756, 582] width 270 height 87
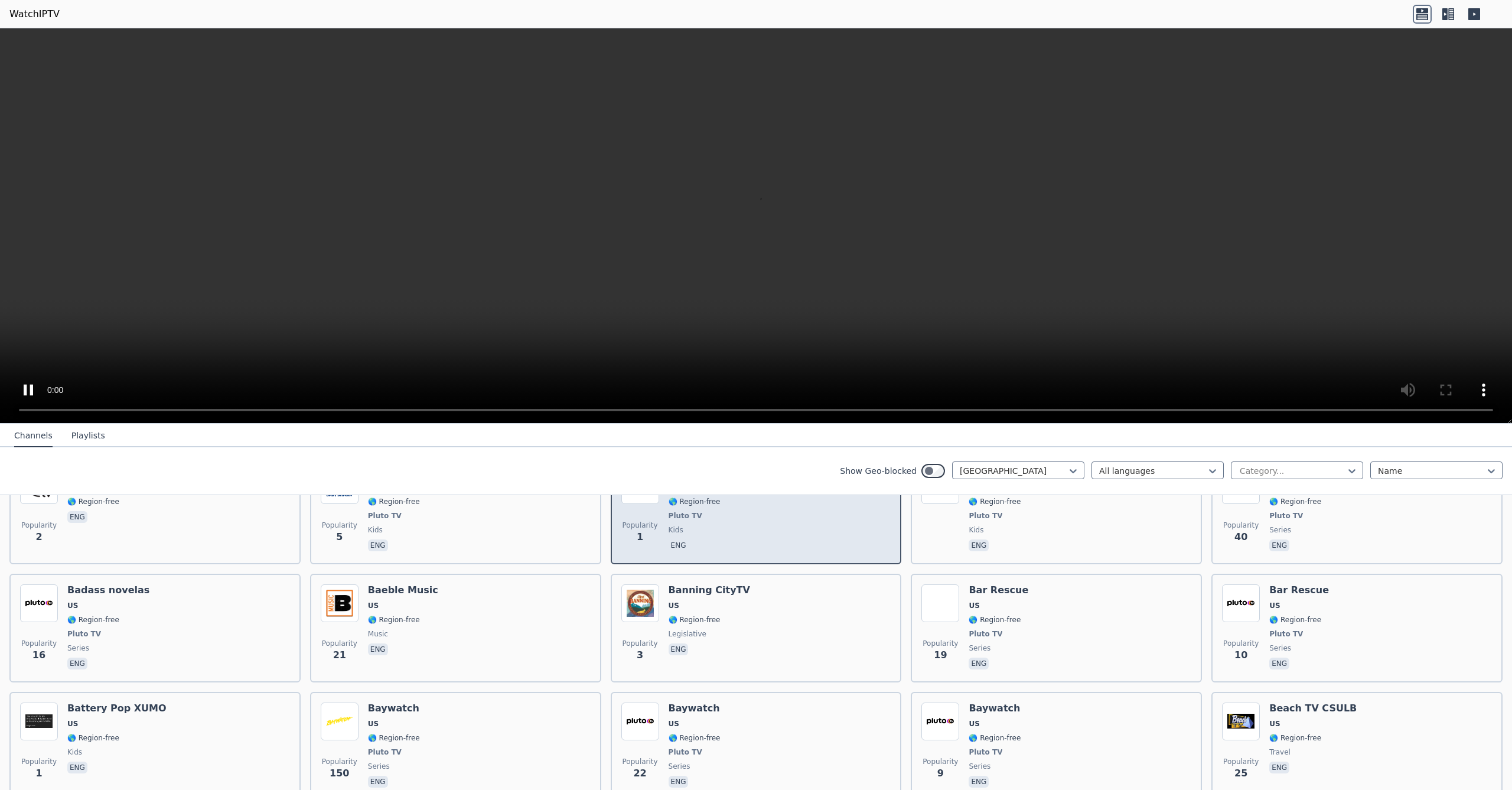
scroll to position [3573, 0]
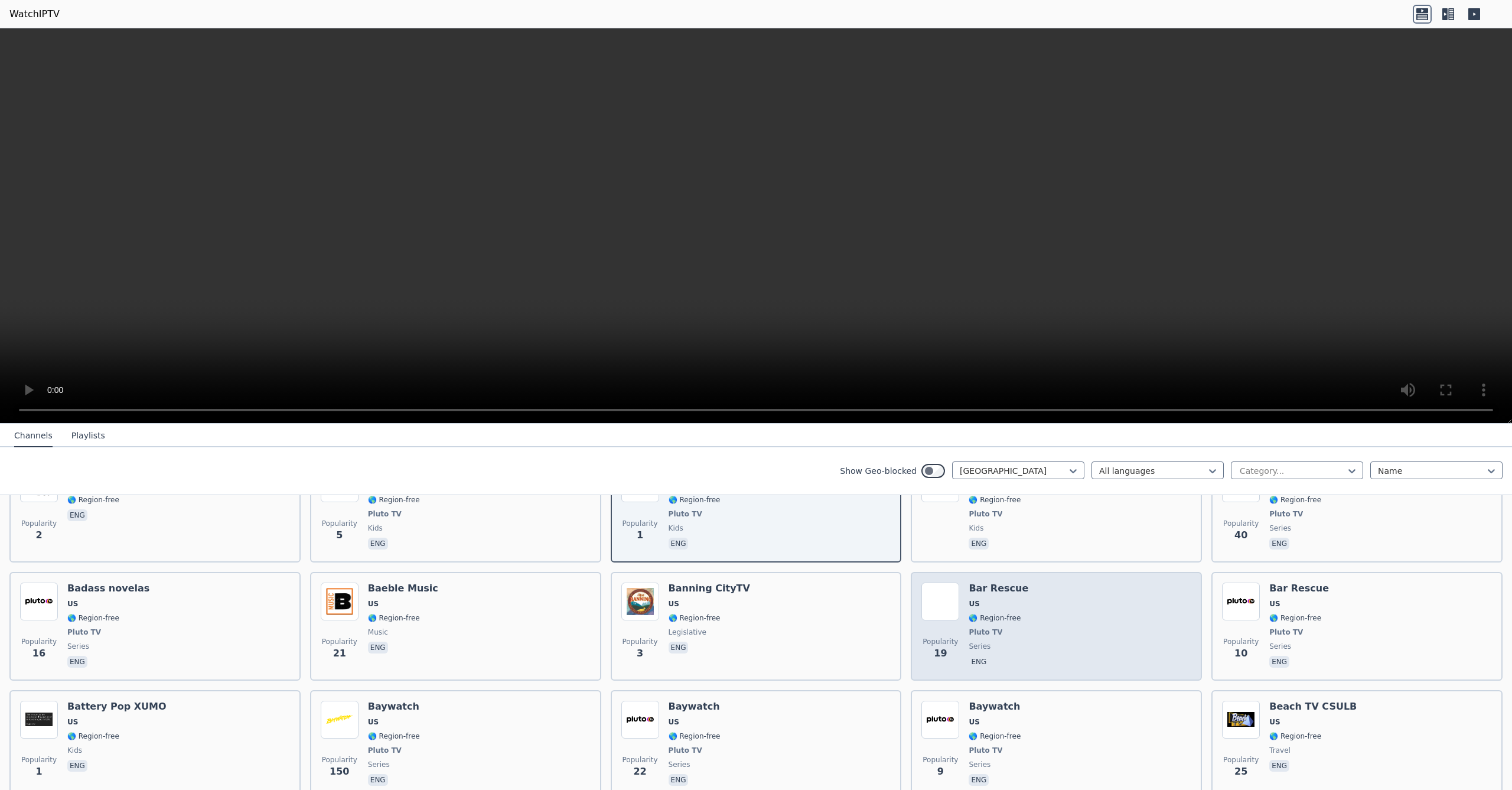
click at [1038, 615] on div "Popularity 19 Bar Rescue US 🌎 Region-free Pluto TV series eng" at bounding box center [1056, 625] width 270 height 87
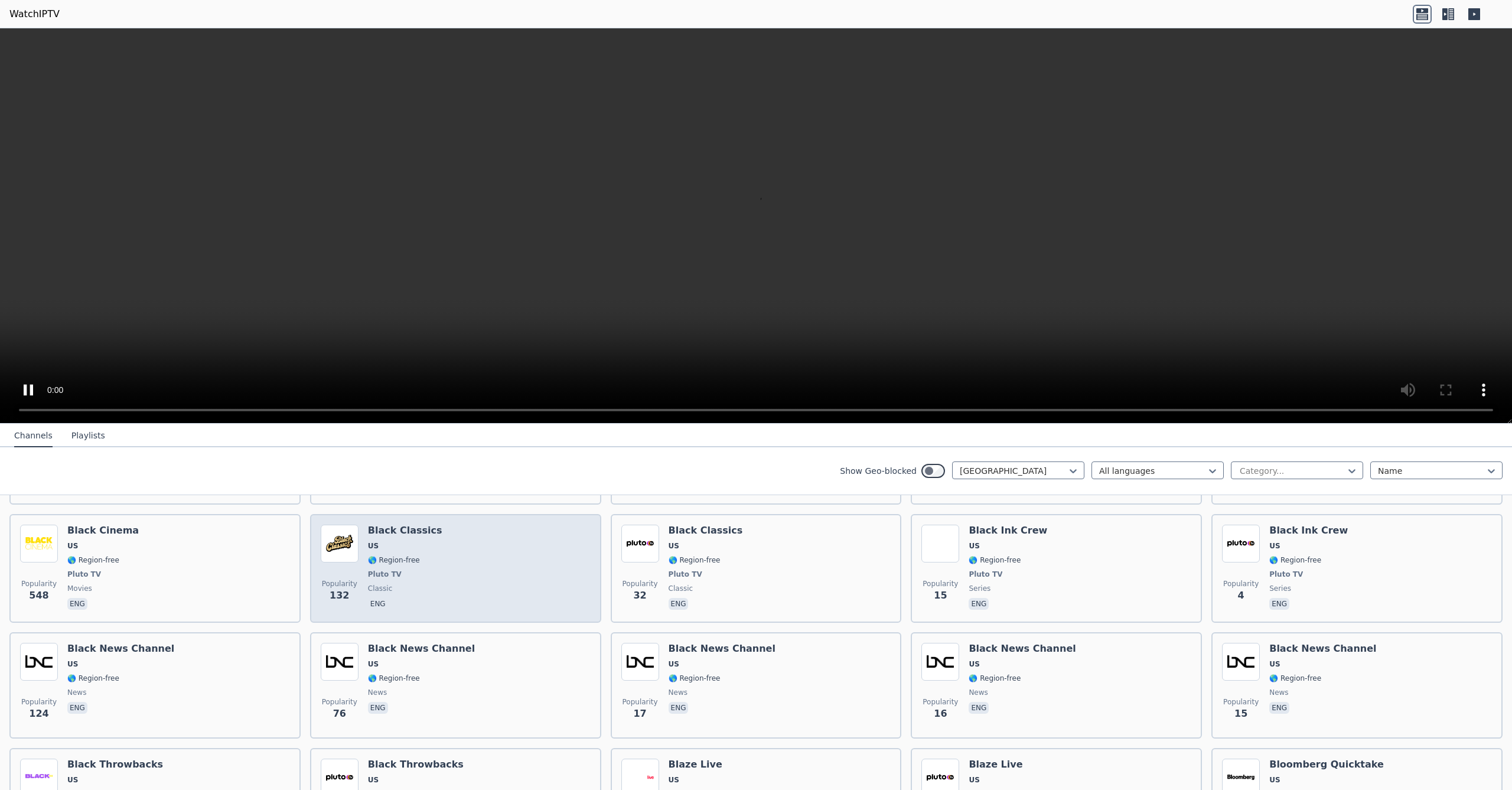
scroll to position [4339, 0]
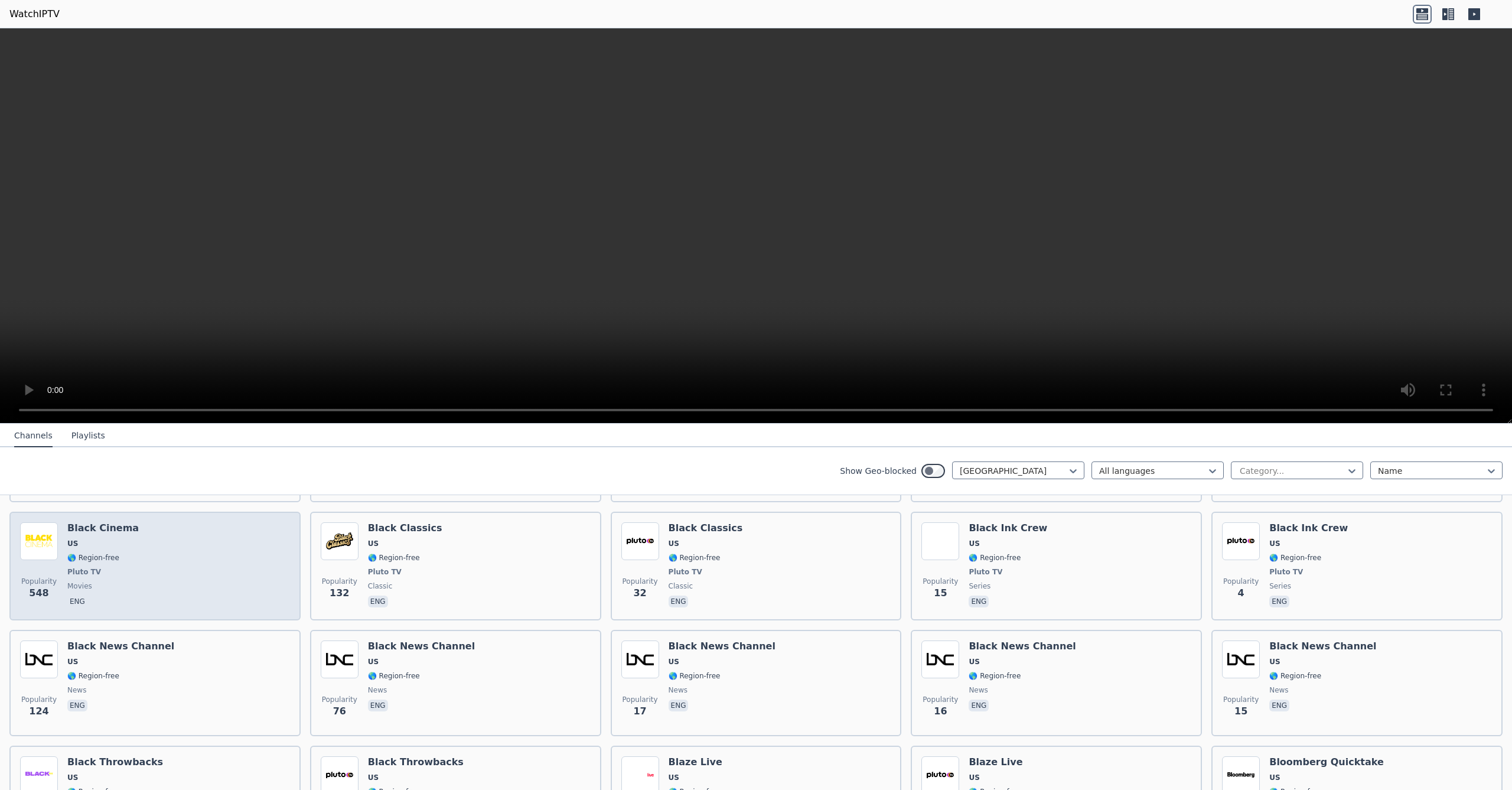
click at [273, 591] on div "Popularity 548 Black Cinema US 🌎 Region-free Pluto TV movies eng" at bounding box center [155, 565] width 270 height 87
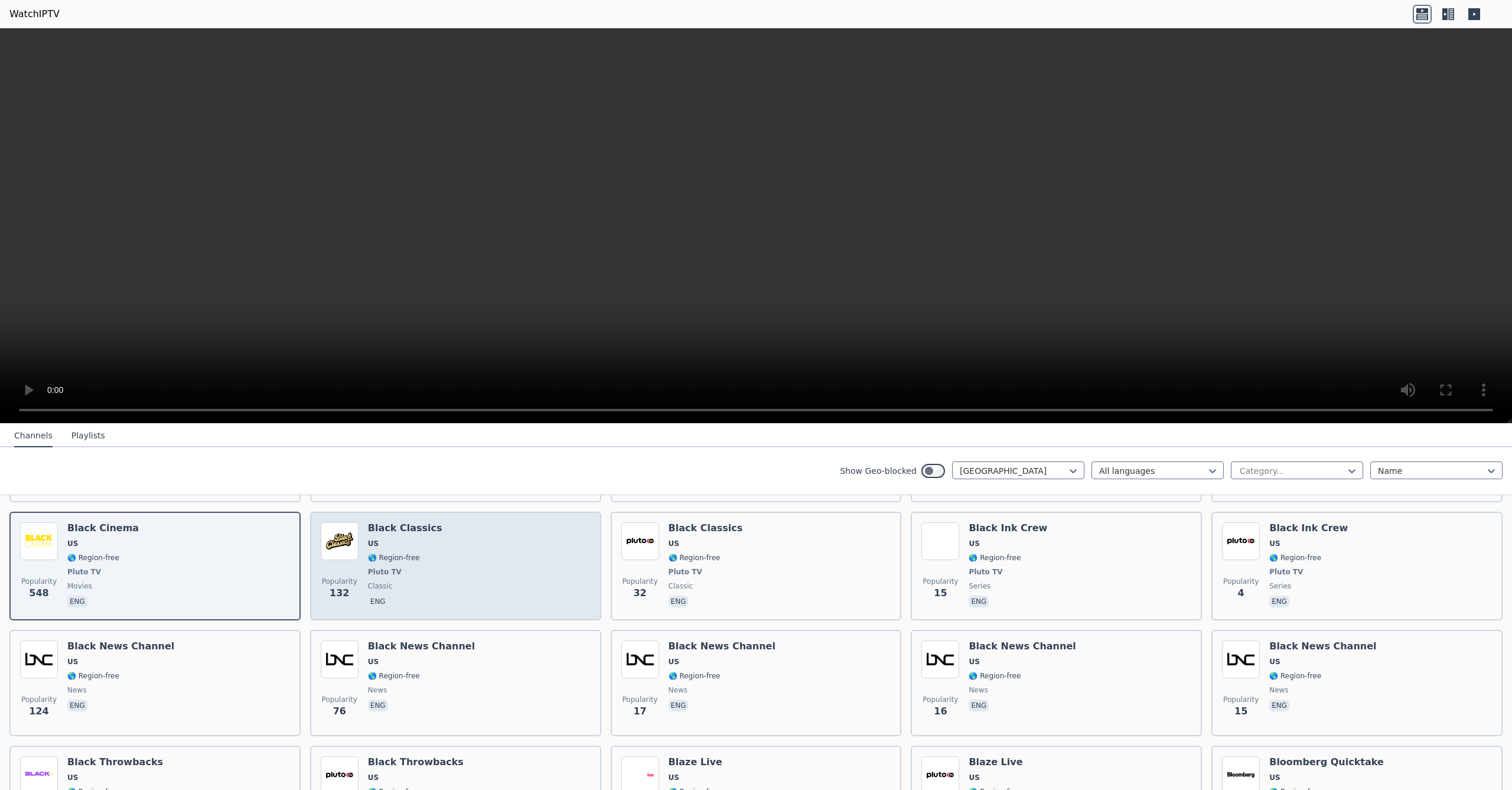
click at [457, 585] on div "Popularity 132 Black Classics US 🌎 Region-free Pluto TV classic eng" at bounding box center [456, 565] width 270 height 87
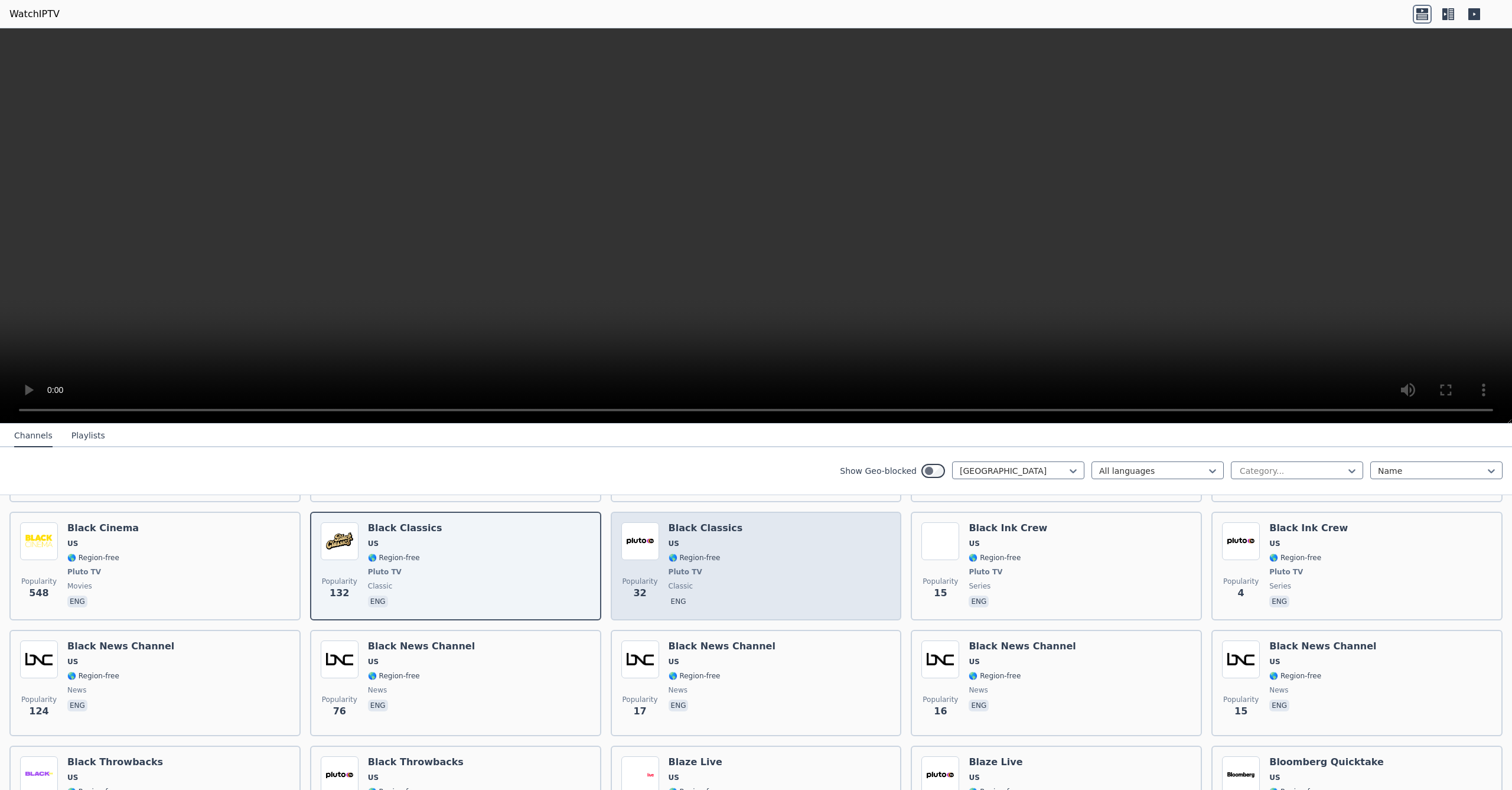
click at [712, 577] on div "Black Classics US 🌎 Region-free Pluto TV classic eng" at bounding box center [705, 565] width 74 height 87
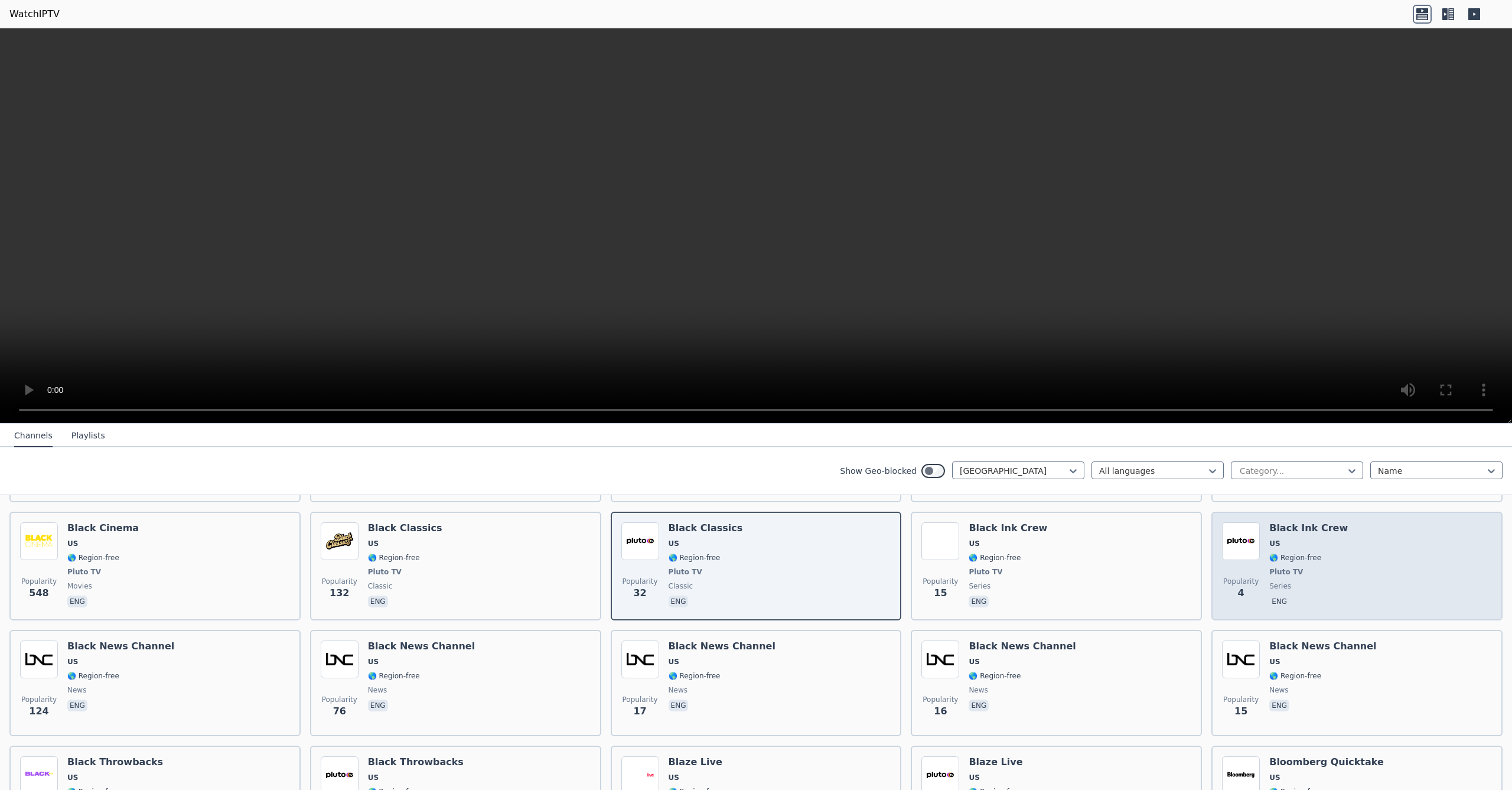
click at [1355, 553] on div "Popularity 4 Black Ink Crew US 🌎 Region-free Pluto TV series eng" at bounding box center [1357, 565] width 270 height 87
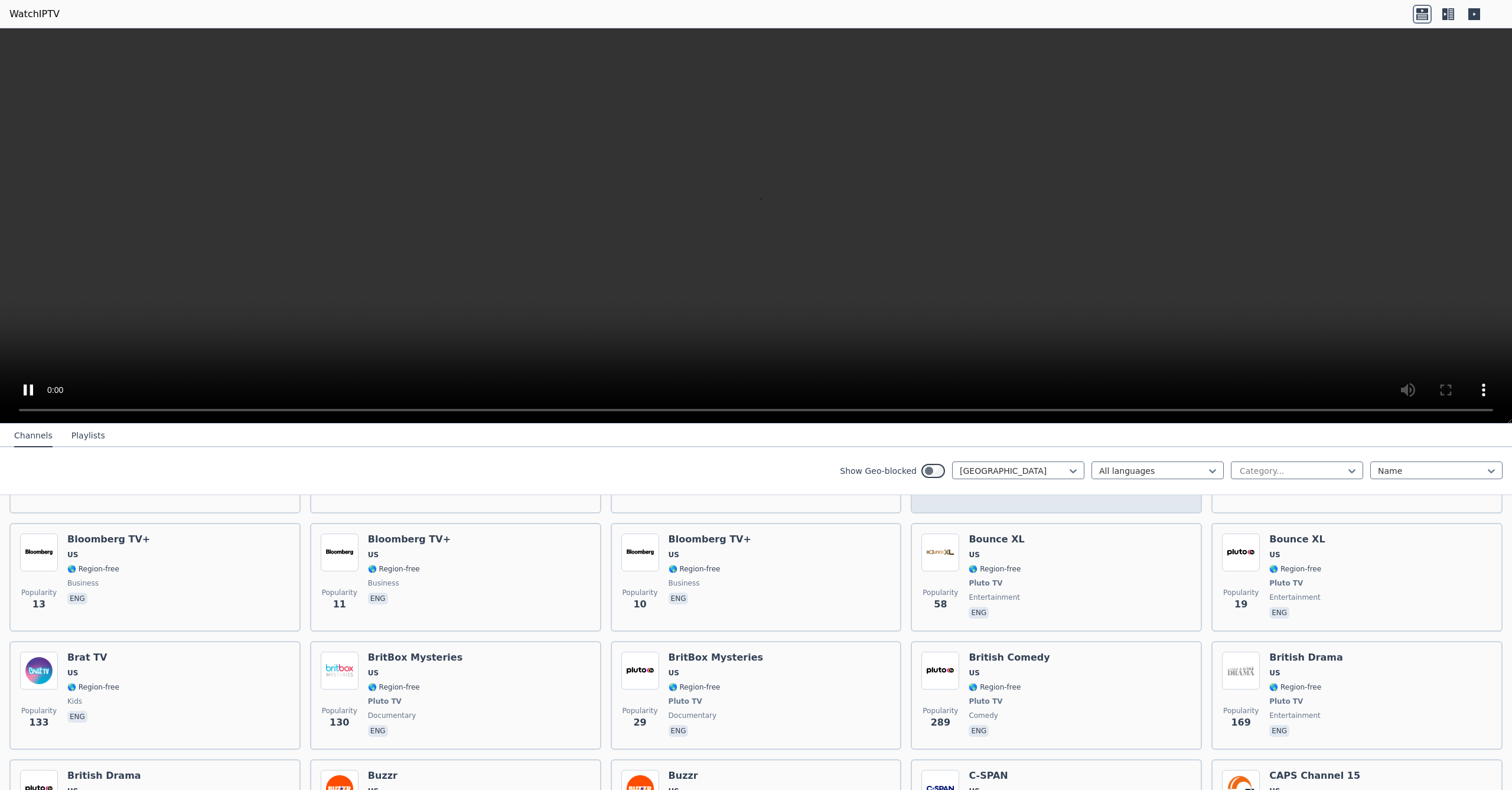
scroll to position [5264, 0]
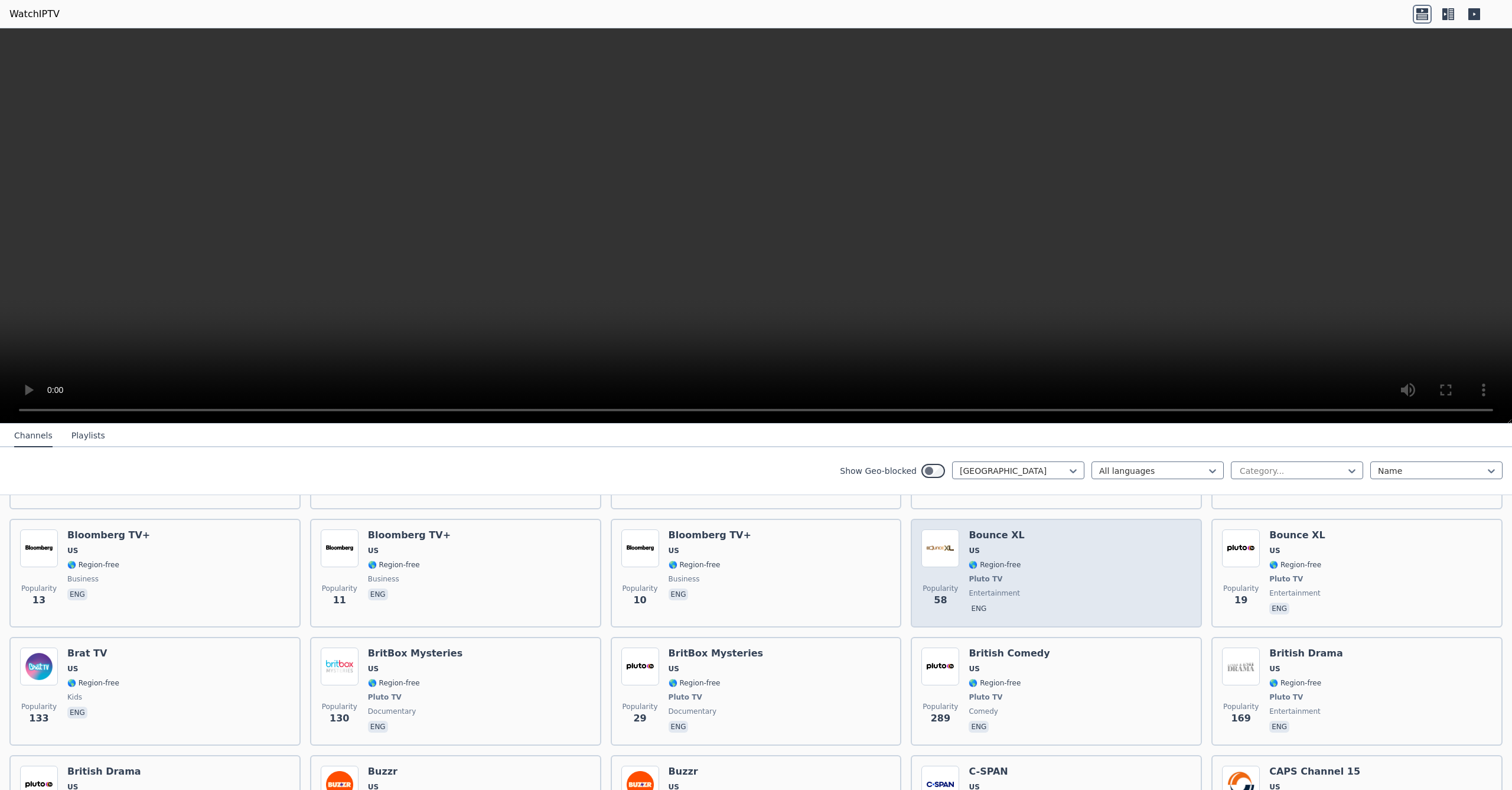
click at [1118, 557] on div "Popularity 58 Bounce XL US 🌎 Region-free Pluto TV entertainment eng" at bounding box center [1056, 573] width 270 height 87
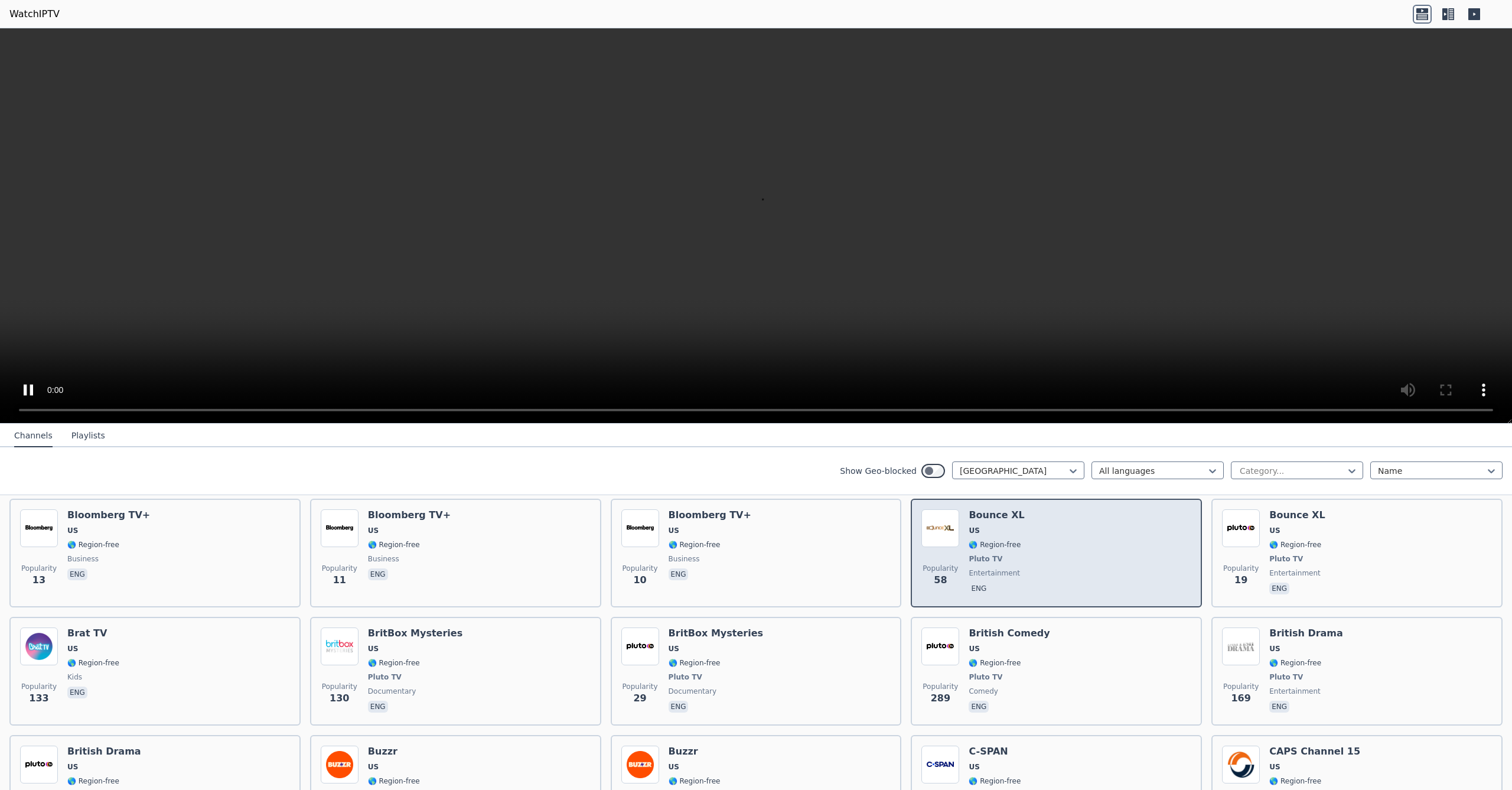
scroll to position [5285, 0]
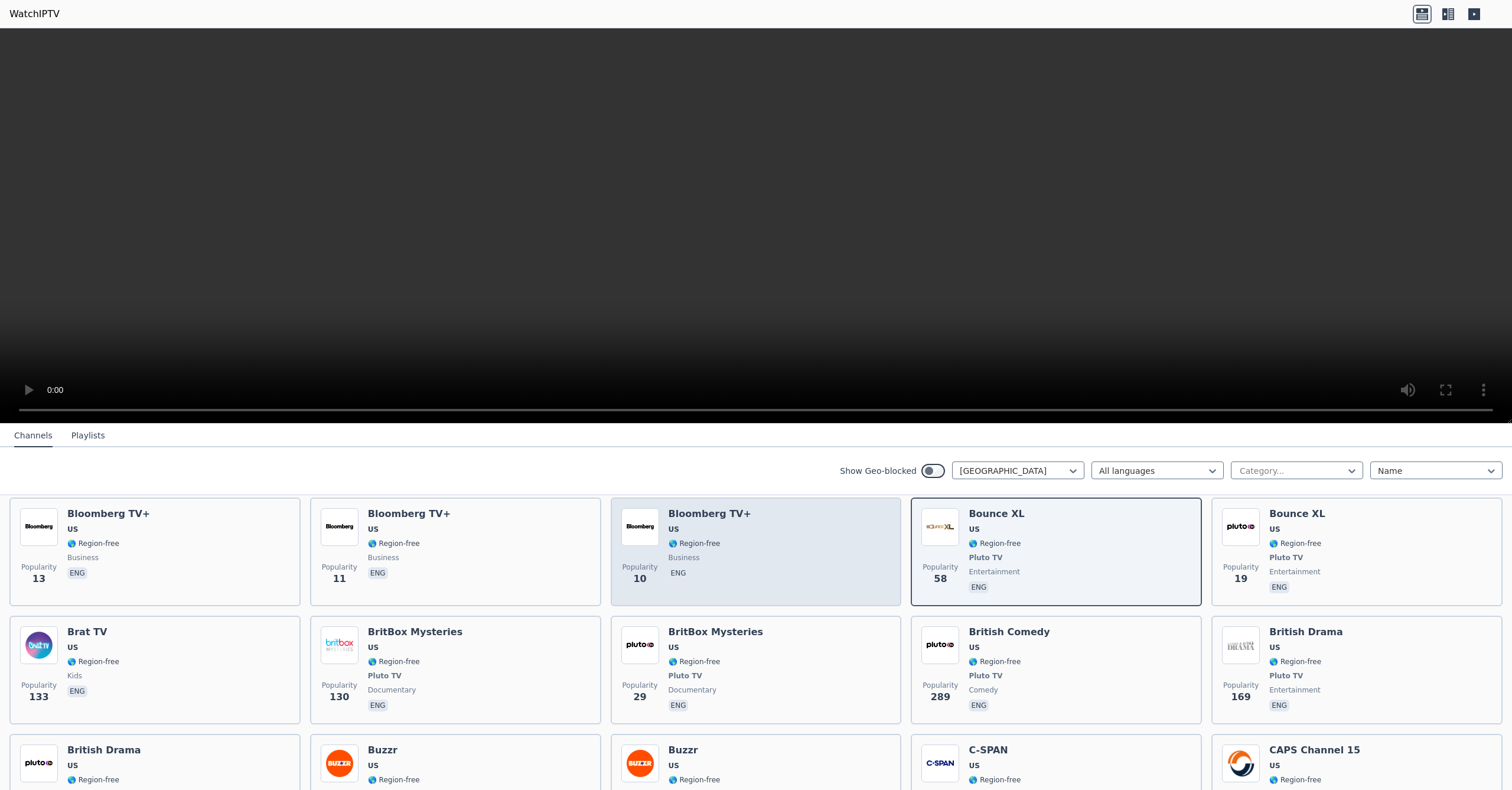
click at [813, 578] on div "Popularity 10 Bloomberg TV+ US 🌎 Region-free business eng" at bounding box center [756, 551] width 270 height 87
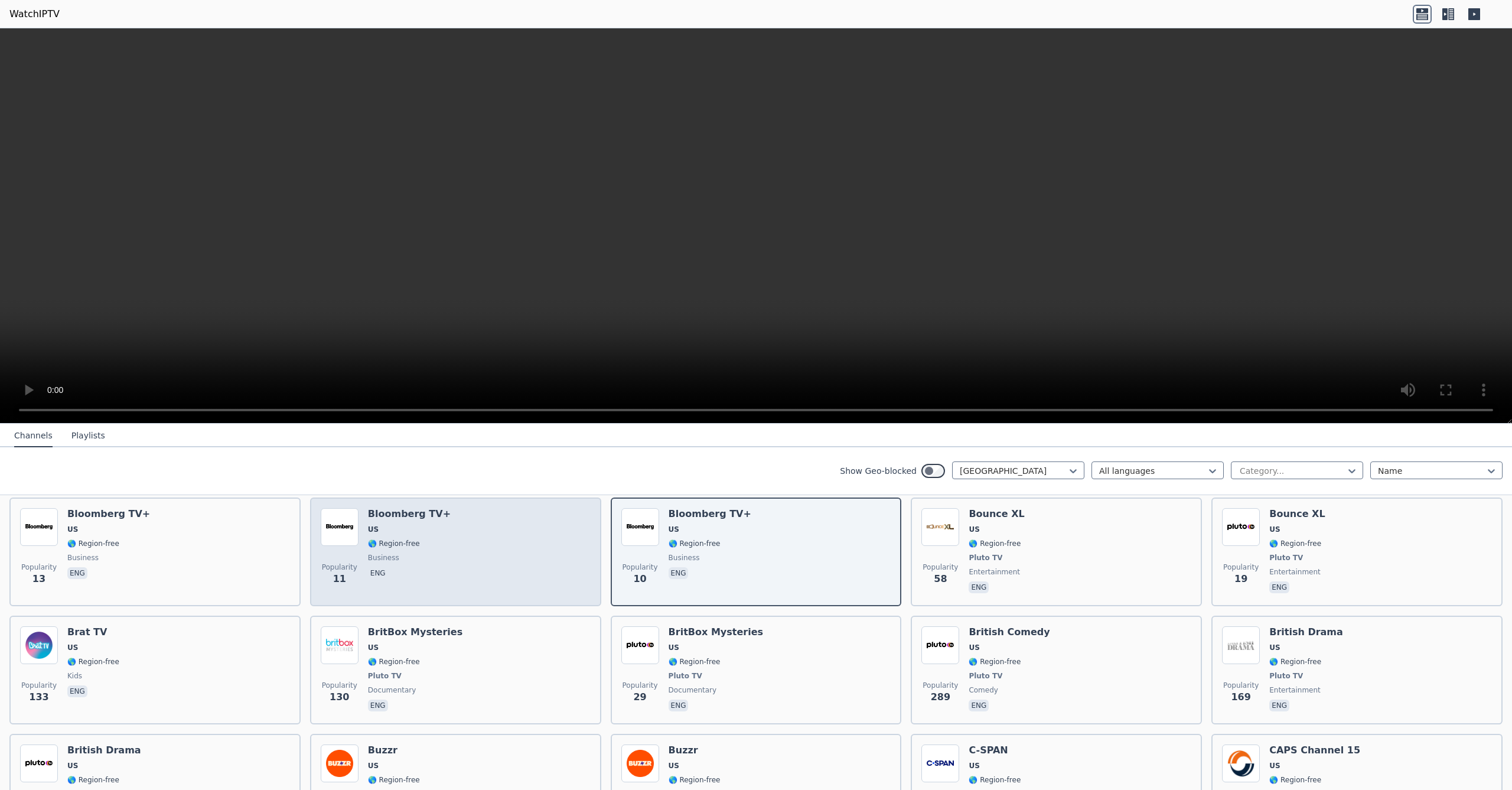
click at [525, 581] on div "Popularity 11 Bloomberg TV+ US 🌎 Region-free business eng" at bounding box center [456, 551] width 270 height 87
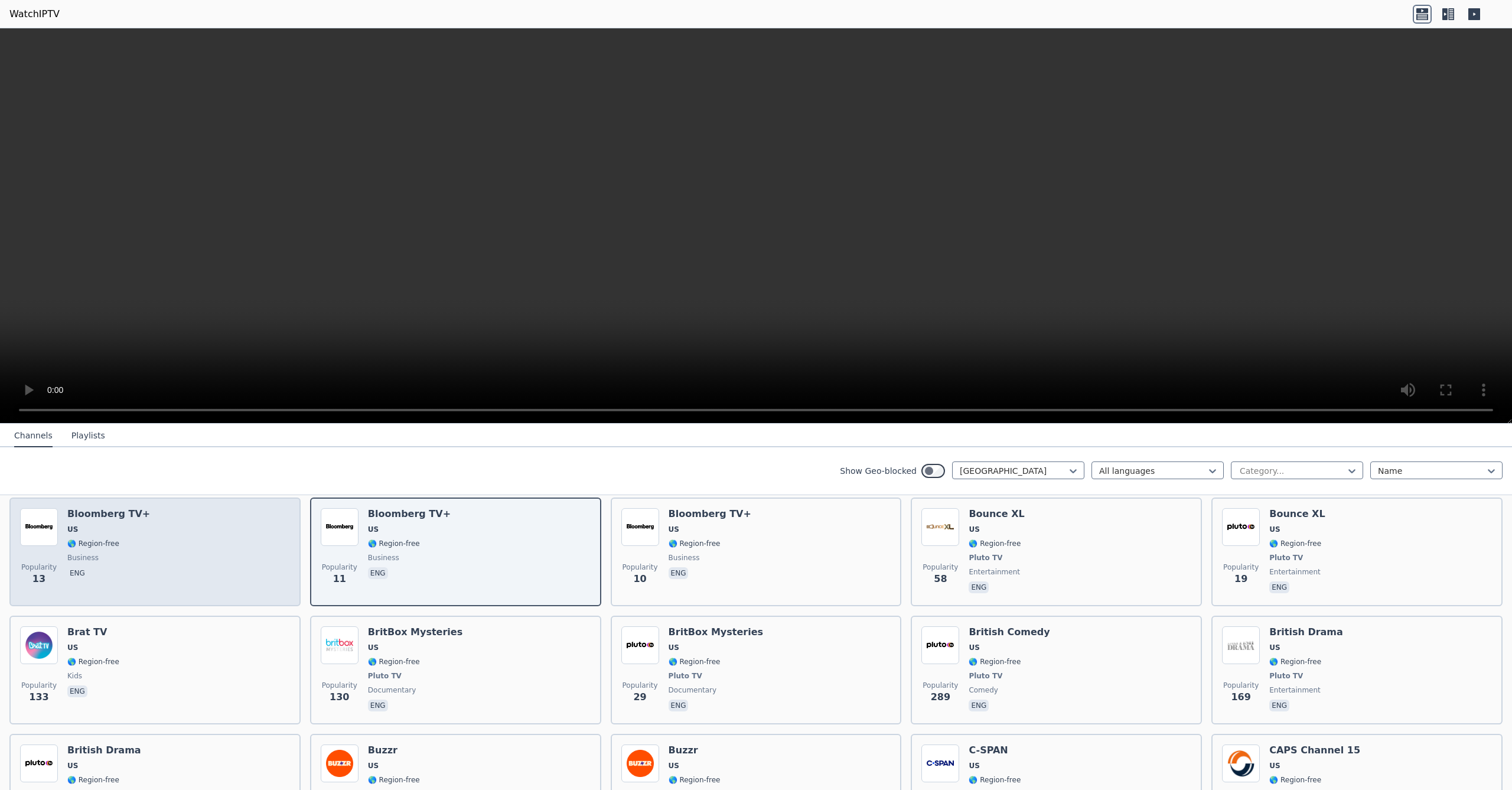
click at [190, 573] on div "Popularity 13 Bloomberg TV+ US 🌎 Region-free business eng" at bounding box center [155, 551] width 270 height 87
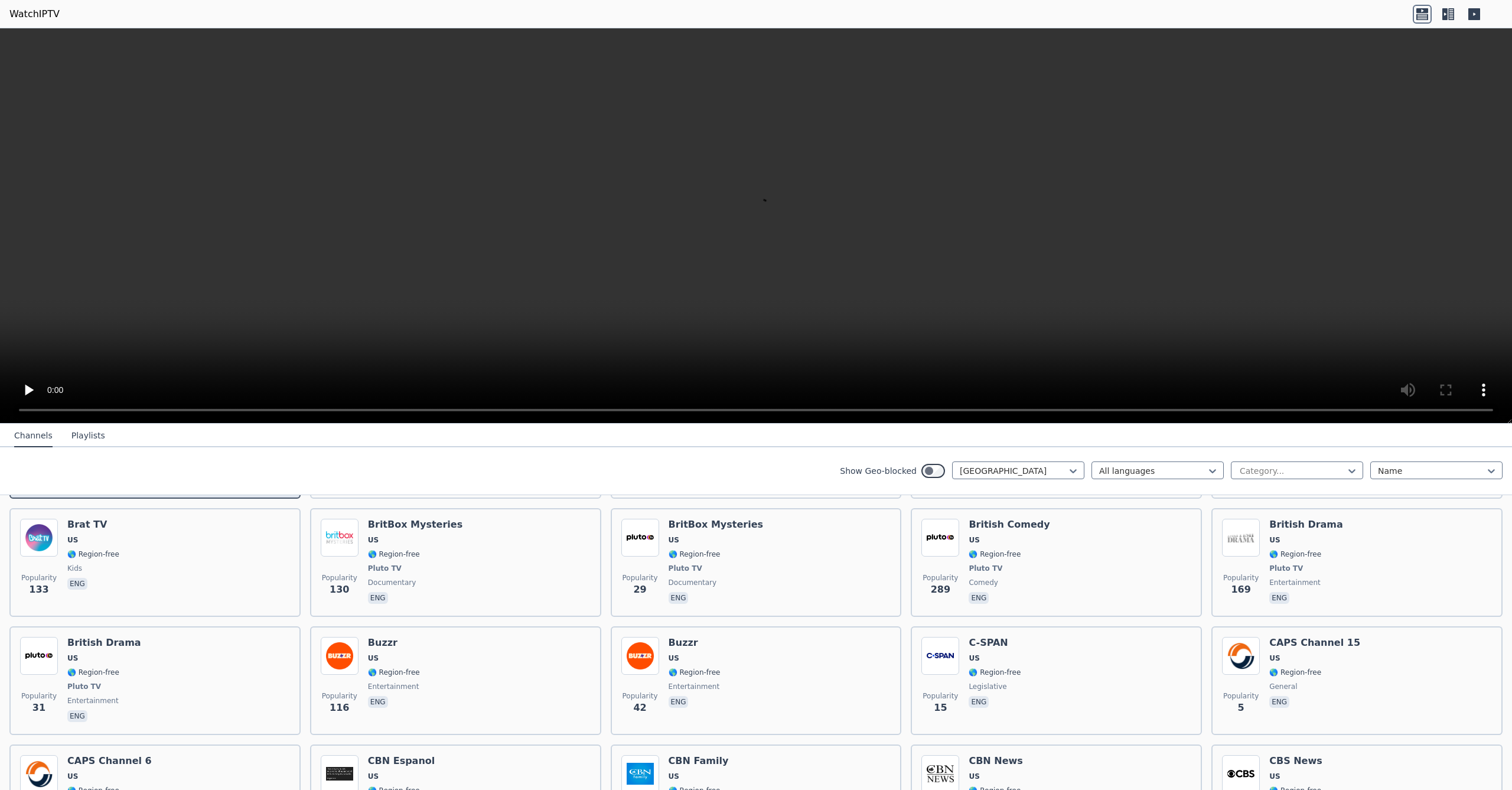
scroll to position [5397, 0]
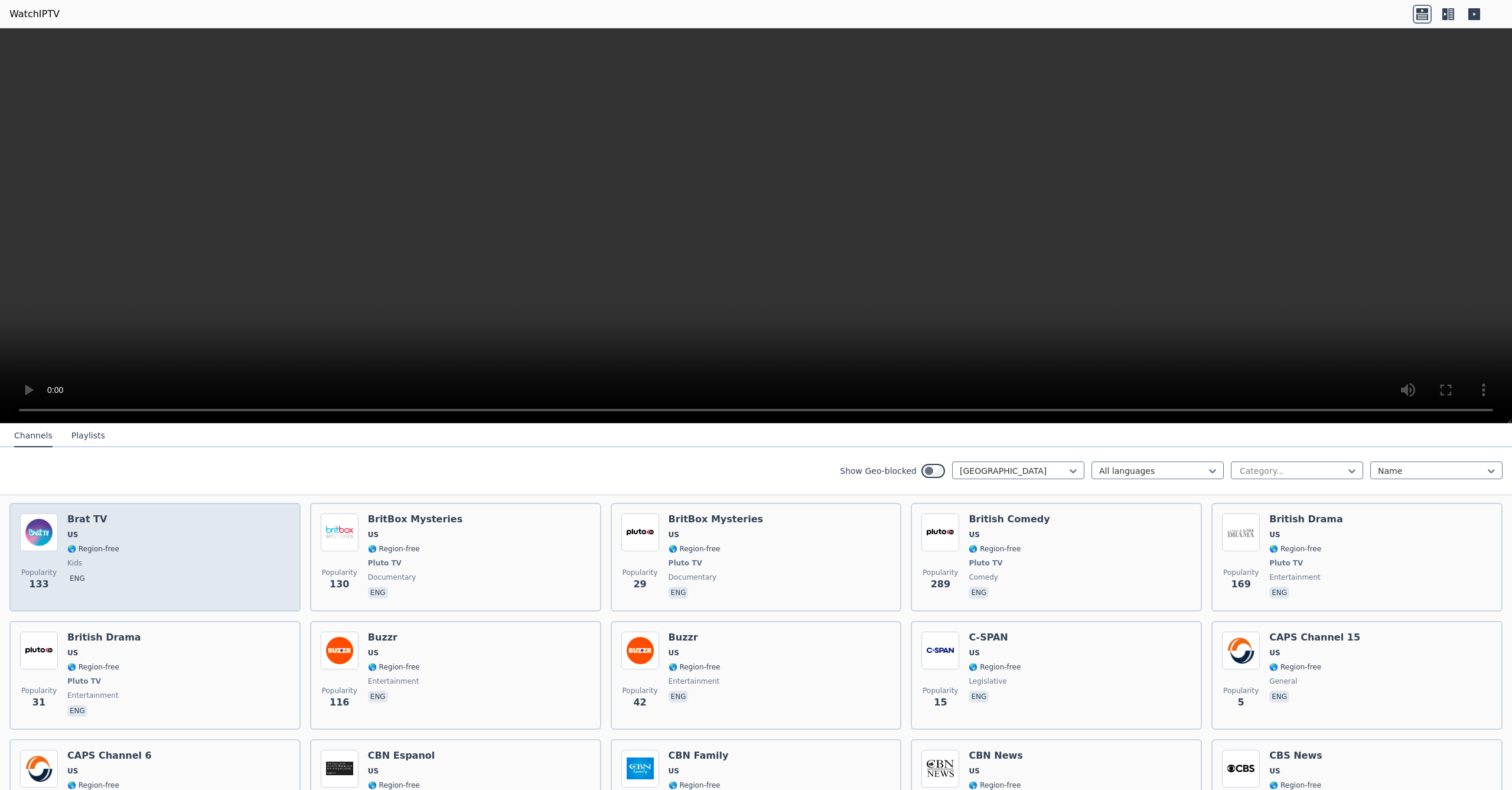
click at [221, 573] on div "Popularity 133 Brat TV US 🌎 Region-free kids eng" at bounding box center [155, 557] width 270 height 87
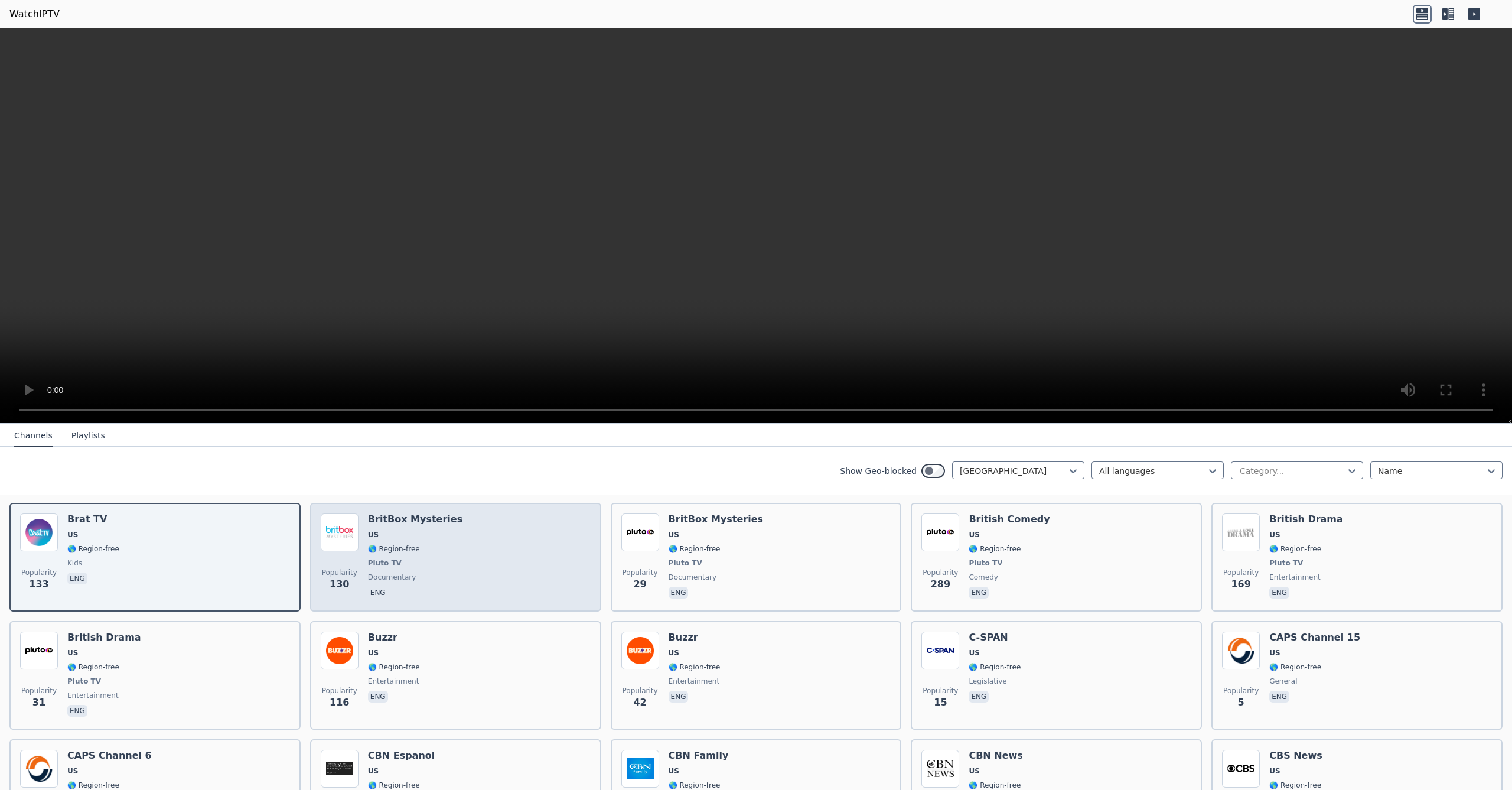
click at [471, 564] on div "Popularity 130 BritBox Mysteries US 🌎 Region-free Pluto TV documentary eng" at bounding box center [456, 557] width 270 height 87
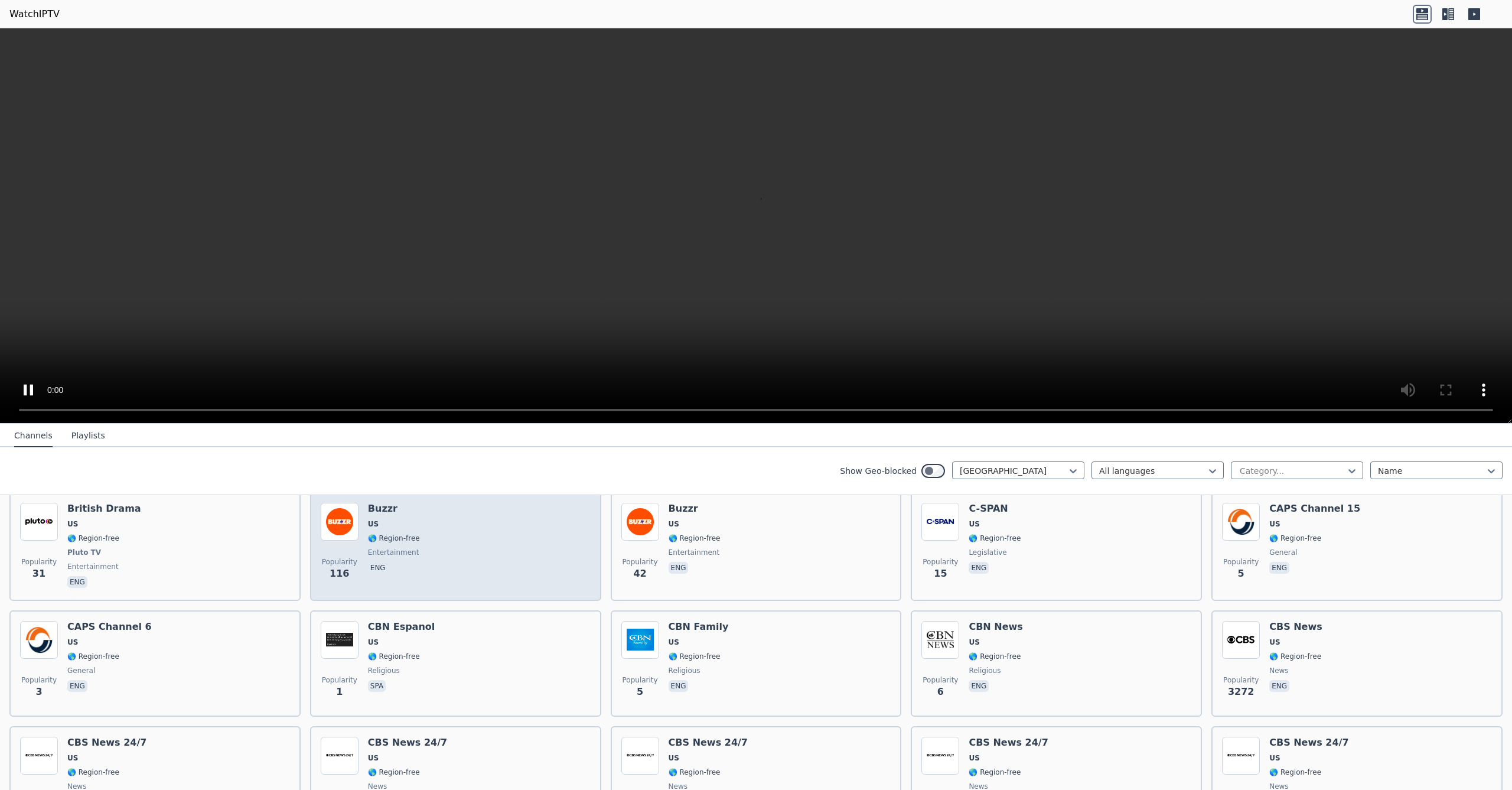
scroll to position [5564, 0]
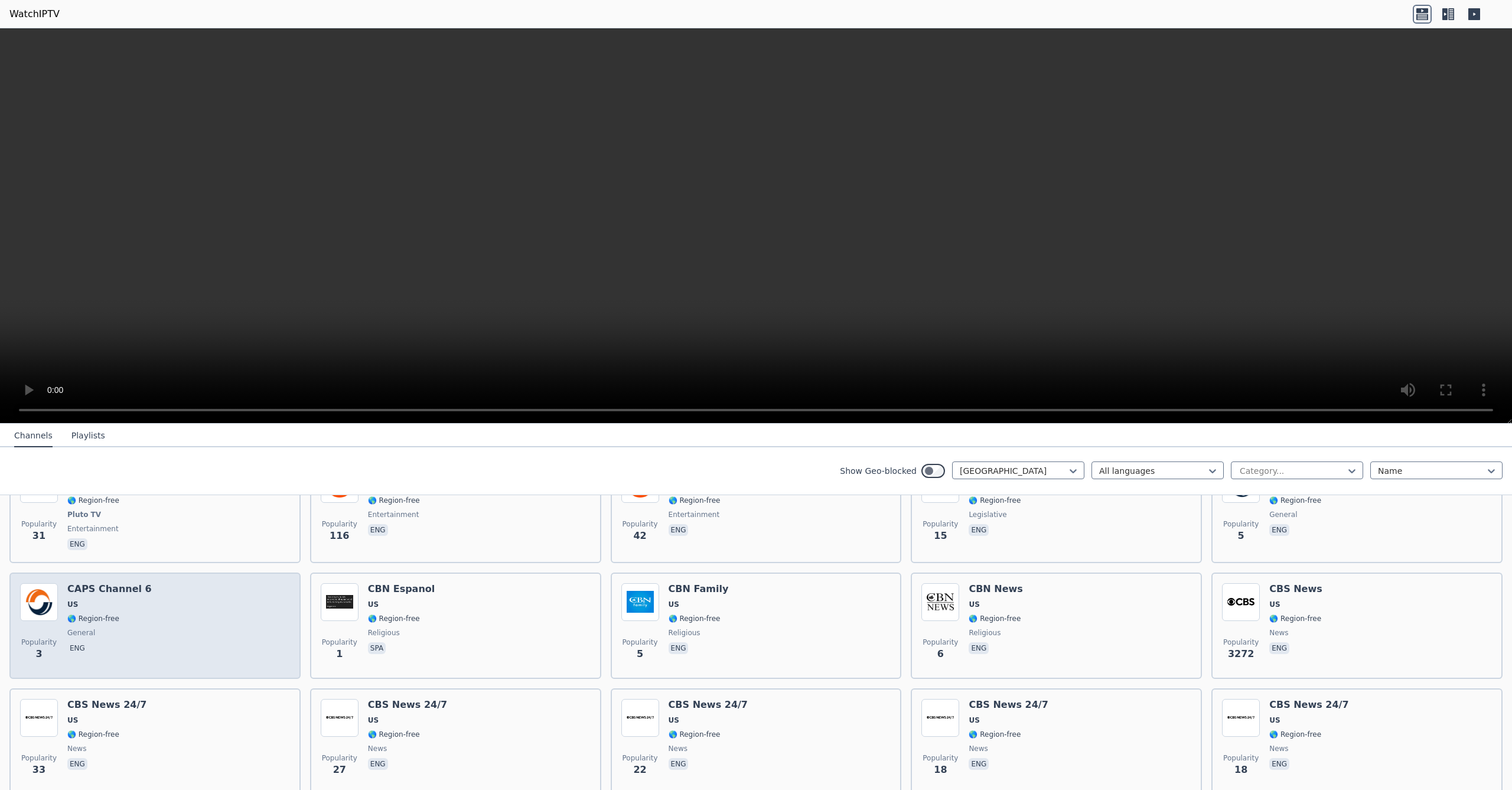
click at [187, 609] on div "Popularity 3 CAPS Channel 6 US 🌎 Region-free general eng" at bounding box center [155, 625] width 270 height 85
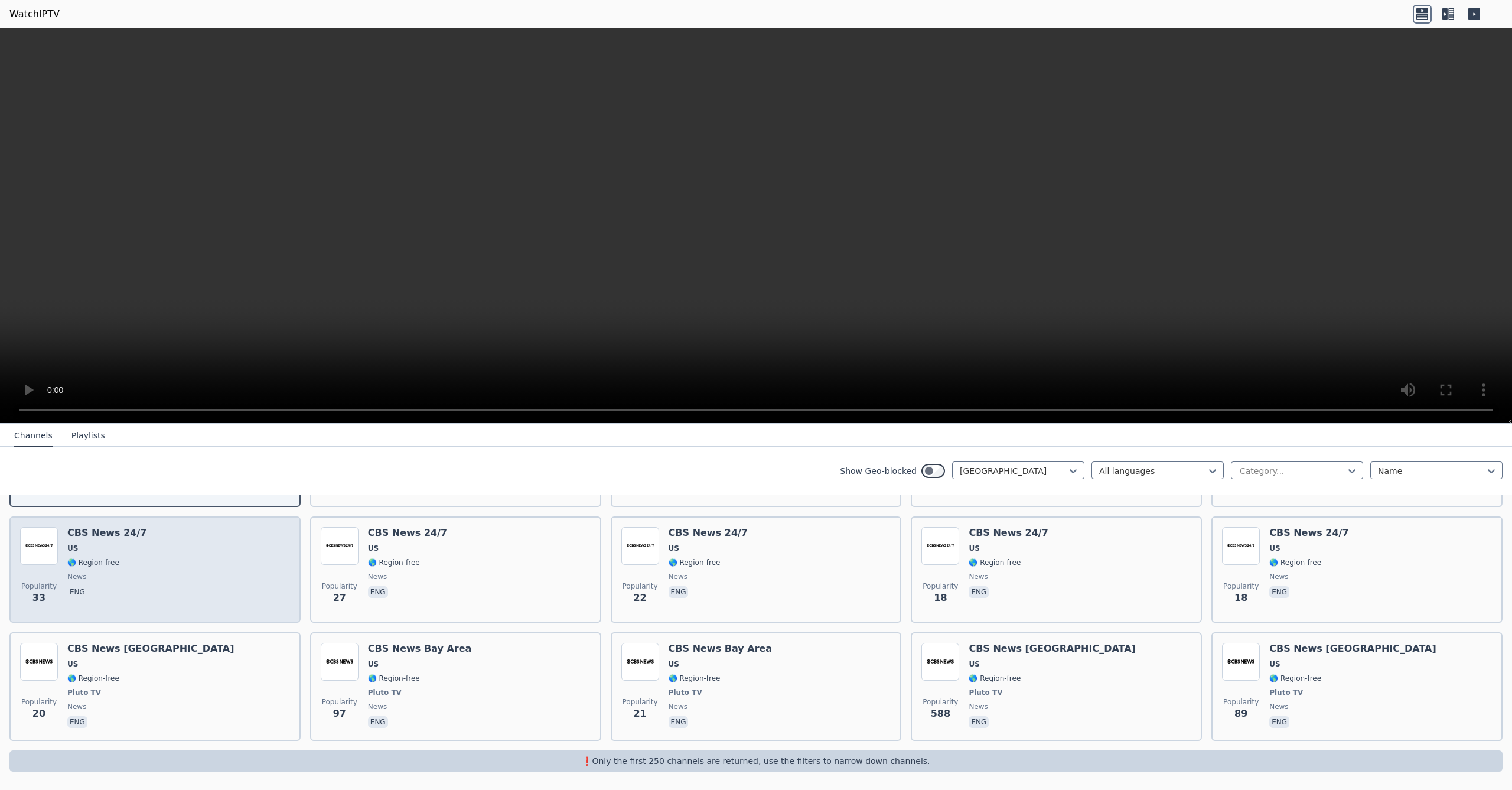
scroll to position [0, 0]
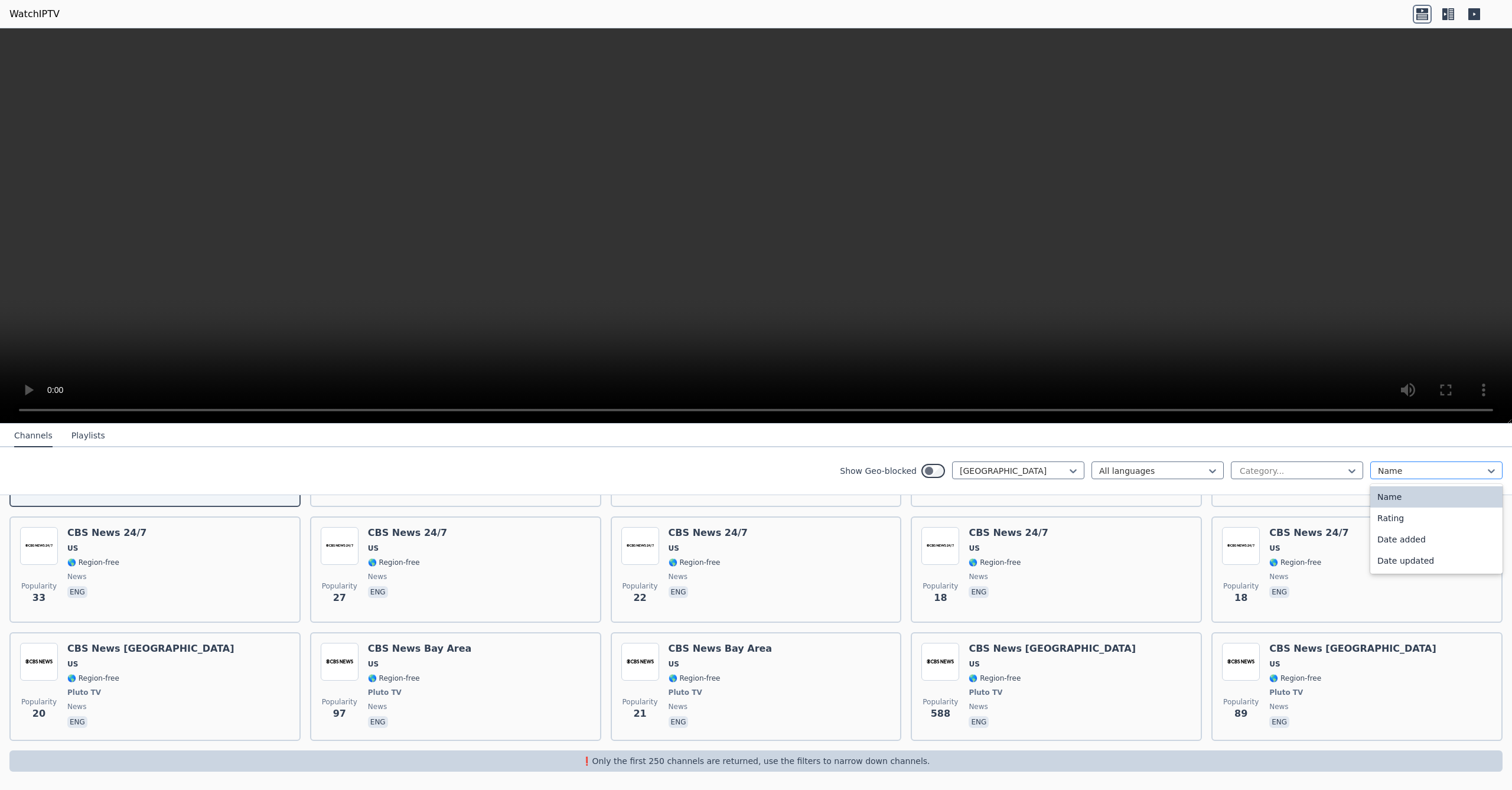
click at [1449, 465] on div at bounding box center [1431, 470] width 107 height 12
click at [1414, 518] on div "Rating" at bounding box center [1436, 518] width 132 height 22
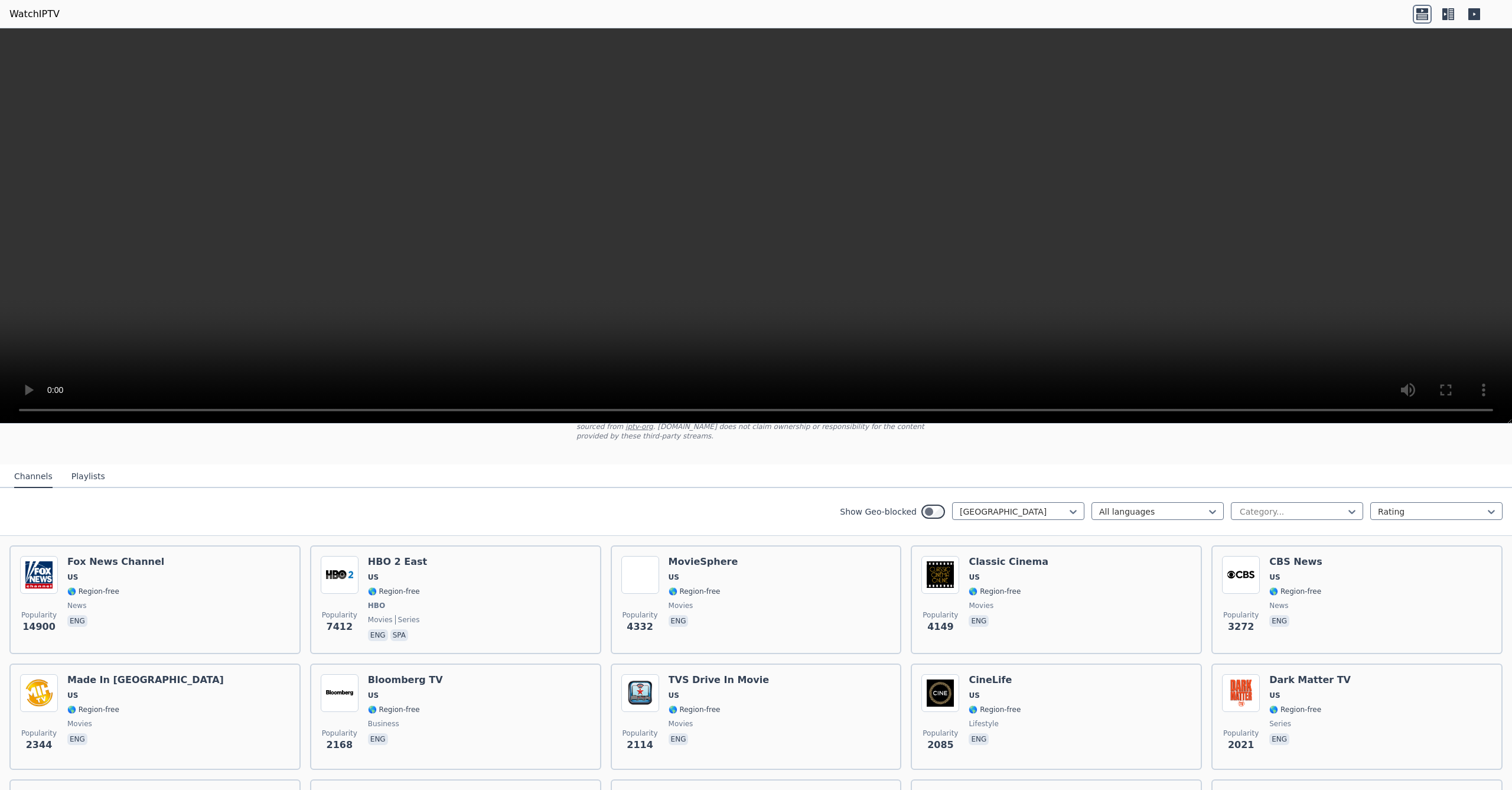
scroll to position [96, 0]
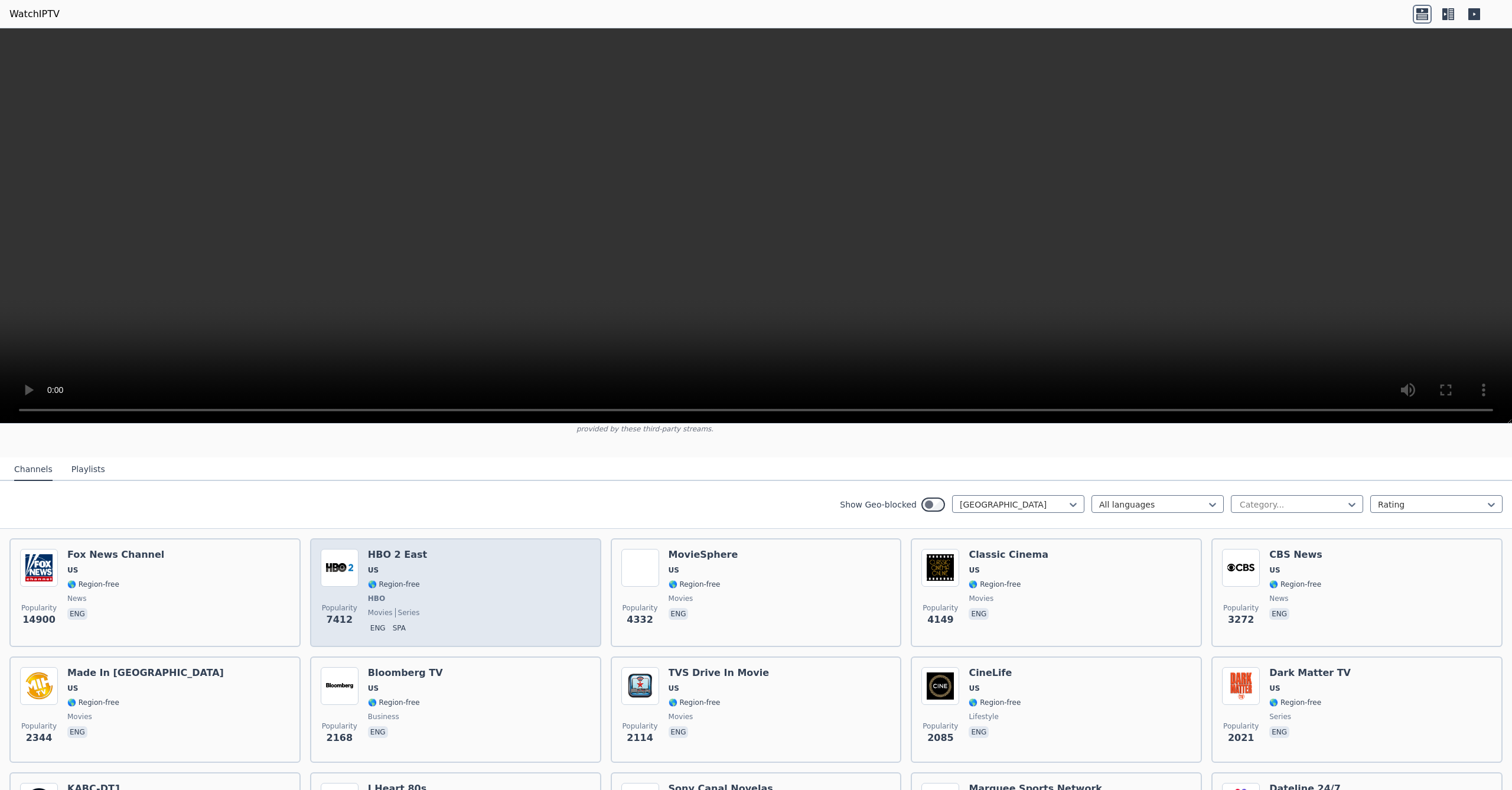
click at [538, 582] on div "Popularity 7412 HBO 2 East US 🌎 Region-free HBO movies series eng spa" at bounding box center [456, 592] width 270 height 87
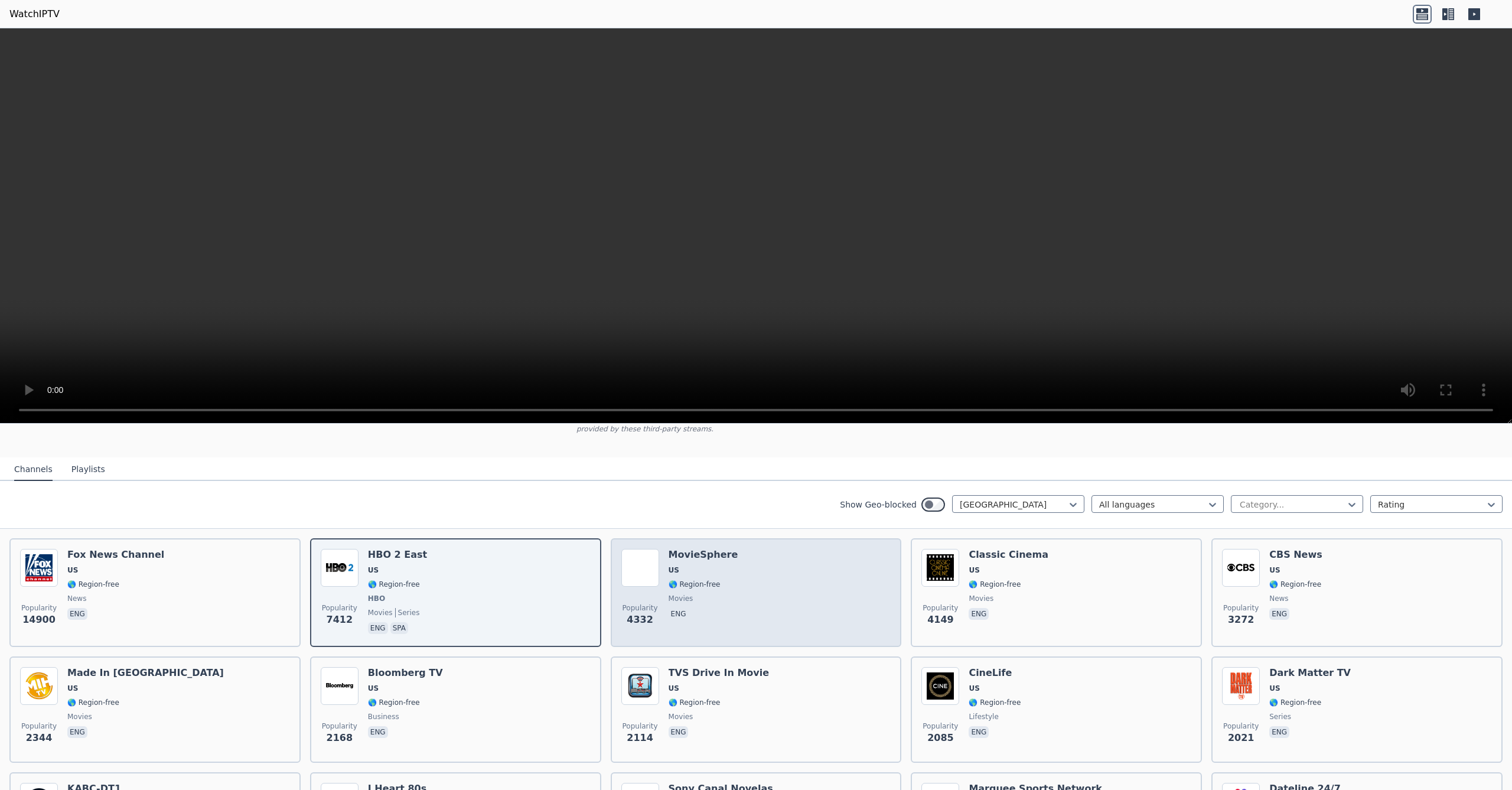
click at [720, 589] on div "MovieSphere US 🌎 Region-free movies eng" at bounding box center [703, 592] width 70 height 87
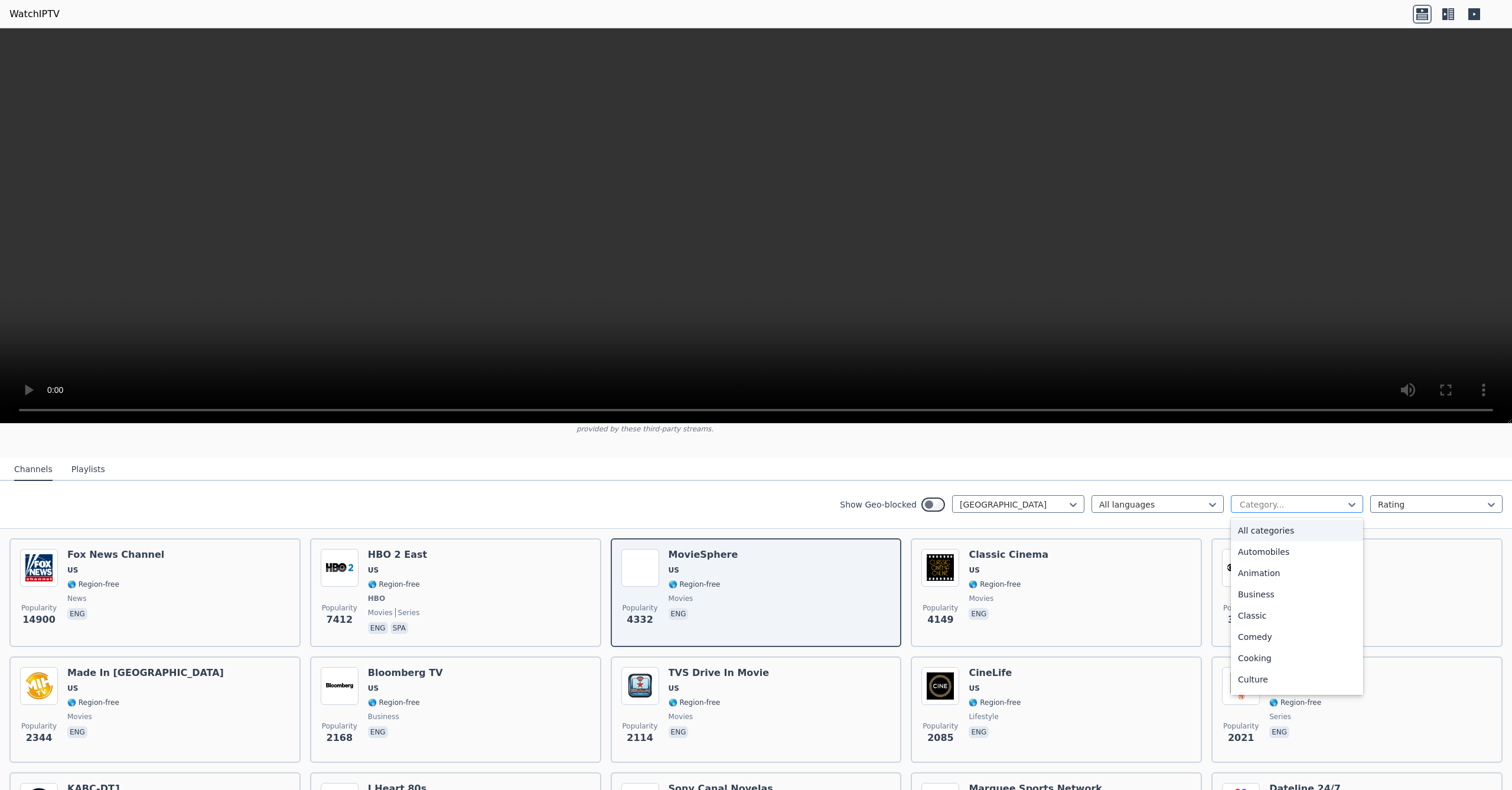
click at [1306, 502] on div at bounding box center [1292, 504] width 107 height 12
click at [1265, 535] on div "All categories" at bounding box center [1296, 530] width 132 height 22
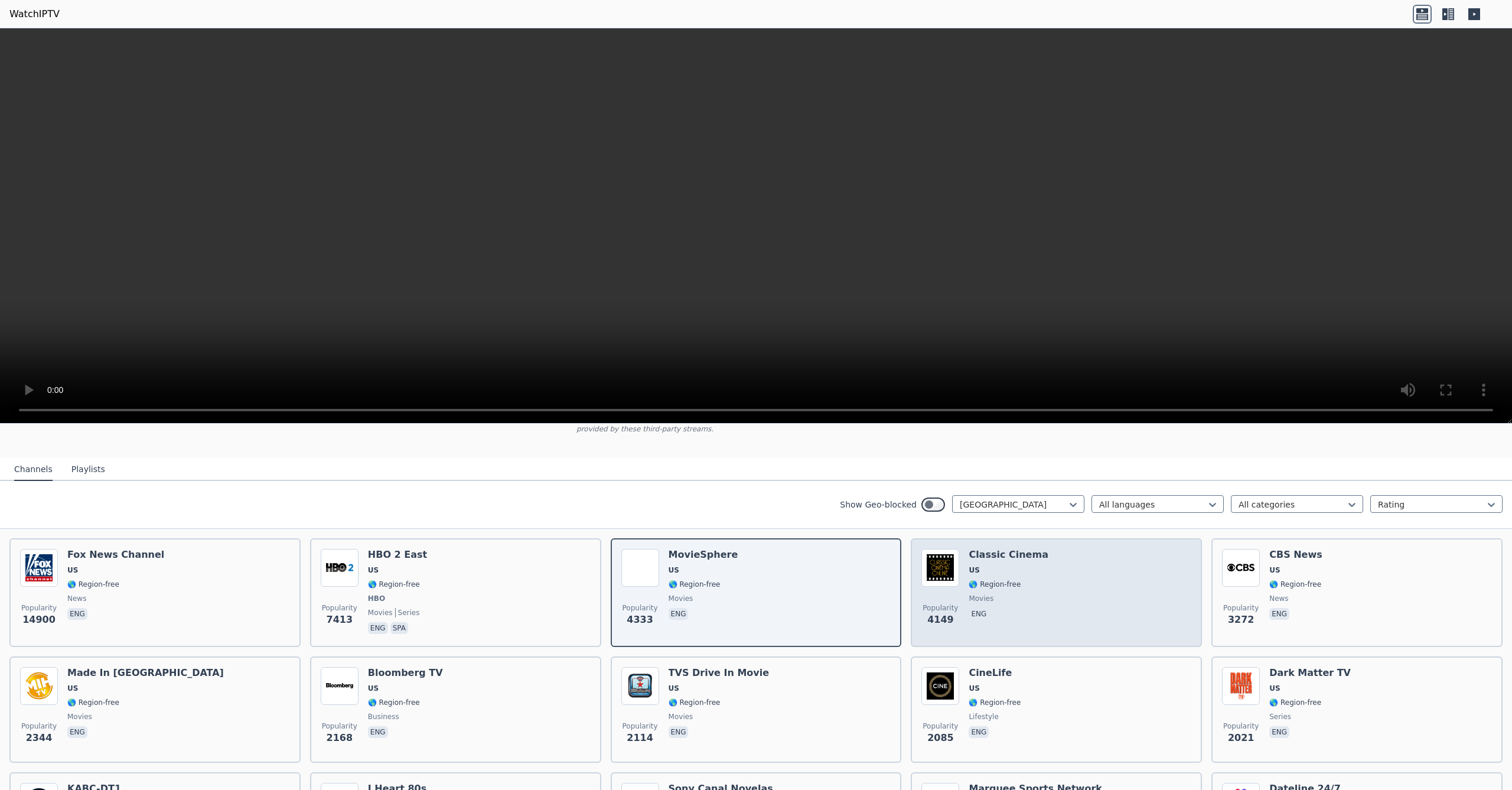
click at [1103, 580] on div "Popularity 4149 Classic Cinema US 🌎 Region-free movies eng" at bounding box center [1056, 592] width 270 height 87
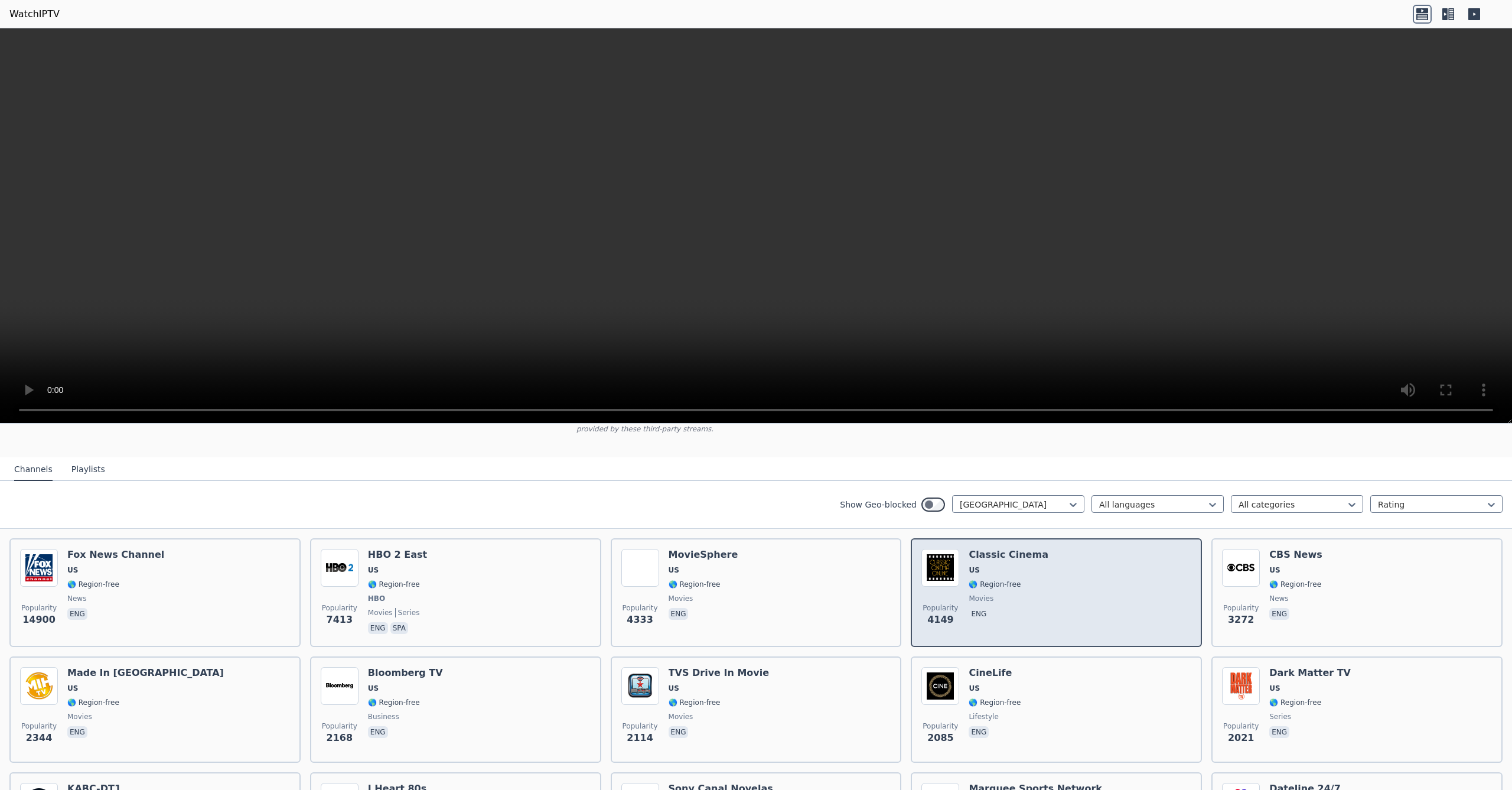
click at [1103, 580] on div "Popularity 4149 Classic Cinema US 🌎 Region-free movies eng" at bounding box center [1056, 592] width 270 height 87
click at [1106, 579] on div "Popularity 4149 Classic Cinema US 🌎 Region-free movies eng" at bounding box center [1056, 592] width 270 height 87
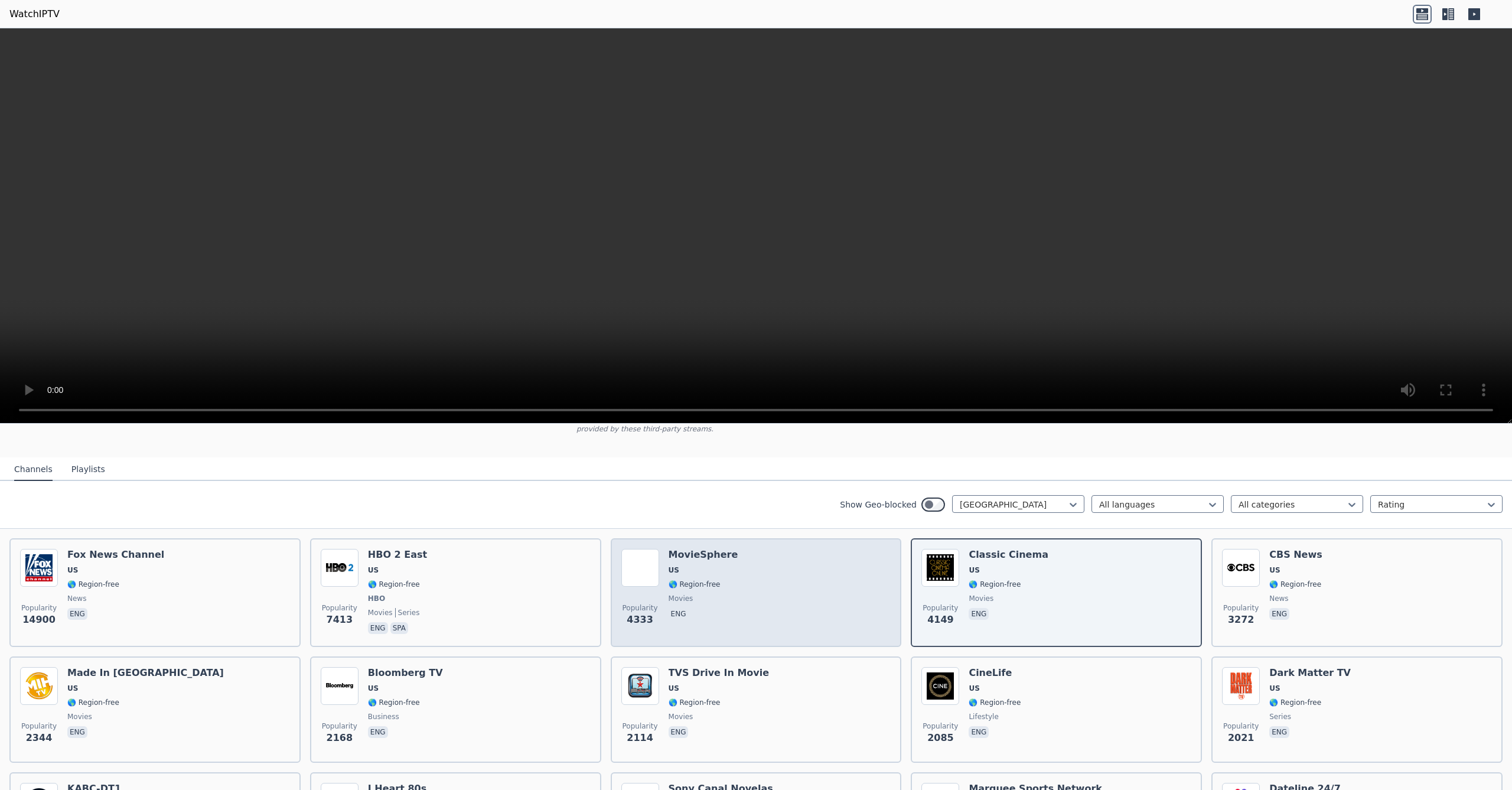
click at [824, 587] on div "Popularity 4333 MovieSphere US 🌎 Region-free movies eng" at bounding box center [756, 592] width 270 height 87
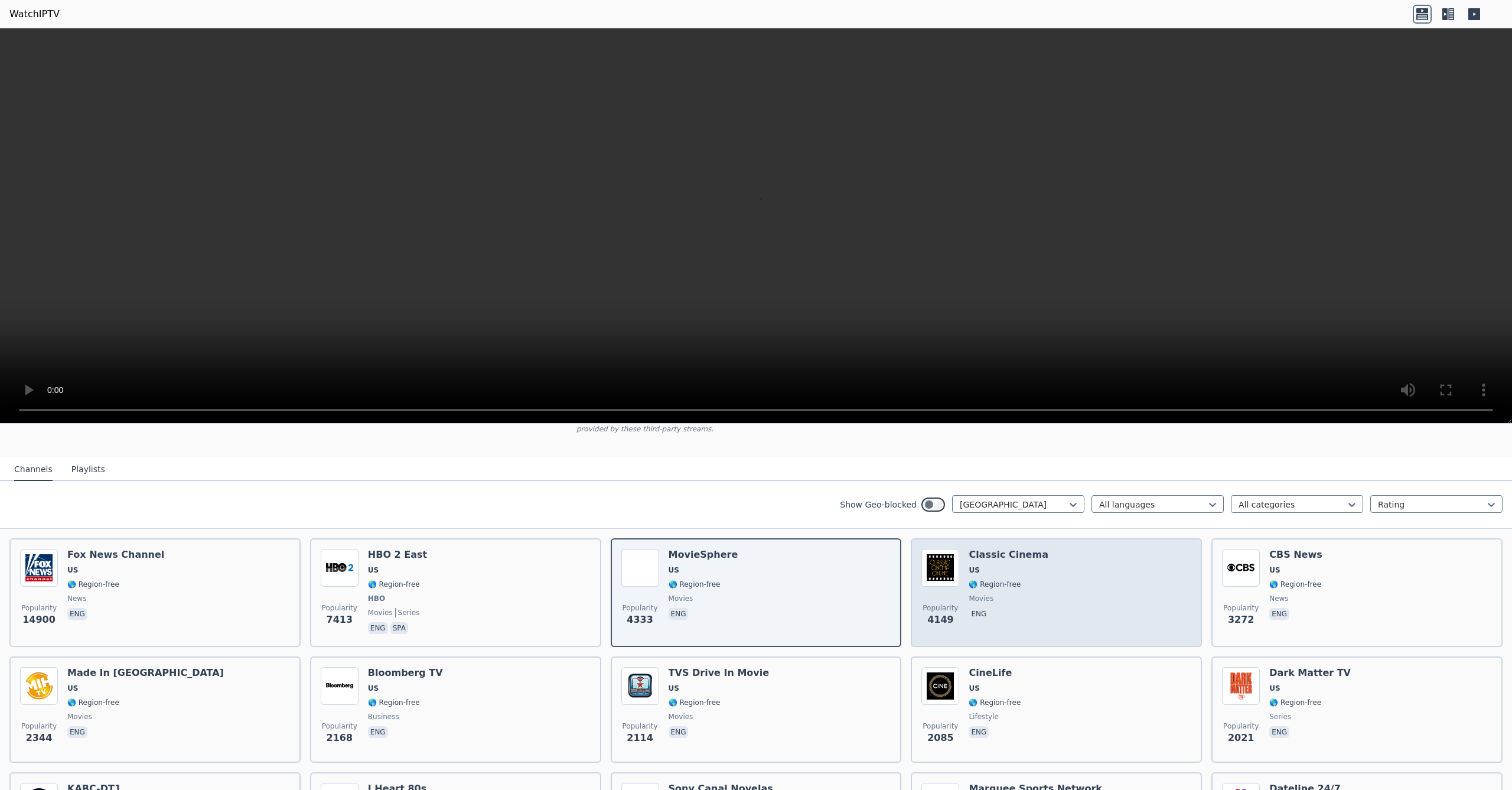
click at [1034, 580] on span "🌎 Region-free" at bounding box center [1008, 585] width 80 height 10
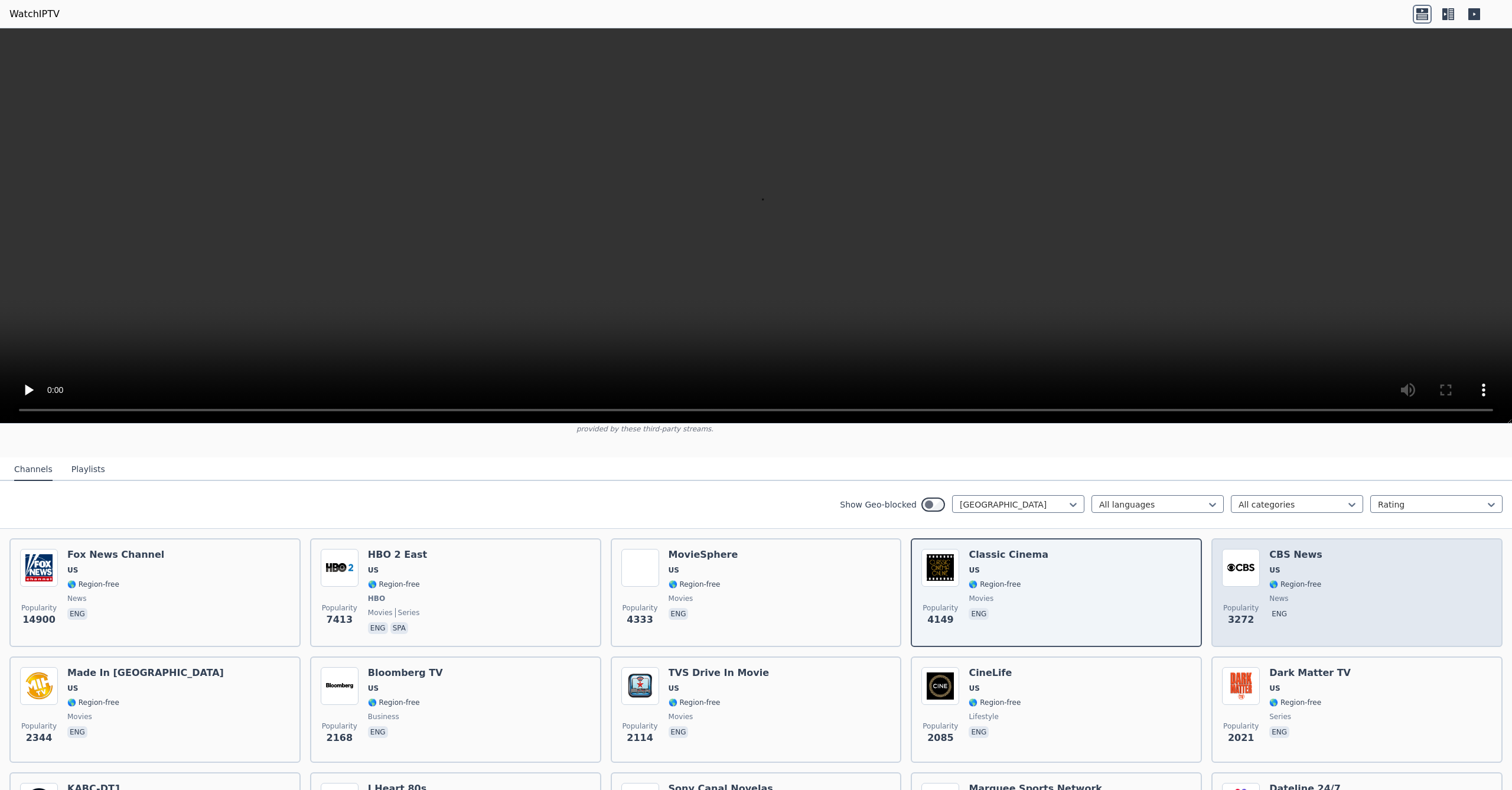
click at [1352, 600] on div "Popularity 3272 CBS News US 🌎 Region-free news eng" at bounding box center [1357, 592] width 270 height 87
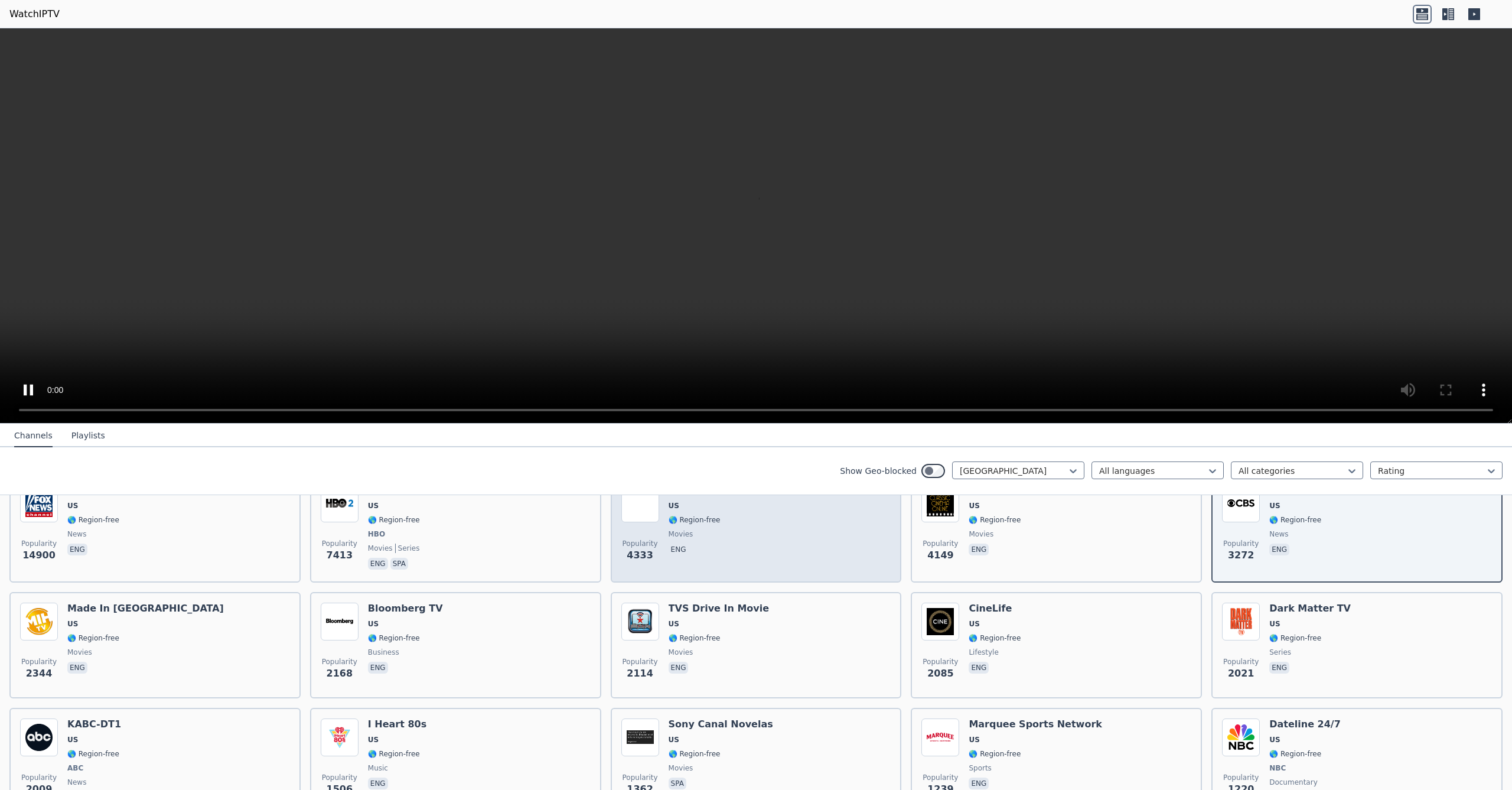
scroll to position [167, 0]
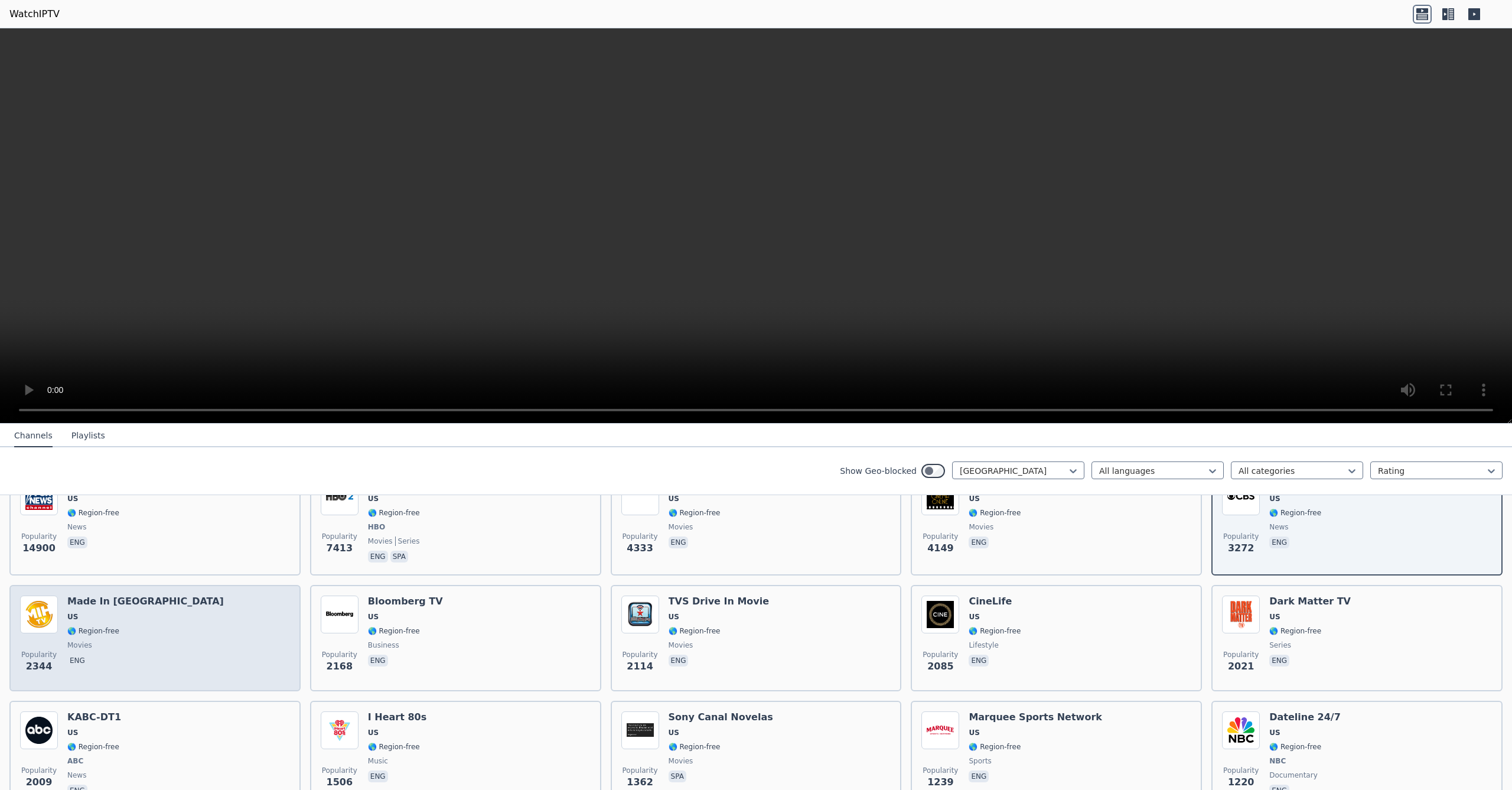
click at [227, 644] on div "Popularity 2344 Made In [GEOGRAPHIC_DATA] [GEOGRAPHIC_DATA] 🌎 Region-free movie…" at bounding box center [155, 638] width 270 height 85
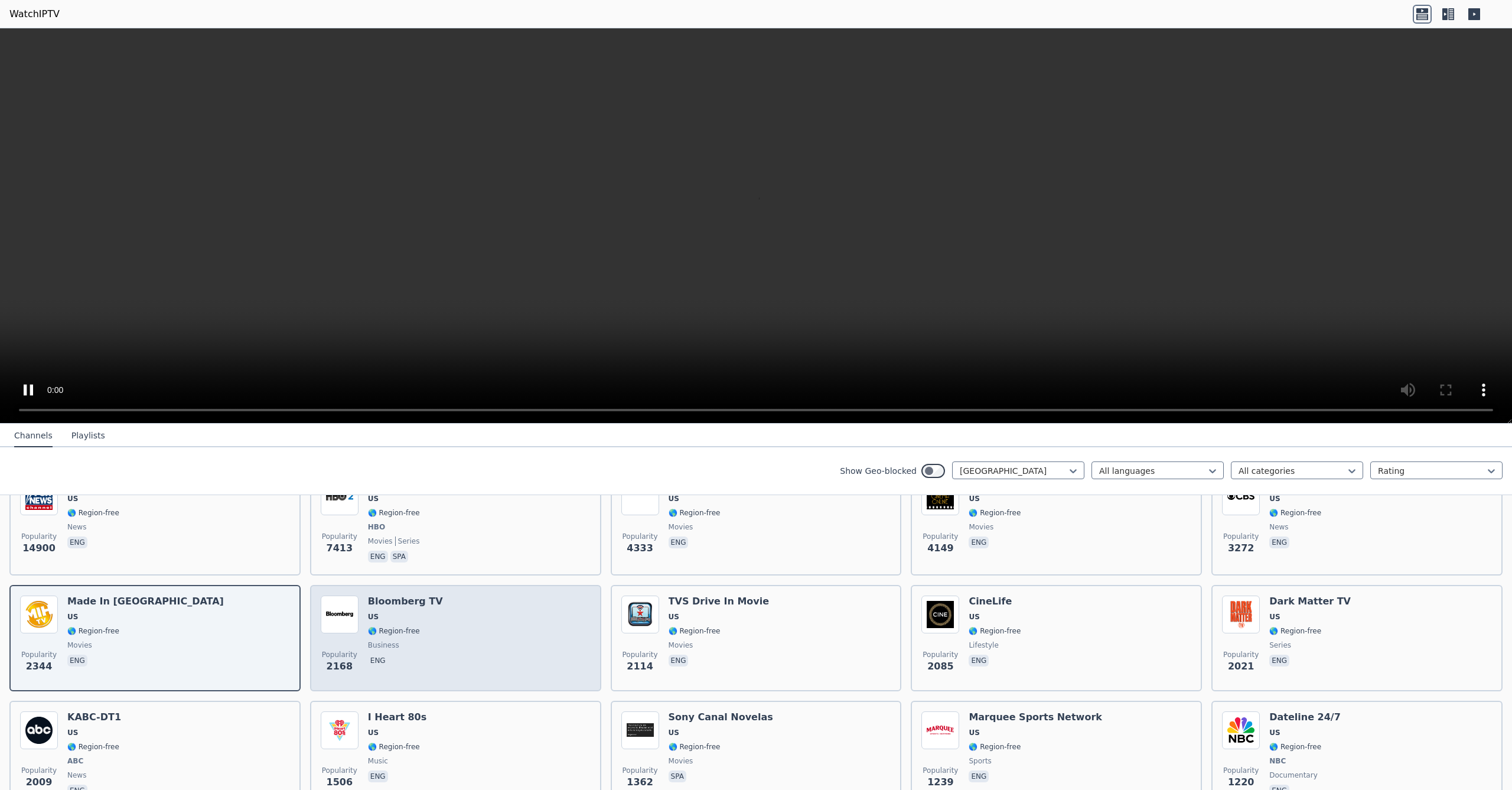
click at [540, 643] on div "Popularity 2168 Bloomberg TV US 🌎 Region-free business eng" at bounding box center [456, 638] width 270 height 85
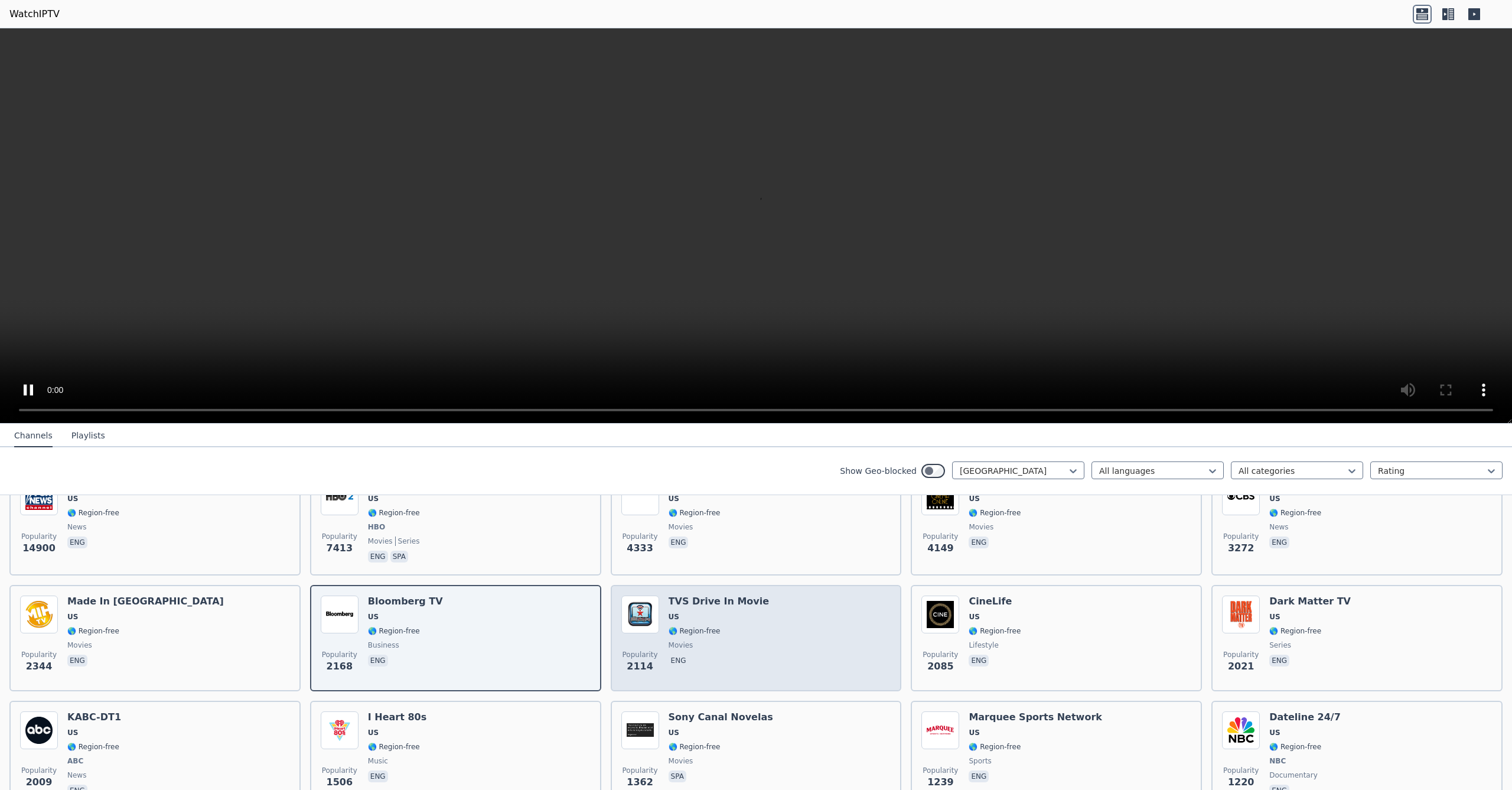
click at [767, 643] on div "Popularity 2114 TVS Drive In Movie US 🌎 Region-free movies eng" at bounding box center [756, 638] width 270 height 85
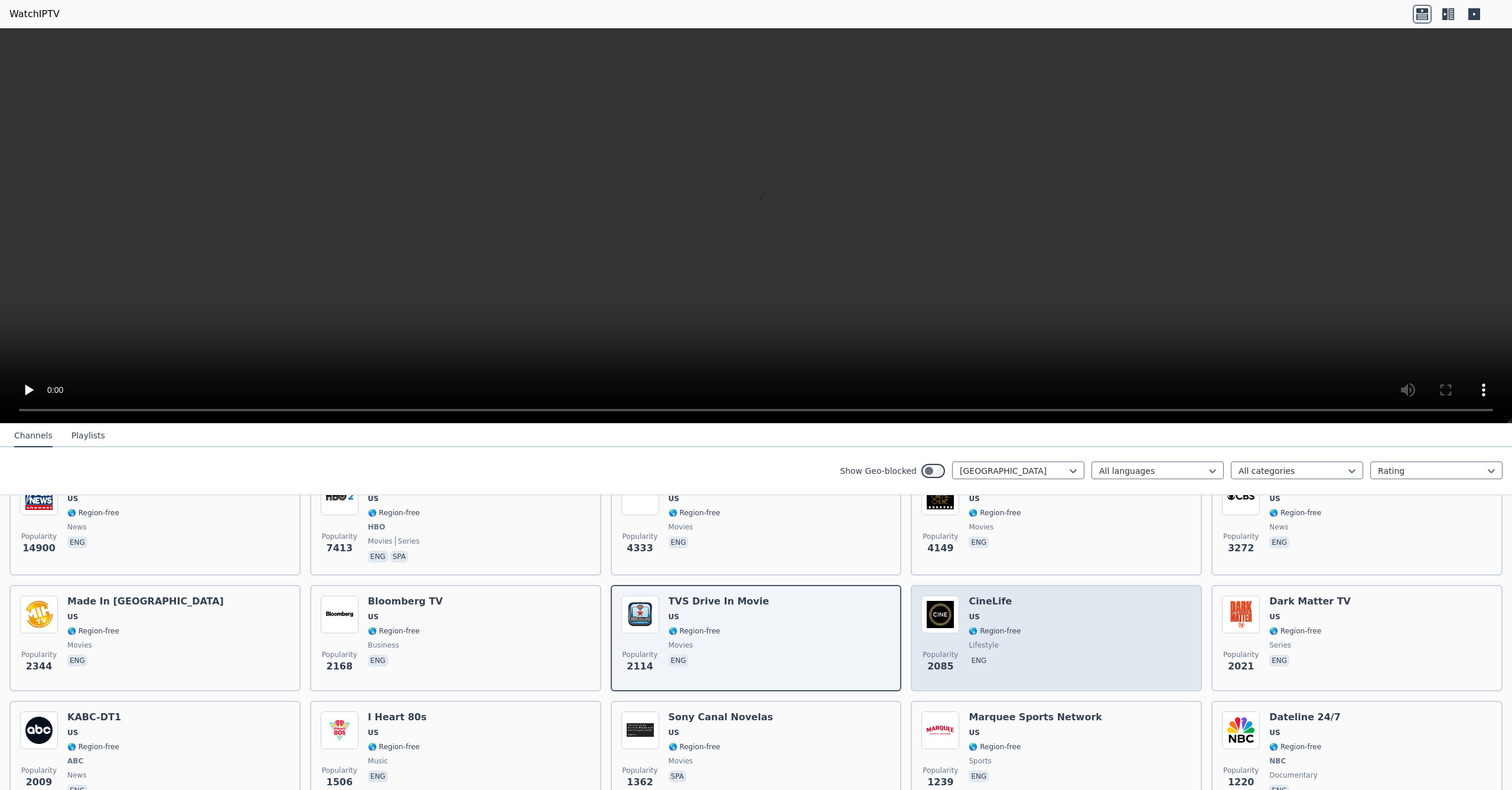
click at [1060, 652] on div "Popularity 2085 CineLife [GEOGRAPHIC_DATA] 🌎 Region-free lifestyle eng" at bounding box center [1056, 638] width 270 height 85
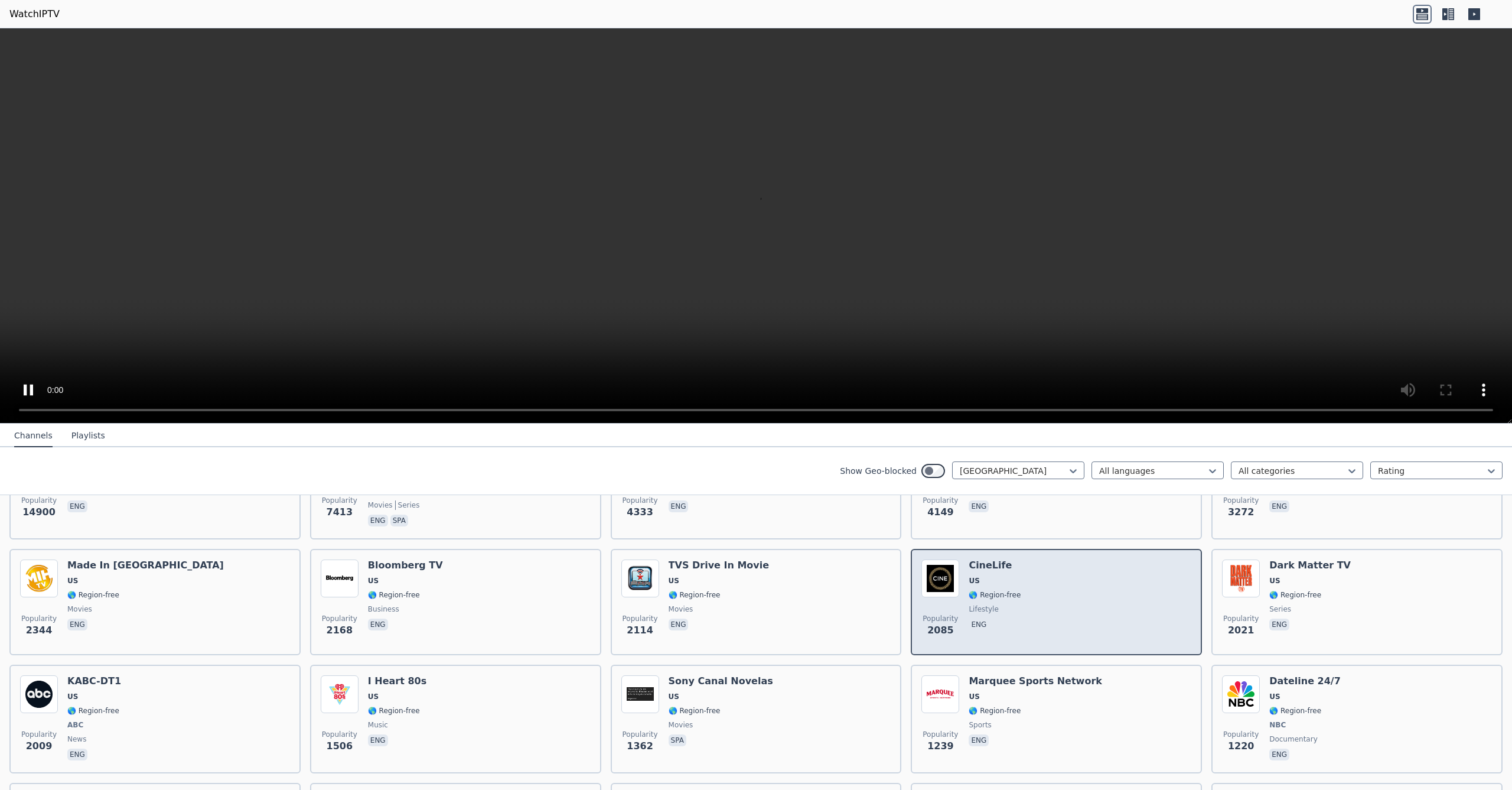
scroll to position [205, 0]
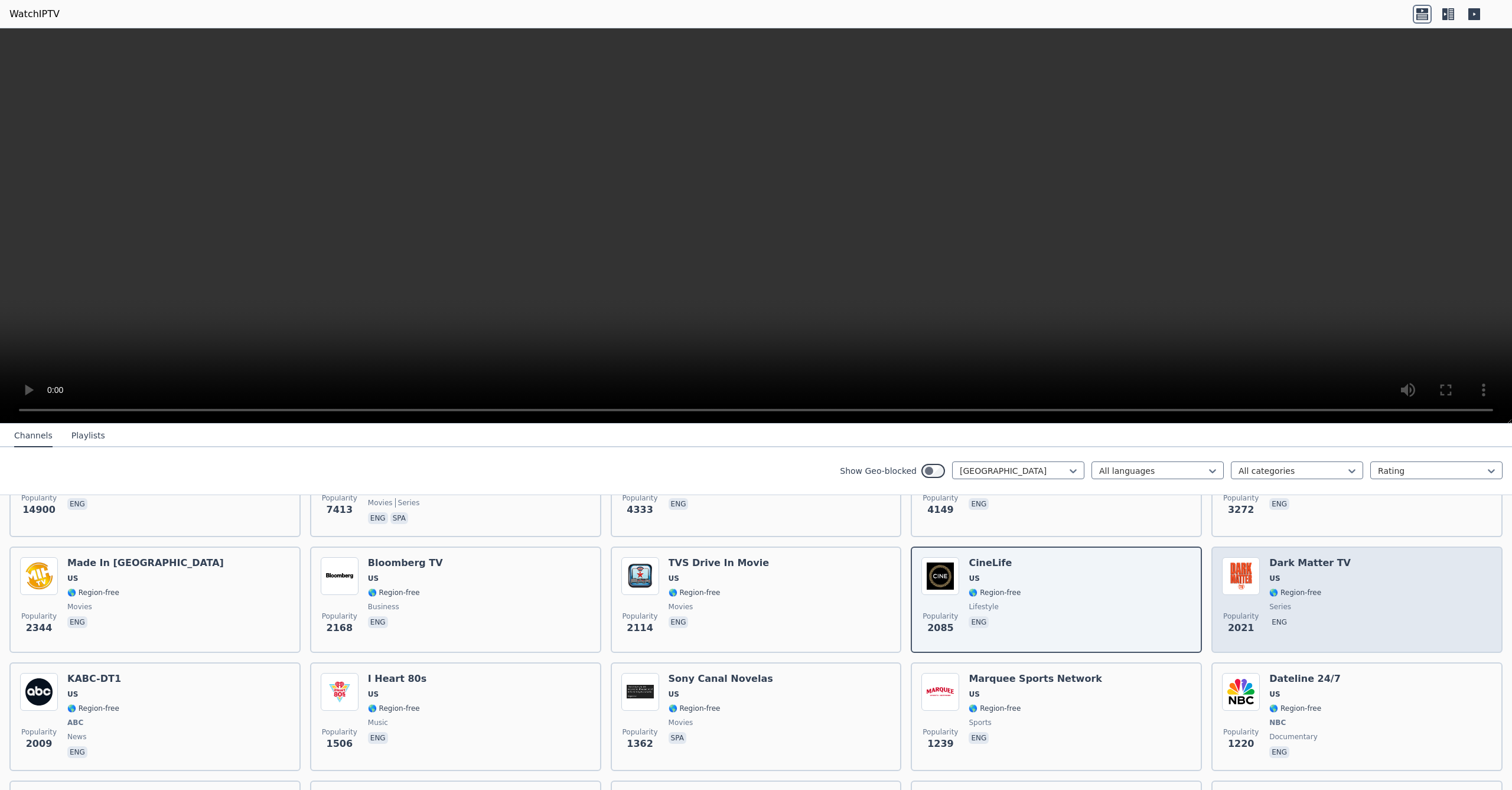
click at [1402, 604] on div "Popularity 2021 Dark Matter TV US 🌎 Region-free series eng" at bounding box center [1357, 600] width 270 height 85
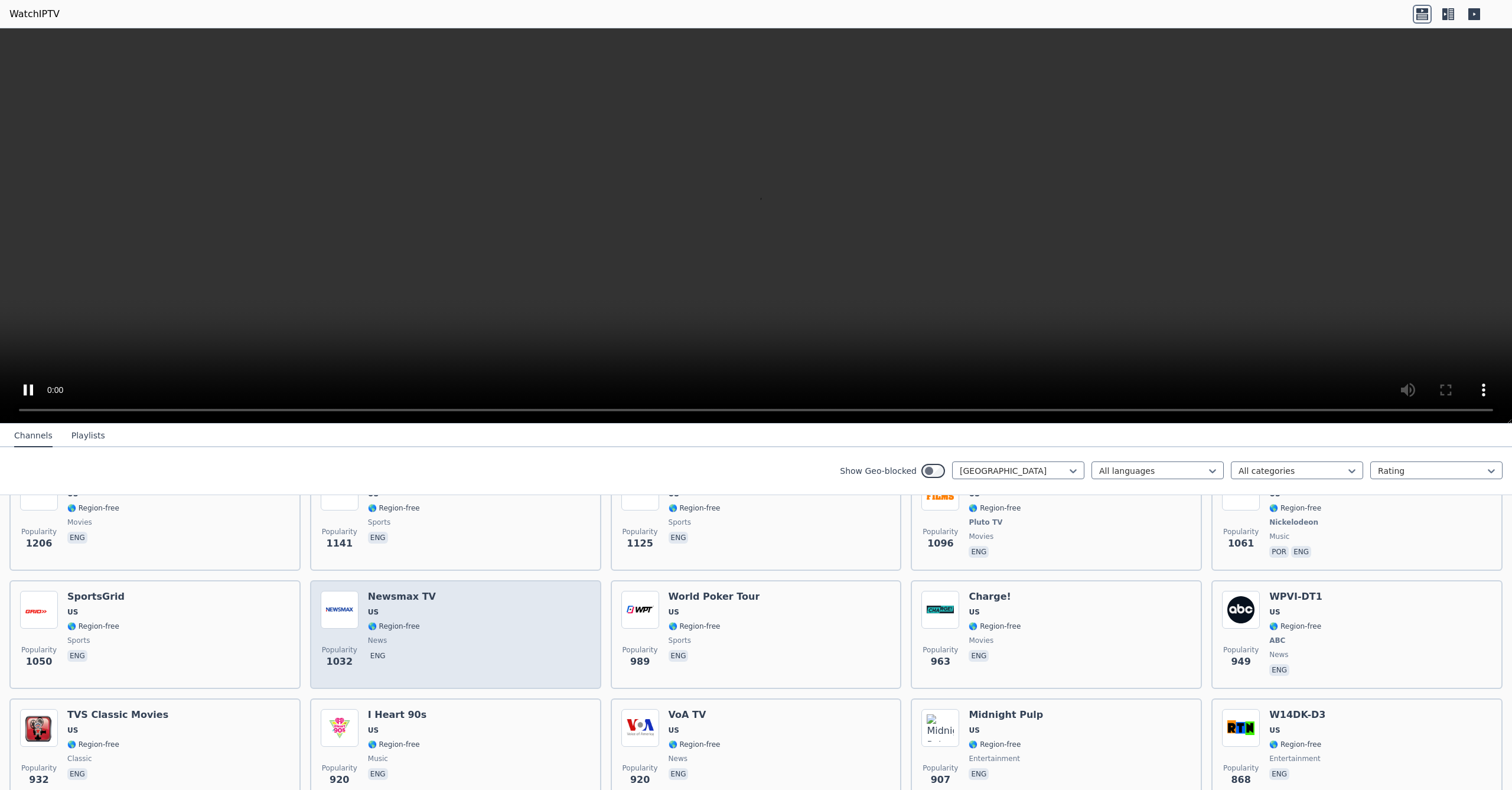
scroll to position [541, 0]
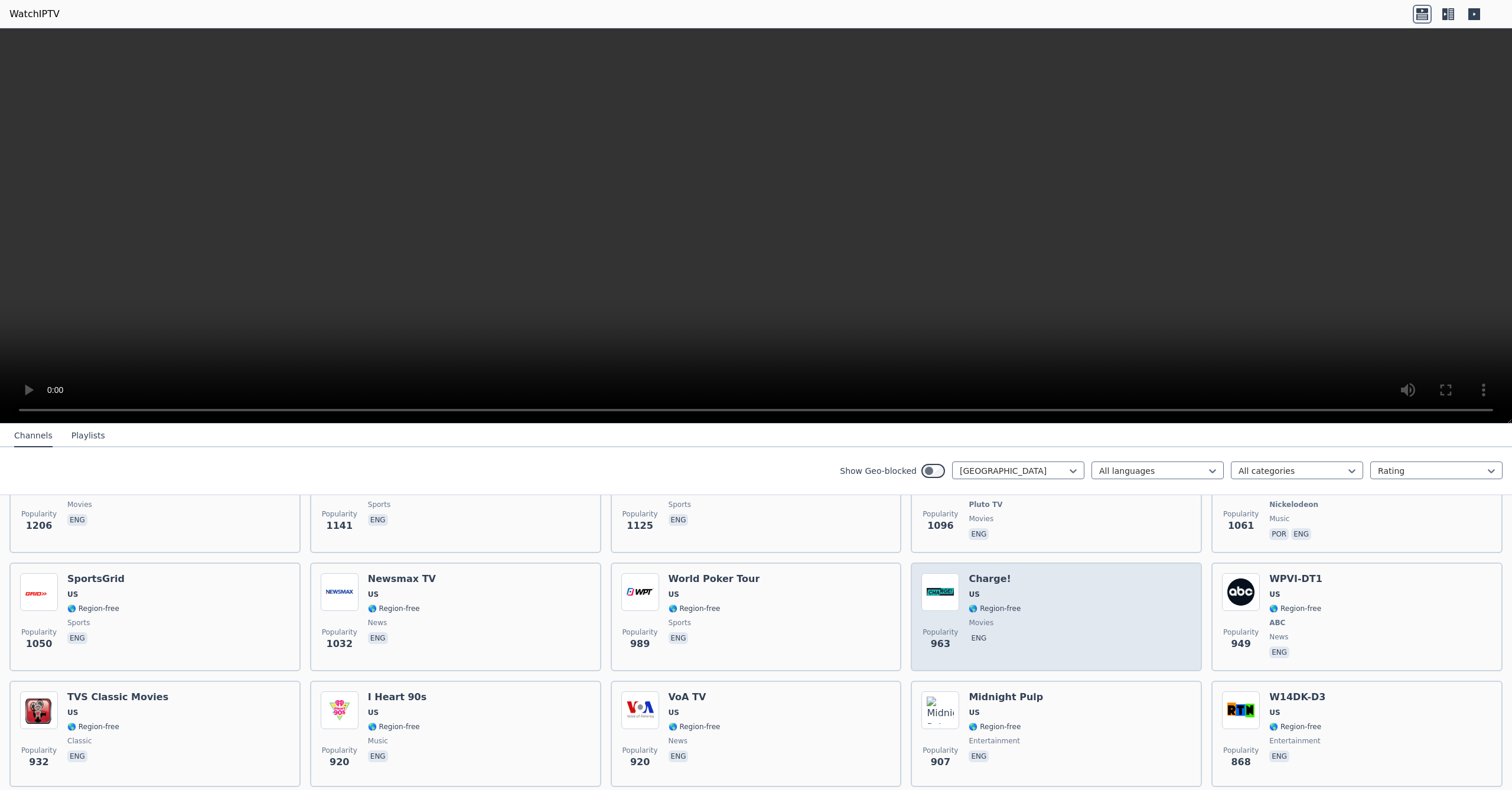
click at [1115, 640] on div "Popularity 963 Charge! US 🌎 Region-free movies eng" at bounding box center [1056, 616] width 270 height 87
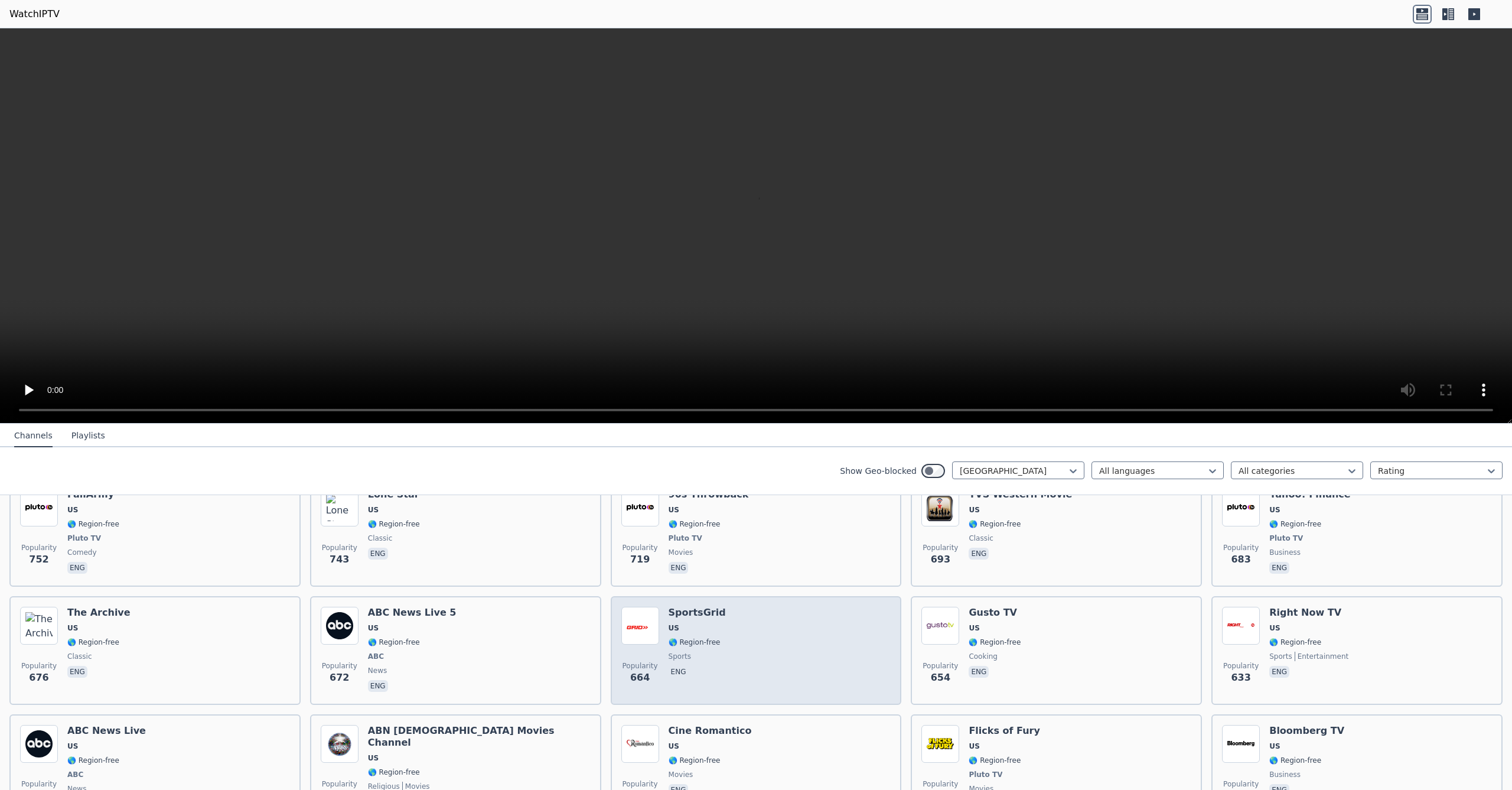
scroll to position [980, 0]
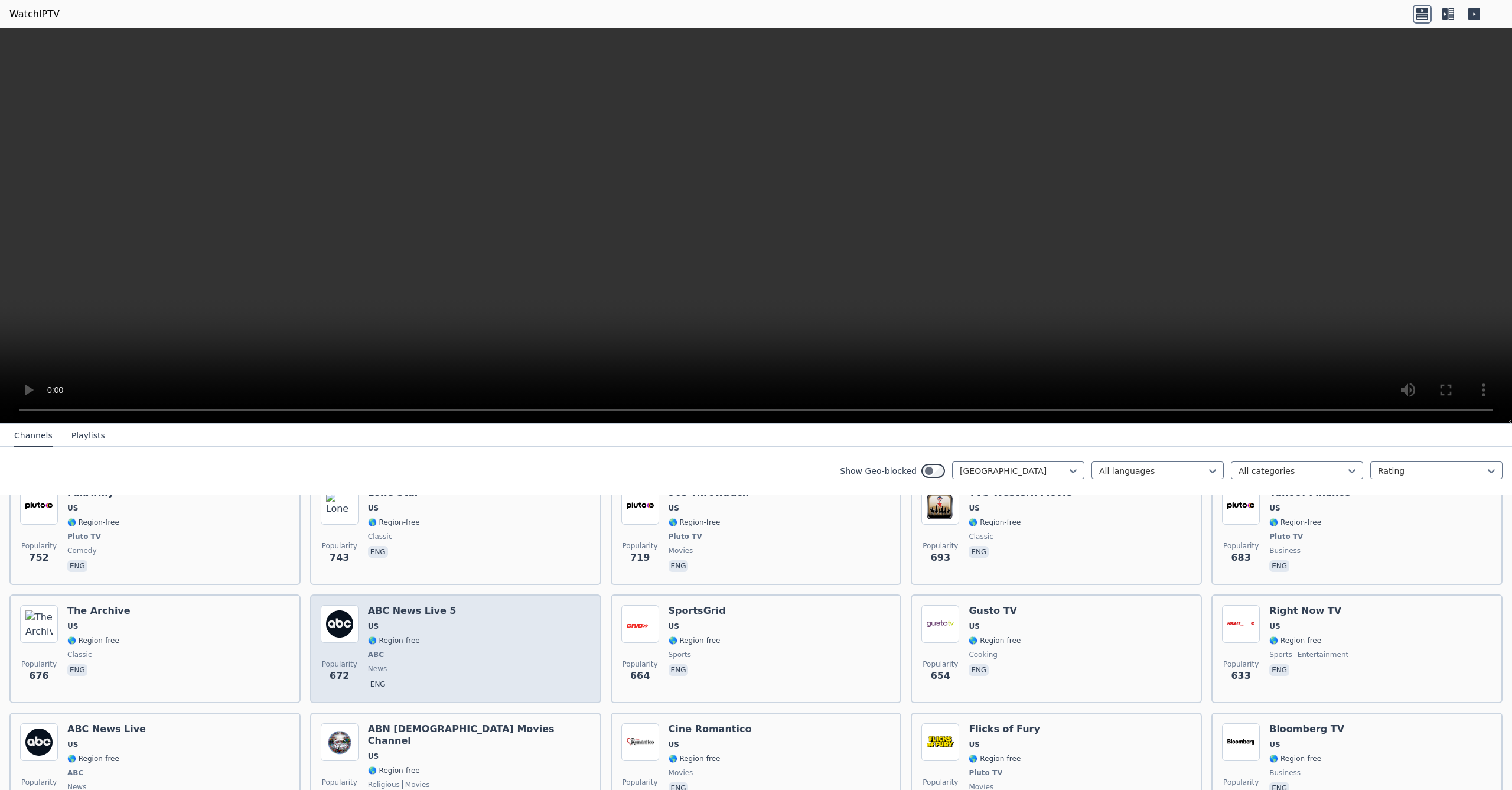
click at [542, 639] on div "Popularity 672 ABC News Live 5 US 🌎 Region-free ABC news eng" at bounding box center [456, 648] width 270 height 87
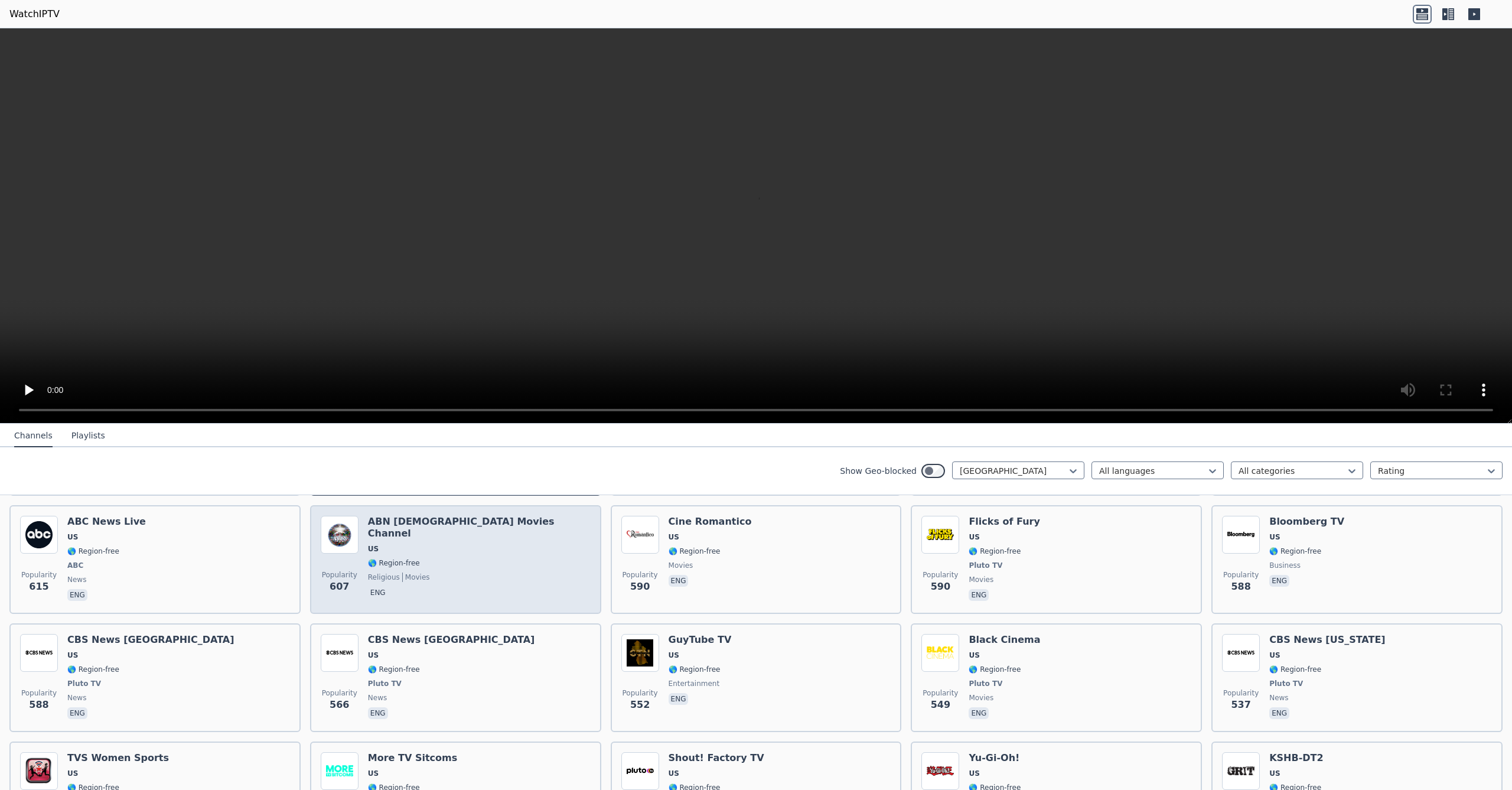
scroll to position [1188, 0]
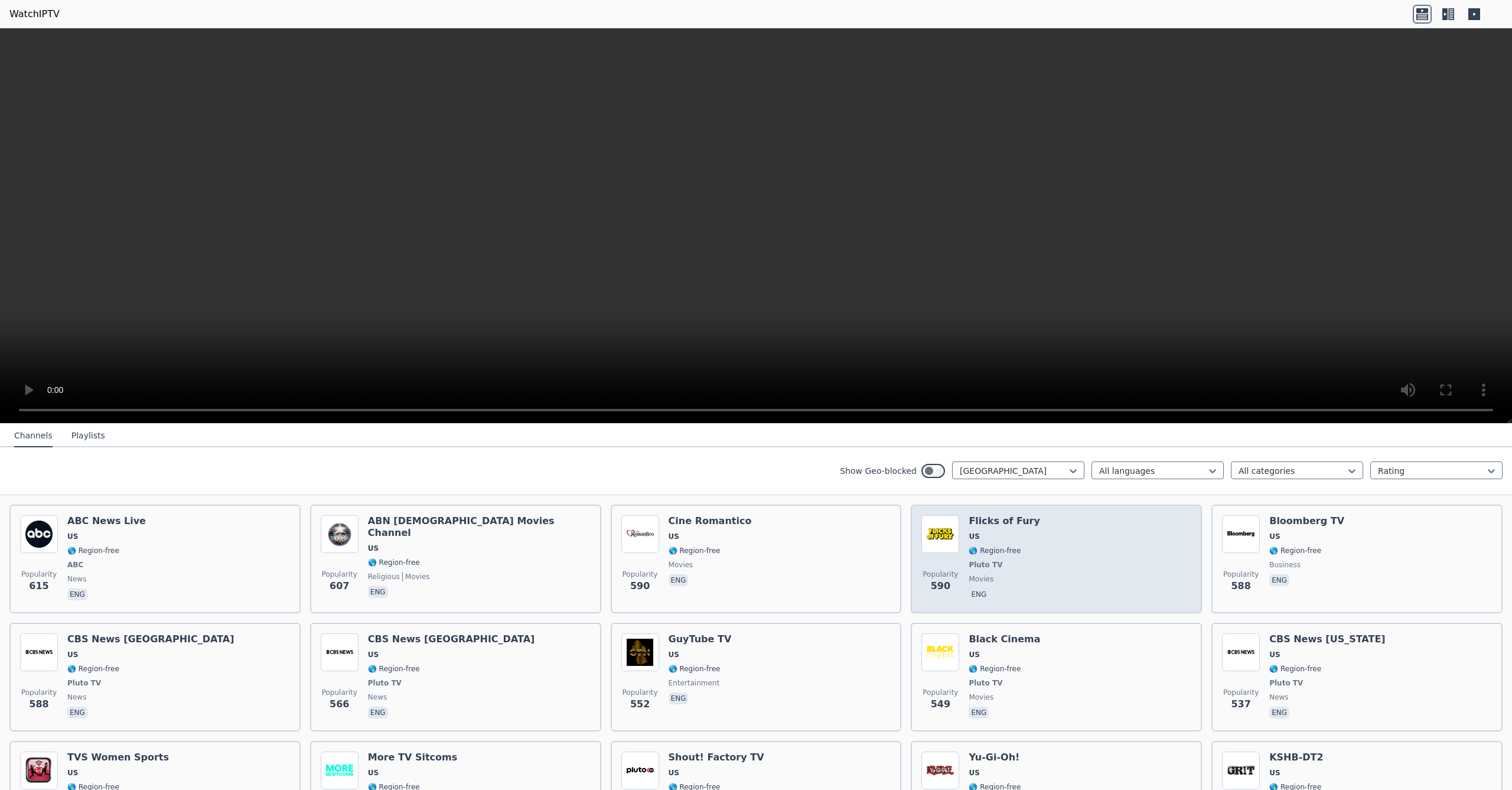
click at [1086, 590] on div "Popularity 590 Flicks of Fury US 🌎 Region-free Pluto TV movies eng" at bounding box center [1056, 558] width 270 height 87
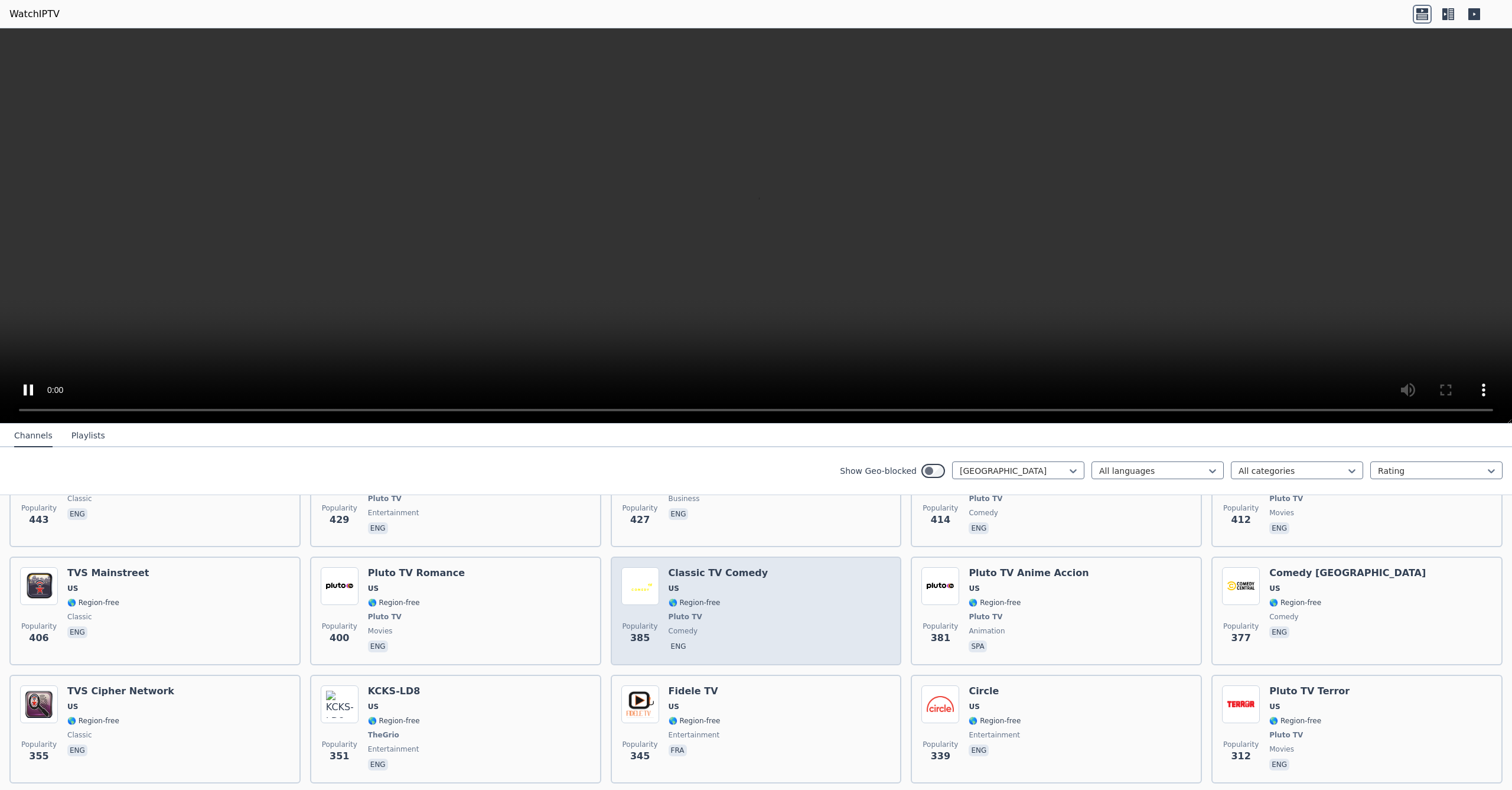
scroll to position [1845, 0]
click at [880, 602] on div "Popularity 385 Classic TV Comedy US 🌎 Region-free Pluto TV comedy eng" at bounding box center [756, 609] width 270 height 87
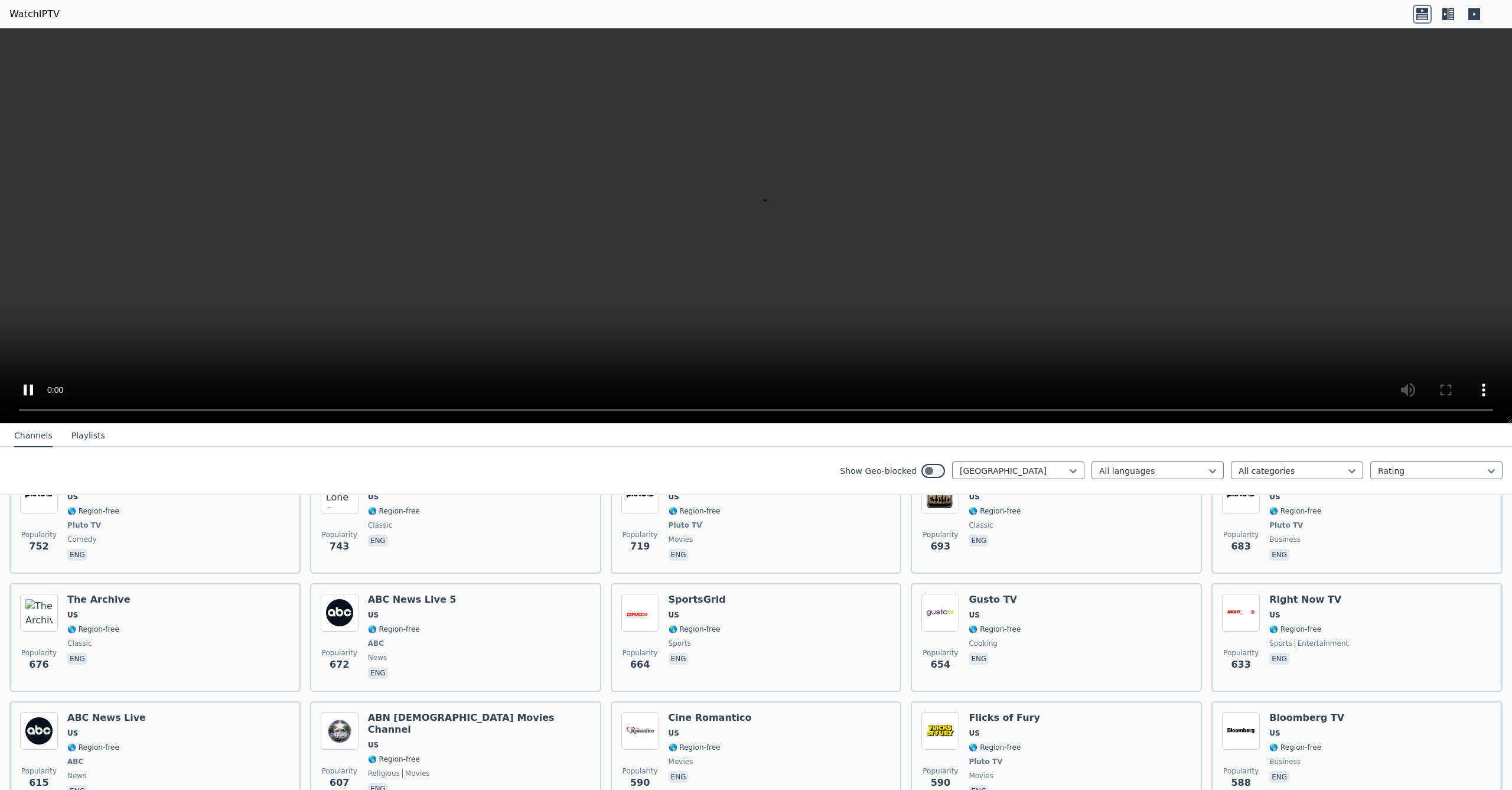
scroll to position [988, 0]
